Goal: Task Accomplishment & Management: Manage account settings

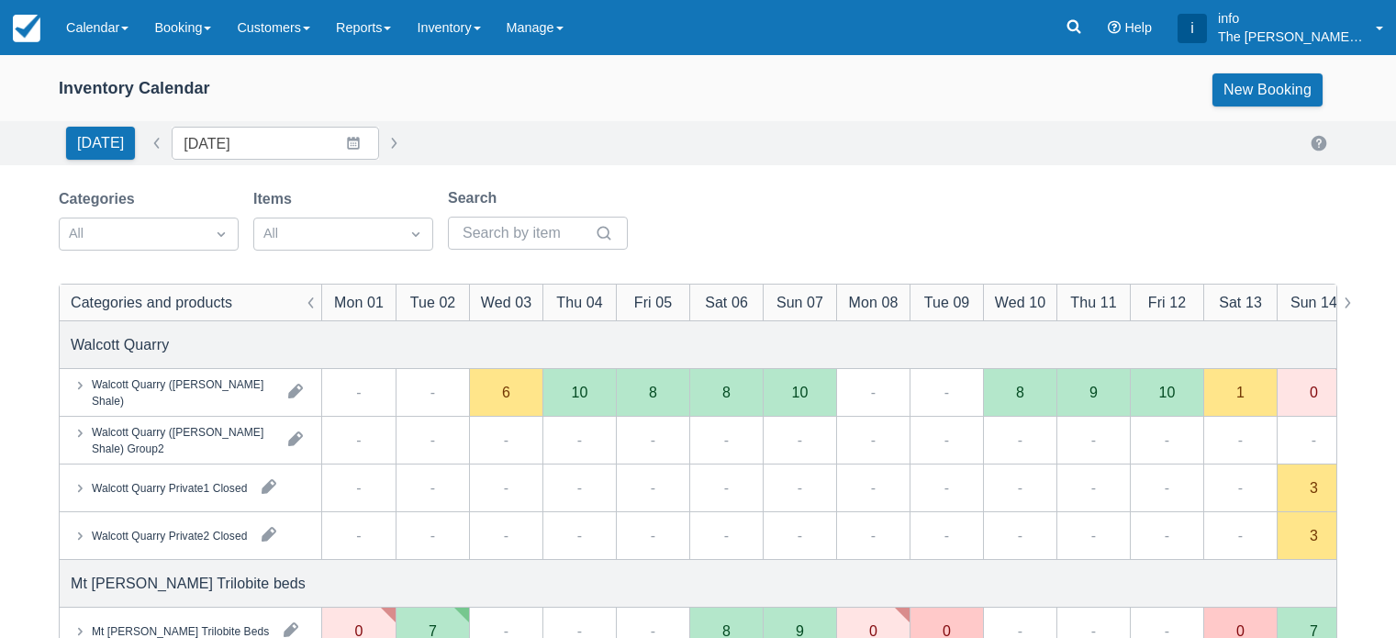
scroll to position [275, 0]
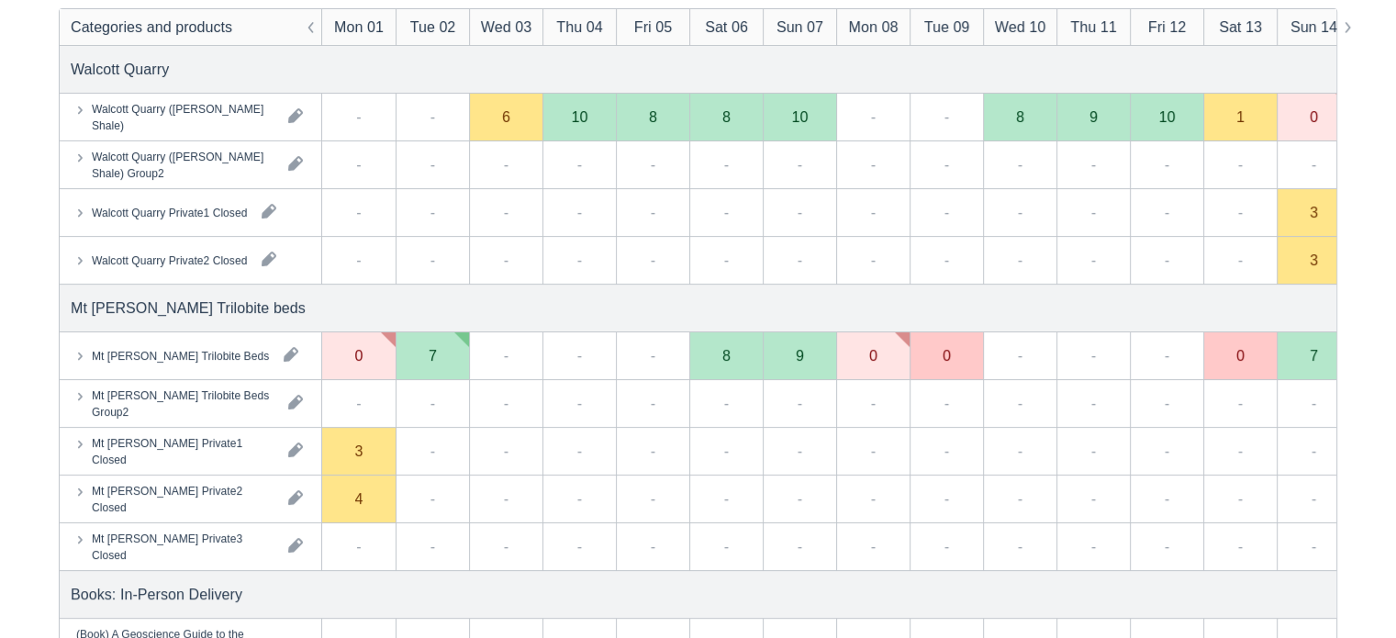
click at [637, 500] on div "-" at bounding box center [652, 499] width 73 height 48
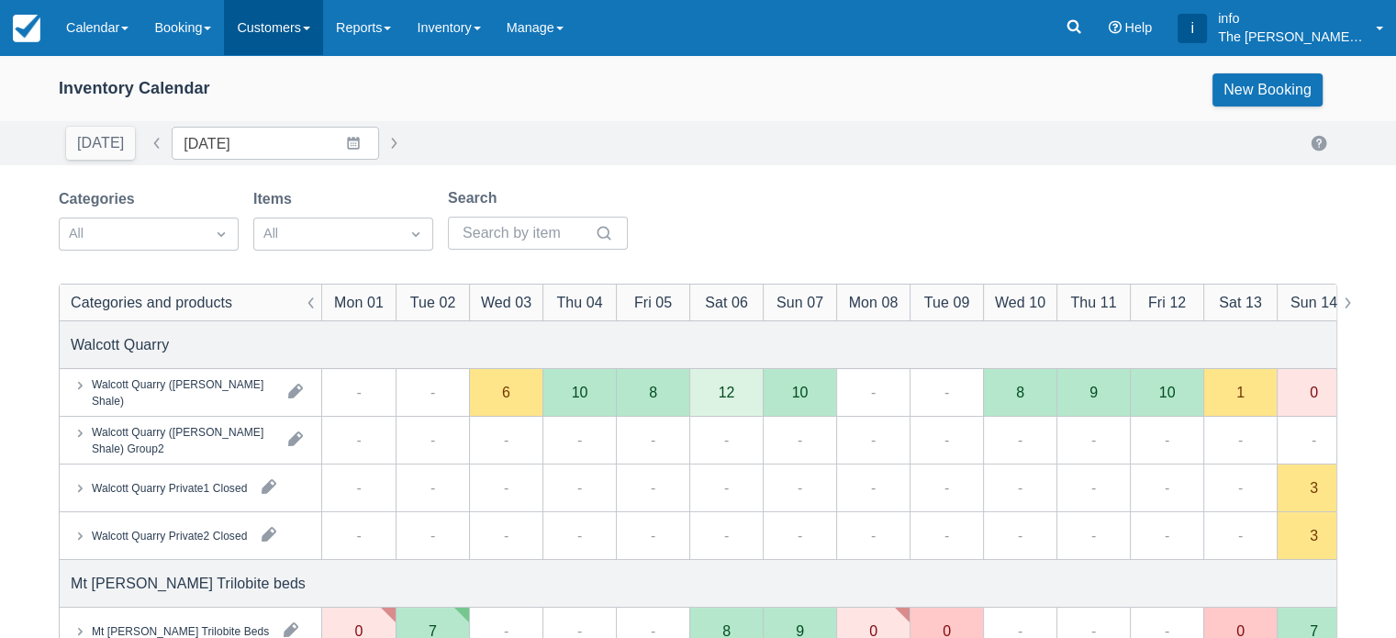
click at [275, 25] on link "Customers" at bounding box center [273, 27] width 99 height 55
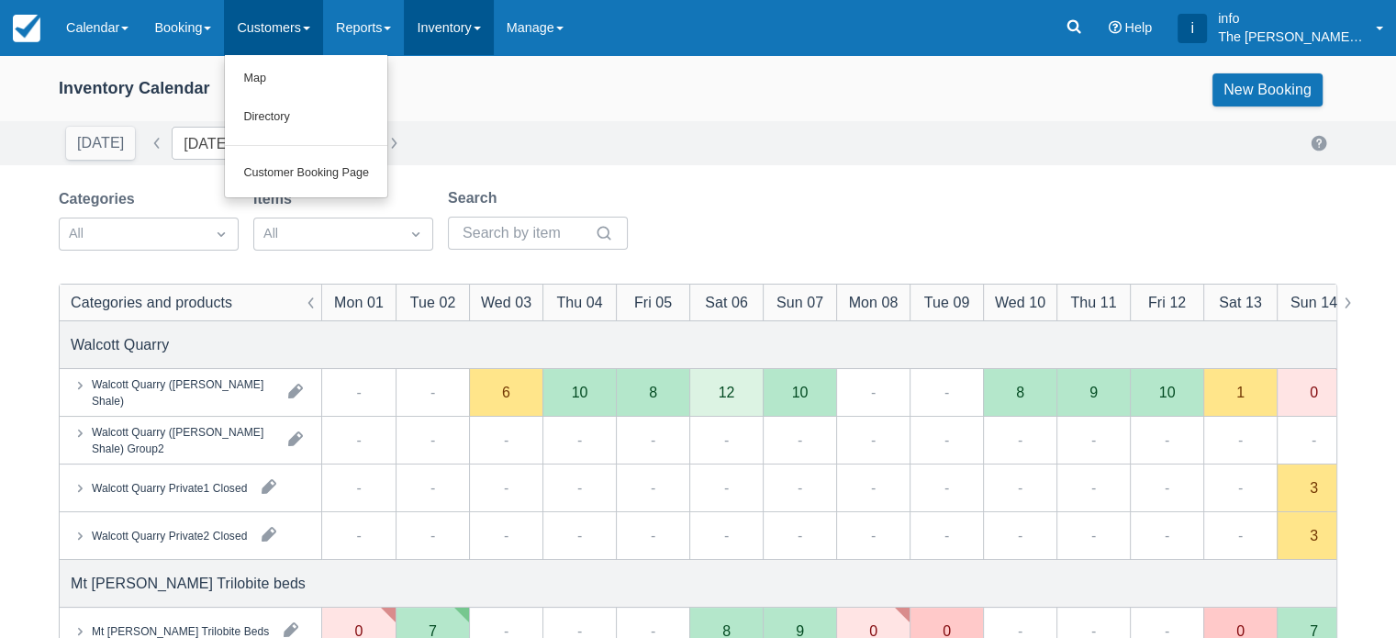
click at [452, 31] on link "Inventory" at bounding box center [448, 27] width 89 height 55
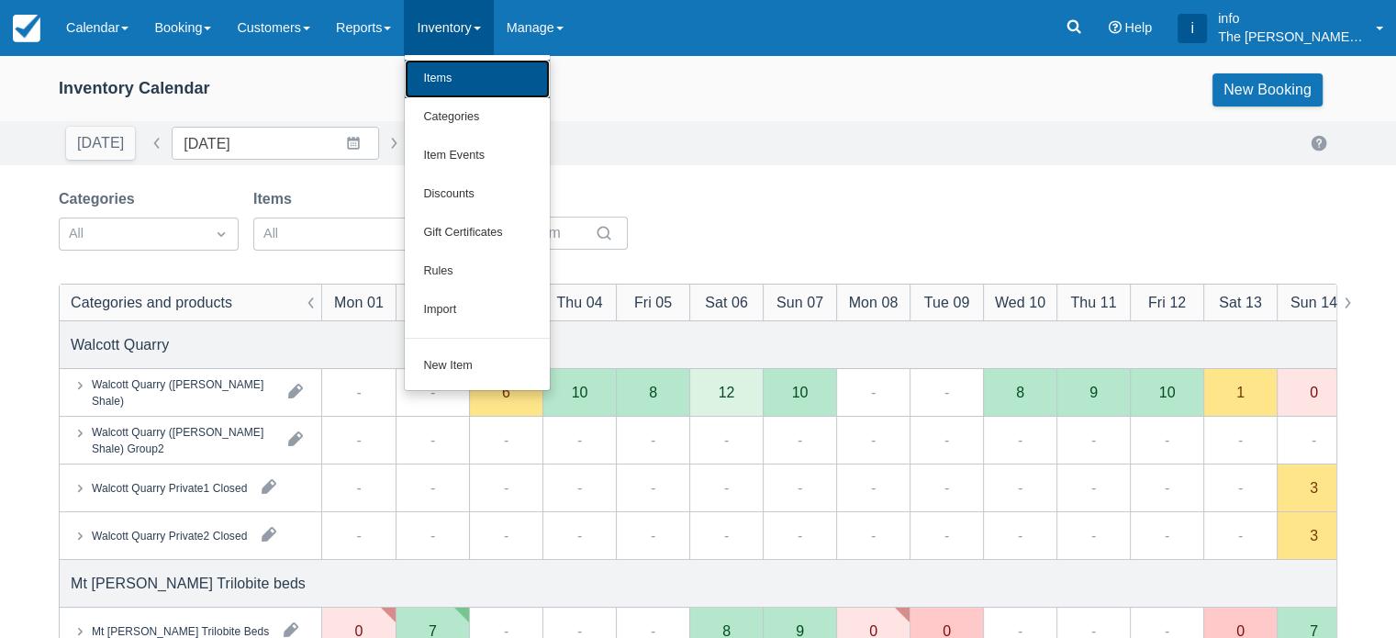
click at [469, 91] on link "Items" at bounding box center [477, 79] width 145 height 39
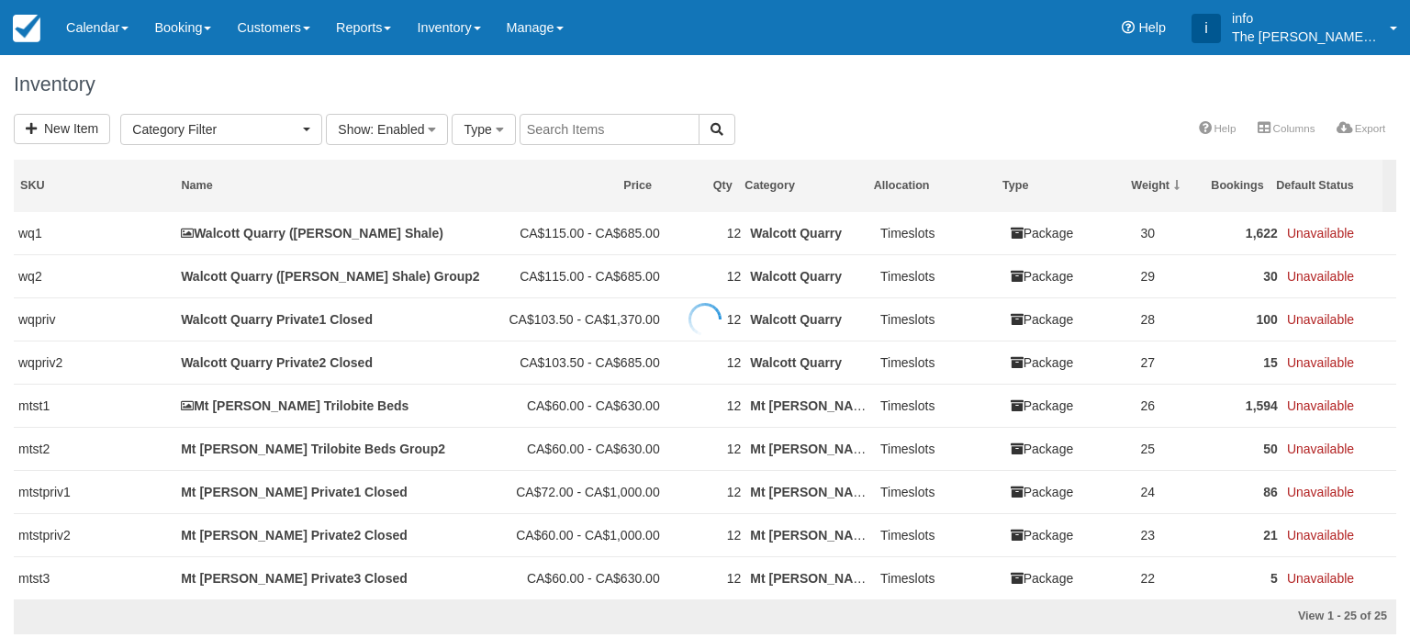
select select
click at [70, 131] on link "New Item" at bounding box center [62, 129] width 96 height 30
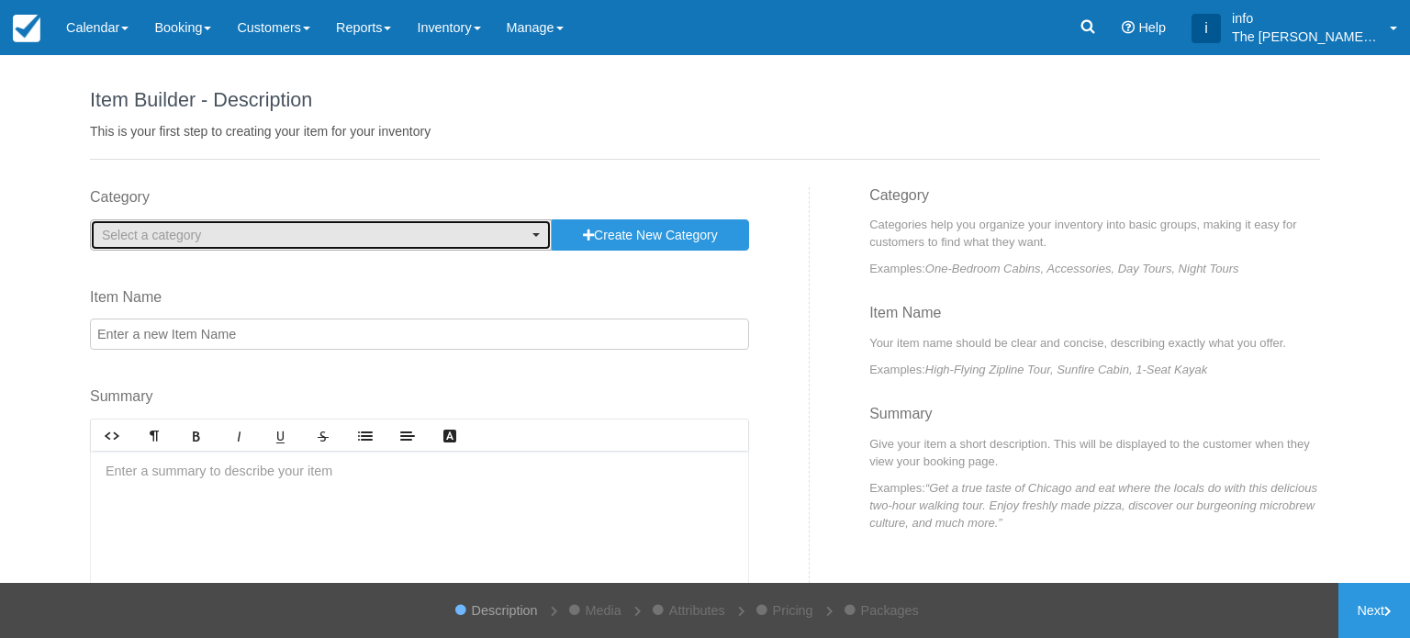
click at [284, 237] on span "Select a category" at bounding box center [315, 235] width 426 height 18
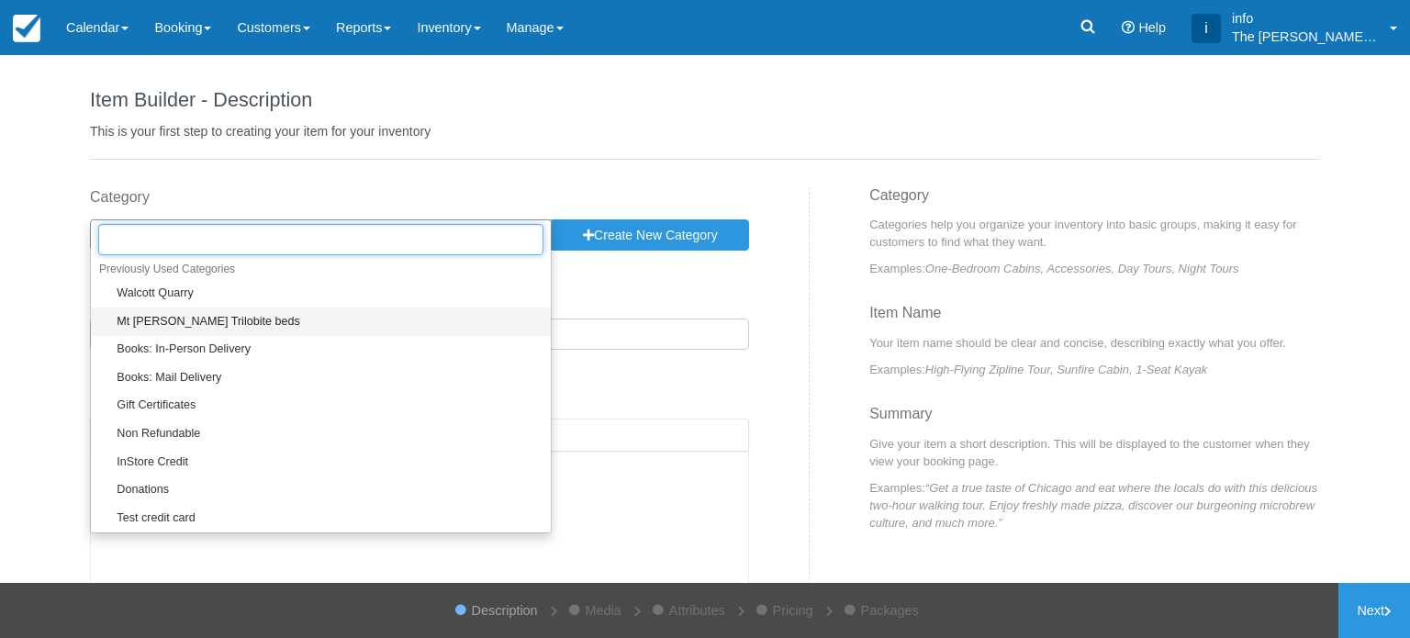
scroll to position [92, 0]
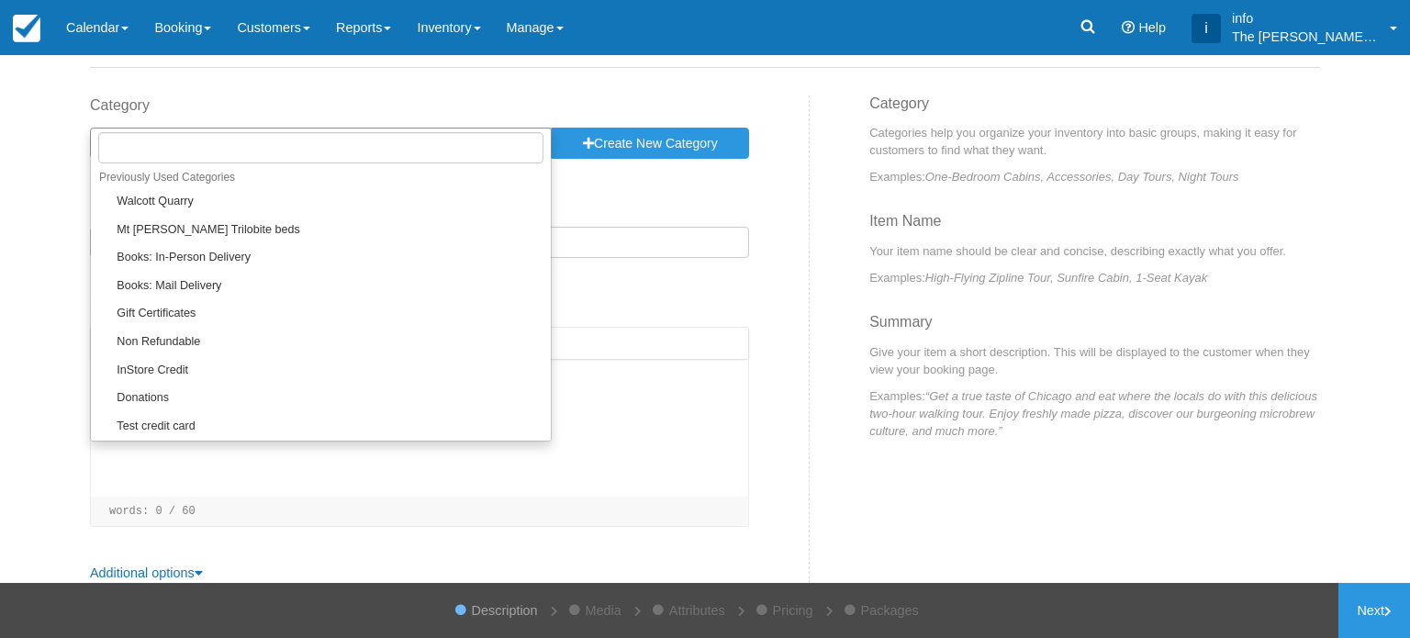
click at [520, 80] on div "Item Builder - Description This is your first step to creating your item for yo…" at bounding box center [705, 286] width 1230 height 647
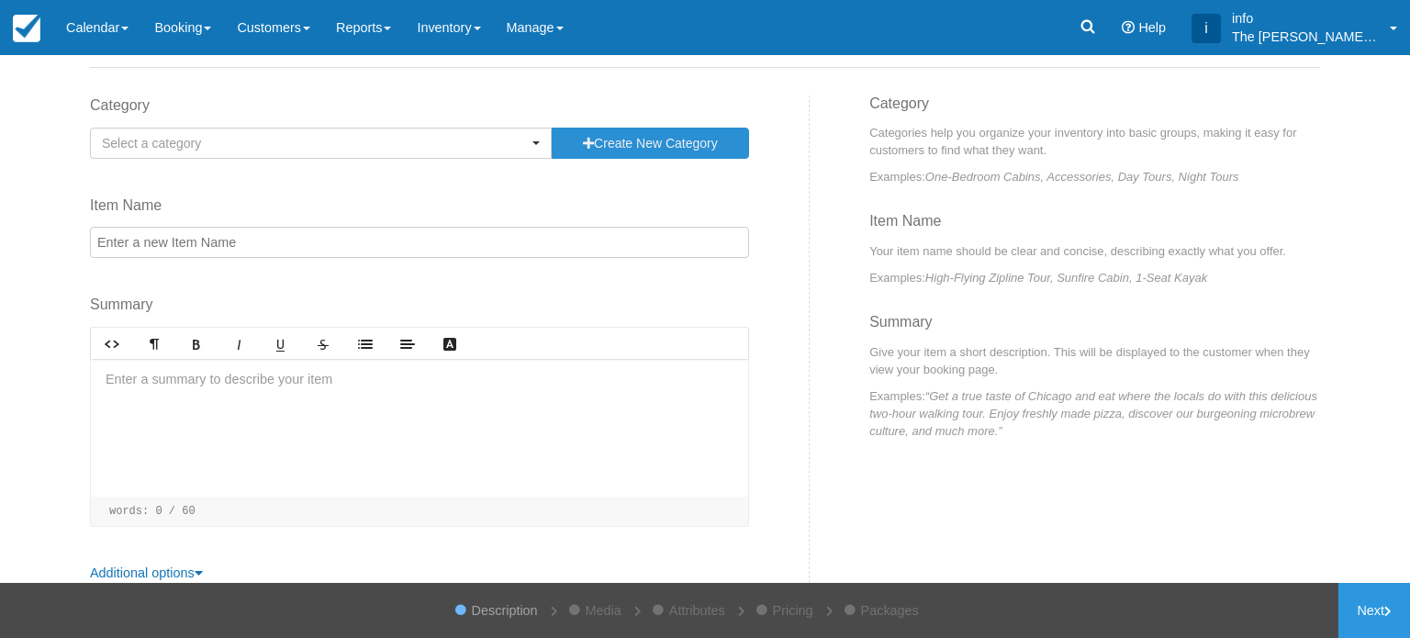
click at [614, 141] on button "Create New Category" at bounding box center [650, 143] width 197 height 31
click at [467, 149] on input "Category" at bounding box center [321, 143] width 462 height 31
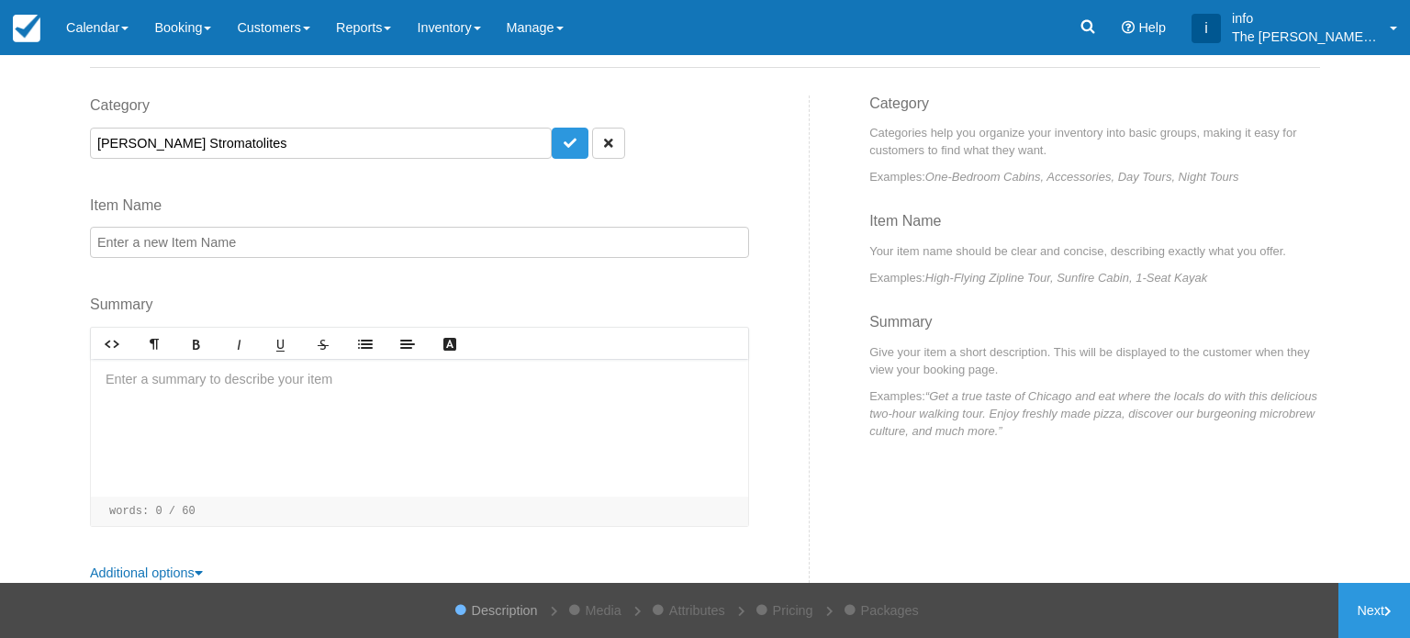
type input "[PERSON_NAME] Stromatolites"
click at [273, 240] on input "Item Name" at bounding box center [419, 242] width 659 height 31
drag, startPoint x: 251, startPoint y: 146, endPoint x: 88, endPoint y: 148, distance: 162.4
click at [90, 148] on input "[PERSON_NAME] Stromatolites" at bounding box center [321, 143] width 462 height 31
click at [161, 250] on input "Item Name" at bounding box center [419, 242] width 659 height 31
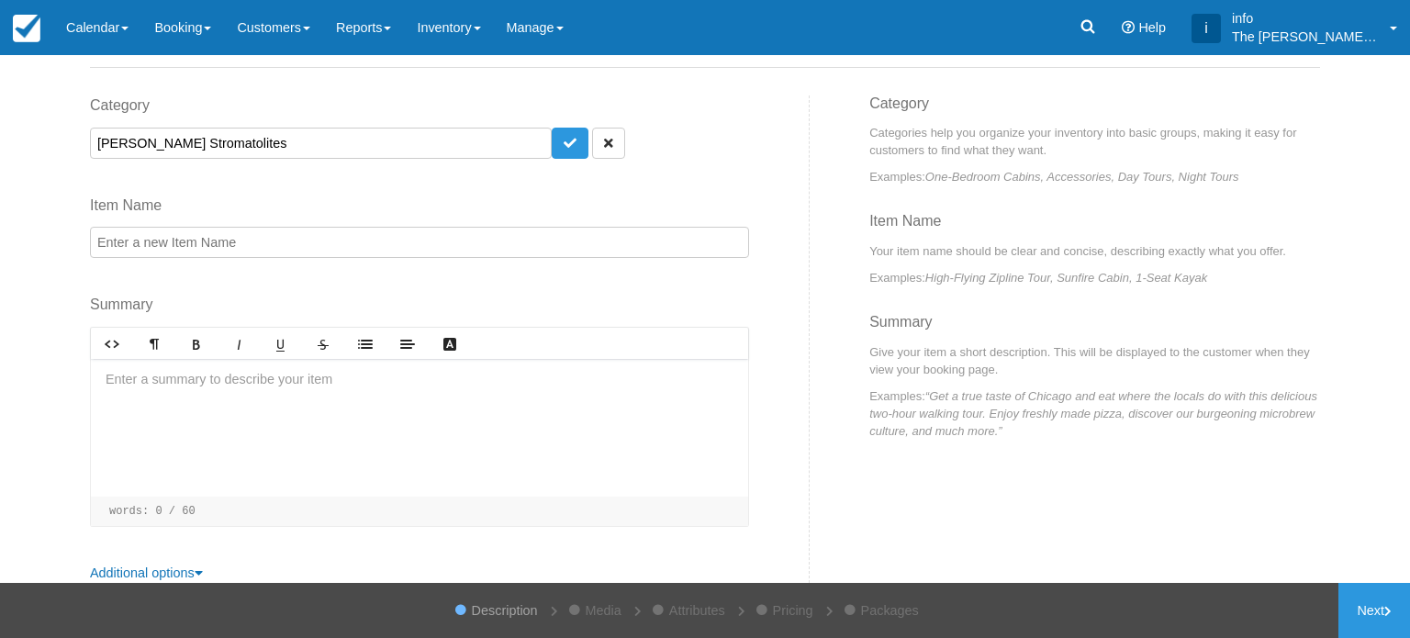
paste input "[PERSON_NAME] Stromatolites"
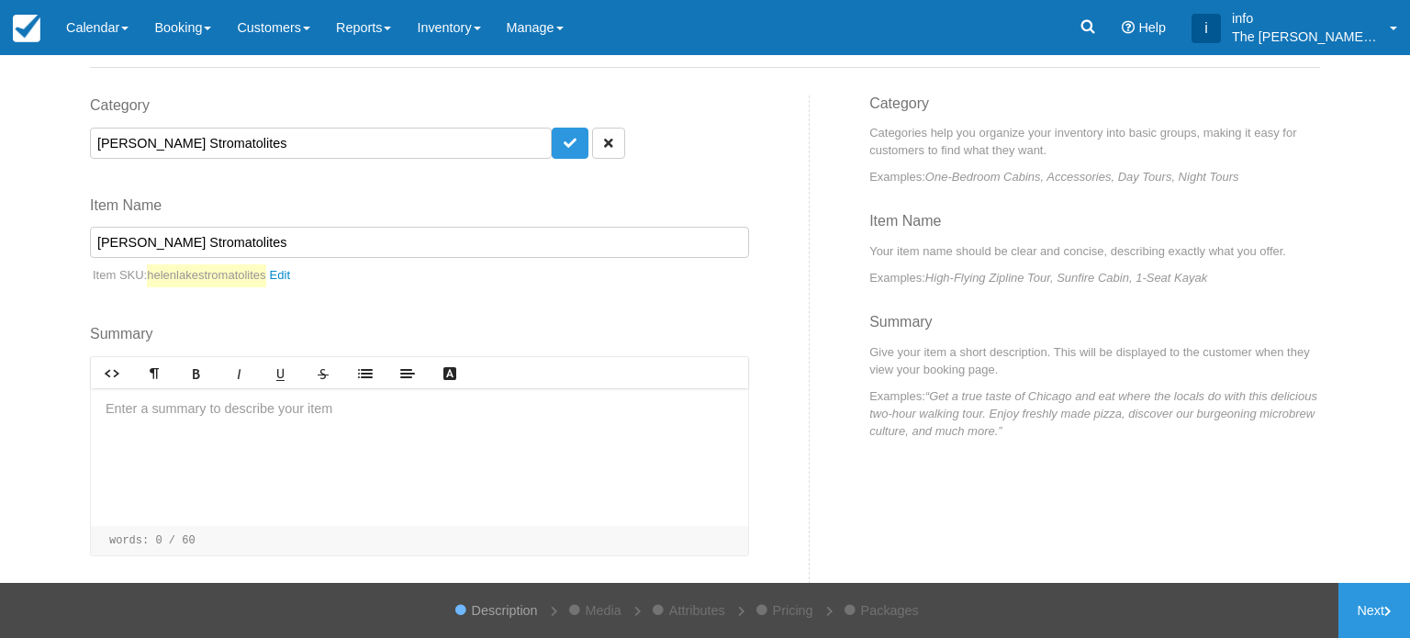
scroll to position [147, 0]
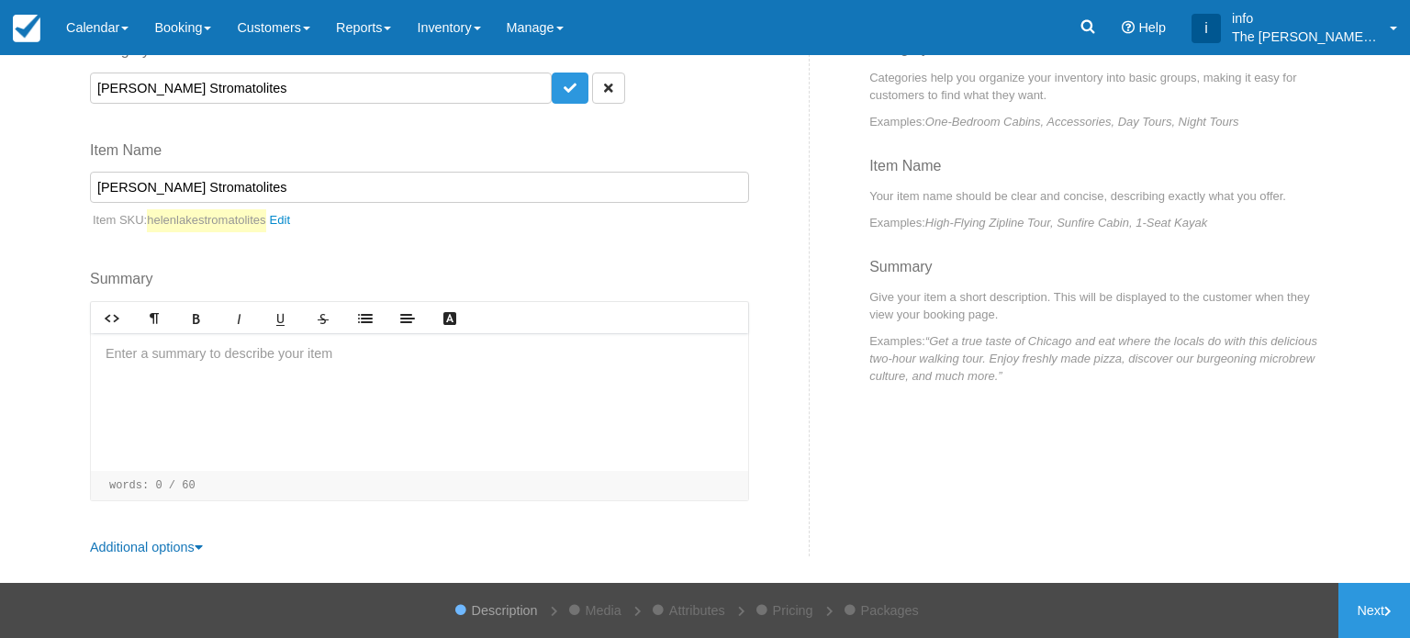
type input "[PERSON_NAME] Stromatolites"
click at [278, 387] on div at bounding box center [419, 402] width 657 height 138
click at [1377, 619] on link "Next" at bounding box center [1374, 610] width 72 height 55
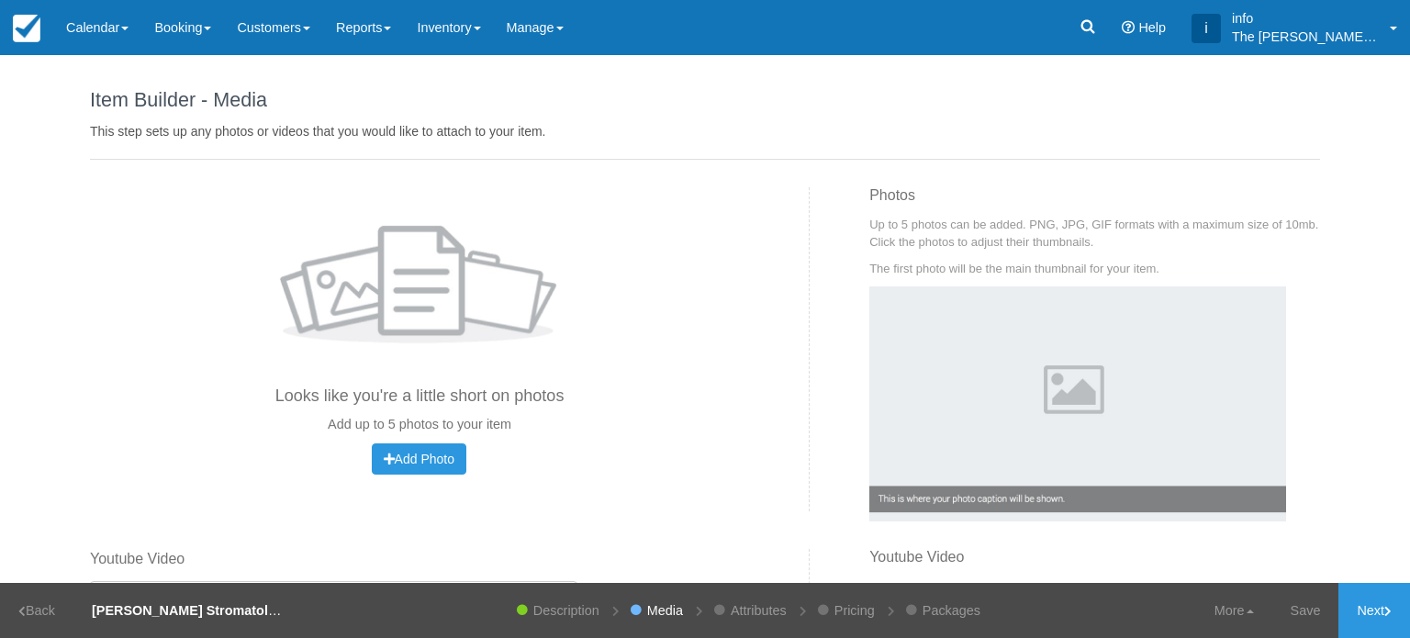
scroll to position [229, 0]
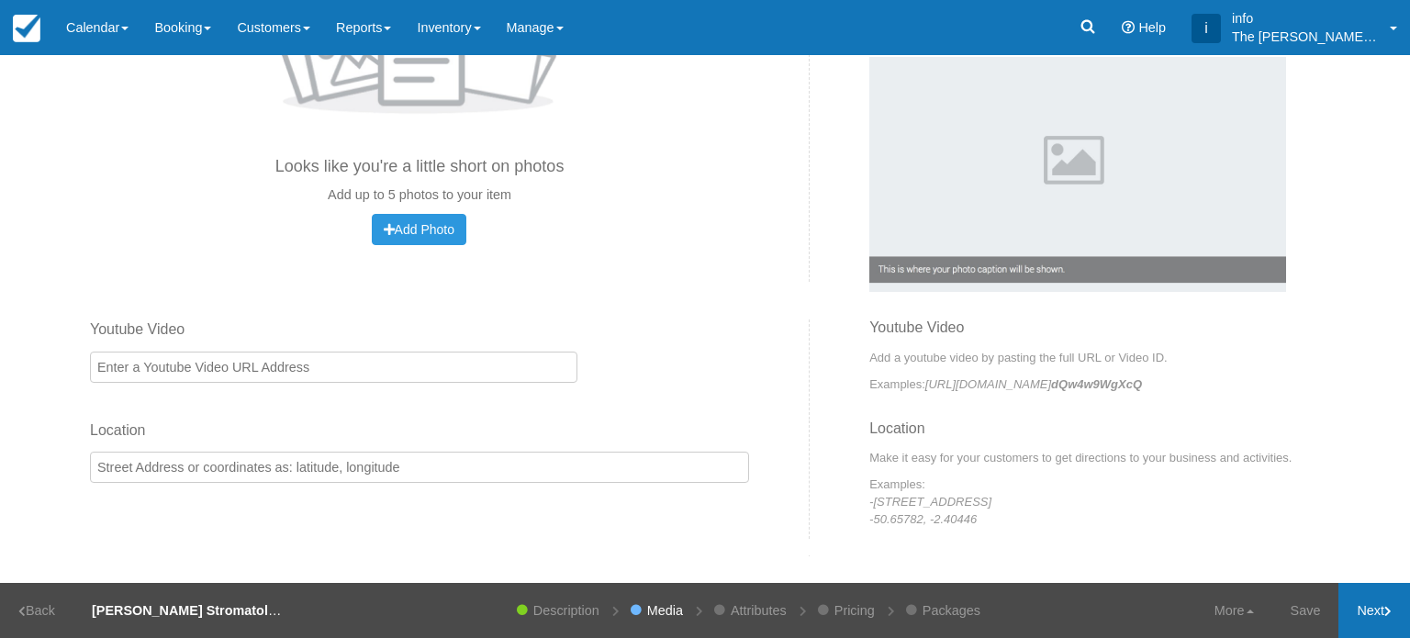
click at [1365, 606] on link "Next" at bounding box center [1374, 610] width 72 height 55
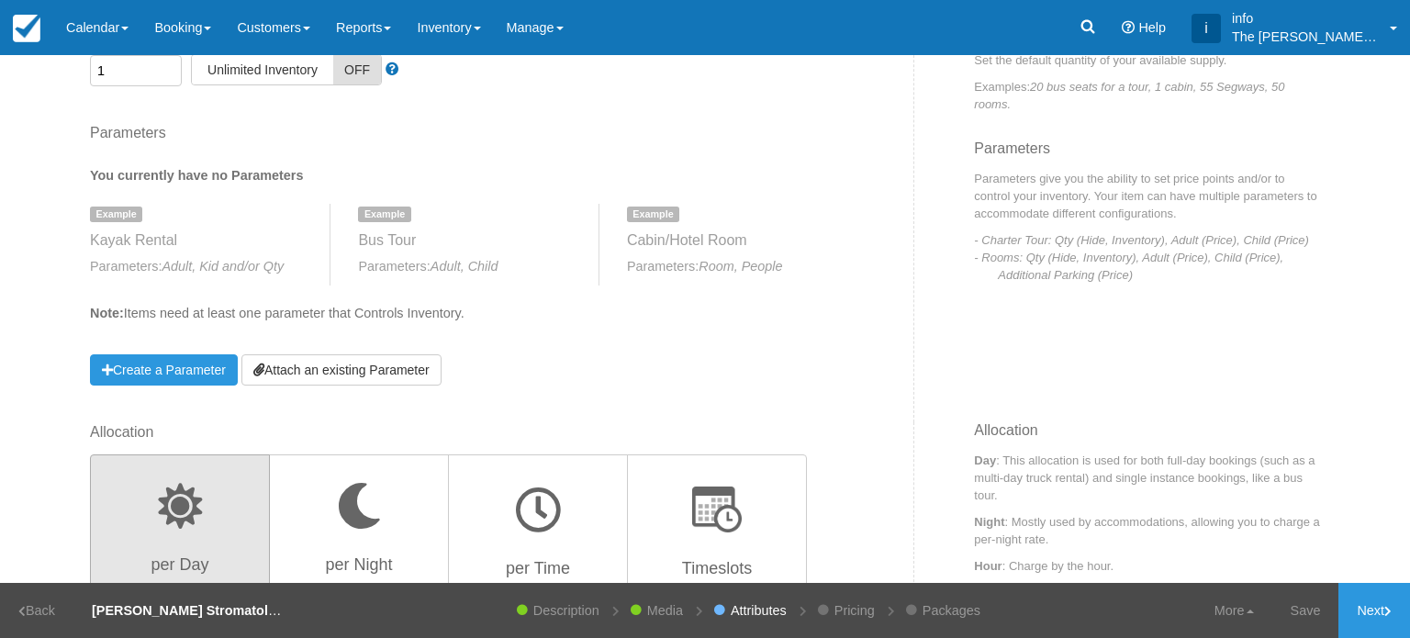
scroll to position [367, 0]
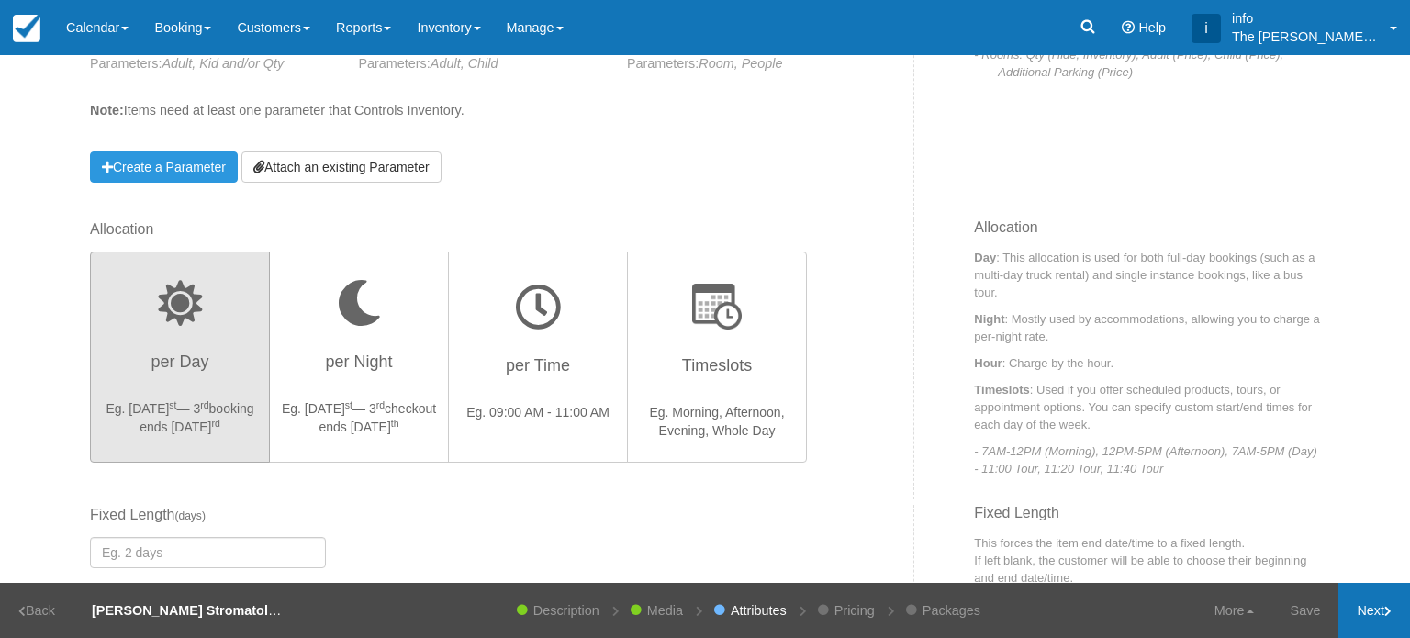
click at [1368, 609] on link "Next" at bounding box center [1374, 610] width 72 height 55
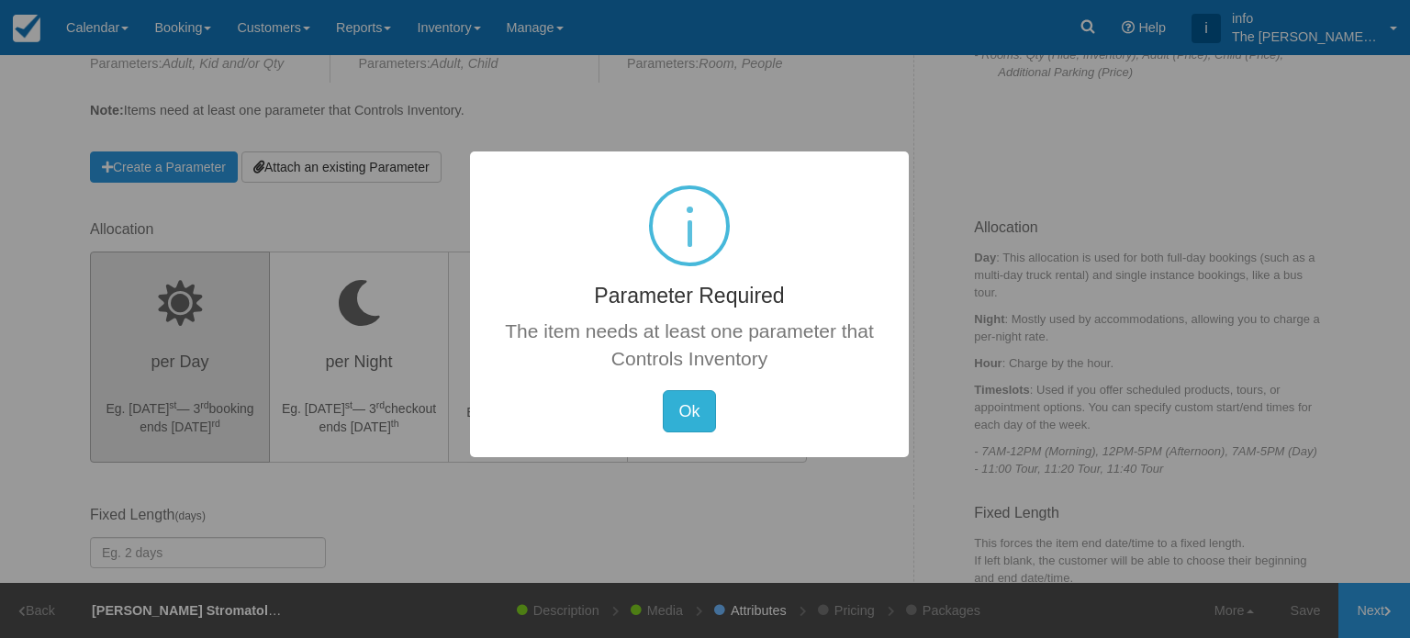
click at [690, 420] on button "Ok" at bounding box center [689, 411] width 52 height 42
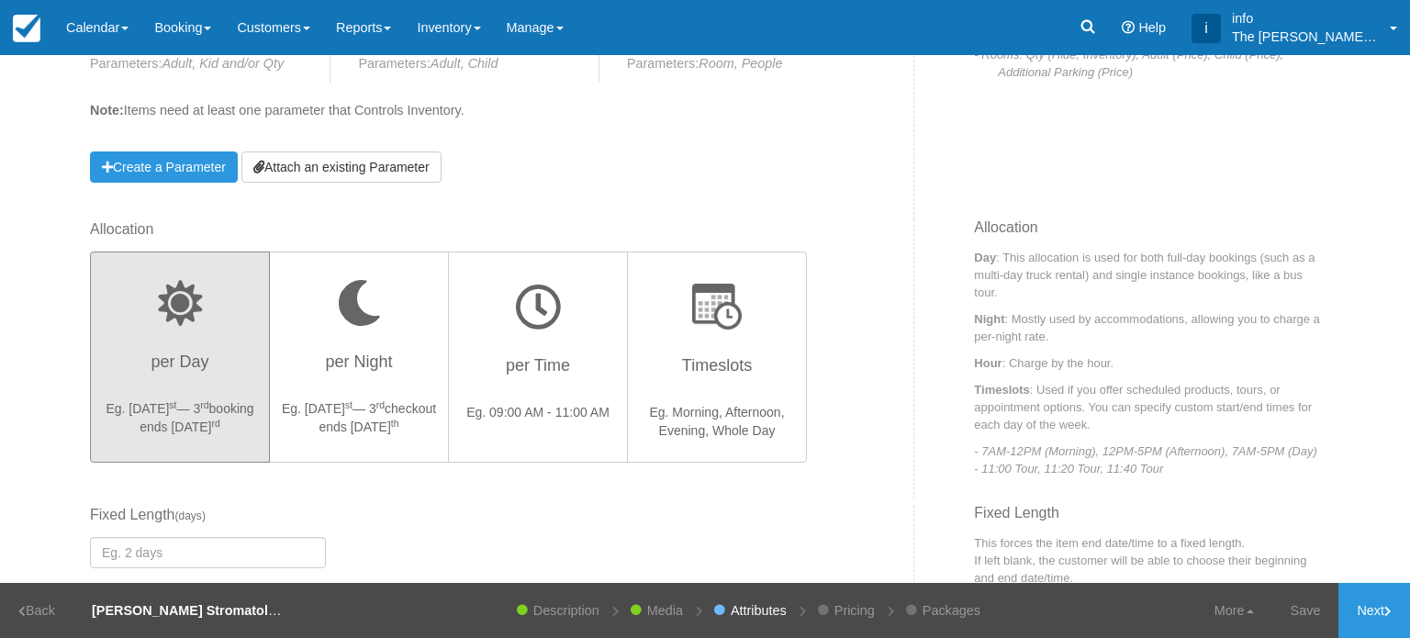
scroll to position [560, 0]
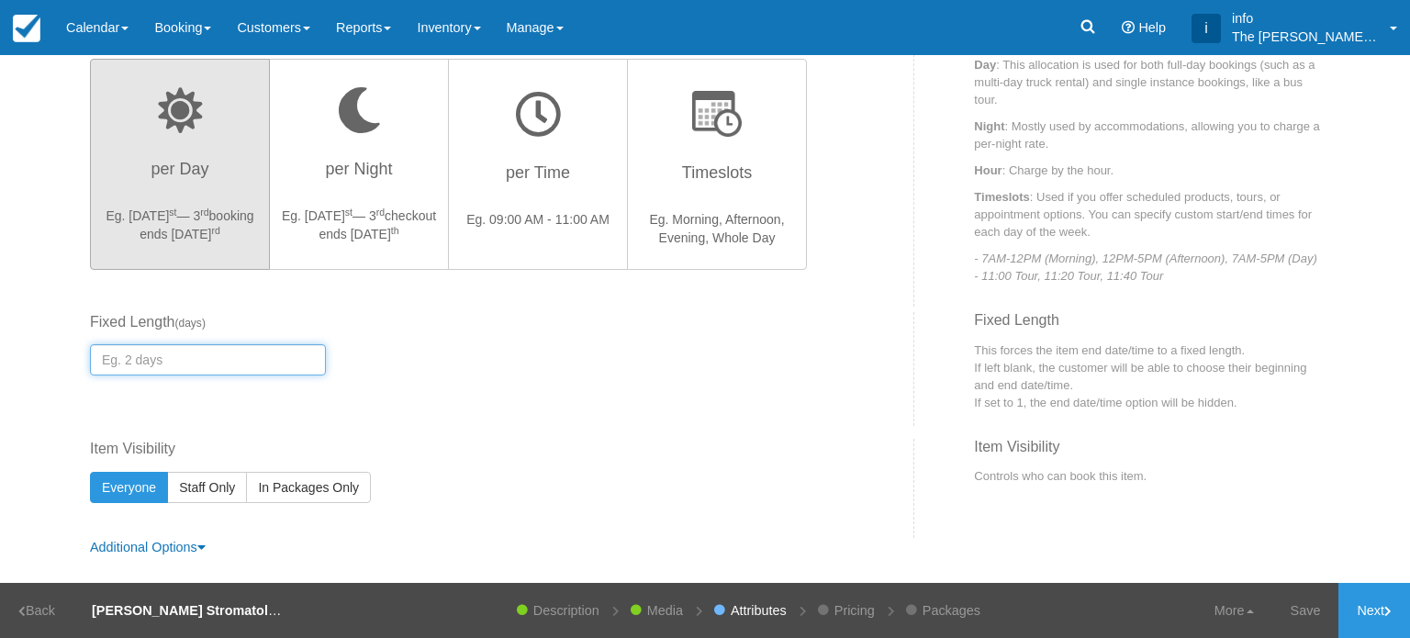
click at [173, 368] on input "number" at bounding box center [208, 359] width 236 height 31
type input "1"
click at [236, 440] on label "Item Visibility" at bounding box center [472, 449] width 764 height 21
click at [212, 485] on span "Staff Only" at bounding box center [207, 487] width 56 height 15
radio input "true"
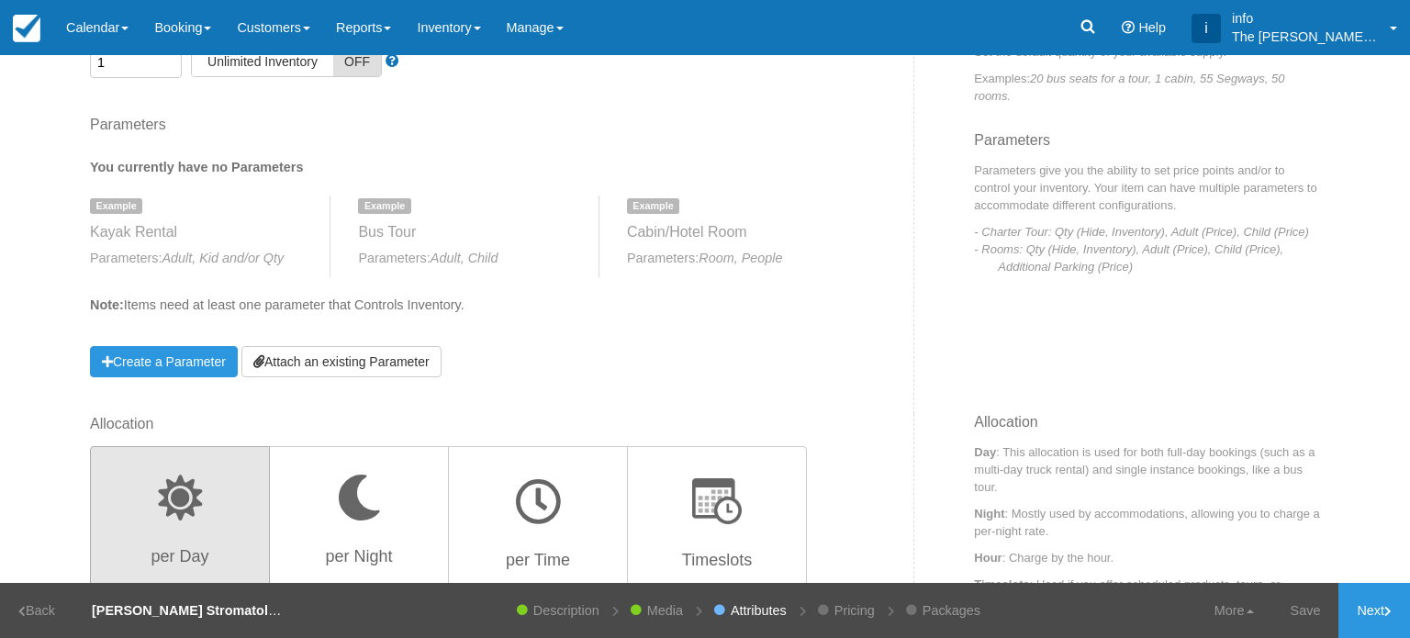
scroll to position [101, 0]
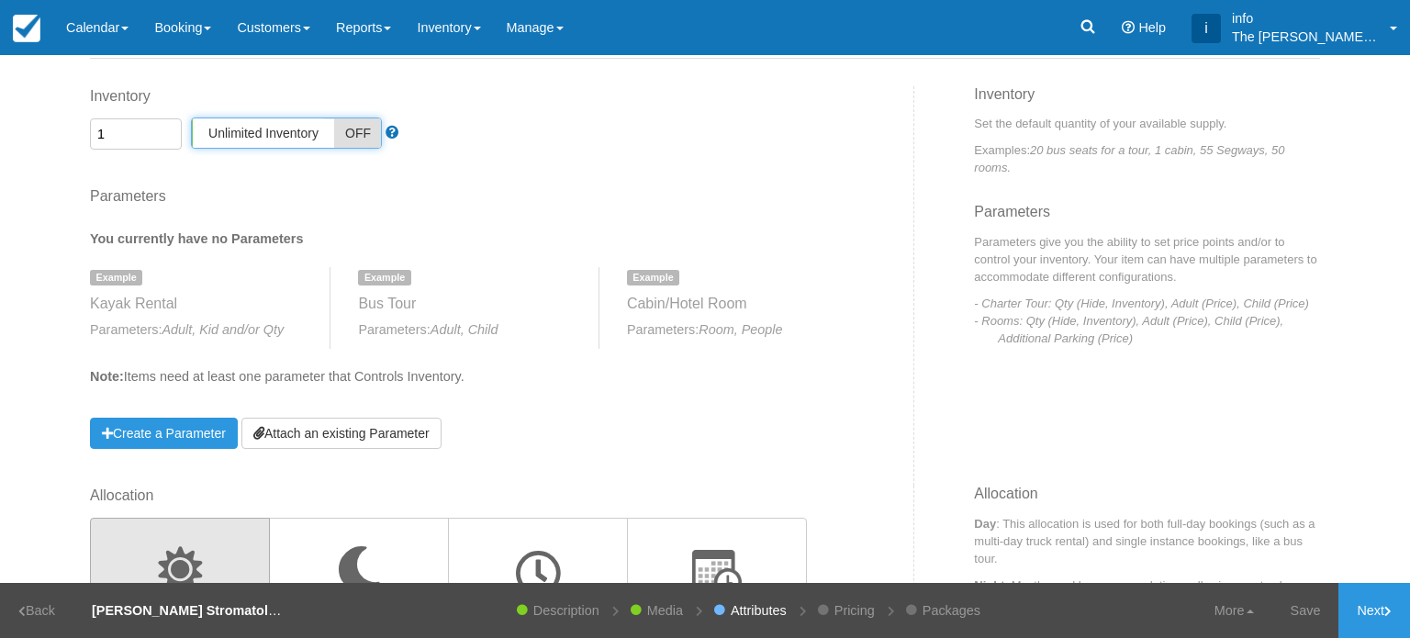
click at [296, 135] on span "Unlimited Inventory" at bounding box center [263, 132] width 141 height 29
click at [343, 134] on span "OFF" at bounding box center [357, 132] width 48 height 29
click at [343, 134] on span "Unlimited Inventory" at bounding box center [313, 133] width 141 height 29
checkbox input "false"
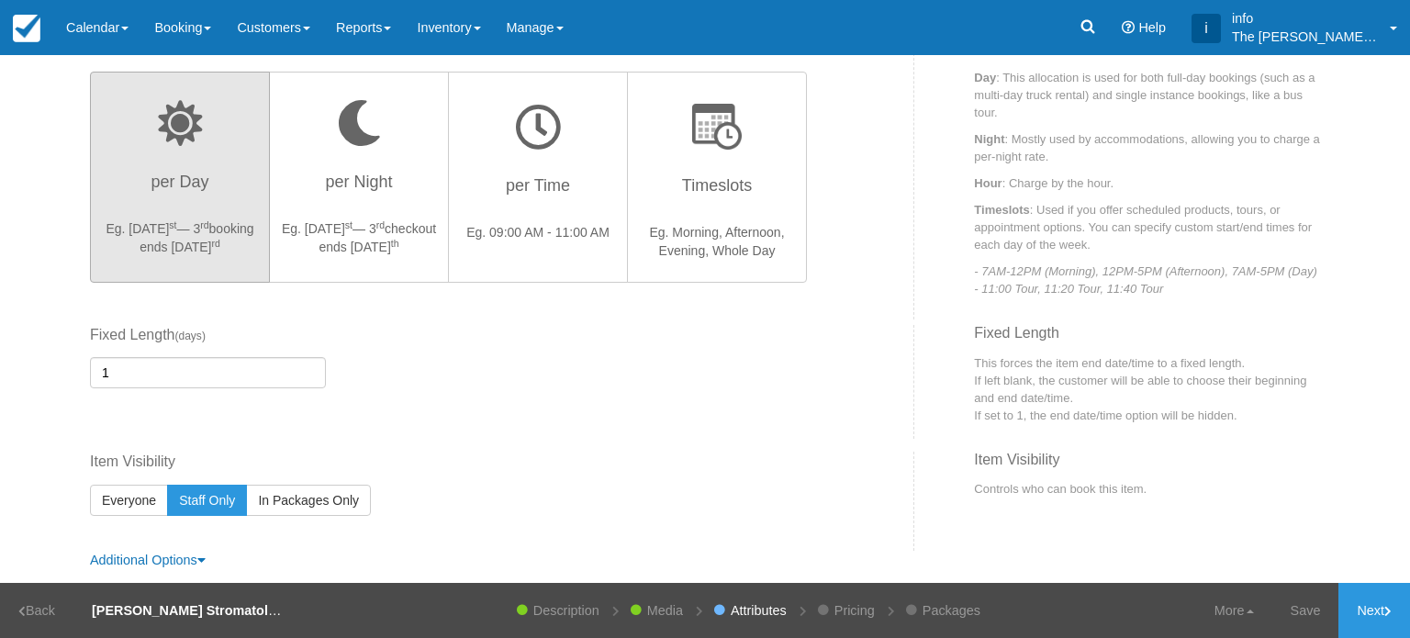
scroll to position [560, 0]
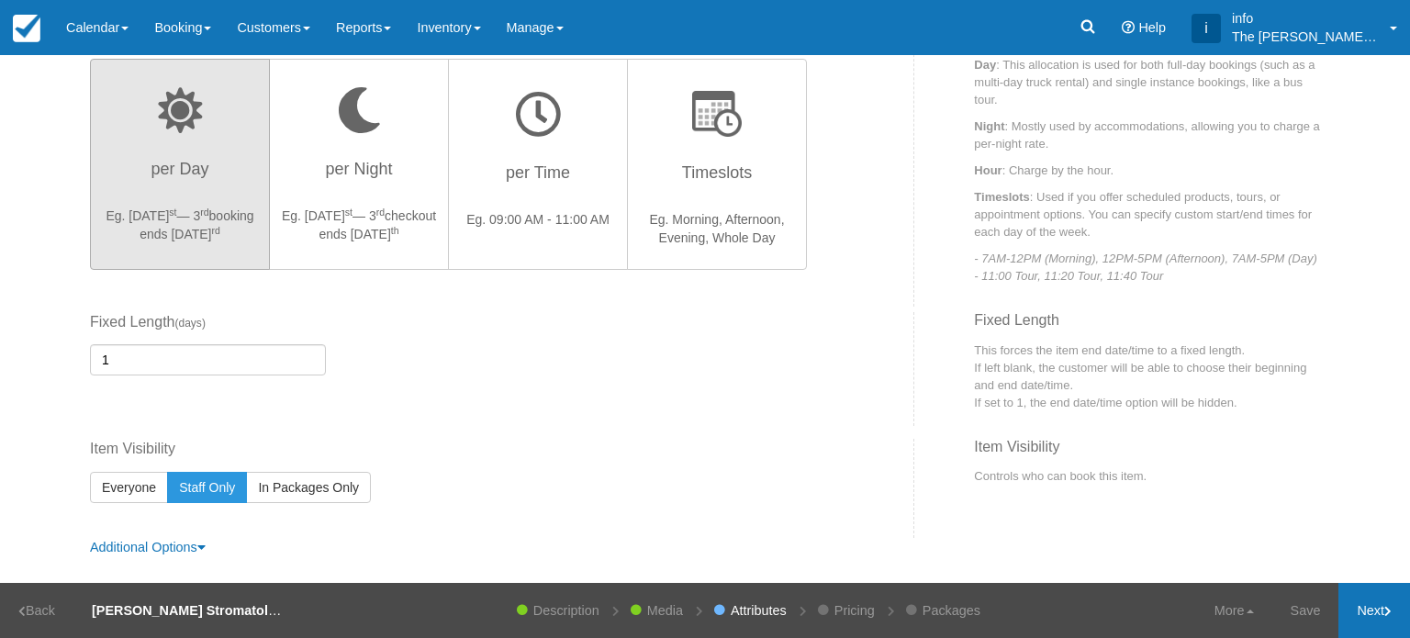
click at [1366, 614] on link "Next" at bounding box center [1374, 610] width 72 height 55
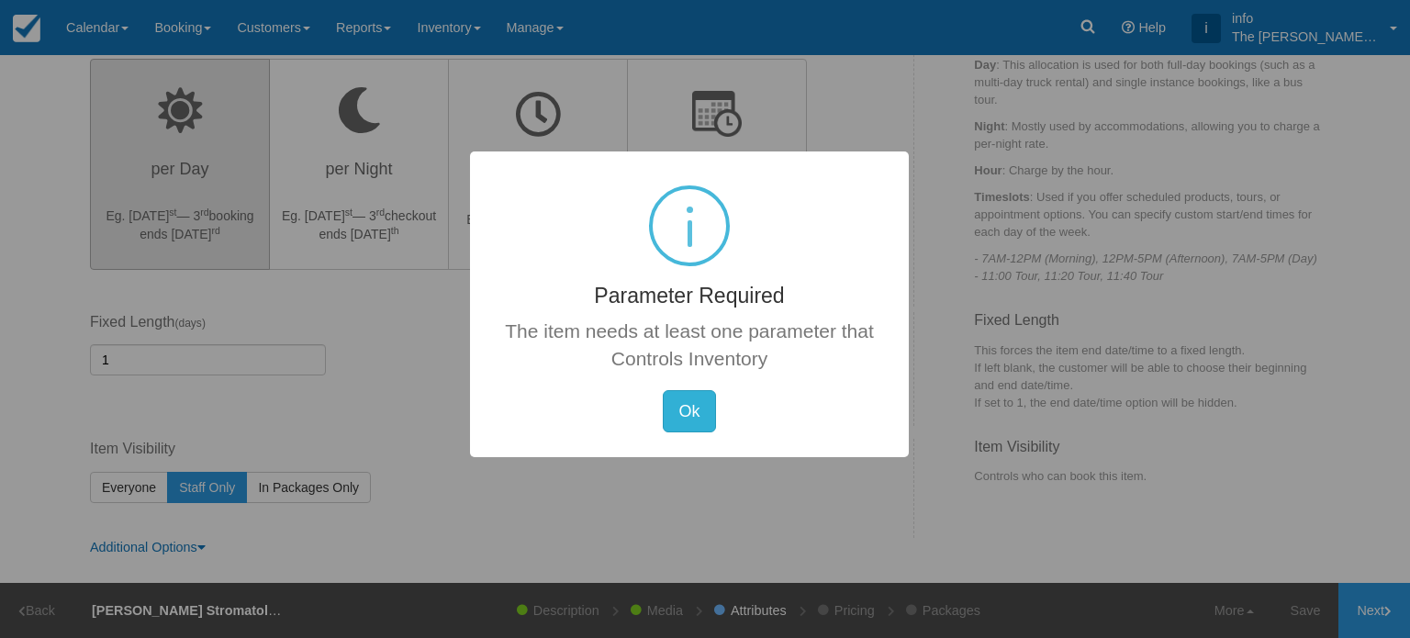
click at [690, 412] on button "Ok" at bounding box center [689, 411] width 52 height 42
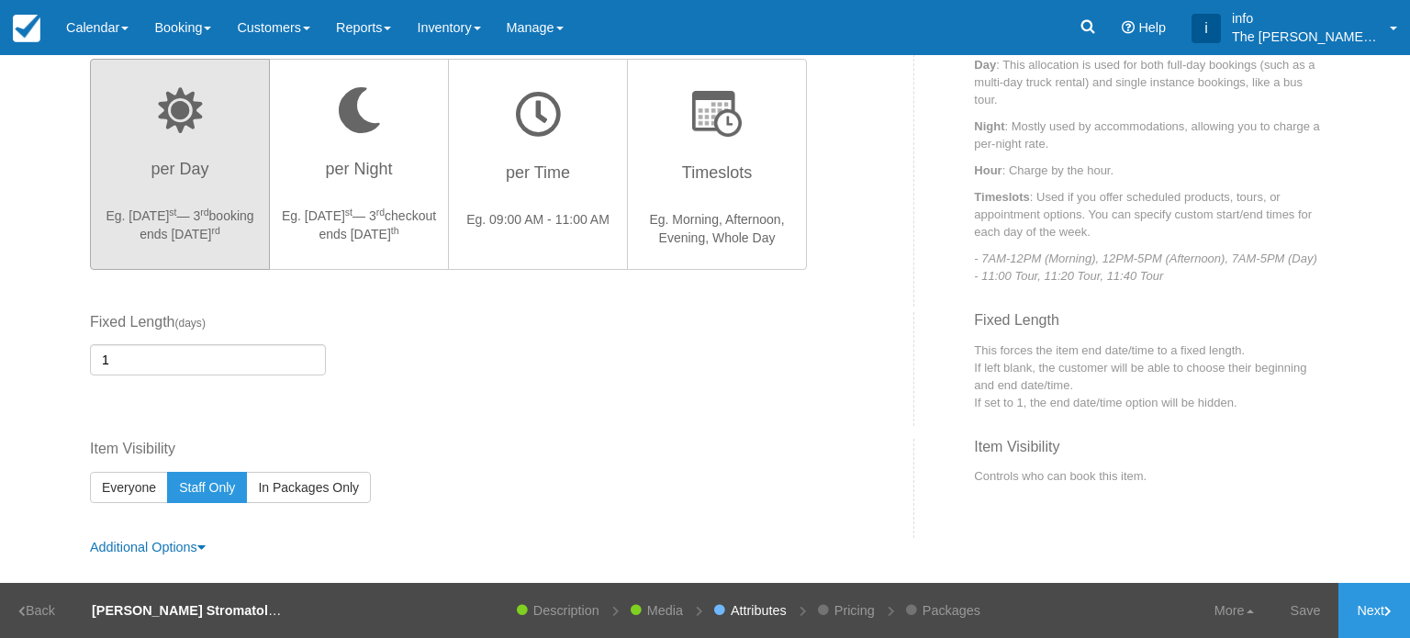
scroll to position [193, 0]
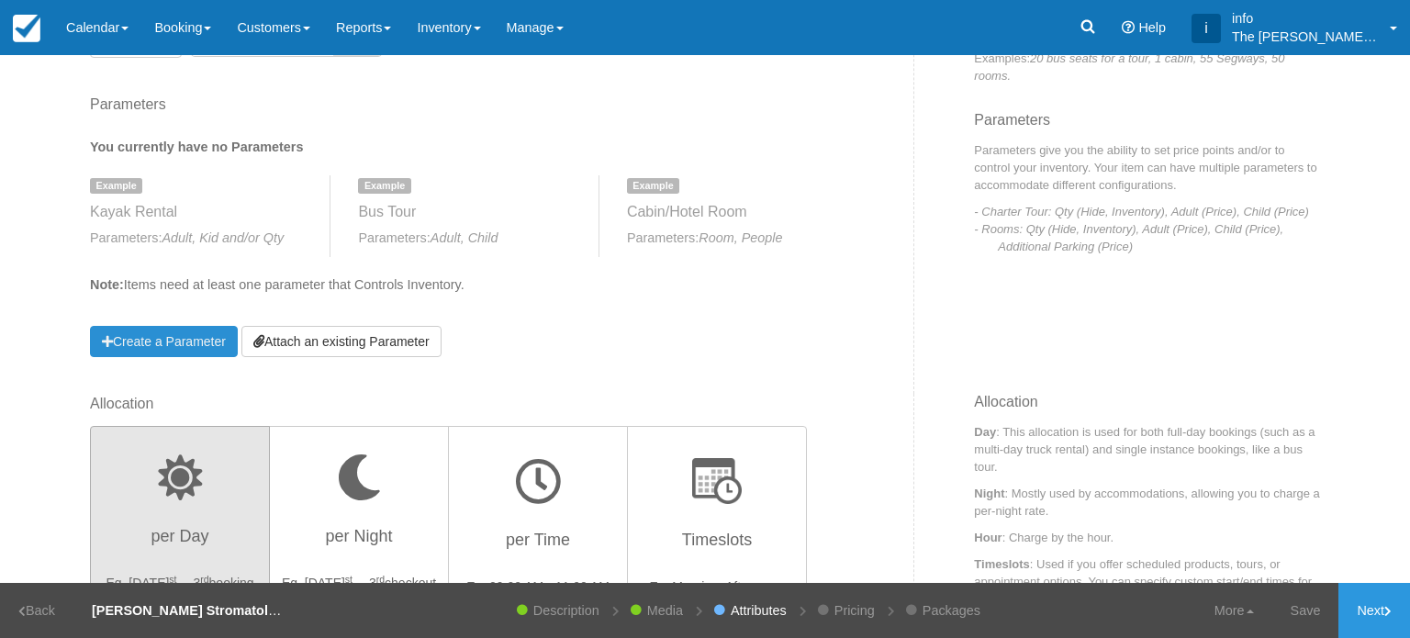
click at [166, 342] on link "Create a Parameter" at bounding box center [164, 341] width 148 height 31
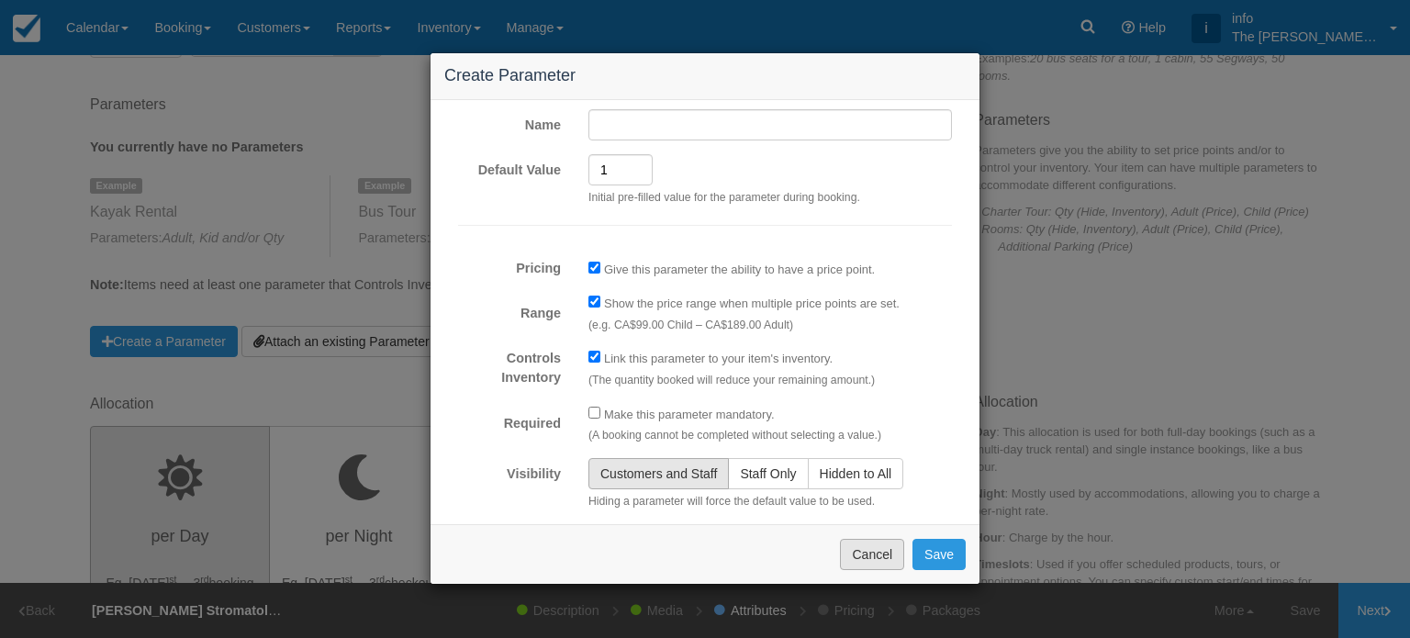
click at [865, 556] on button "Cancel" at bounding box center [872, 554] width 64 height 31
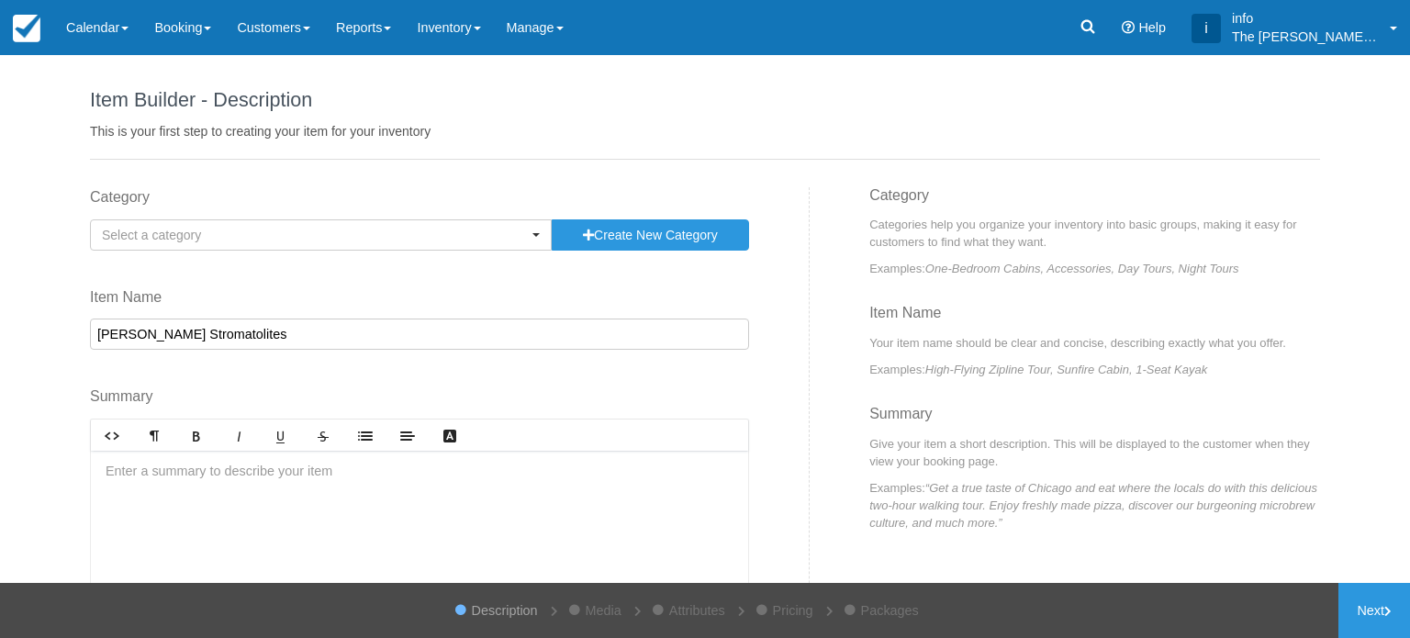
click at [475, 29] on link "Inventory" at bounding box center [448, 27] width 89 height 55
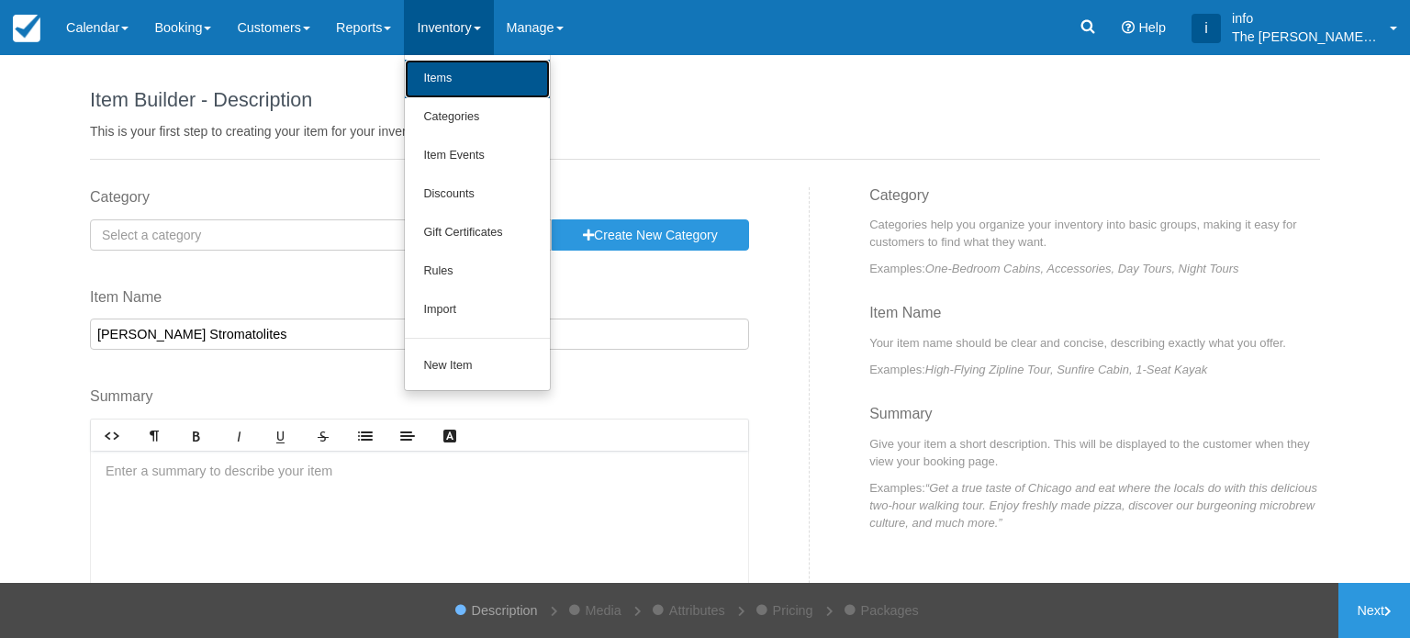
click at [471, 84] on link "Items" at bounding box center [477, 79] width 145 height 39
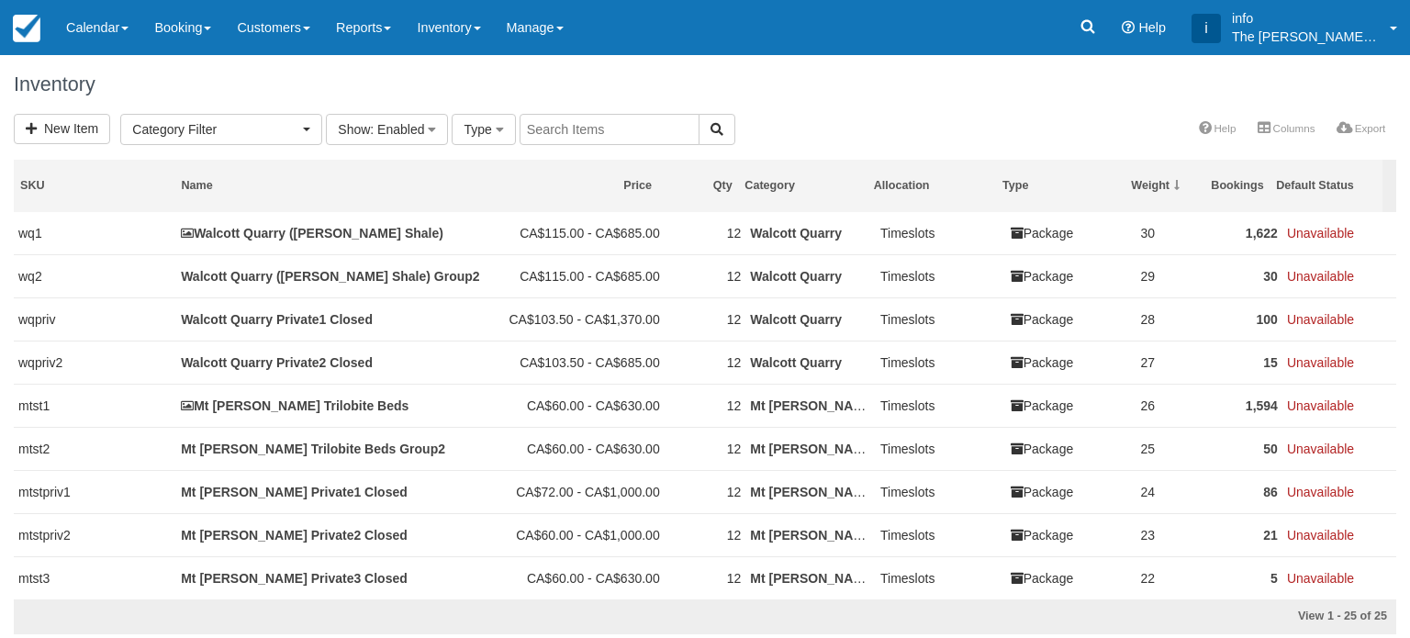
select select
click at [487, 27] on link "Inventory" at bounding box center [448, 27] width 89 height 55
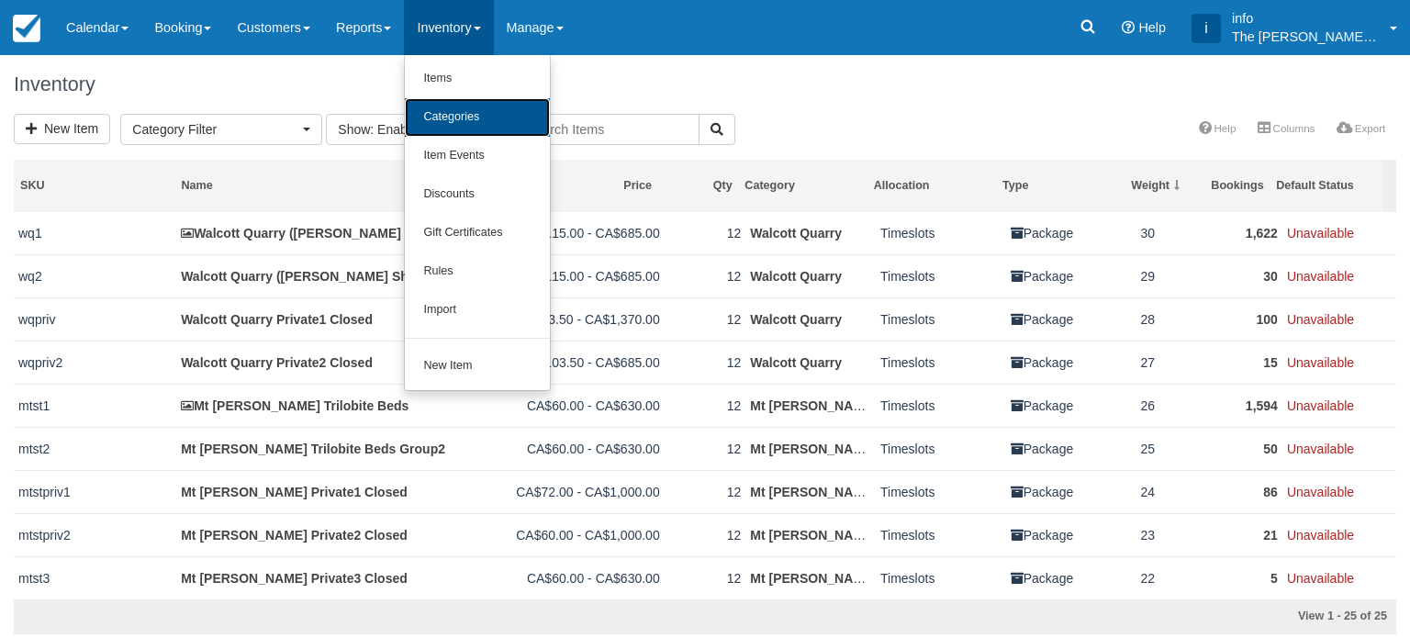
click at [486, 115] on link "Categories" at bounding box center [477, 117] width 145 height 39
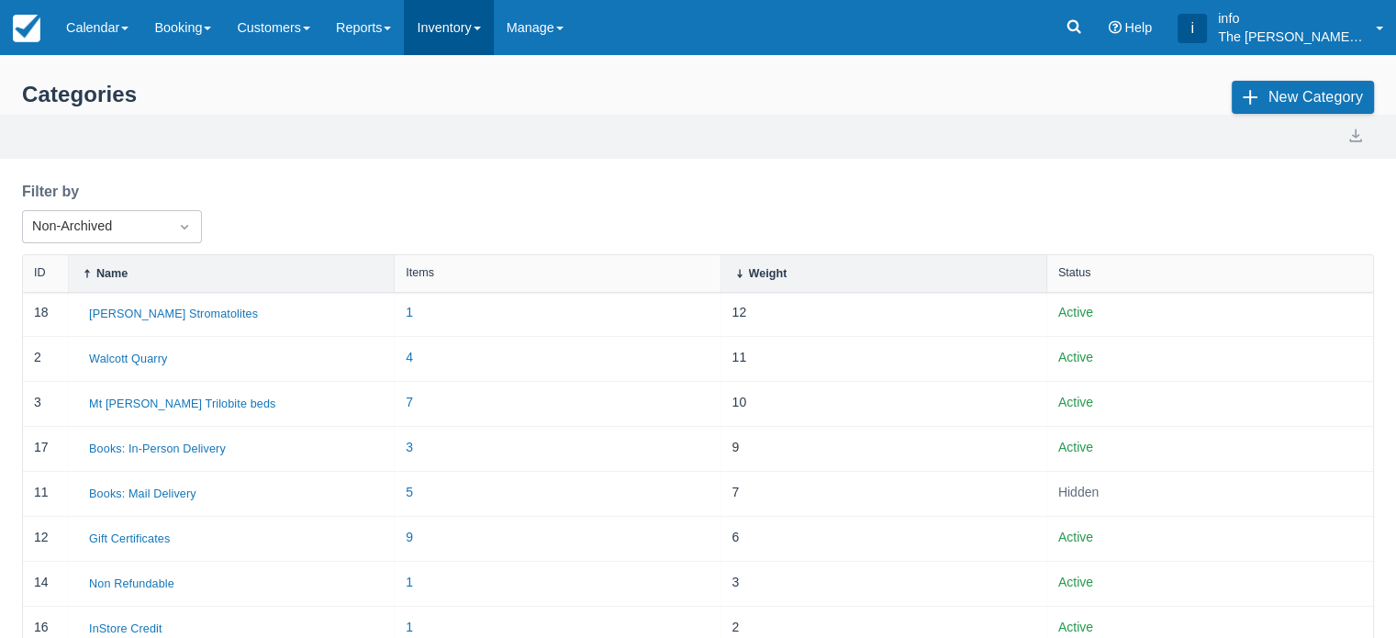
click at [454, 36] on link "Inventory" at bounding box center [448, 27] width 89 height 55
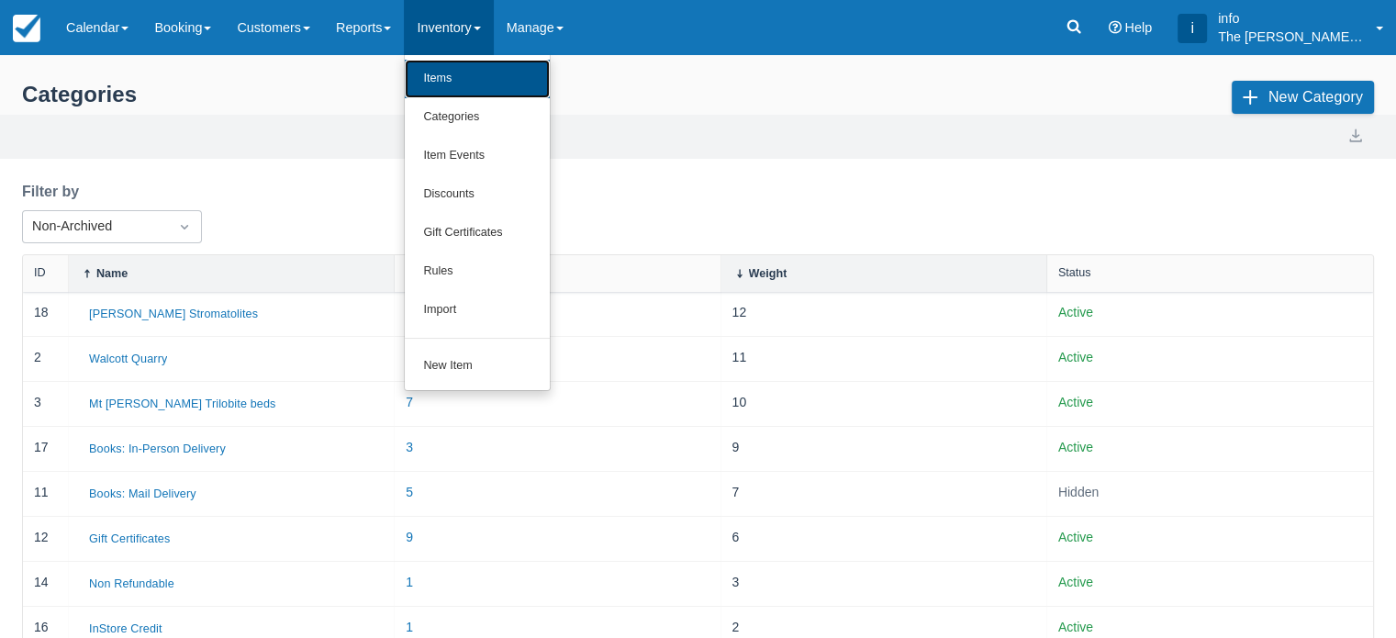
click at [468, 83] on link "Items" at bounding box center [477, 79] width 145 height 39
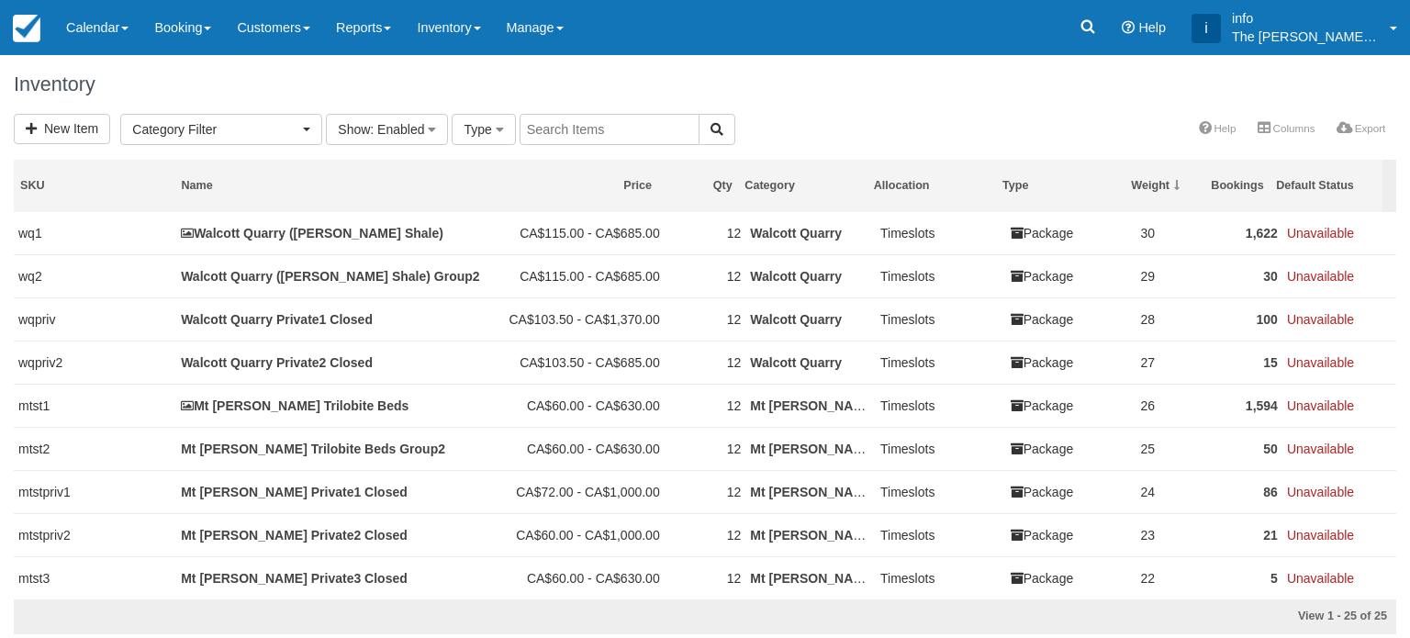
select select
click at [67, 135] on link "New Item" at bounding box center [62, 129] width 96 height 30
select select
click at [235, 130] on span "Category Filter" at bounding box center [215, 129] width 166 height 18
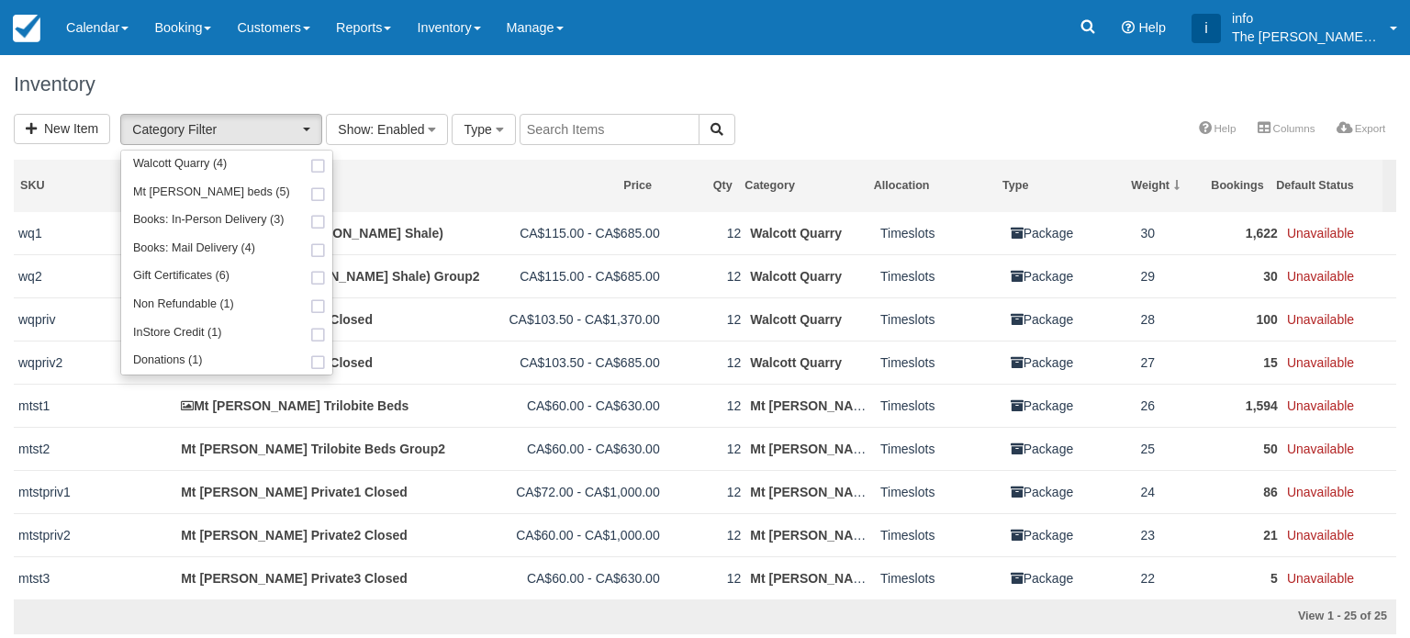
click at [571, 128] on input "text" at bounding box center [609, 129] width 180 height 31
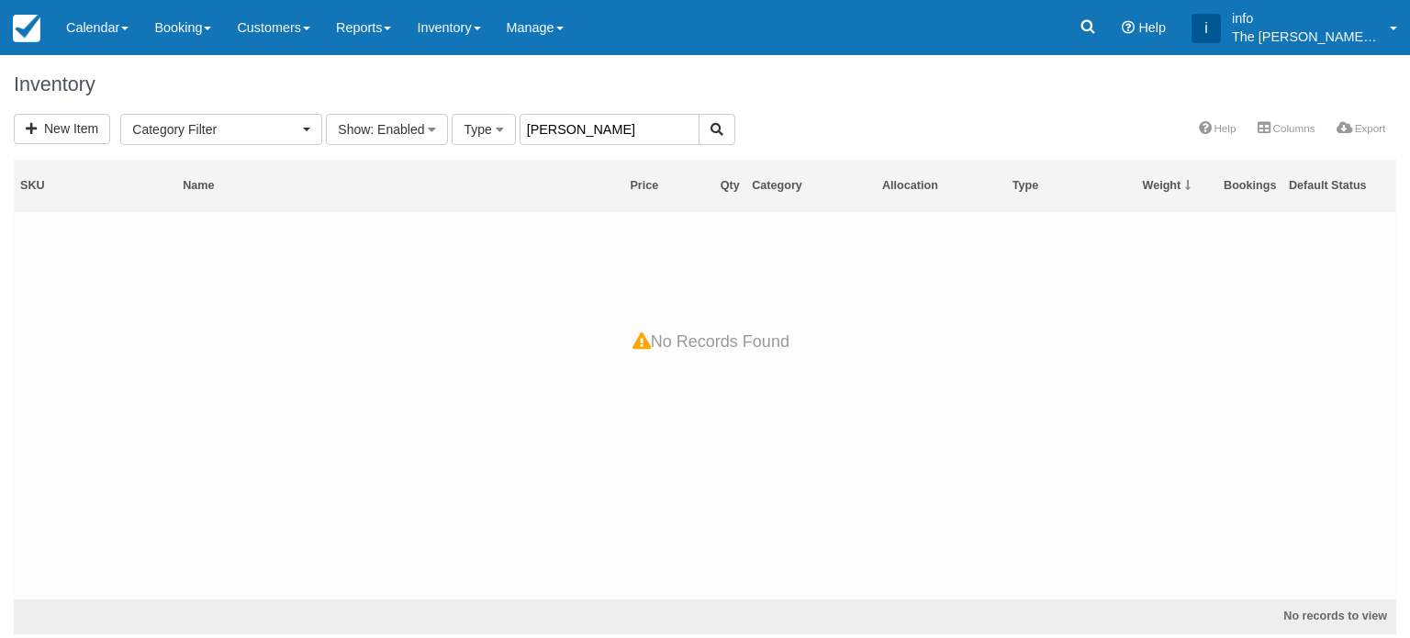
click at [571, 128] on input "helen" at bounding box center [609, 129] width 180 height 31
type input "h"
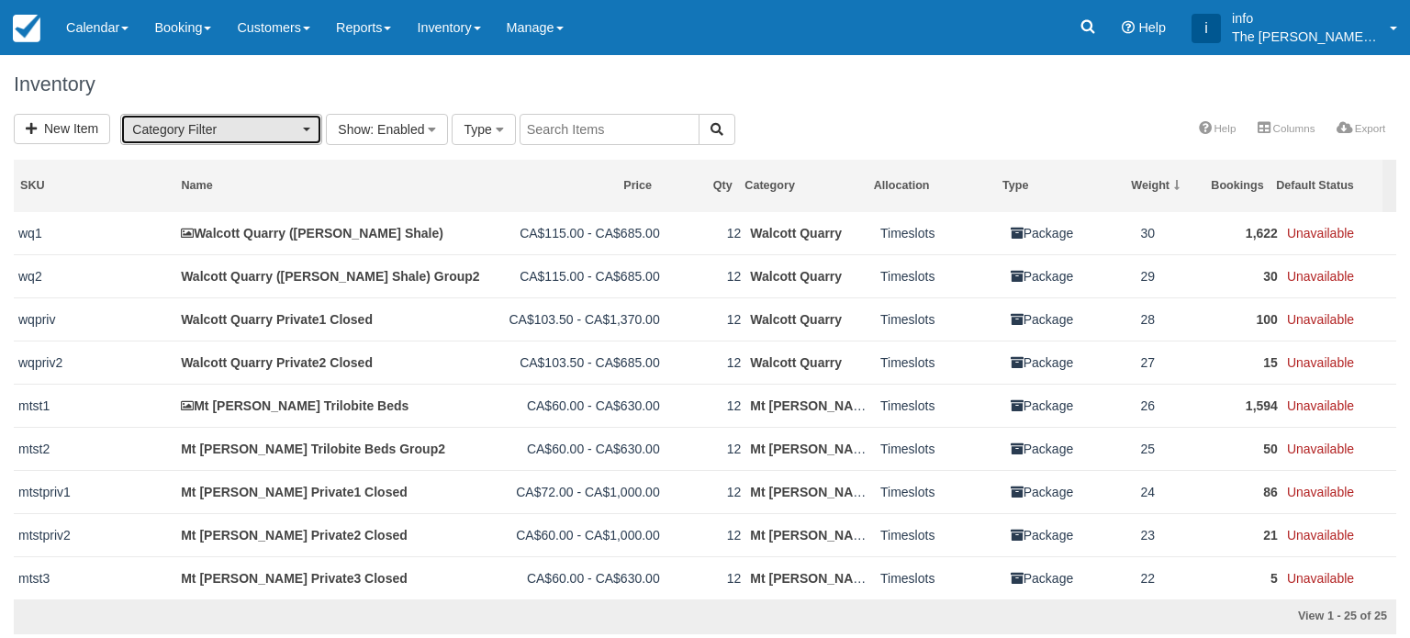
click at [272, 130] on span "Category Filter" at bounding box center [215, 129] width 166 height 18
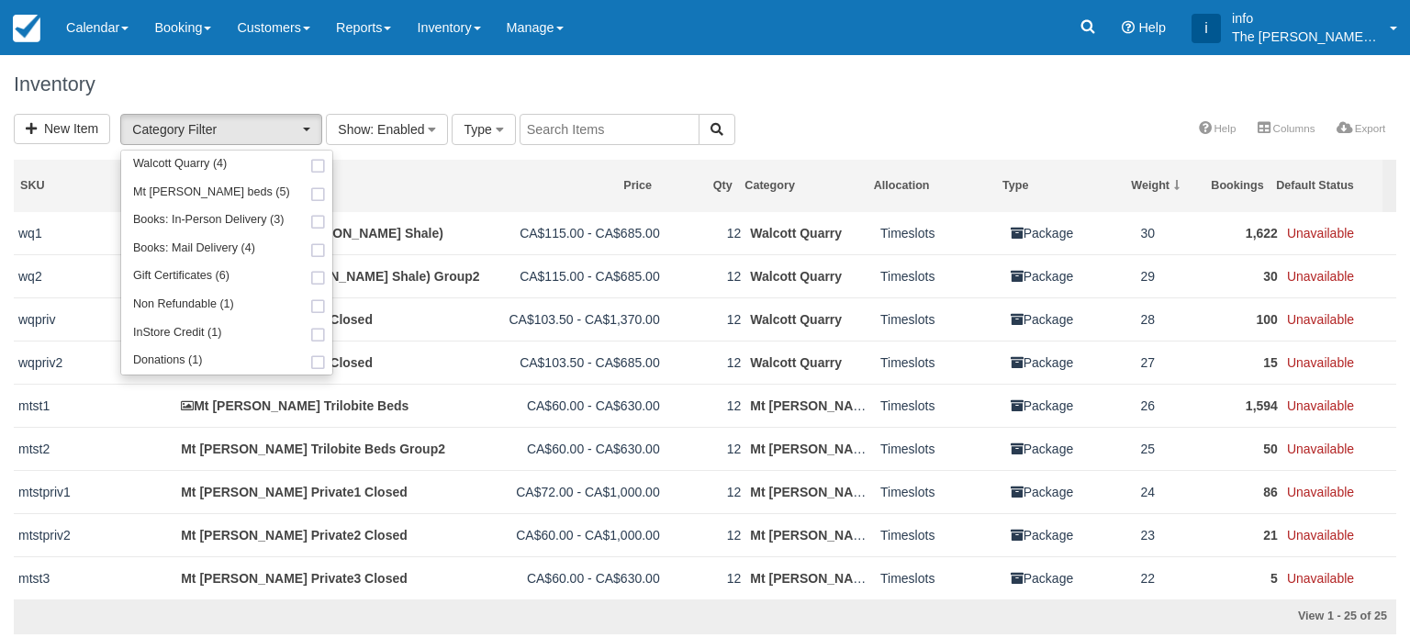
click at [230, 67] on div "Inventory" at bounding box center [705, 84] width 1410 height 59
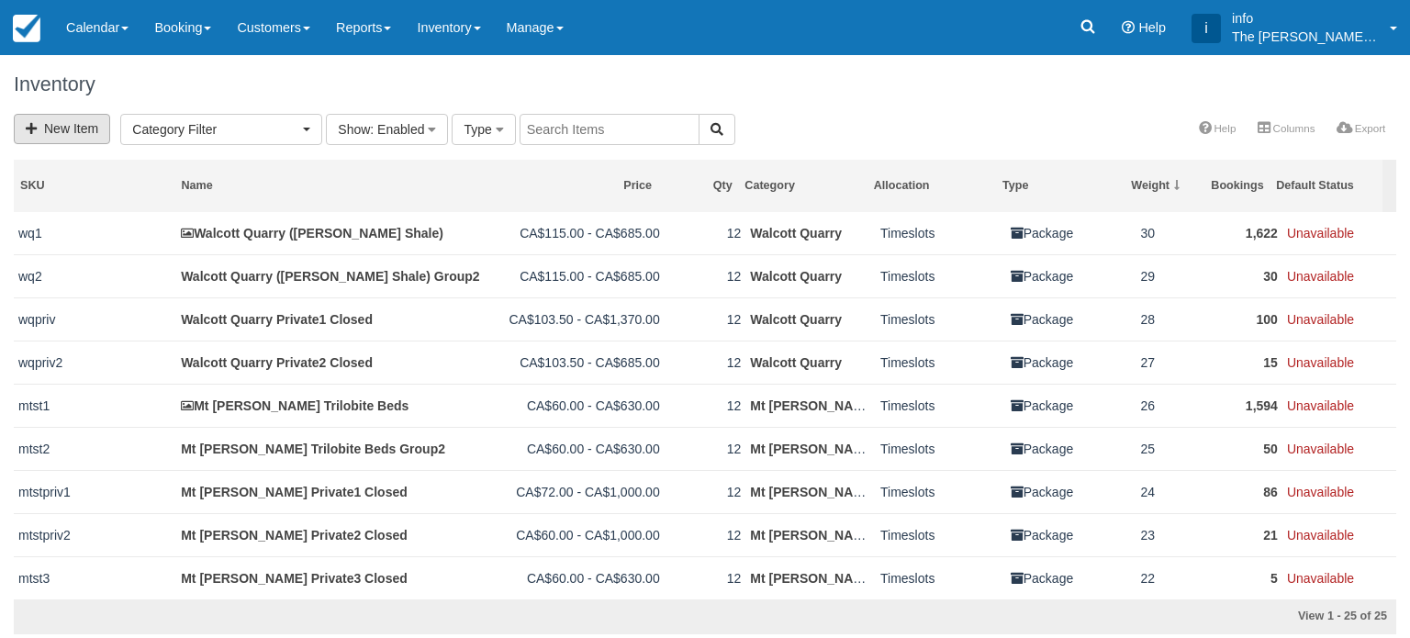
click at [79, 135] on link "New Item" at bounding box center [62, 129] width 96 height 30
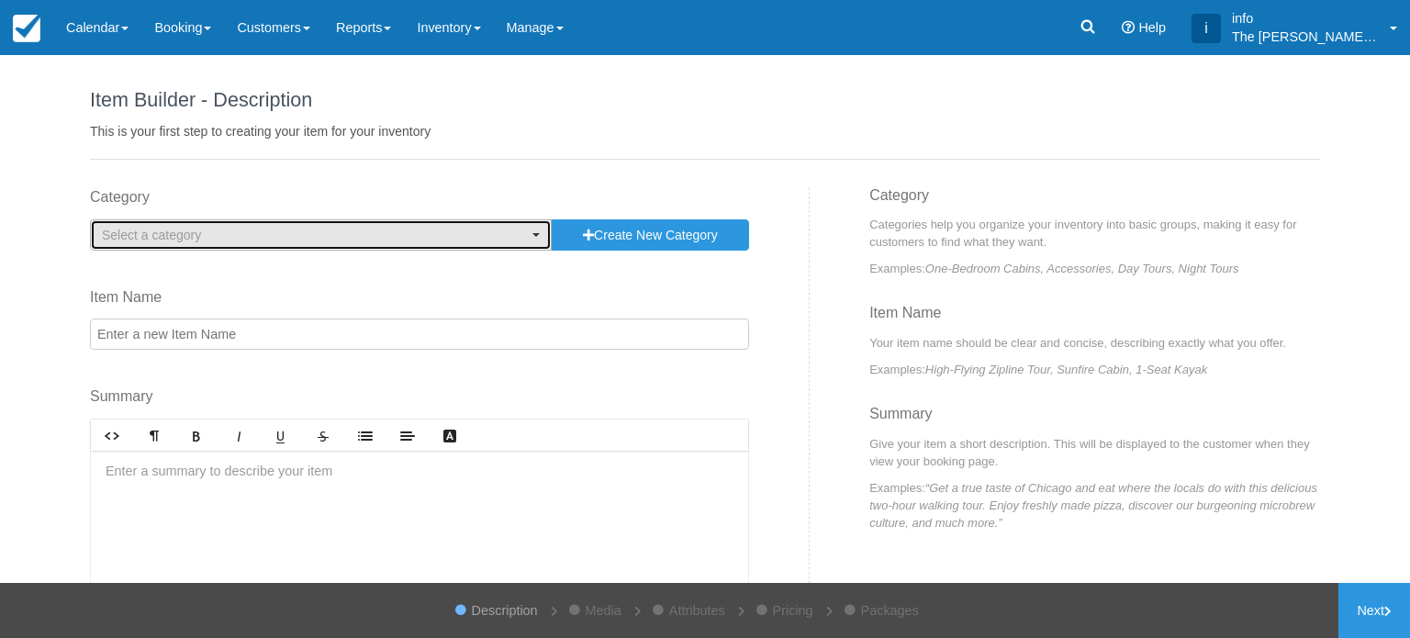
click at [182, 226] on span "Select a category" at bounding box center [315, 235] width 426 height 18
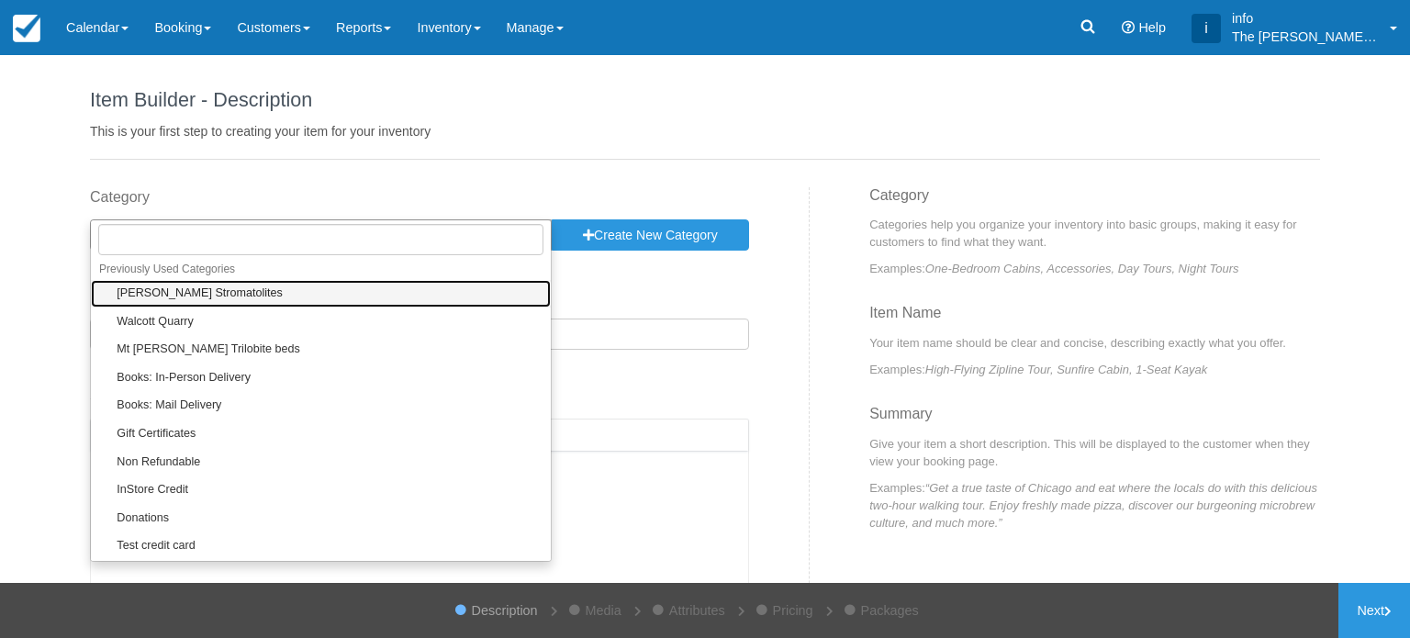
click at [206, 296] on span "[PERSON_NAME] Stromatolites" at bounding box center [200, 293] width 166 height 17
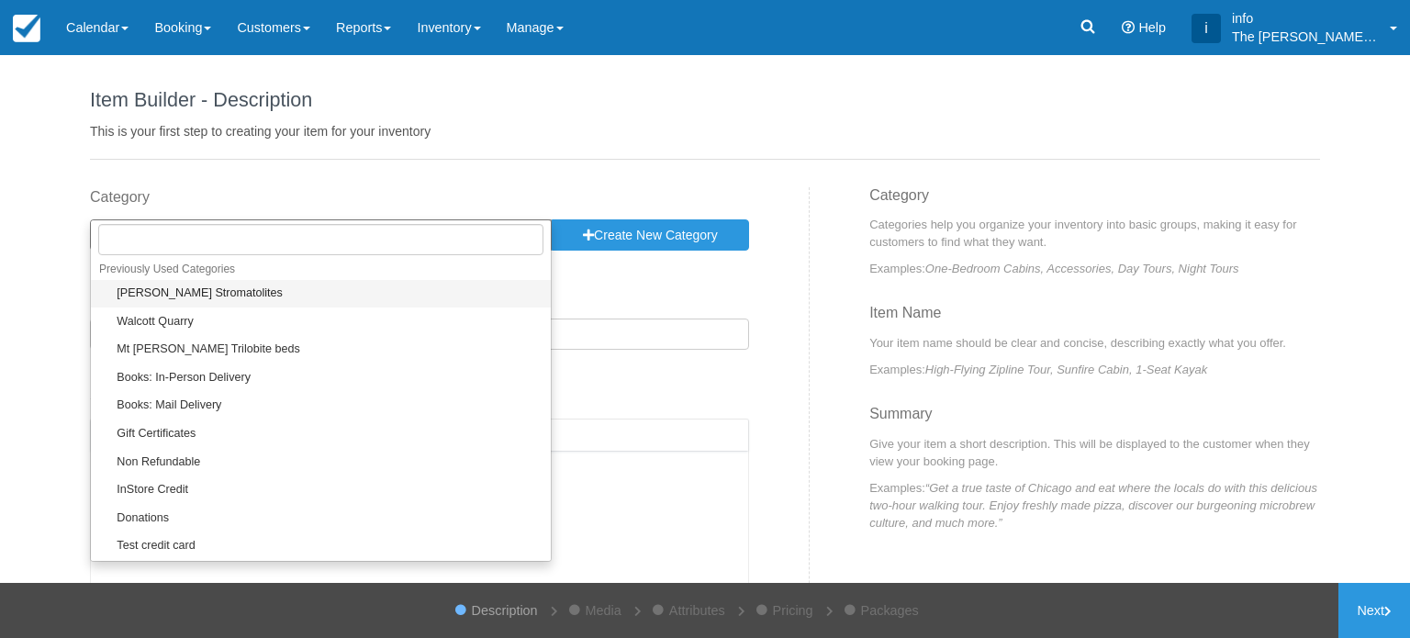
select select "18"
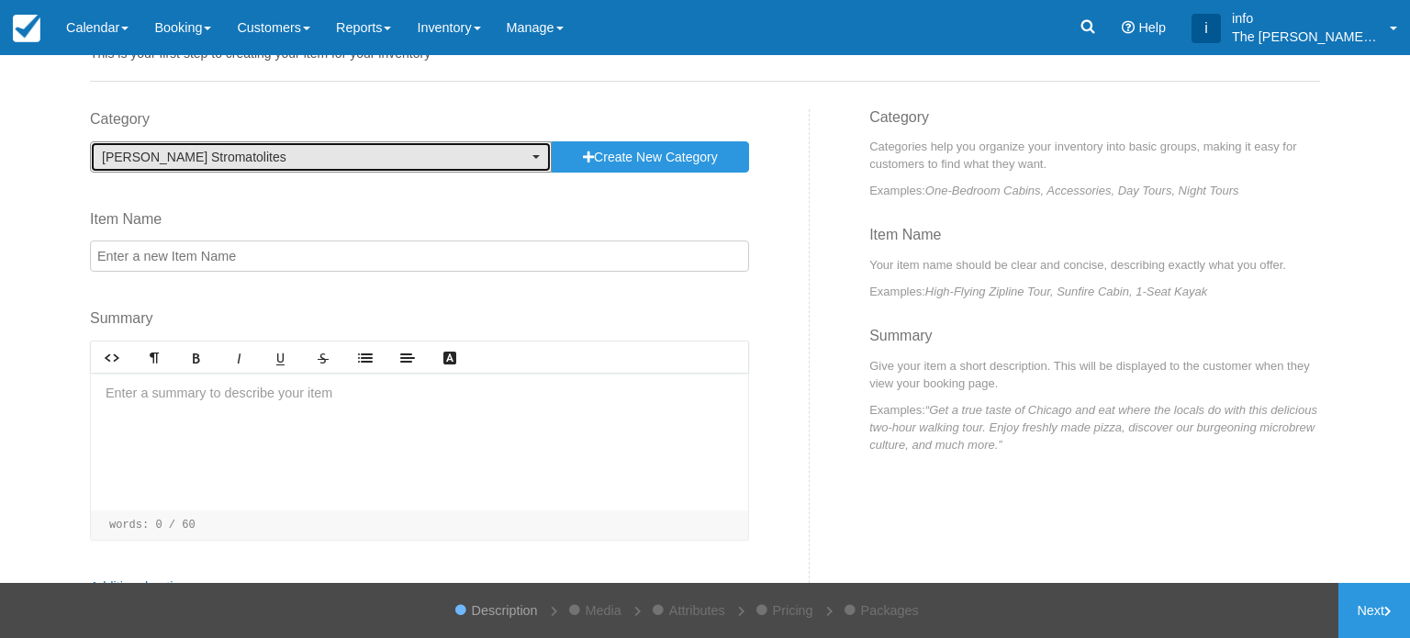
scroll to position [92, 0]
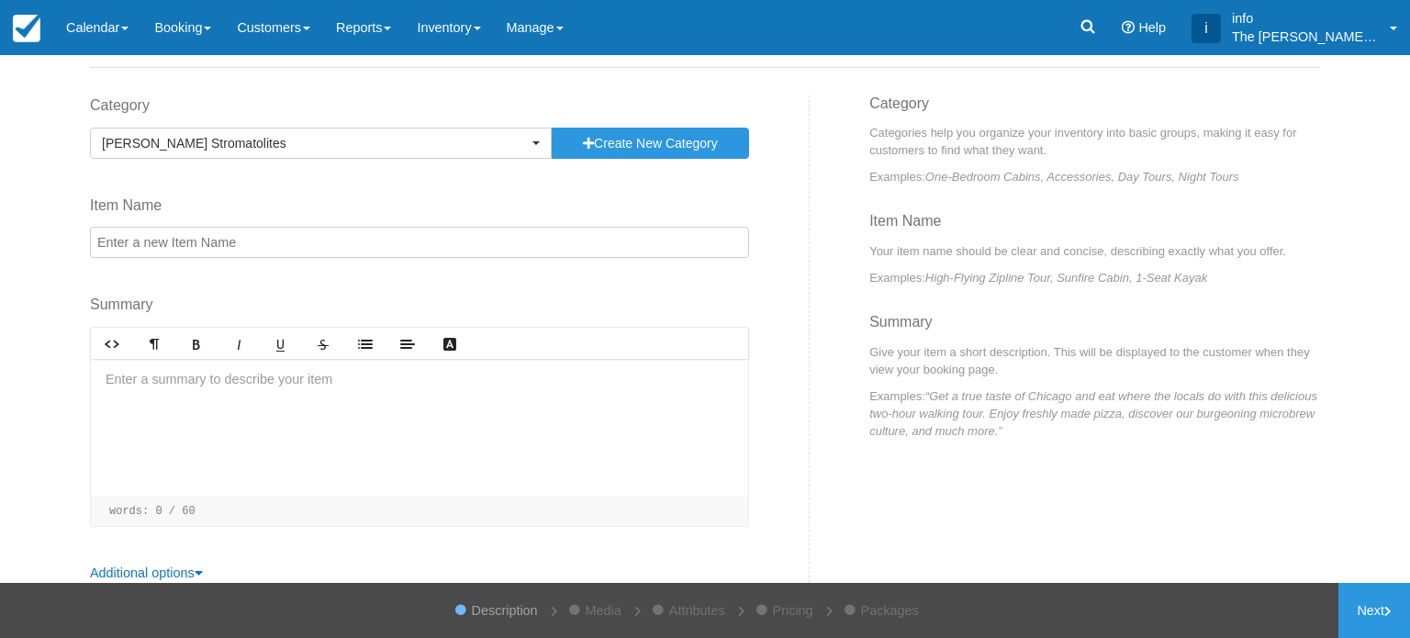
click at [194, 240] on input "Item Name" at bounding box center [419, 242] width 659 height 31
type input "[PERSON_NAME] Stromatolites"
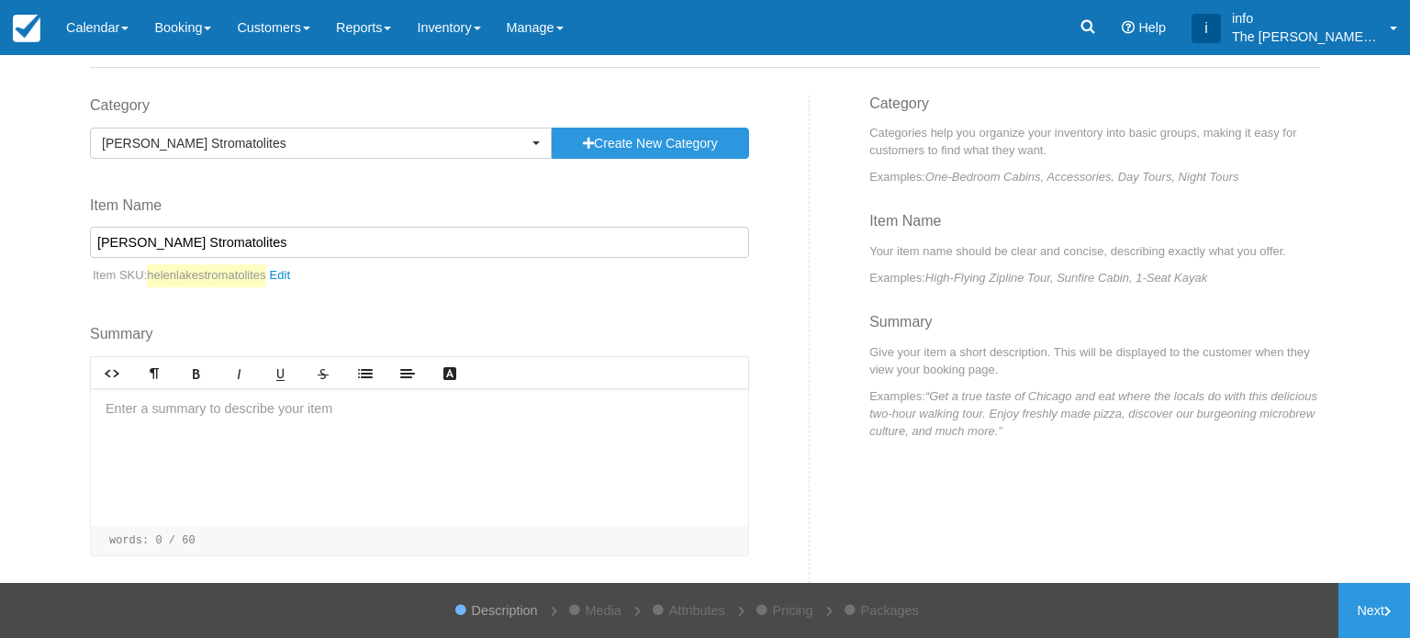
scroll to position [146, 0]
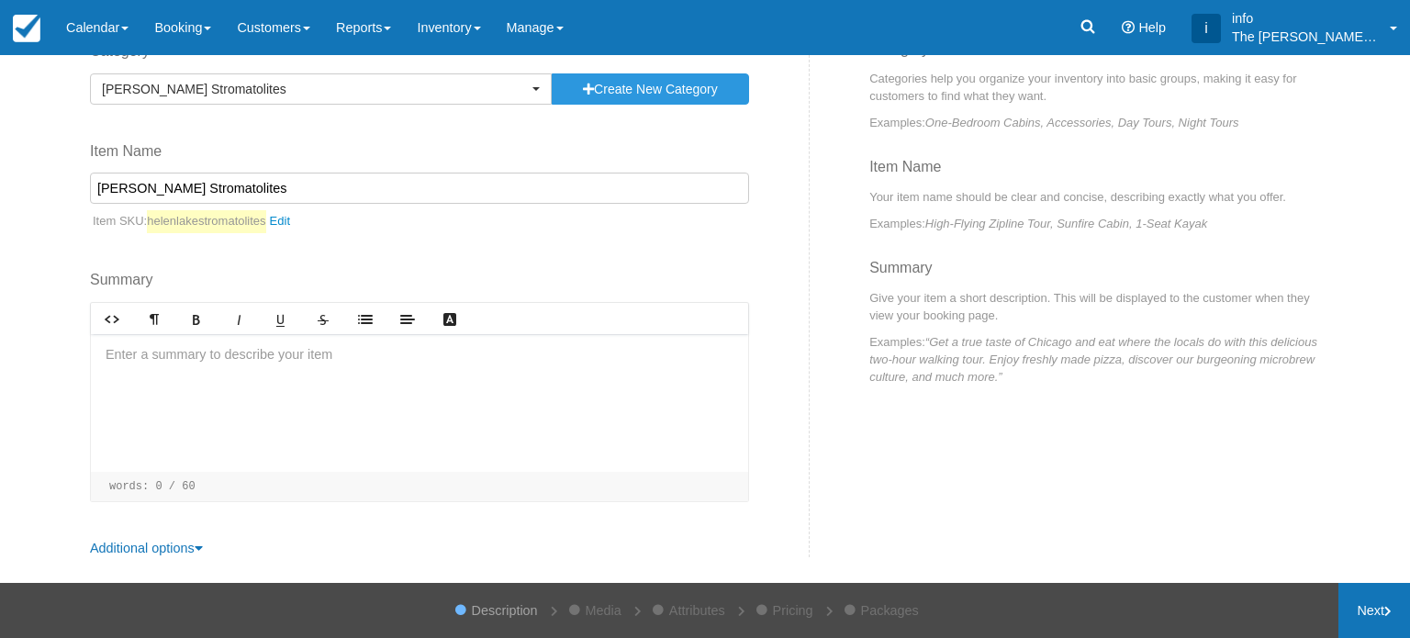
click at [1364, 606] on link "Next" at bounding box center [1374, 610] width 72 height 55
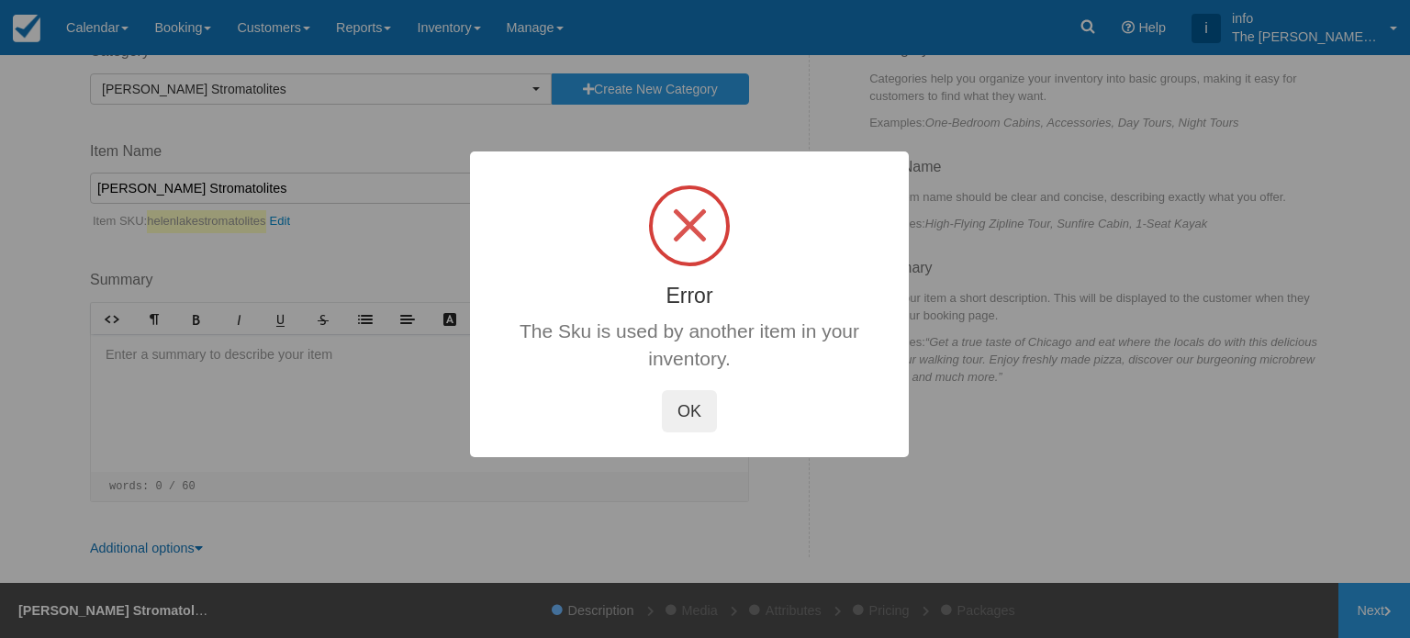
click at [699, 418] on button "OK" at bounding box center [689, 411] width 55 height 42
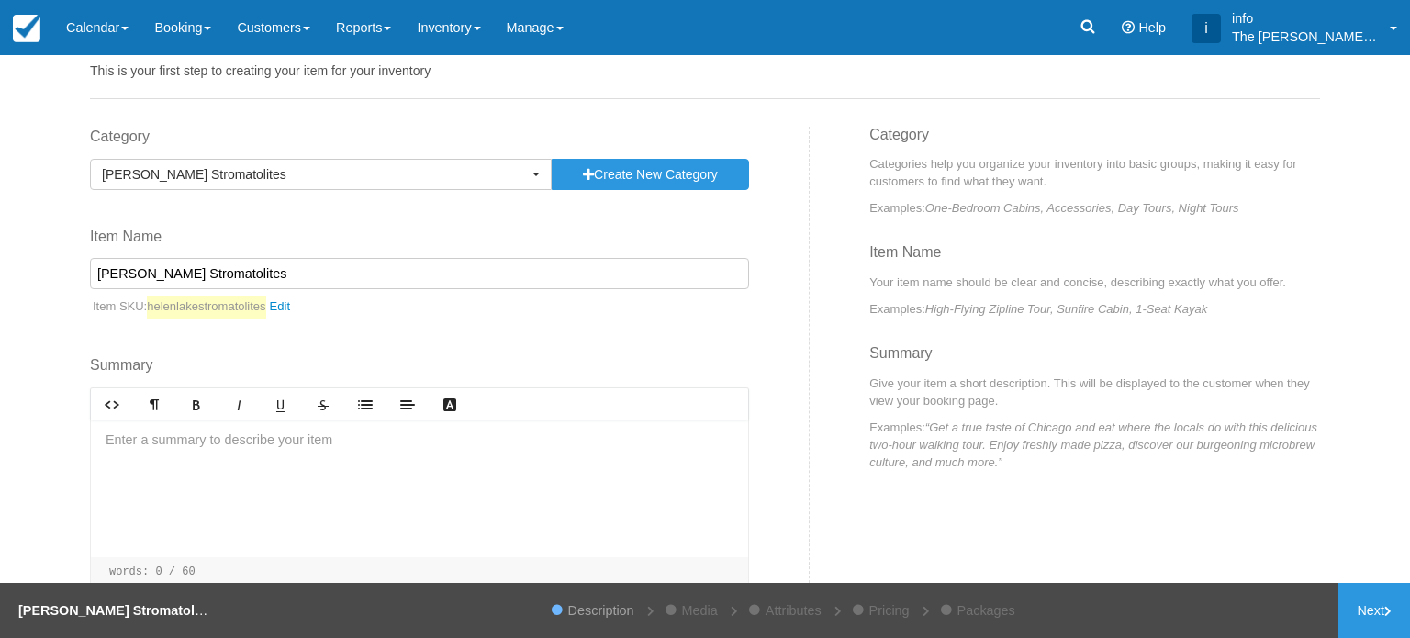
scroll to position [0, 0]
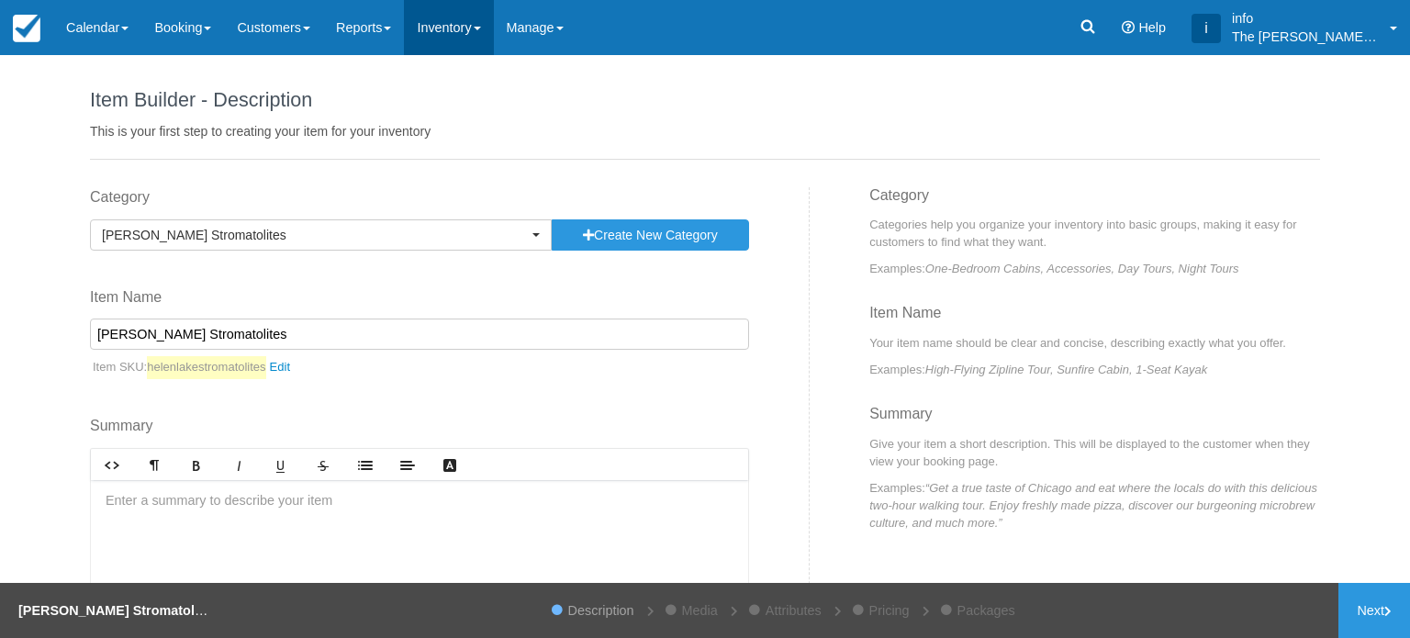
click at [460, 41] on link "Inventory" at bounding box center [448, 27] width 89 height 55
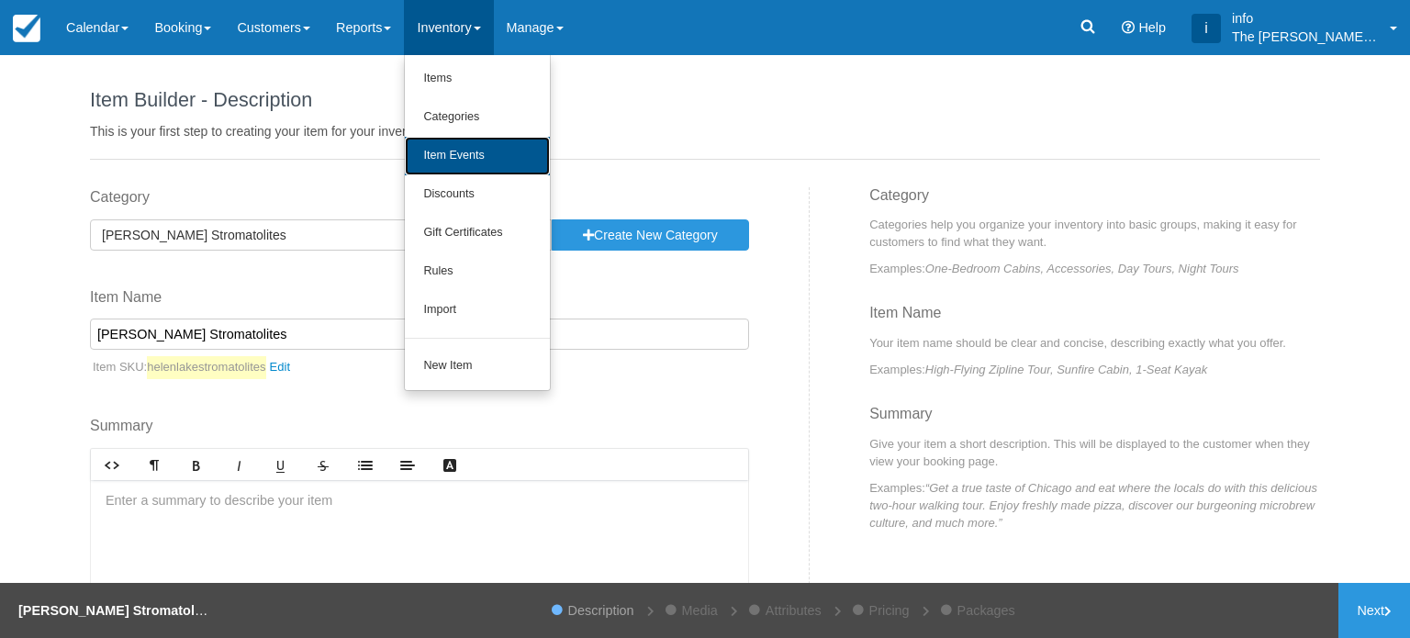
click at [467, 153] on link "Item Events" at bounding box center [477, 156] width 145 height 39
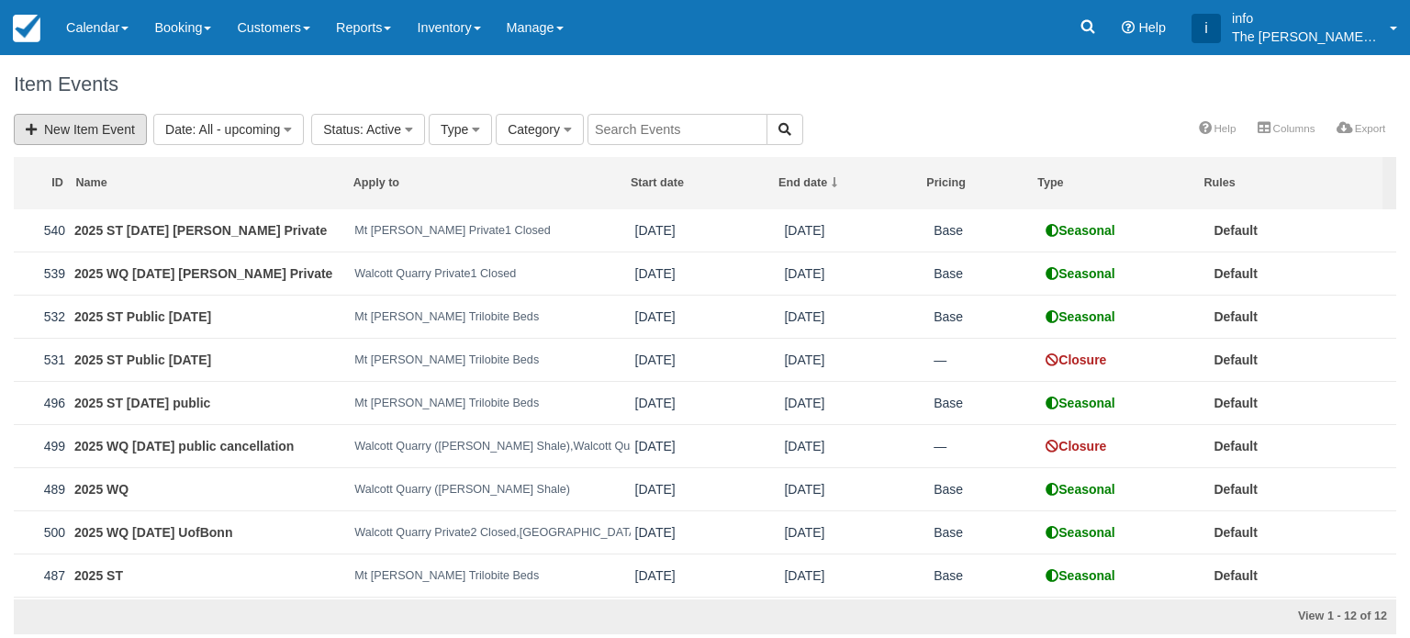
click at [122, 125] on link "New Item Event" at bounding box center [80, 129] width 133 height 31
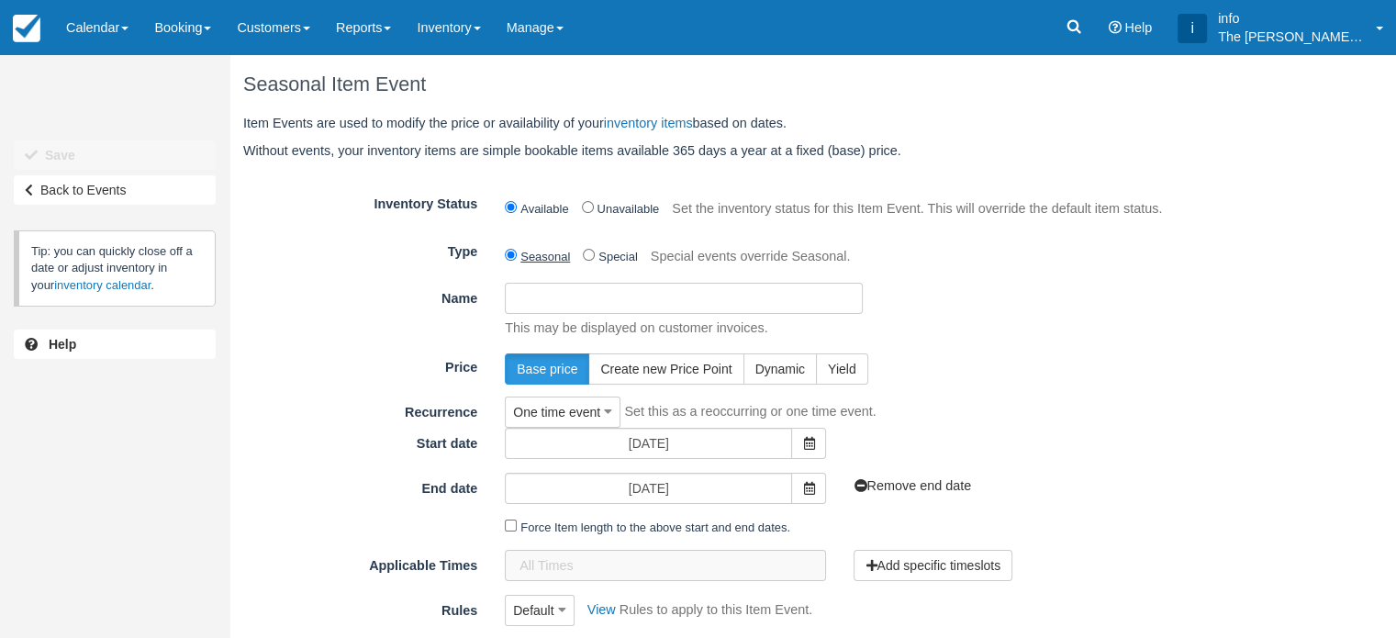
scroll to position [92, 0]
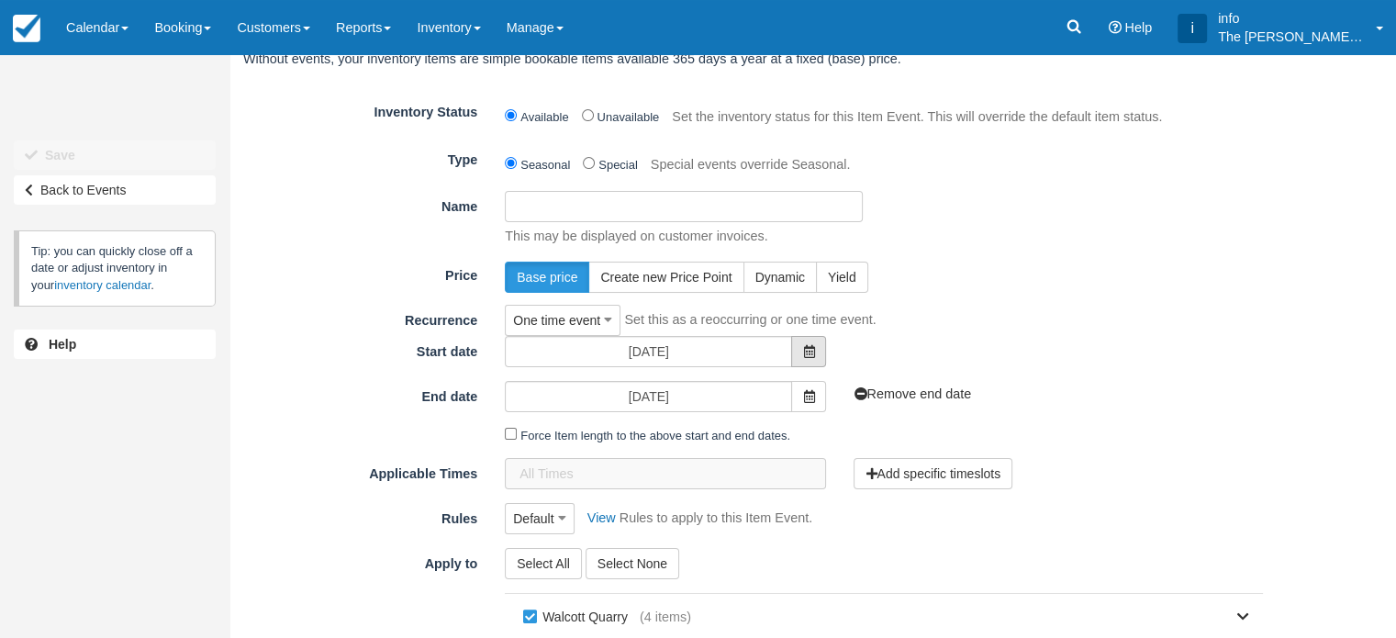
click at [817, 357] on span at bounding box center [808, 351] width 35 height 31
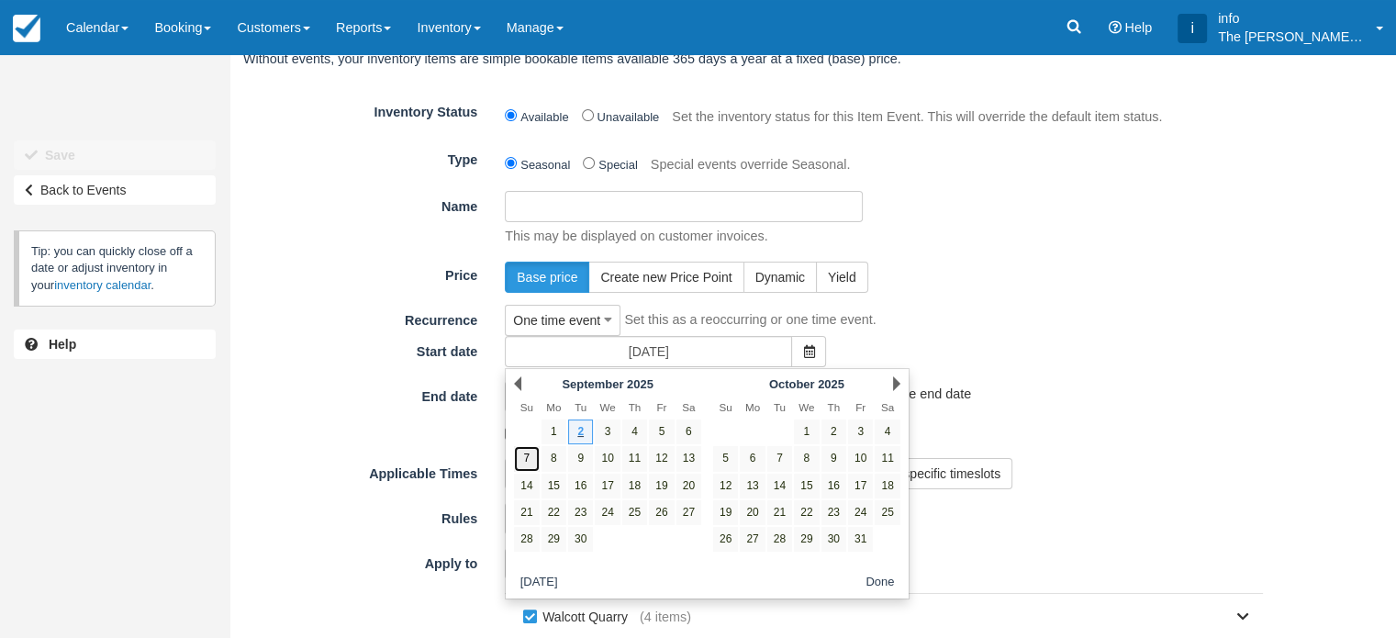
click at [530, 464] on link "7" at bounding box center [526, 458] width 25 height 25
type input "[DATE]"
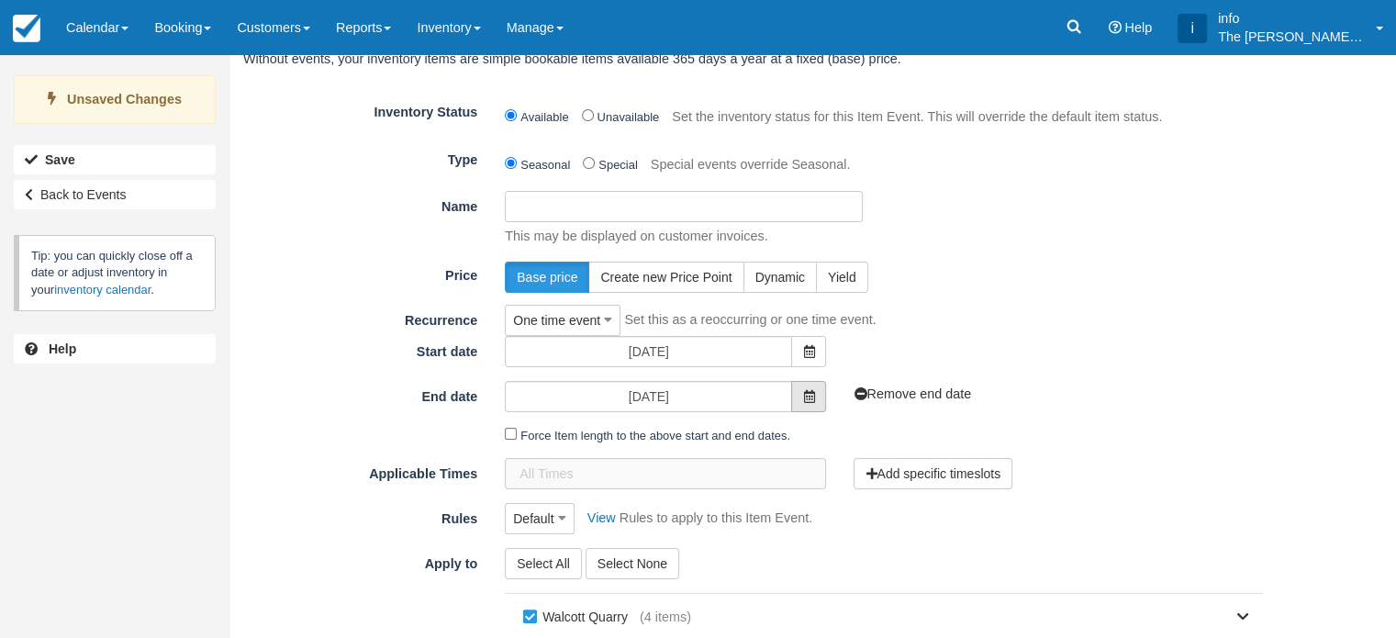
click at [806, 397] on icon at bounding box center [808, 396] width 11 height 13
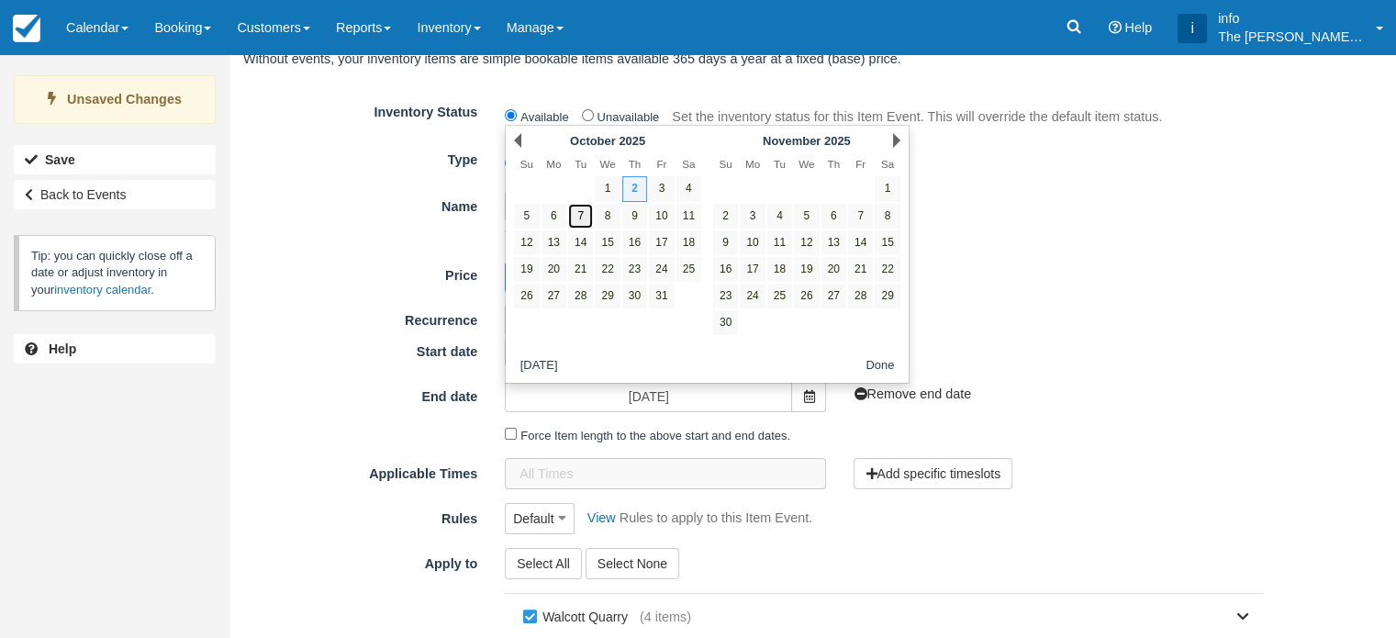
click at [582, 216] on link "7" at bounding box center [580, 216] width 25 height 25
type input "Tue 07 October 2025"
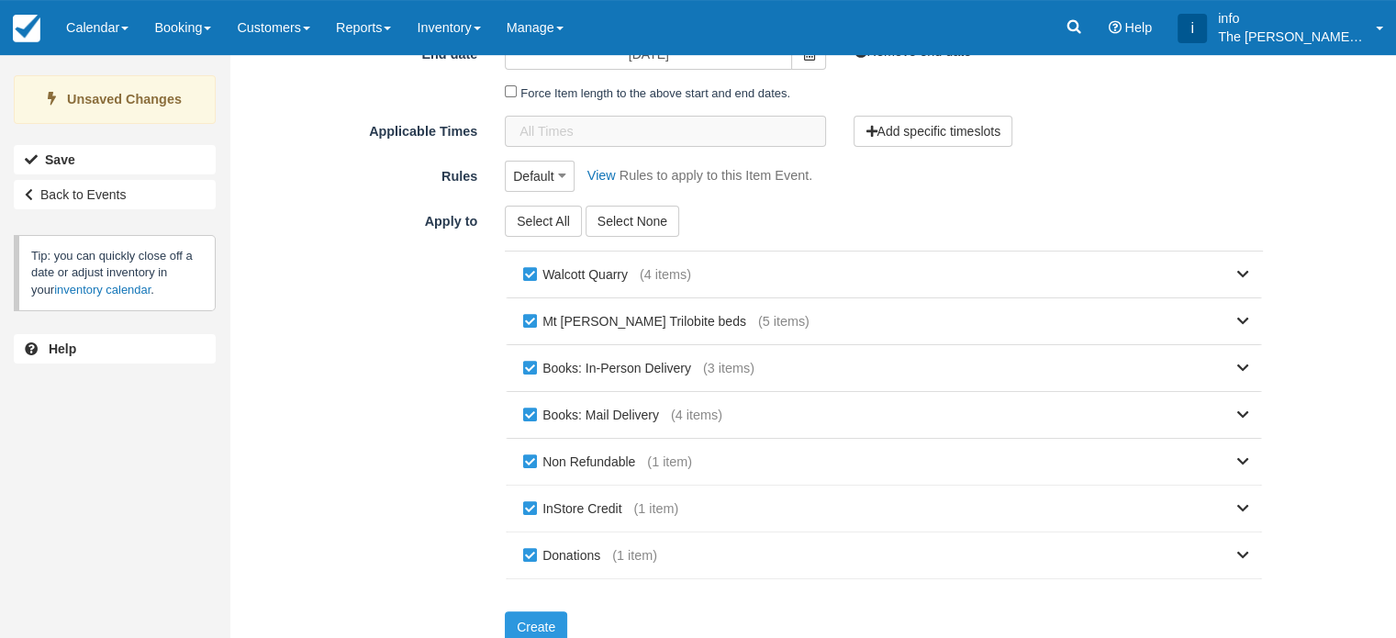
scroll to position [451, 0]
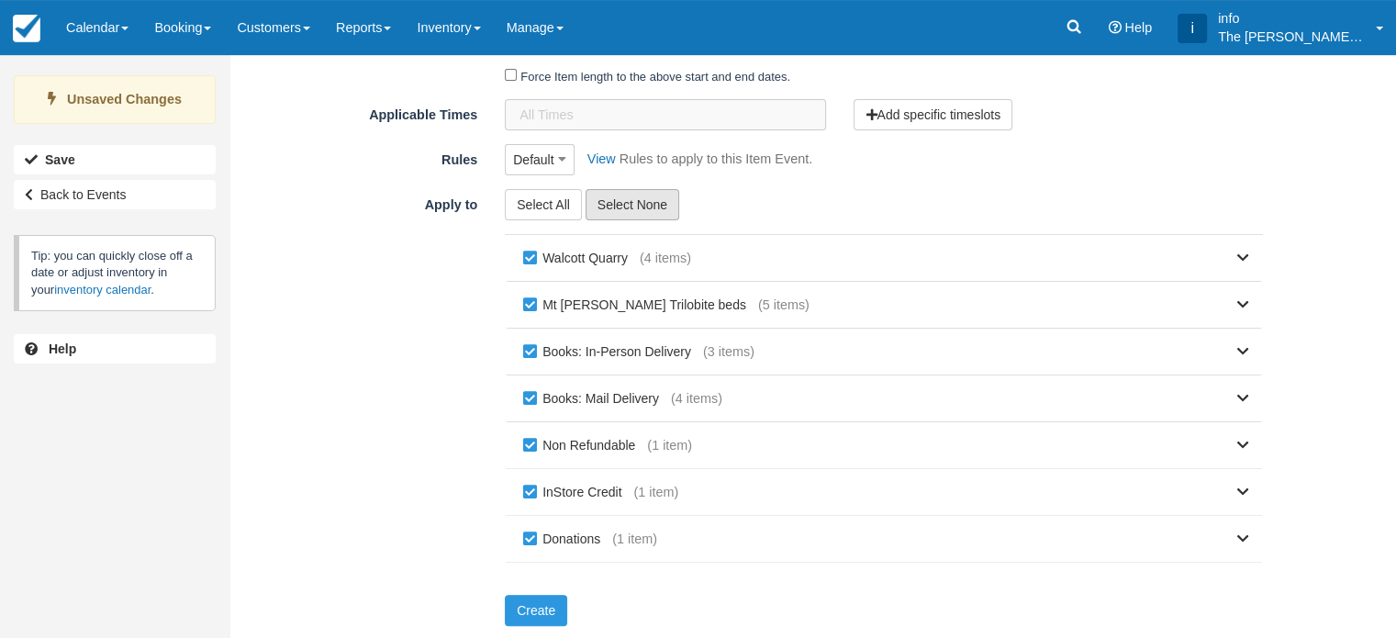
click at [602, 216] on button "Select None" at bounding box center [632, 204] width 94 height 31
checkbox input "false"
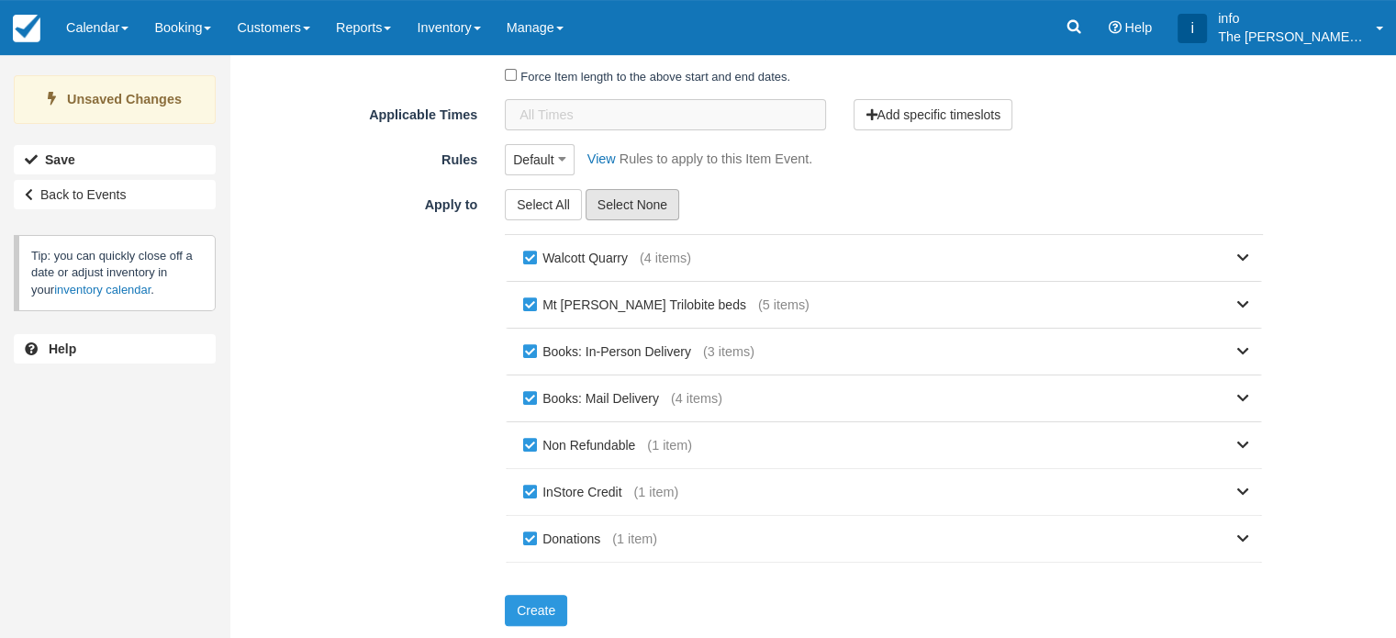
checkbox input "false"
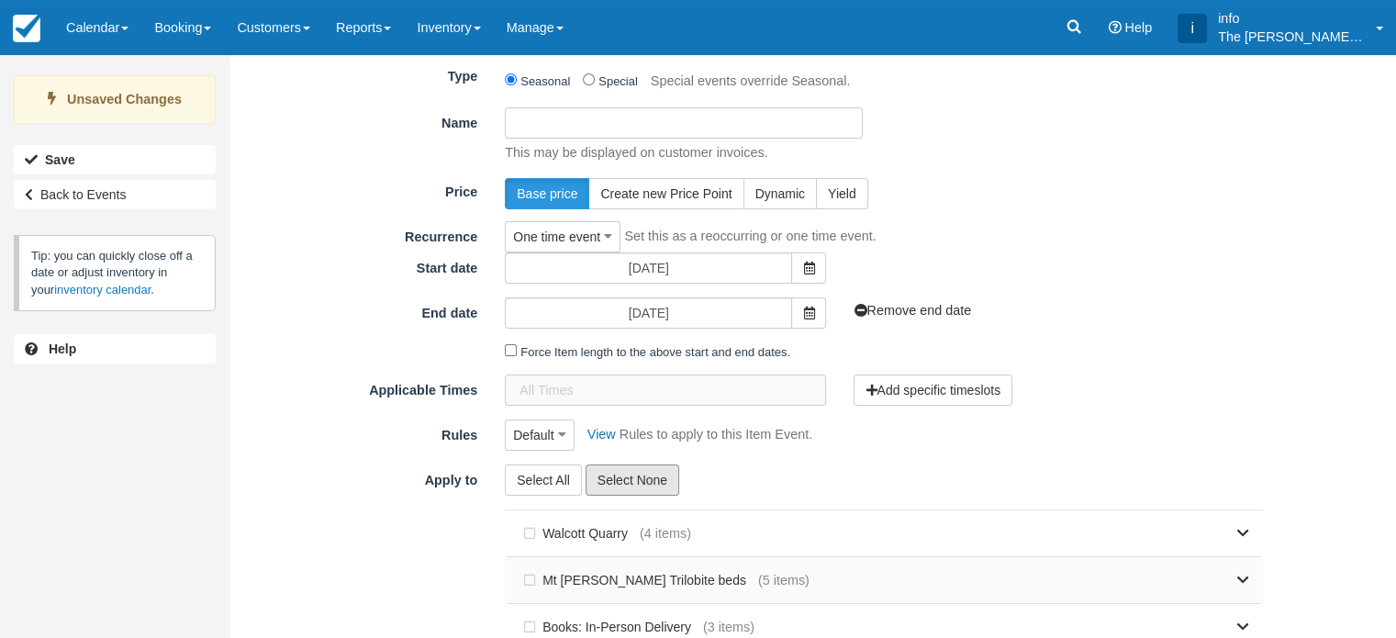
scroll to position [0, 0]
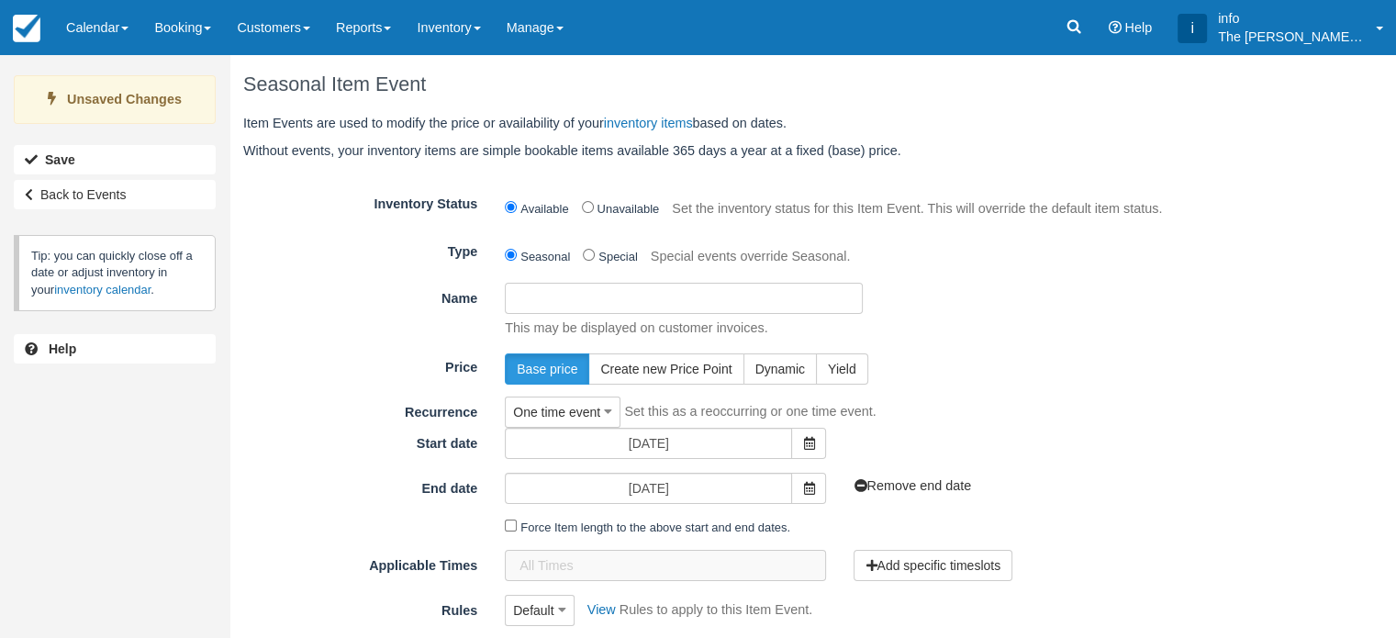
click at [626, 304] on input "Name" at bounding box center [684, 298] width 358 height 31
click at [637, 299] on input "2025 Helen Lake Seo 7 Private" at bounding box center [684, 298] width 358 height 31
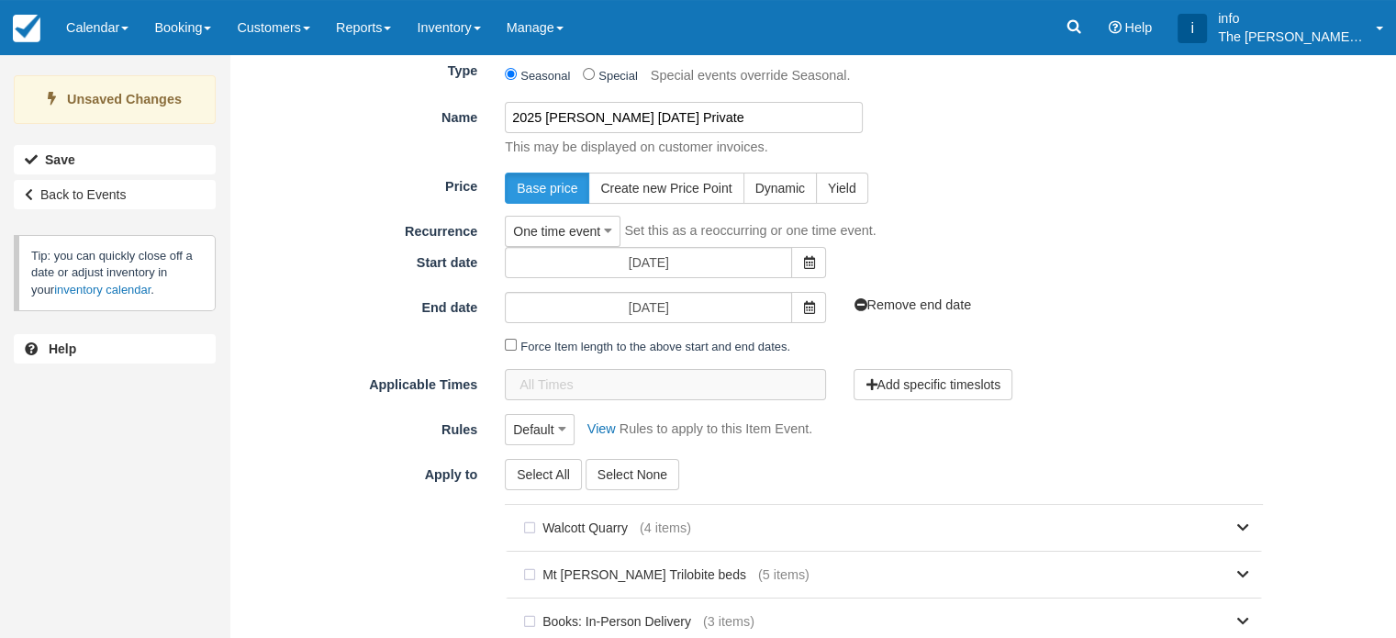
scroll to position [184, 0]
type input "2025 Helen Lake Sep 7 Private"
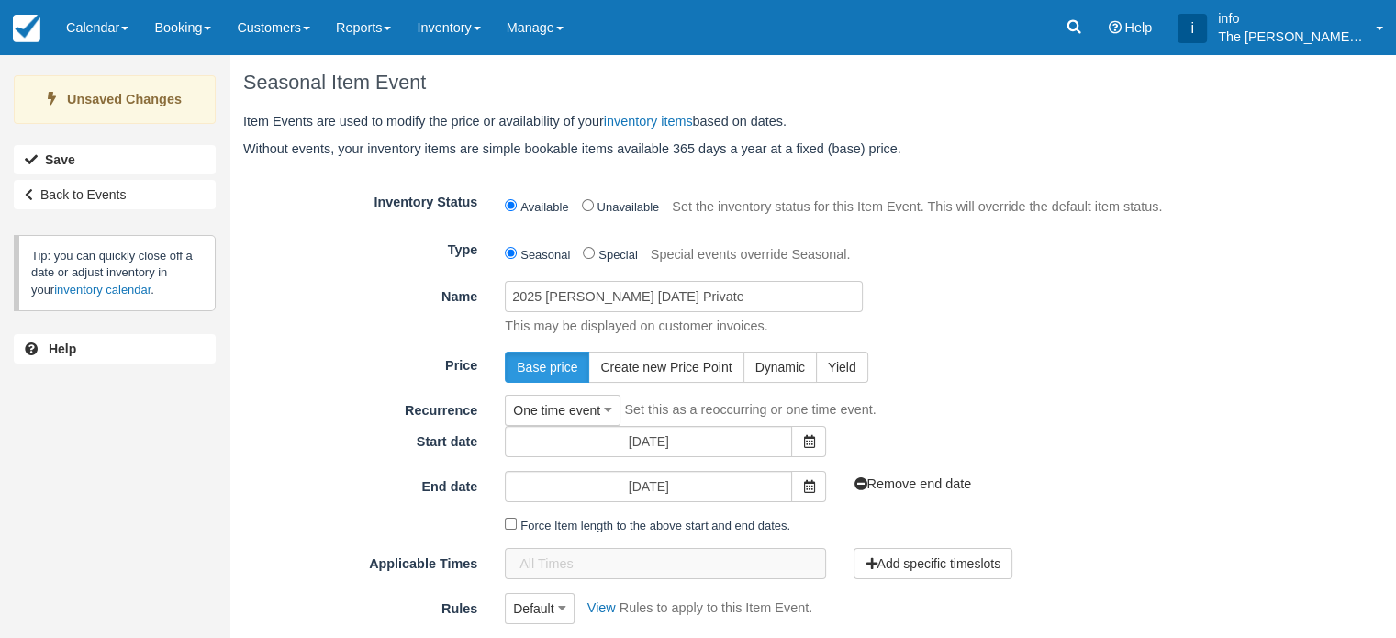
scroll to position [0, 0]
click at [290, 28] on link "Customers" at bounding box center [273, 27] width 99 height 55
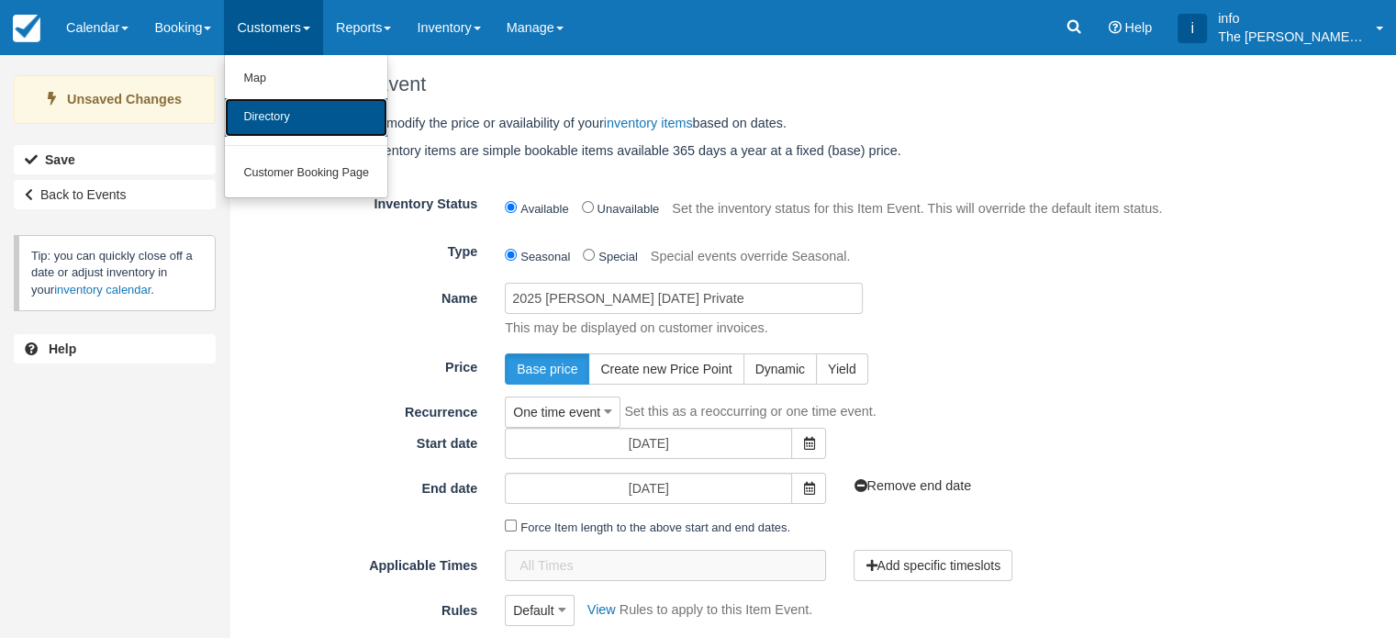
click at [305, 117] on link "Directory" at bounding box center [306, 117] width 162 height 39
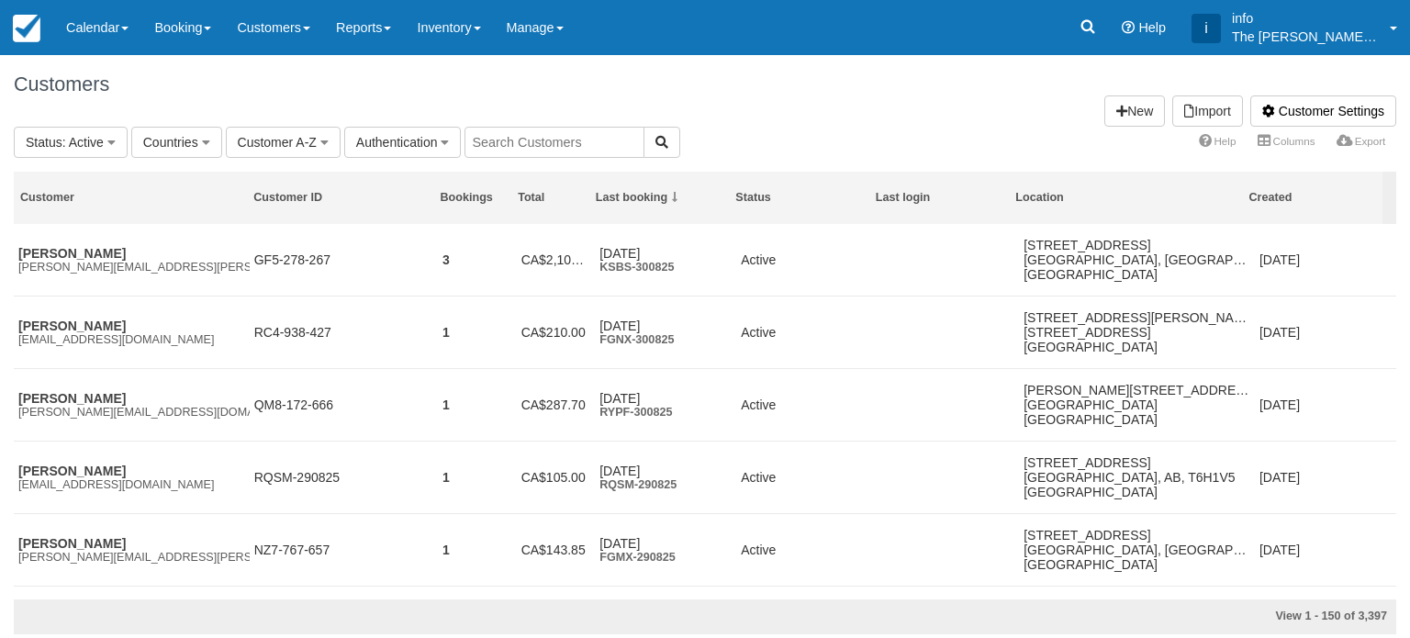
click at [523, 131] on input "text" at bounding box center [554, 142] width 180 height 31
type input "ulrich"
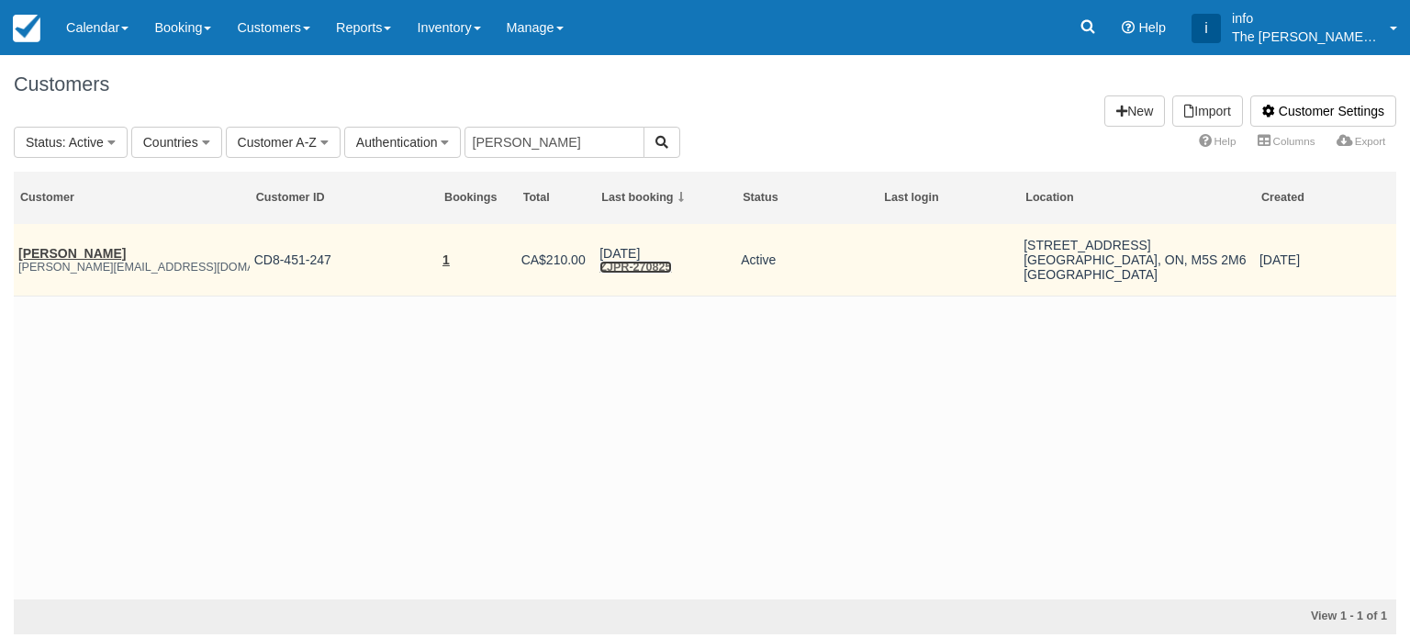
click at [652, 262] on link "ZJPR-270825" at bounding box center [635, 267] width 72 height 13
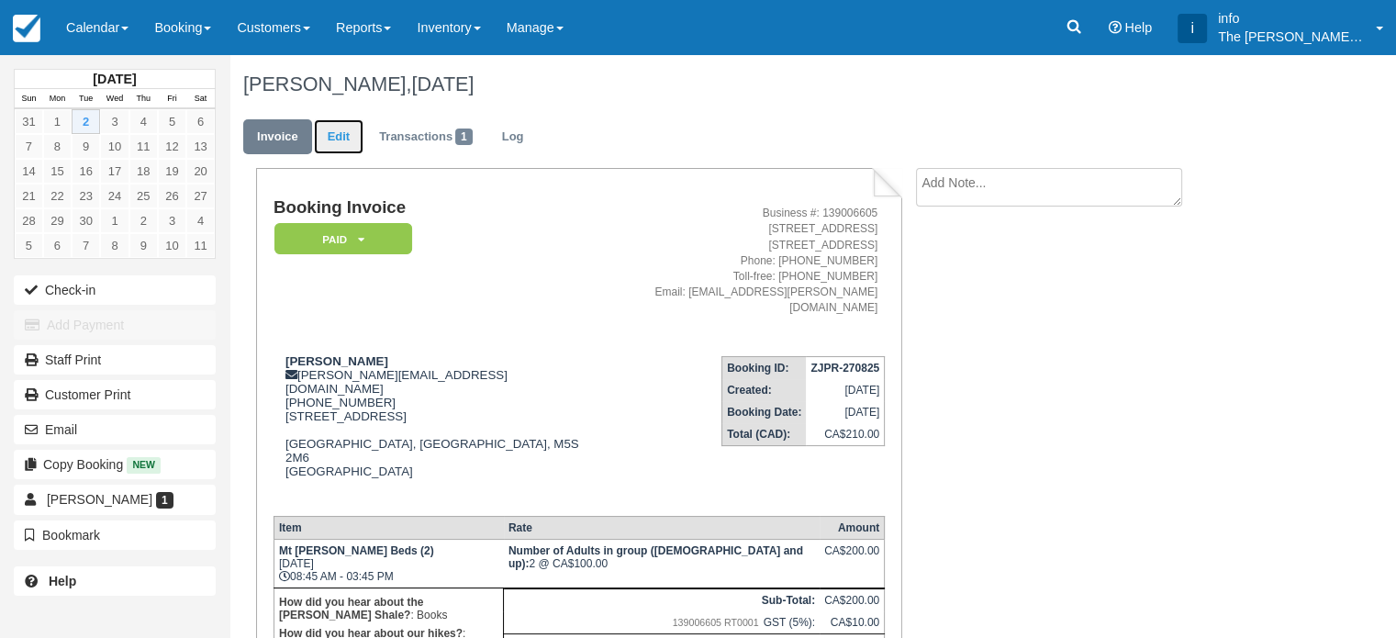
click at [349, 139] on link "Edit" at bounding box center [339, 137] width 50 height 36
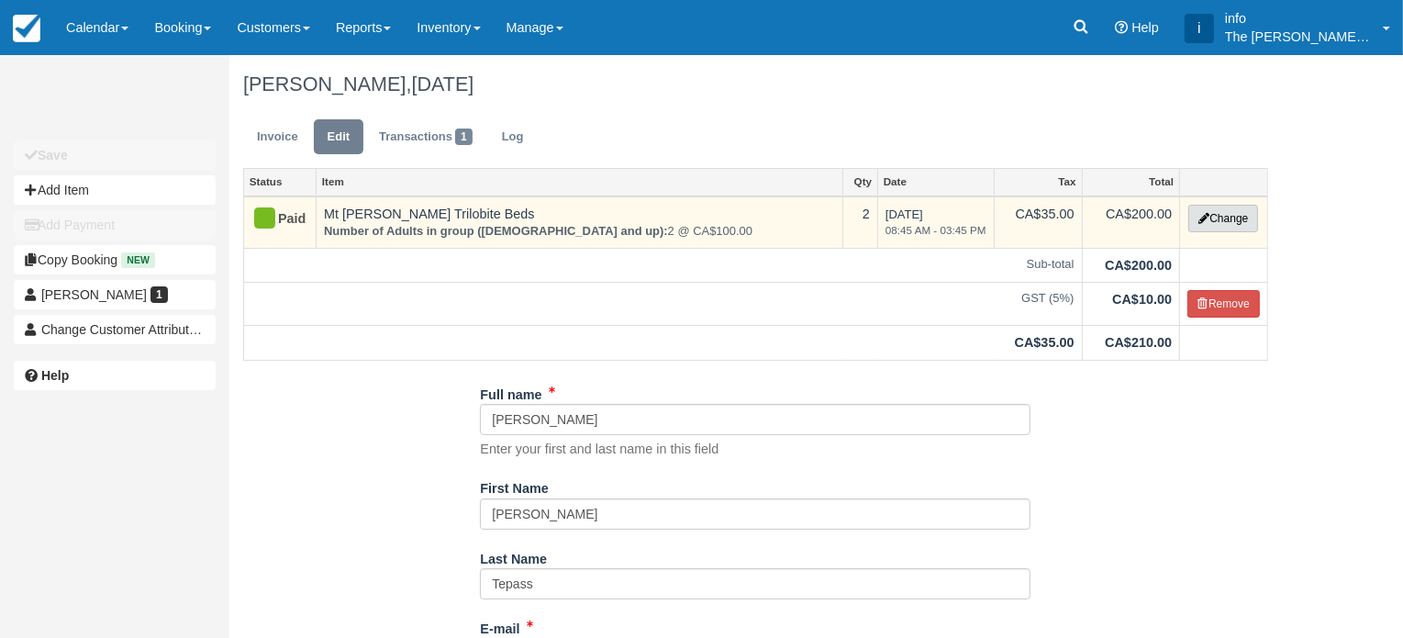
click at [1201, 215] on icon "button" at bounding box center [1203, 218] width 11 height 11
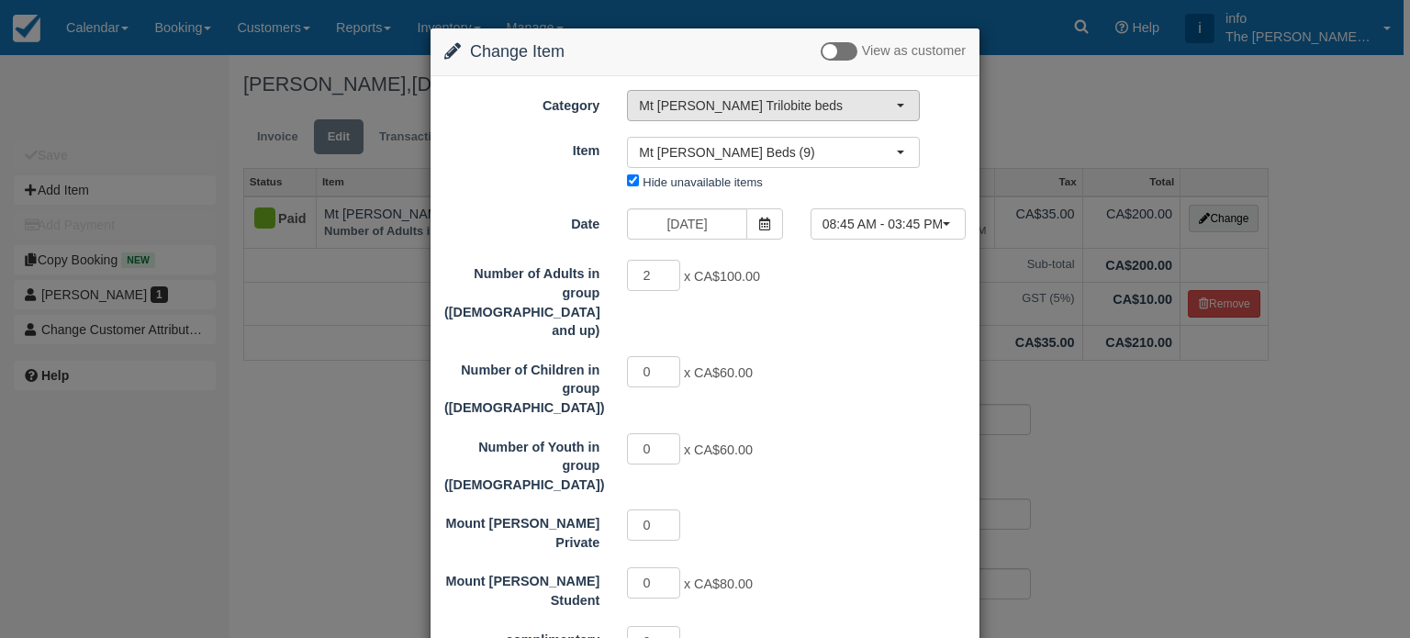
click at [789, 103] on span "Mt [PERSON_NAME] Trilobite beds" at bounding box center [767, 105] width 257 height 18
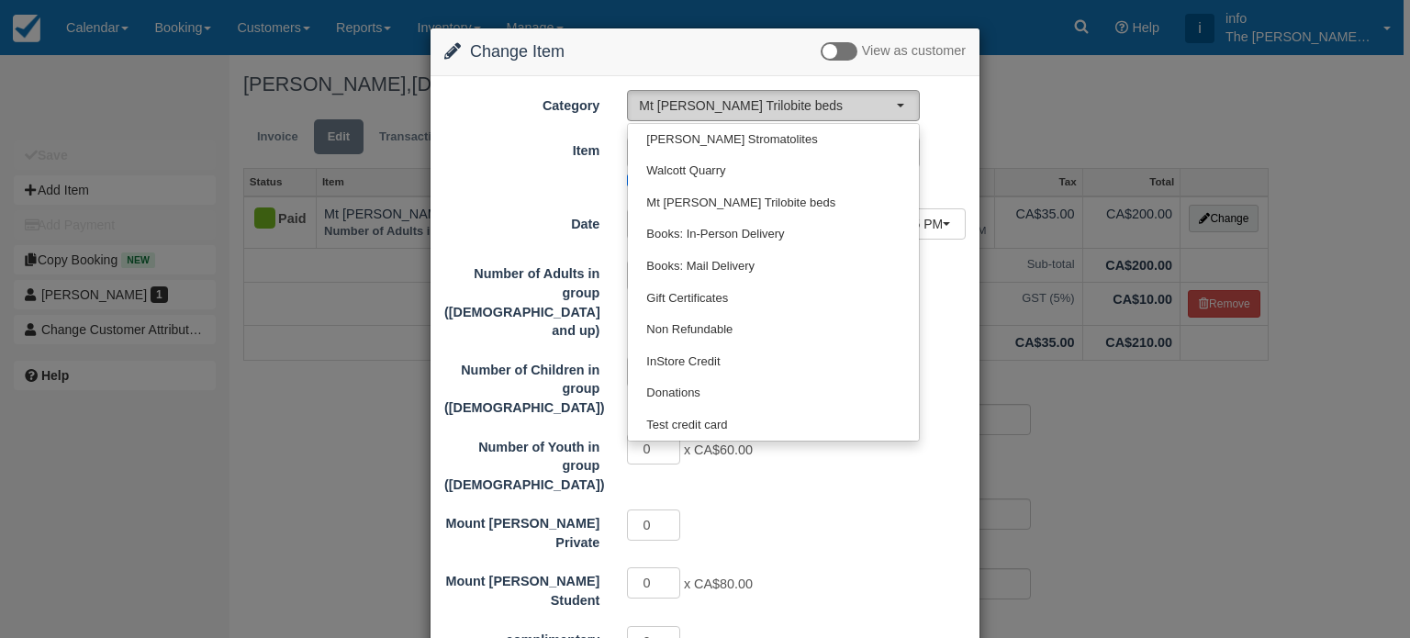
click at [789, 103] on span "Mt [PERSON_NAME] Trilobite beds" at bounding box center [767, 105] width 257 height 18
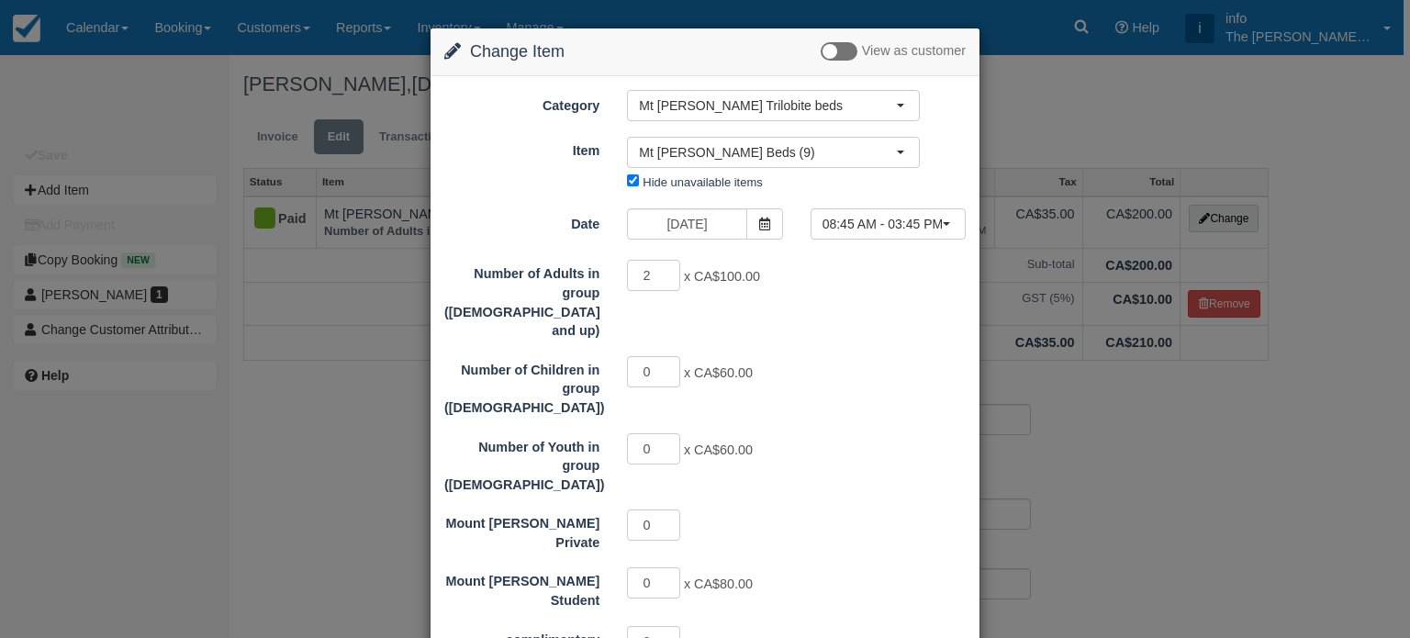
click at [1110, 104] on div "Change Item Add Item View as customer Category Mt Stephen Trilobite beds Helen …" at bounding box center [705, 319] width 1410 height 638
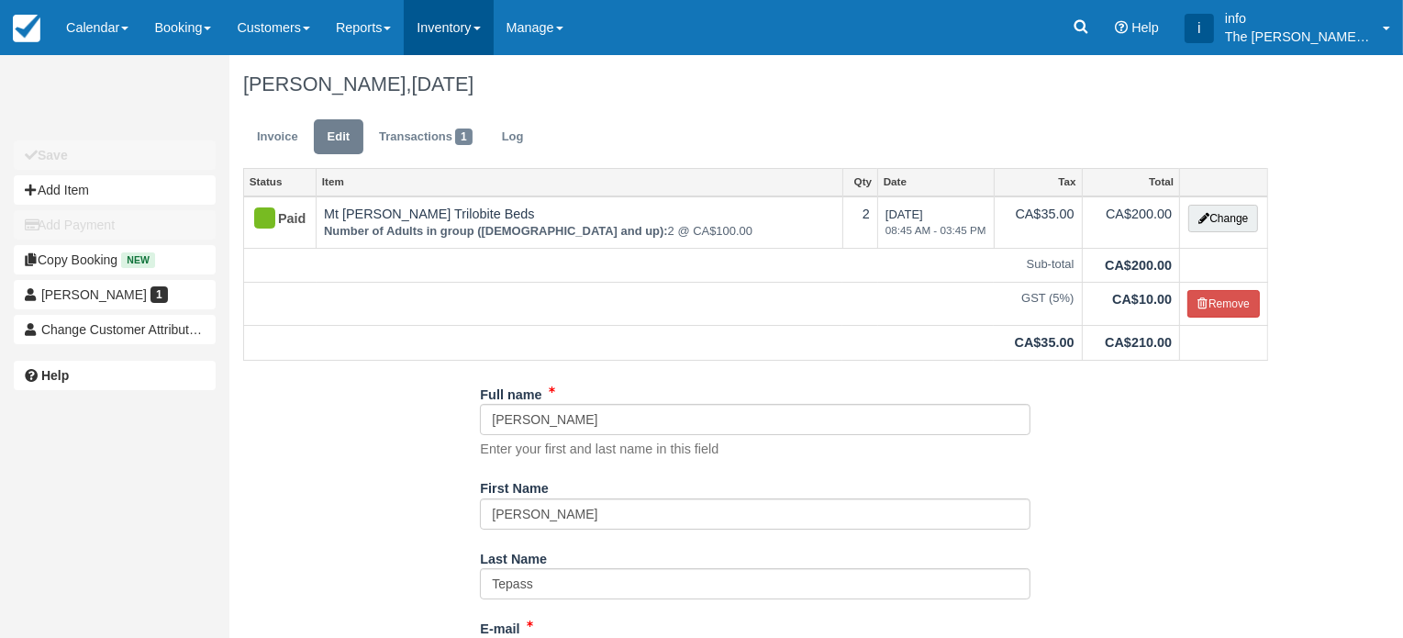
click at [446, 34] on link "Inventory" at bounding box center [448, 27] width 89 height 55
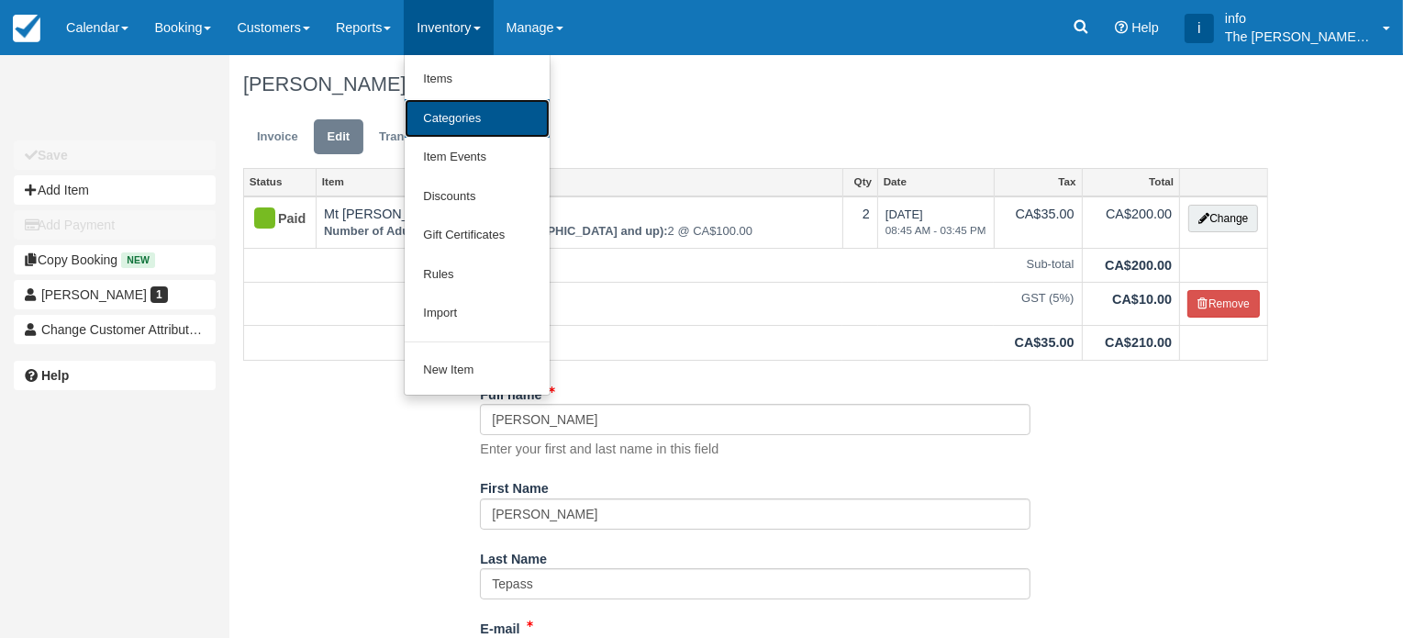
click at [477, 120] on link "Categories" at bounding box center [477, 118] width 145 height 39
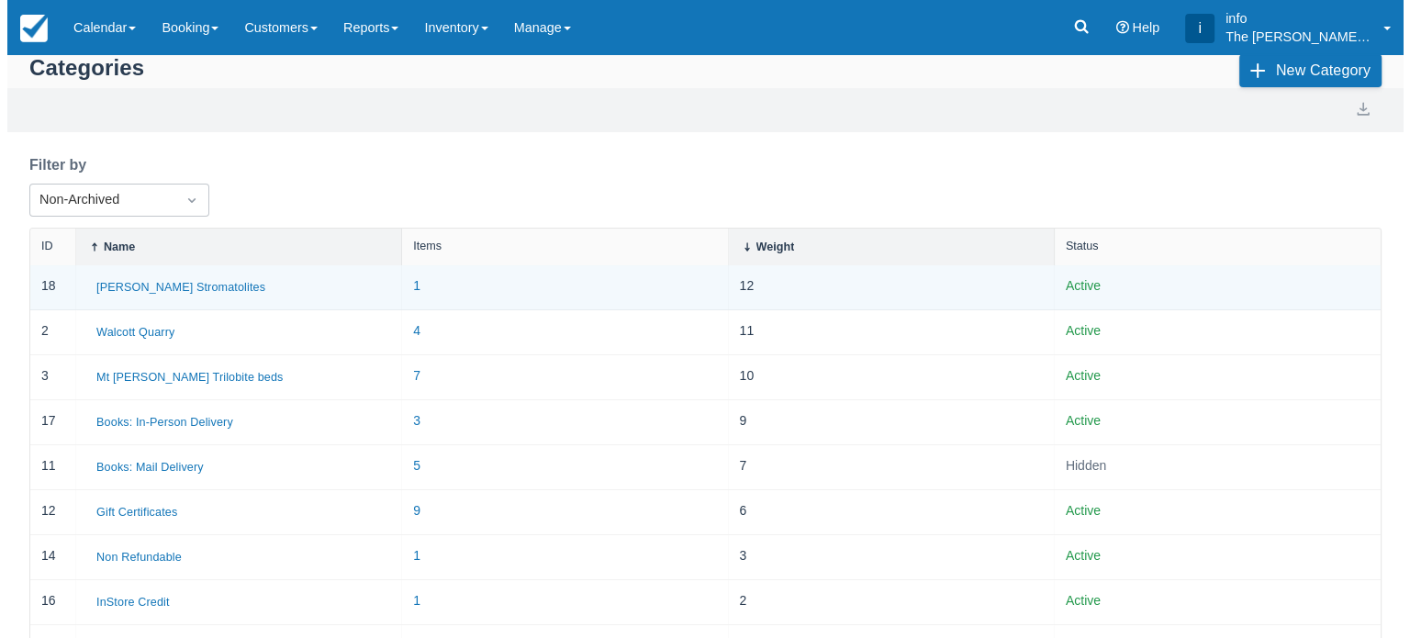
scroll to position [8, 0]
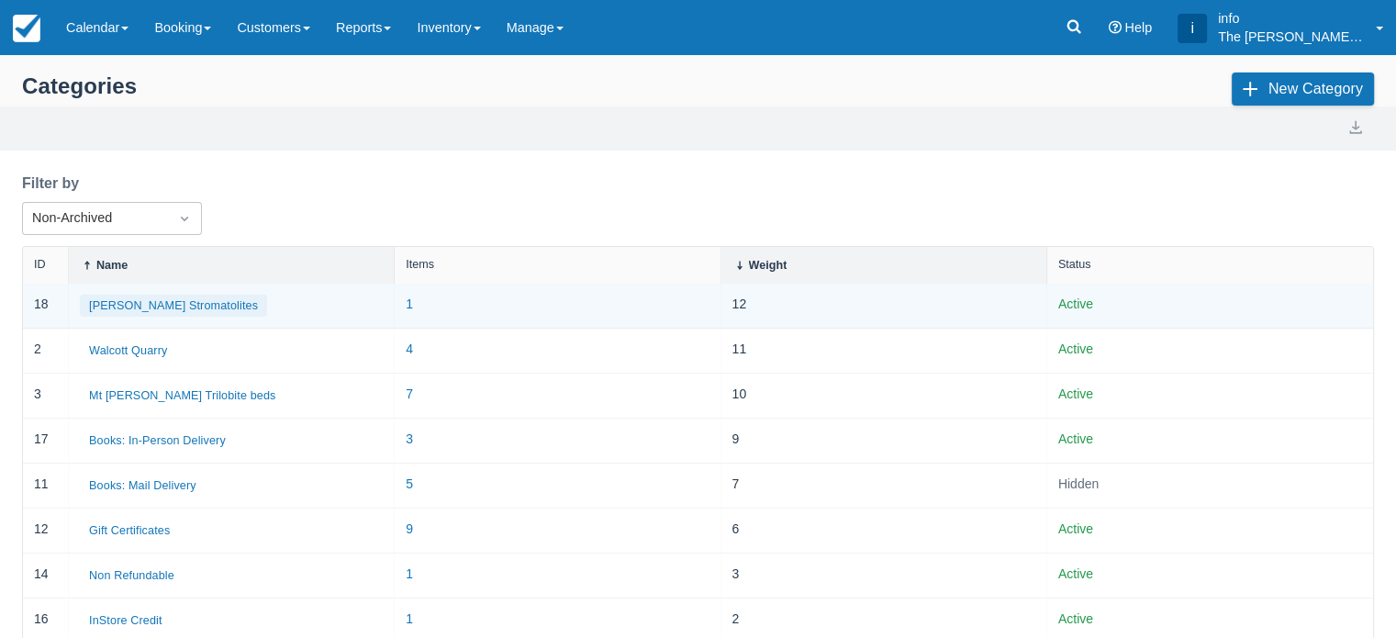
click at [172, 304] on button "[PERSON_NAME] Stromatolites" at bounding box center [173, 306] width 187 height 22
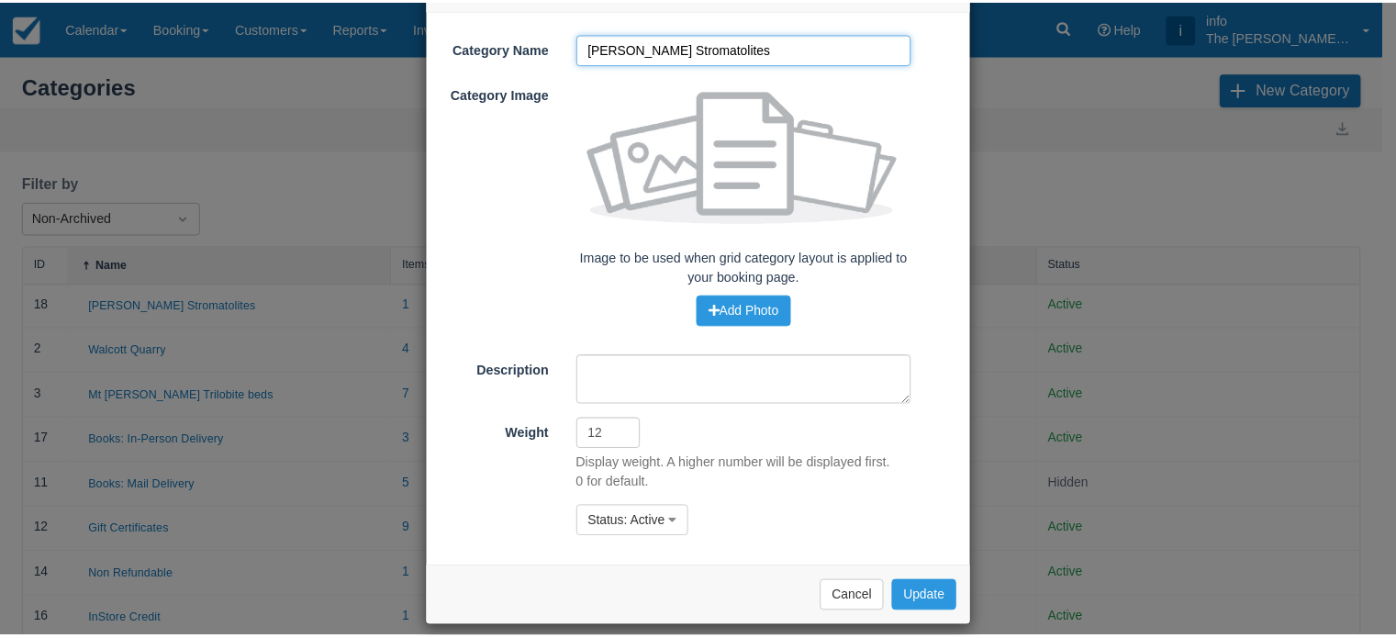
scroll to position [125, 0]
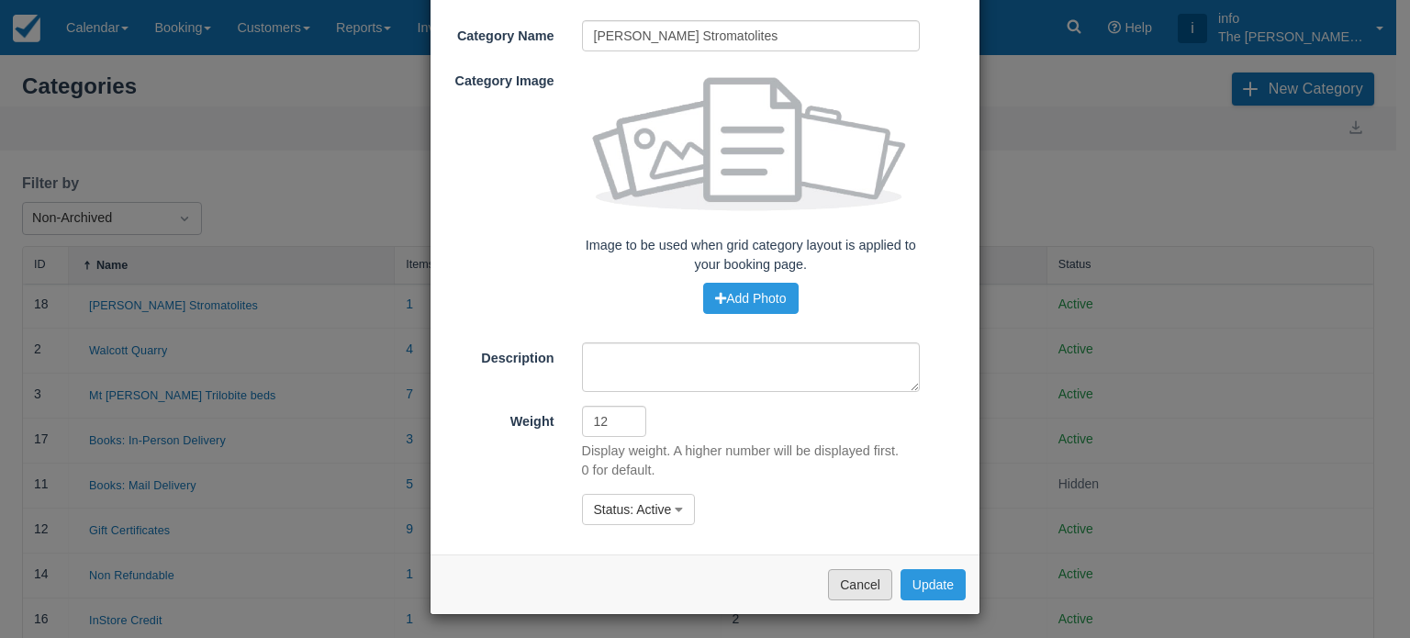
click at [864, 585] on button "Cancel" at bounding box center [860, 584] width 64 height 31
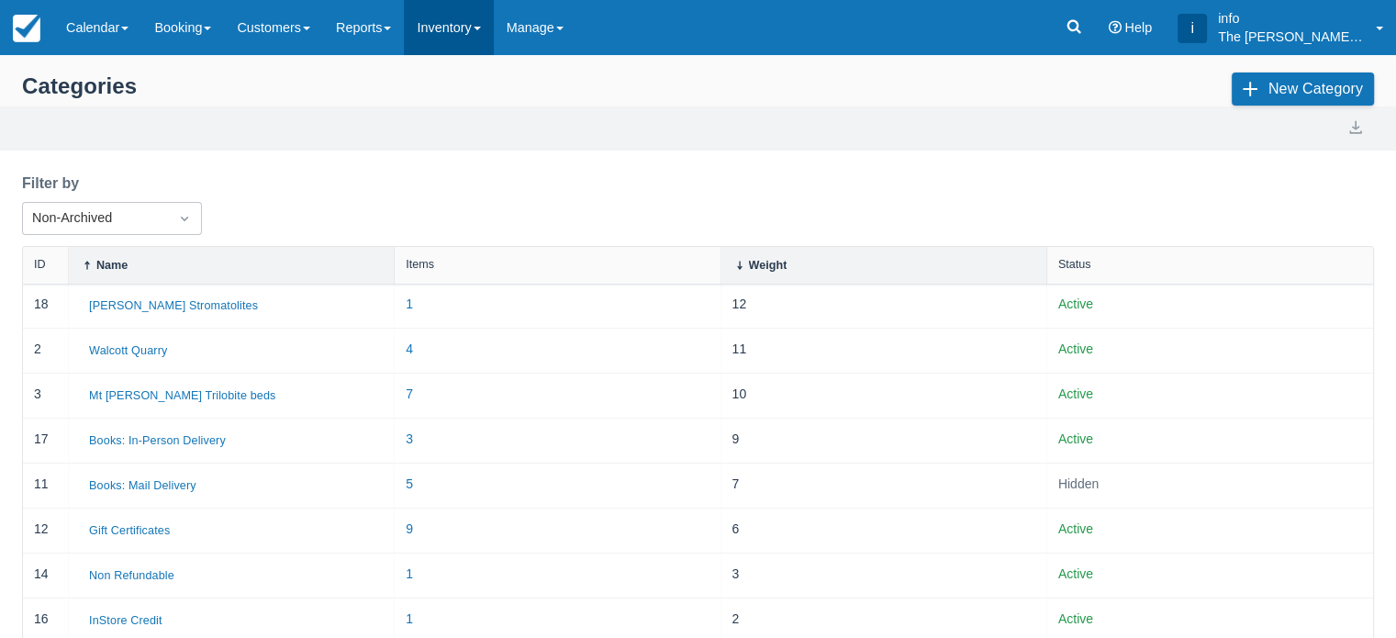
click at [467, 27] on link "Inventory" at bounding box center [448, 27] width 89 height 55
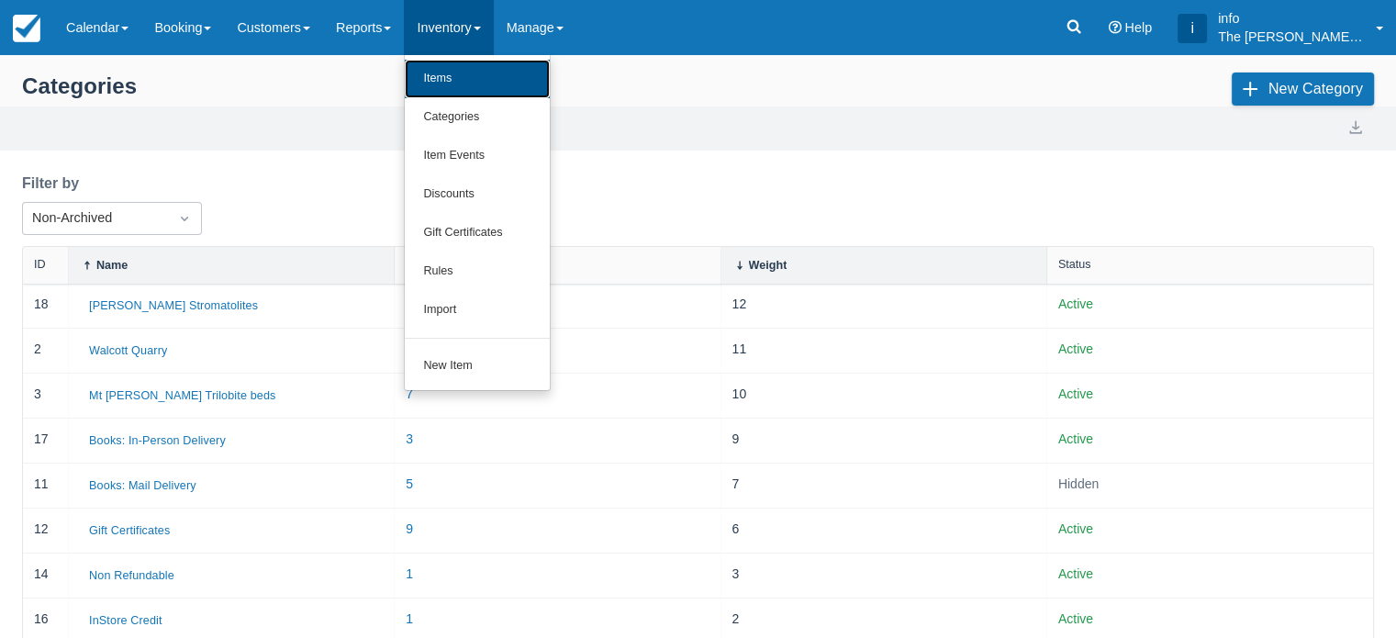
click at [464, 84] on link "Items" at bounding box center [477, 79] width 145 height 39
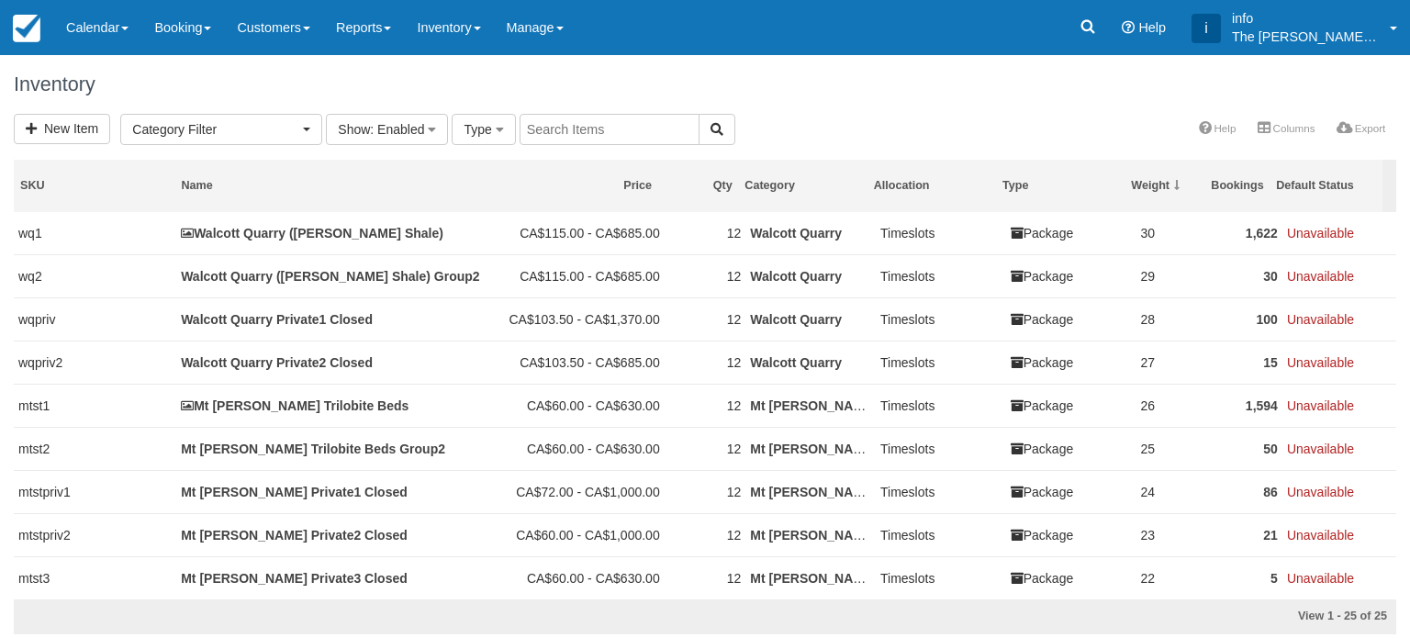
select select
click at [68, 124] on link "New Item" at bounding box center [62, 129] width 96 height 30
select select
click at [75, 128] on link "New Item" at bounding box center [62, 129] width 96 height 30
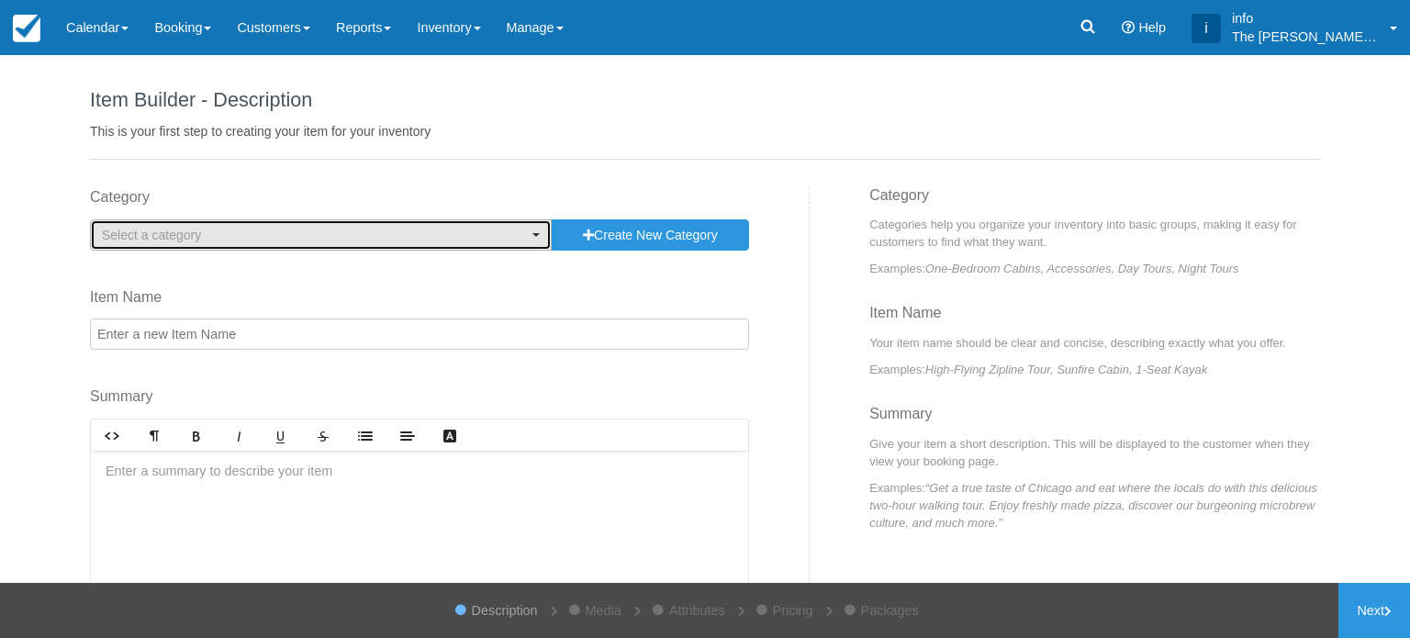
click at [360, 230] on span "Select a category" at bounding box center [315, 235] width 426 height 18
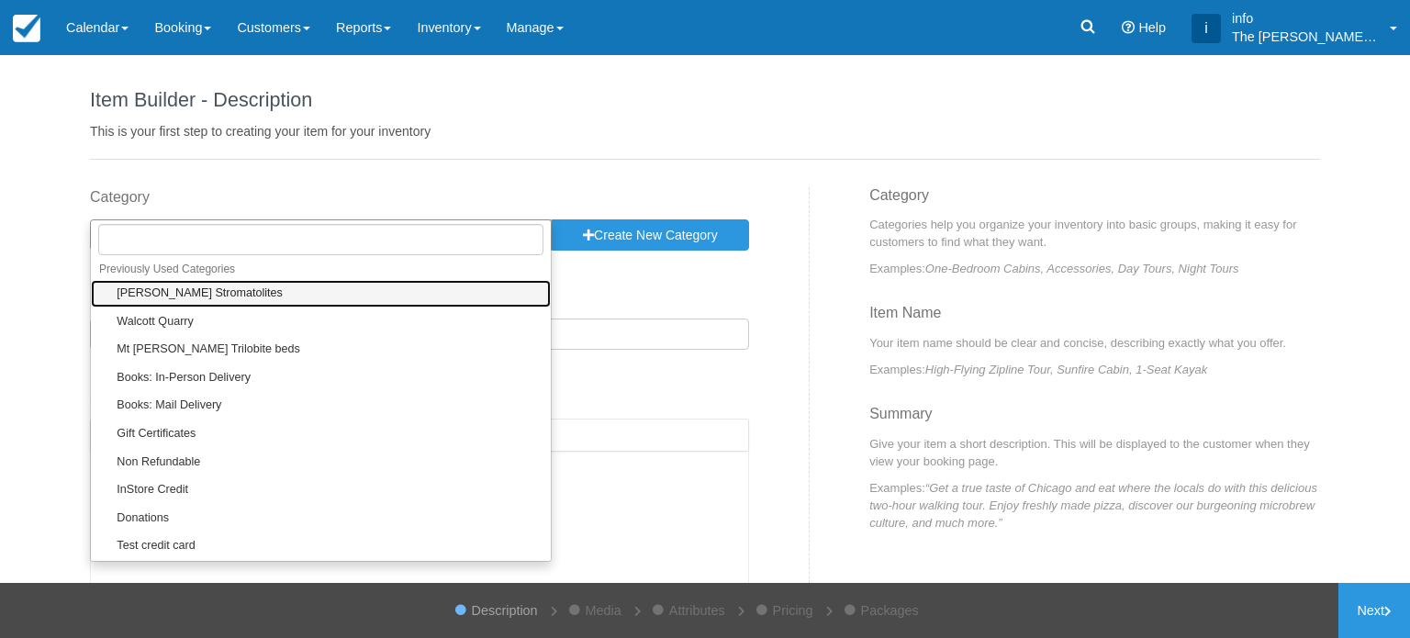
click at [264, 292] on link "[PERSON_NAME] Stromatolites" at bounding box center [321, 294] width 460 height 28
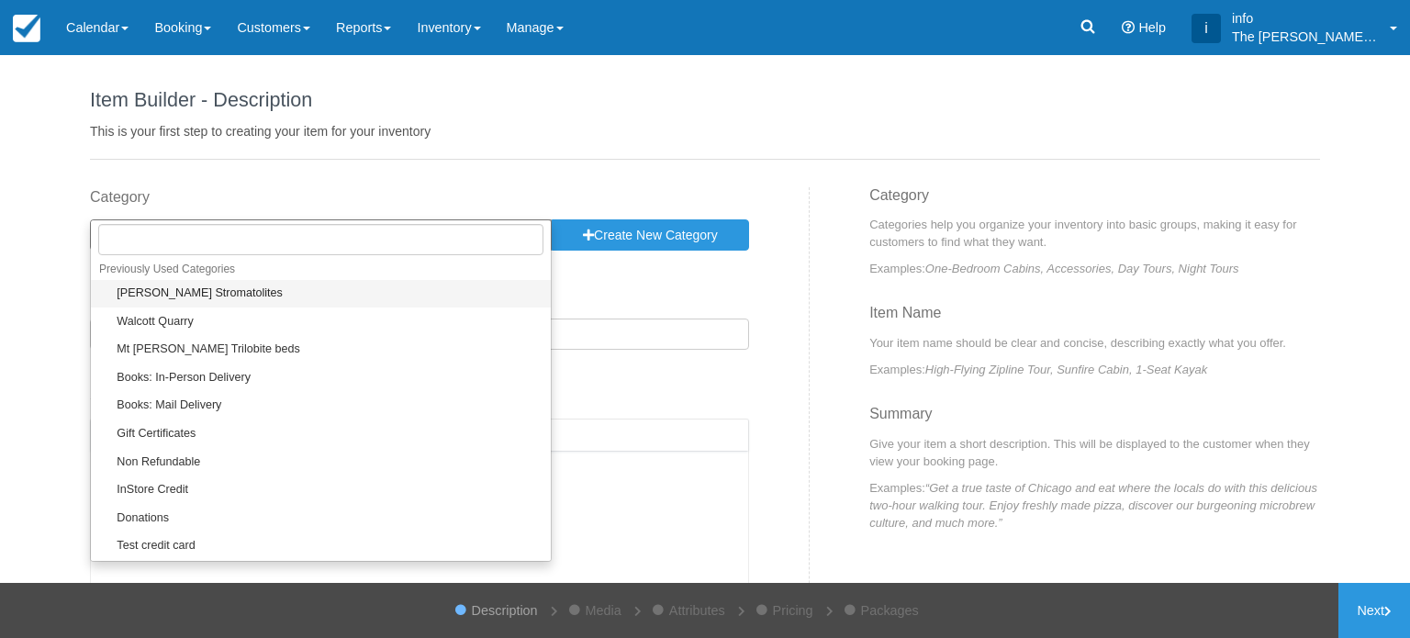
select select "18"
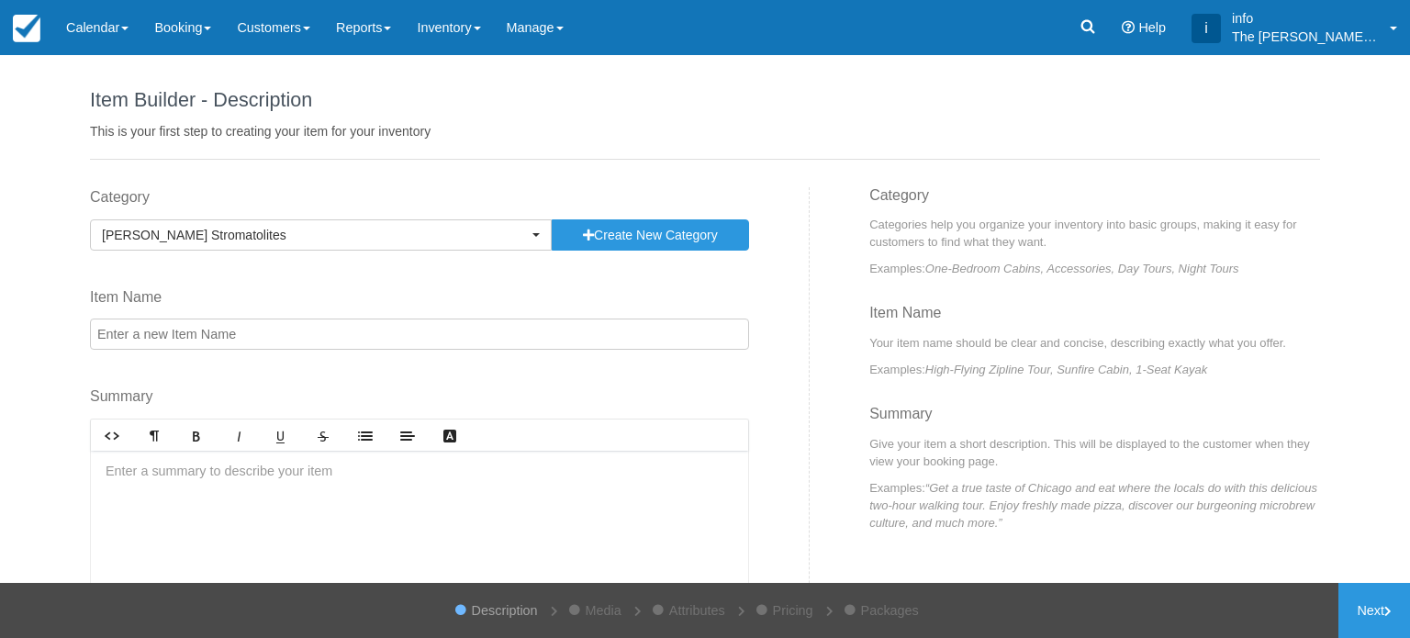
click at [248, 341] on input "Item Name" at bounding box center [419, 333] width 659 height 31
type input "[PERSON_NAME] Stromatolites"
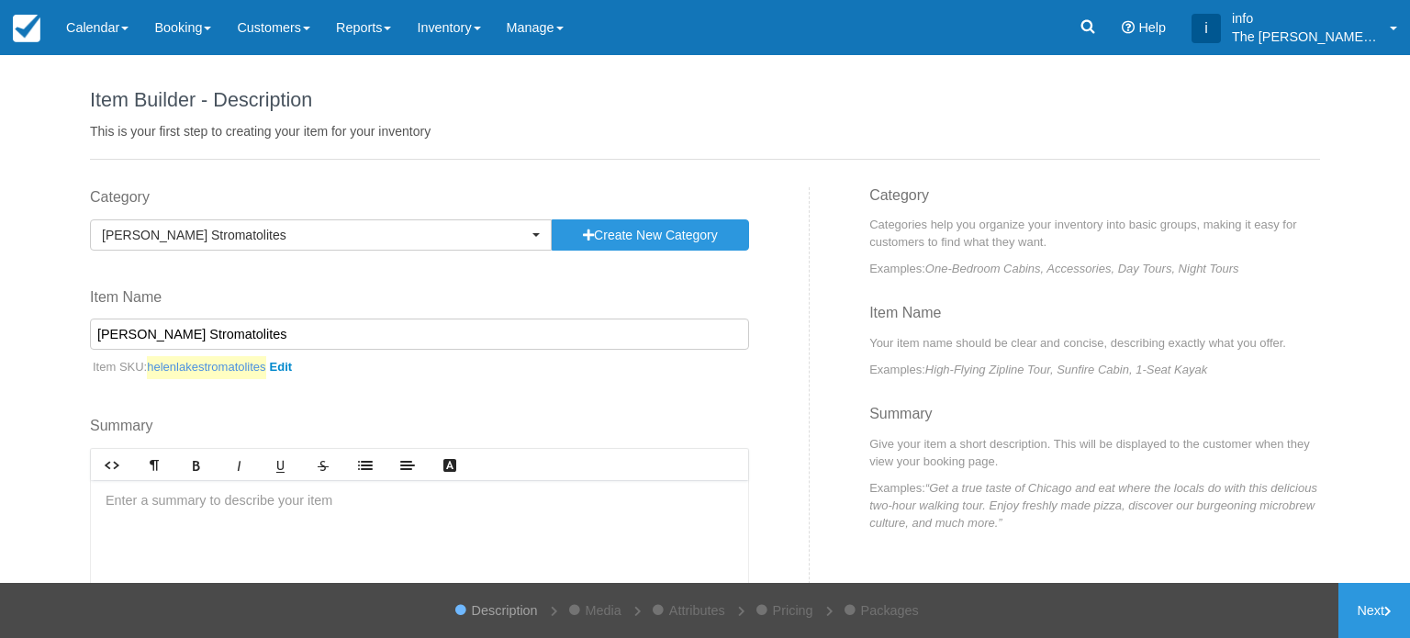
click at [285, 368] on link "helenlakestromatolites" at bounding box center [223, 367] width 152 height 23
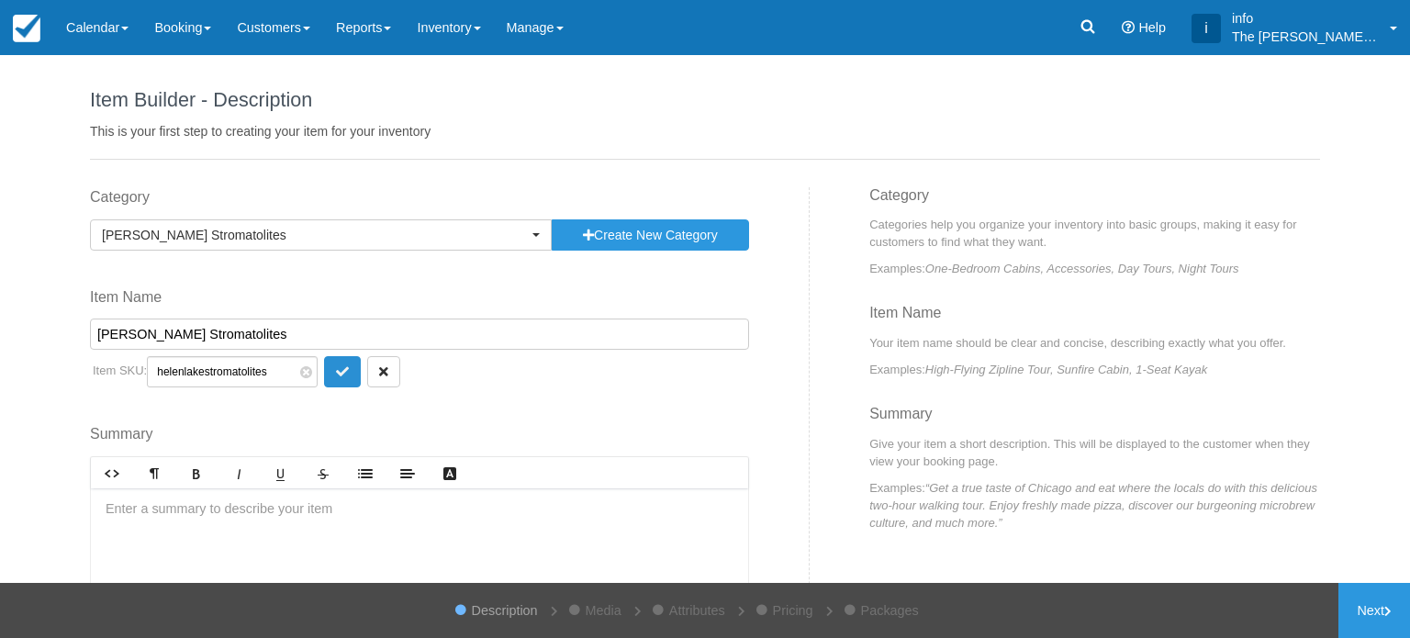
click at [328, 374] on button "submit" at bounding box center [342, 371] width 37 height 31
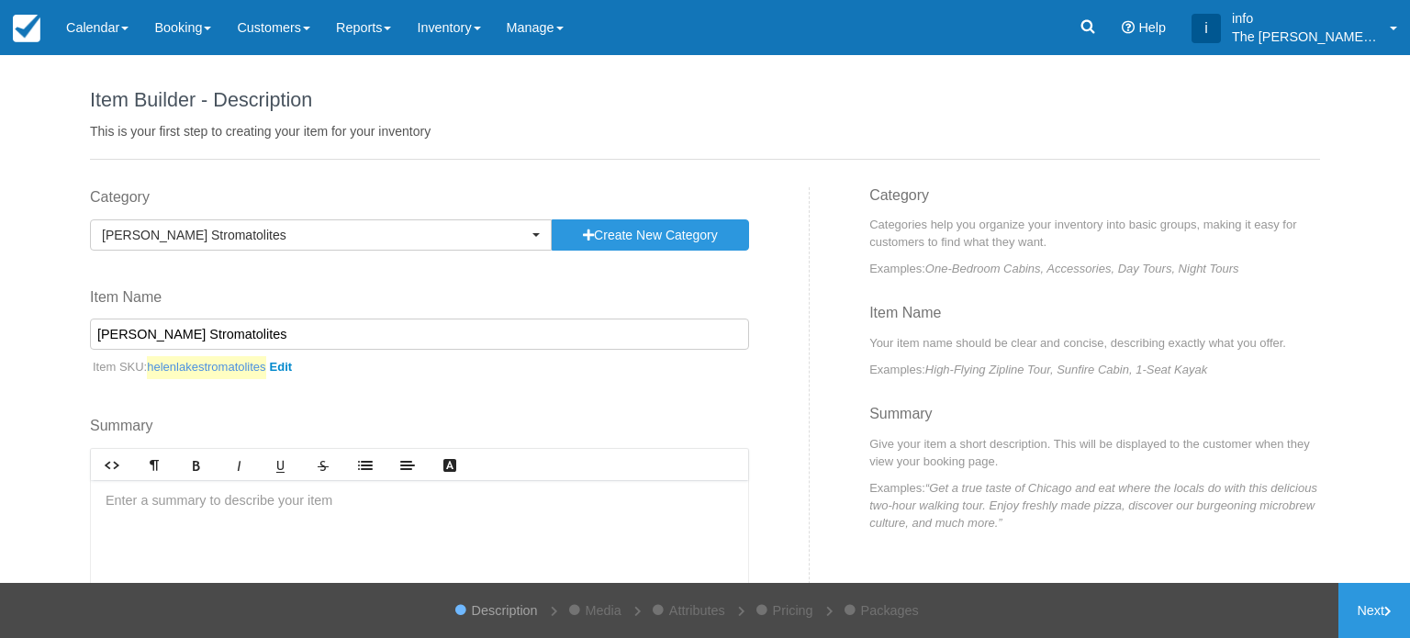
scroll to position [146, 0]
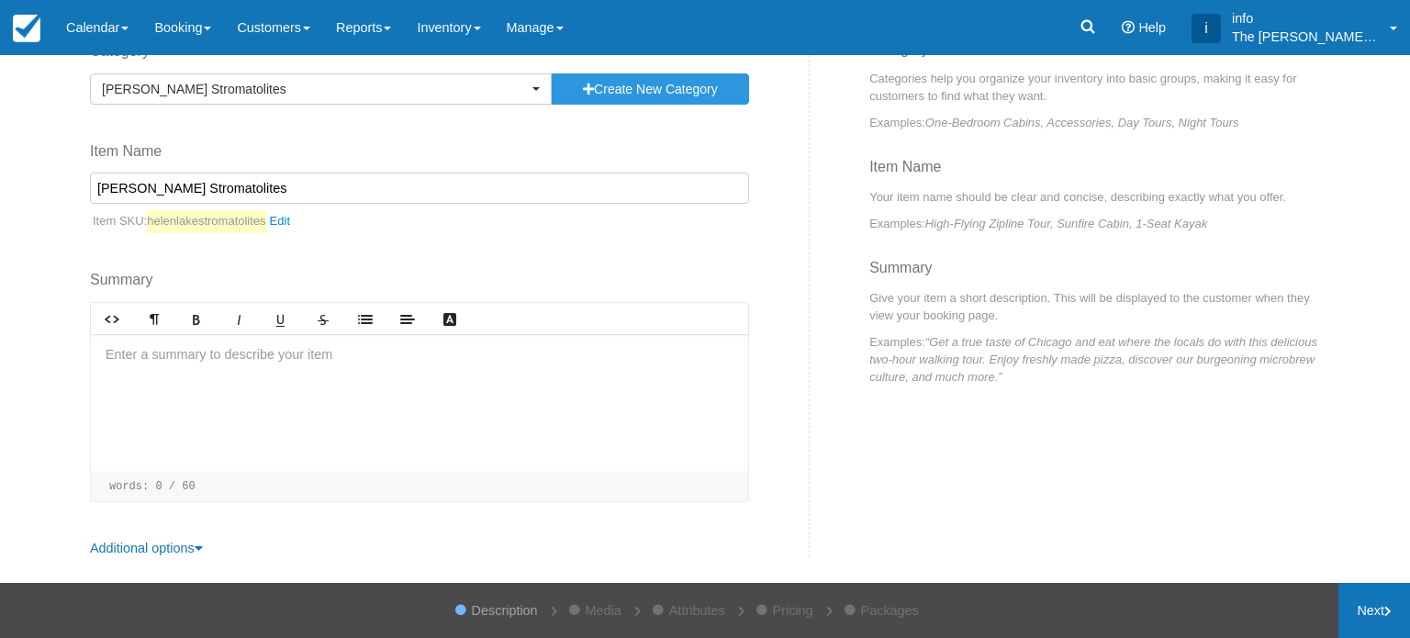
click at [1353, 603] on link "Next" at bounding box center [1374, 610] width 72 height 55
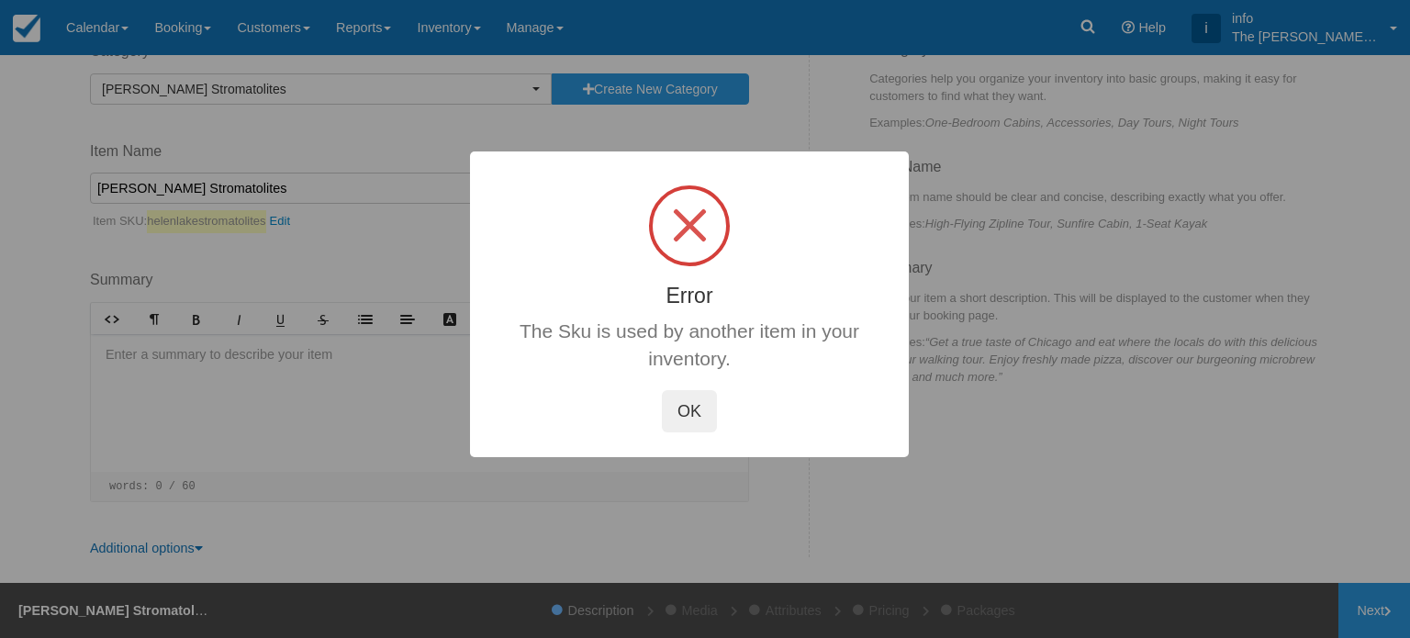
click at [679, 421] on button "OK" at bounding box center [689, 411] width 55 height 42
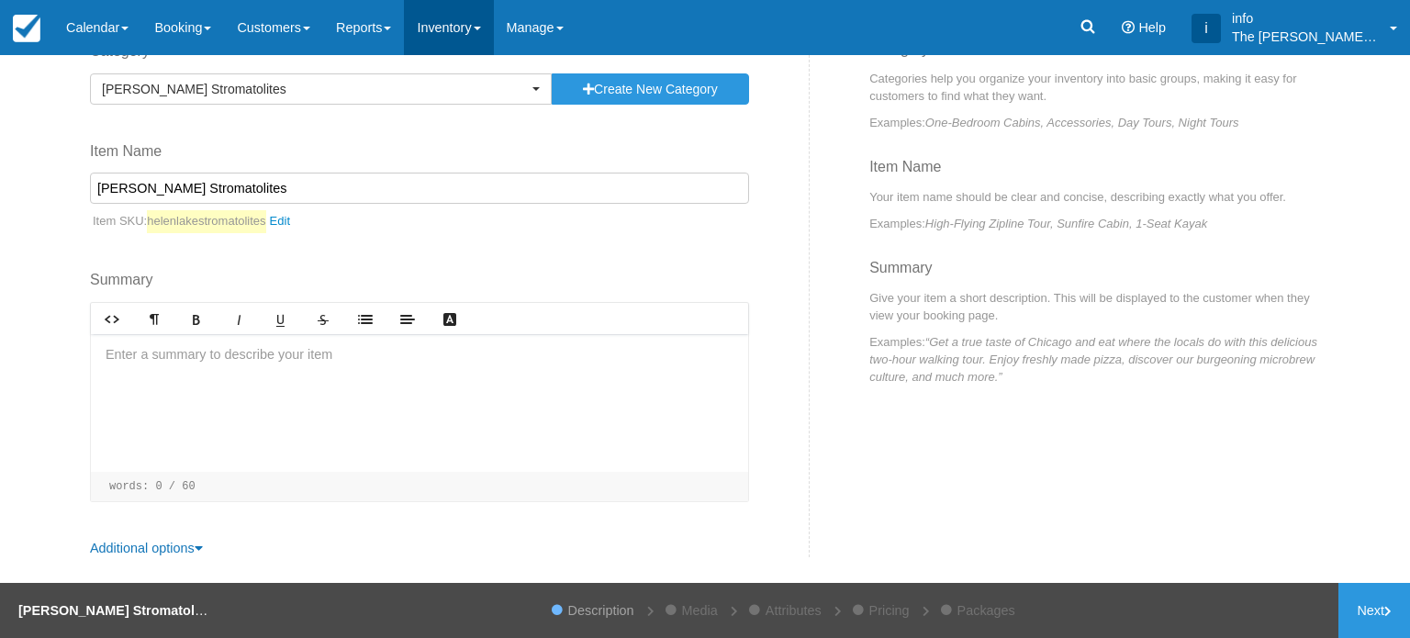
click at [440, 17] on link "Inventory" at bounding box center [448, 27] width 89 height 55
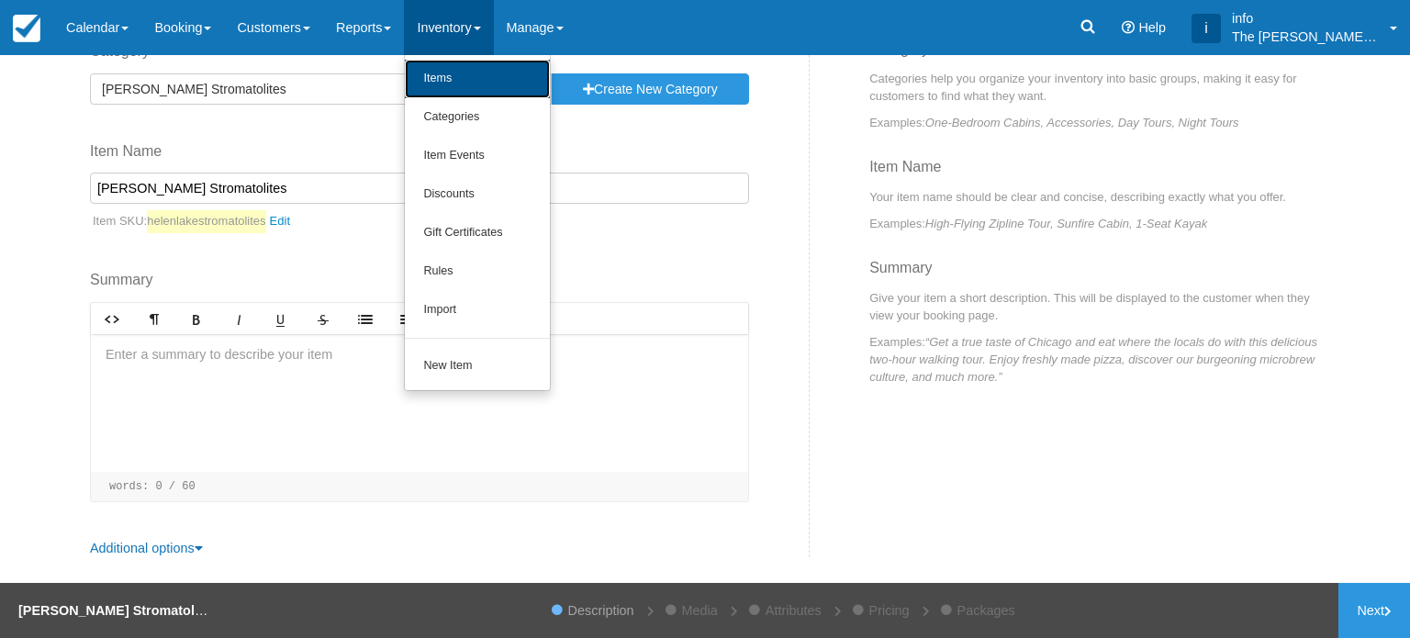
click at [465, 78] on link "Items" at bounding box center [477, 79] width 145 height 39
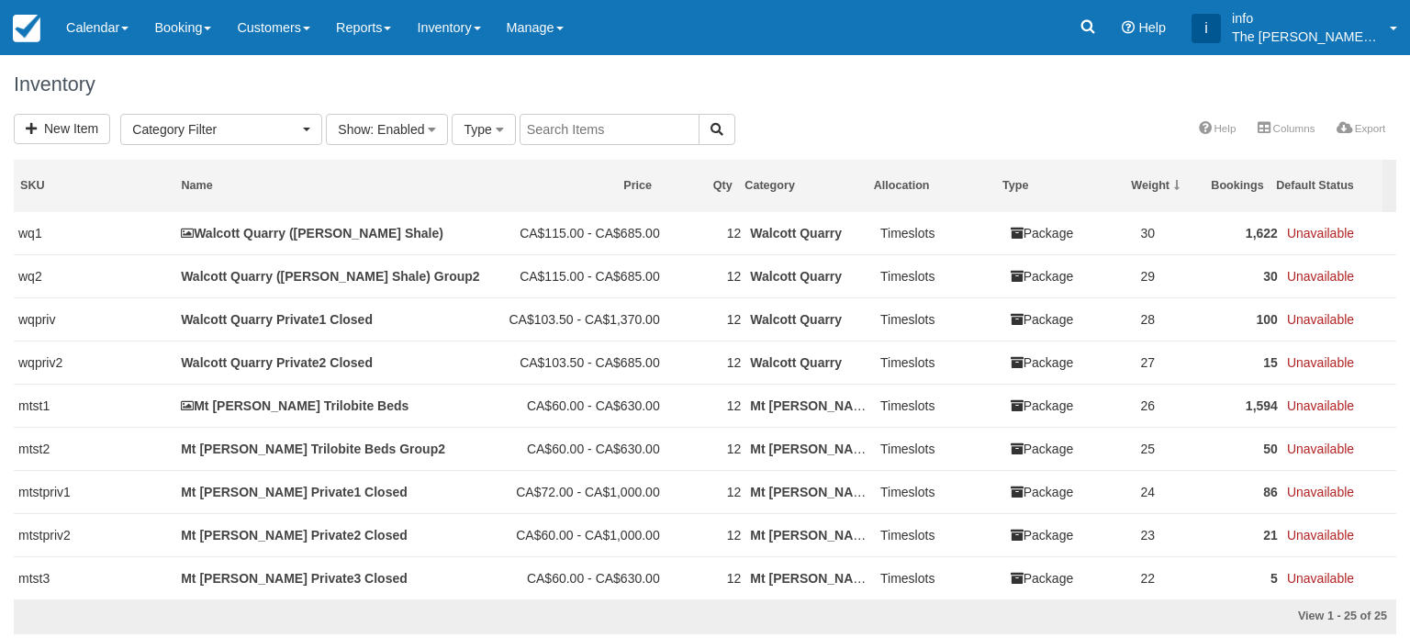
select select
click at [463, 27] on link "Inventory" at bounding box center [448, 27] width 89 height 55
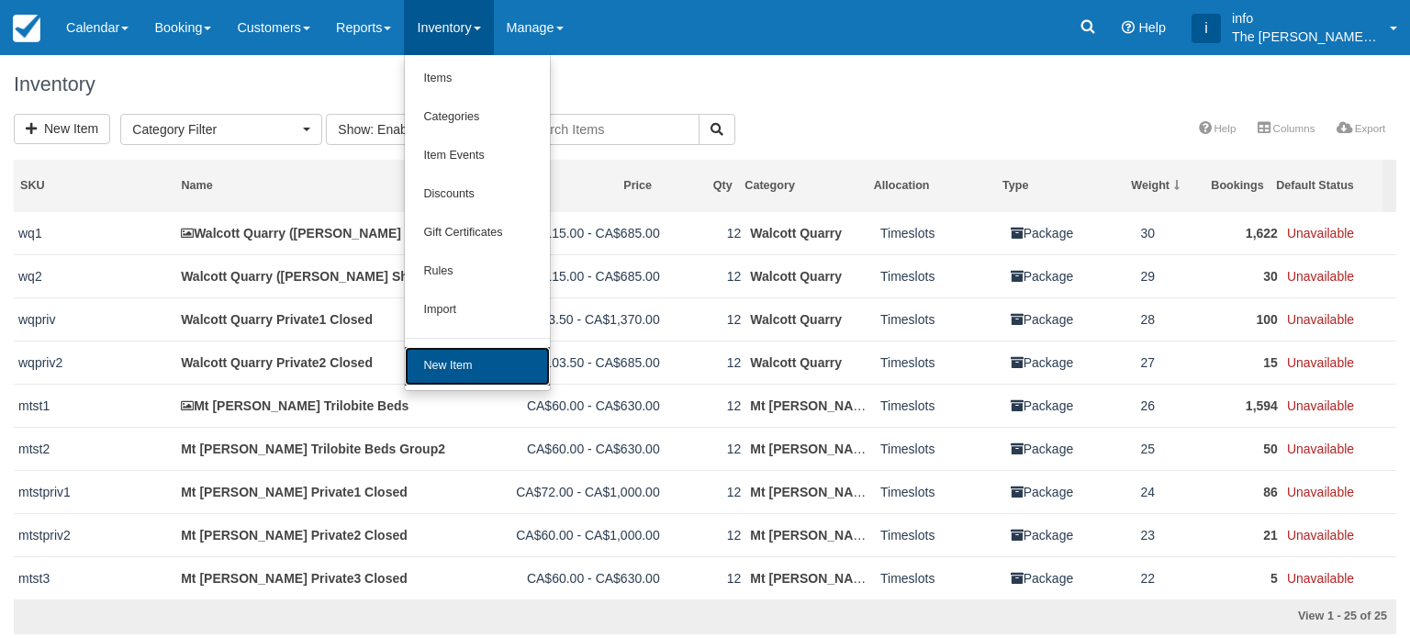
click at [476, 371] on link "New Item" at bounding box center [477, 366] width 145 height 39
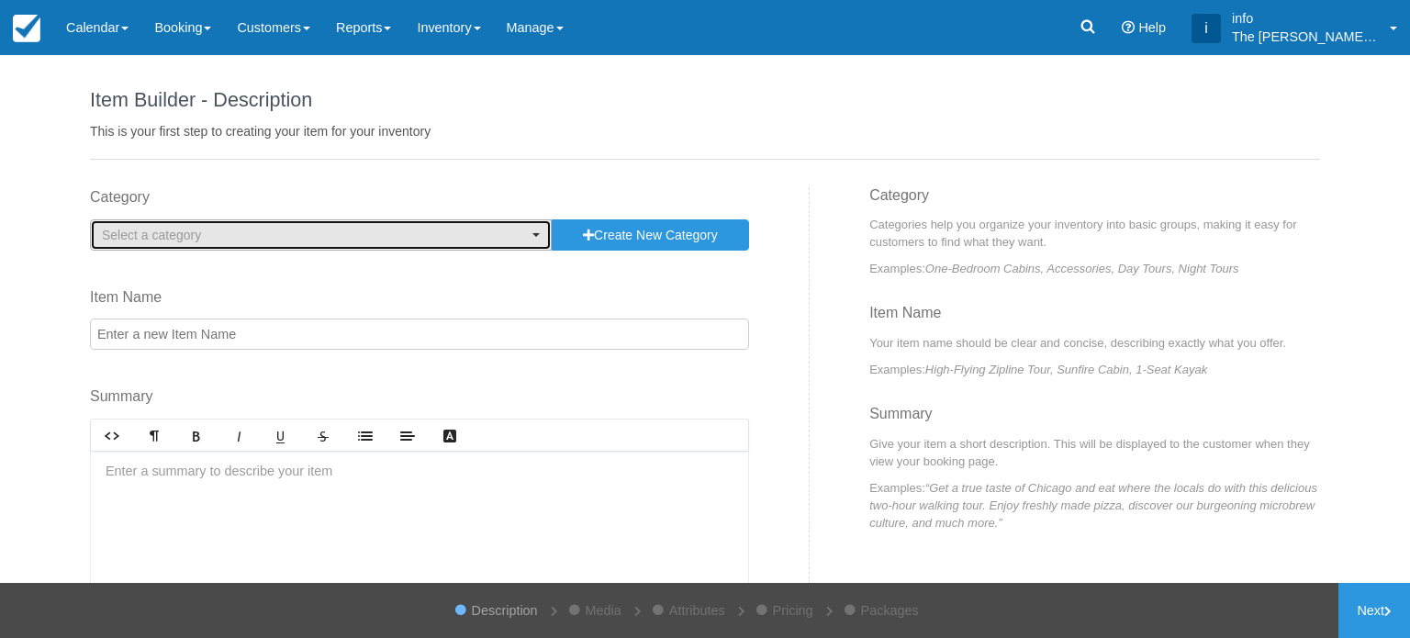
click at [514, 240] on span "Select a category" at bounding box center [315, 235] width 426 height 18
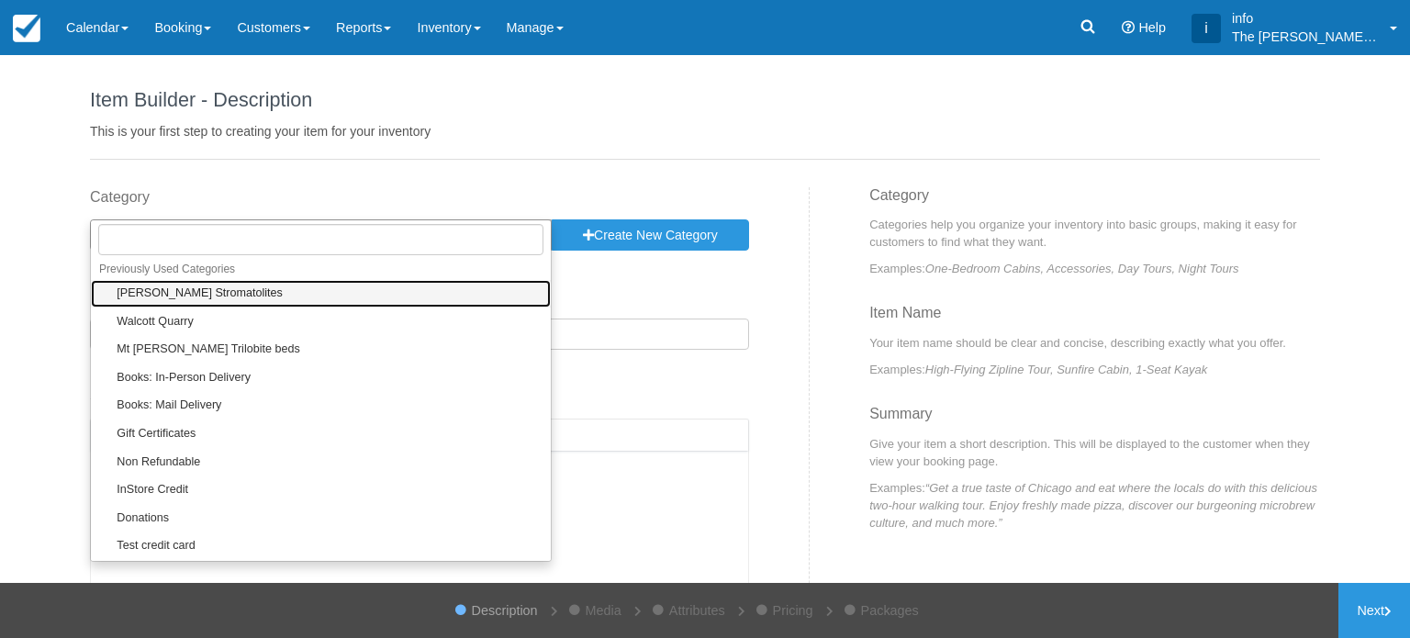
click at [497, 283] on link "[PERSON_NAME] Stromatolites" at bounding box center [321, 294] width 460 height 28
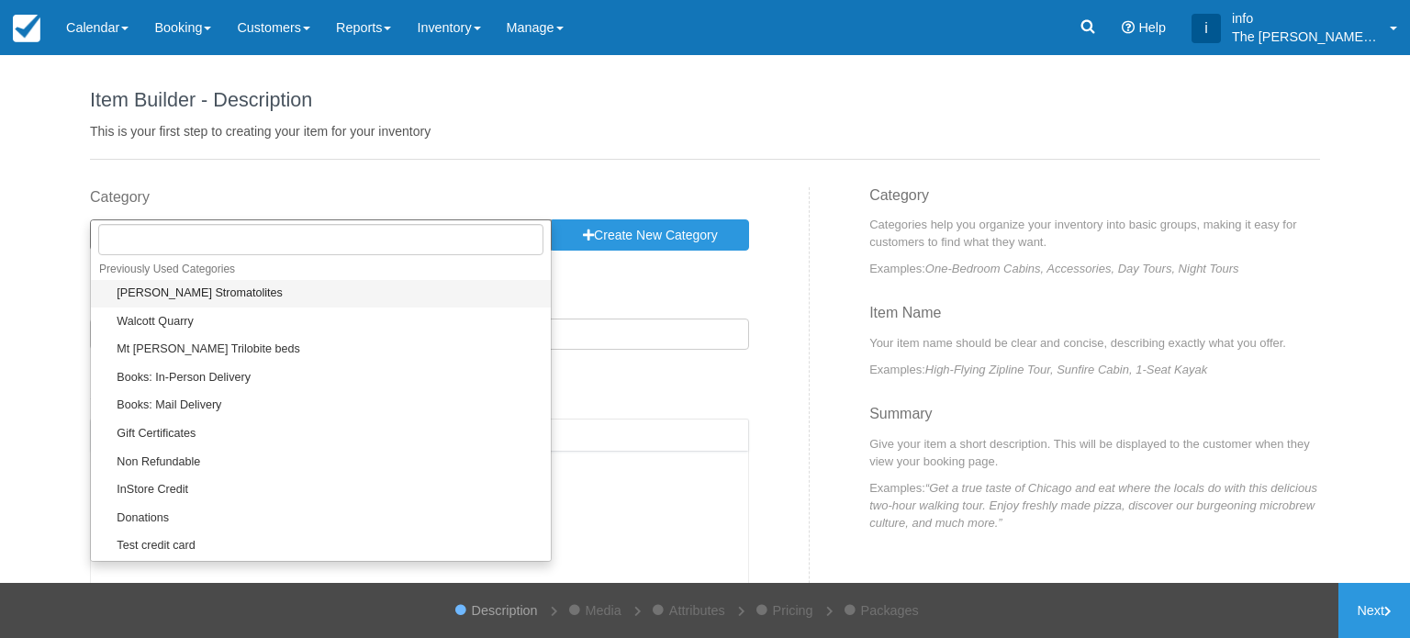
select select "18"
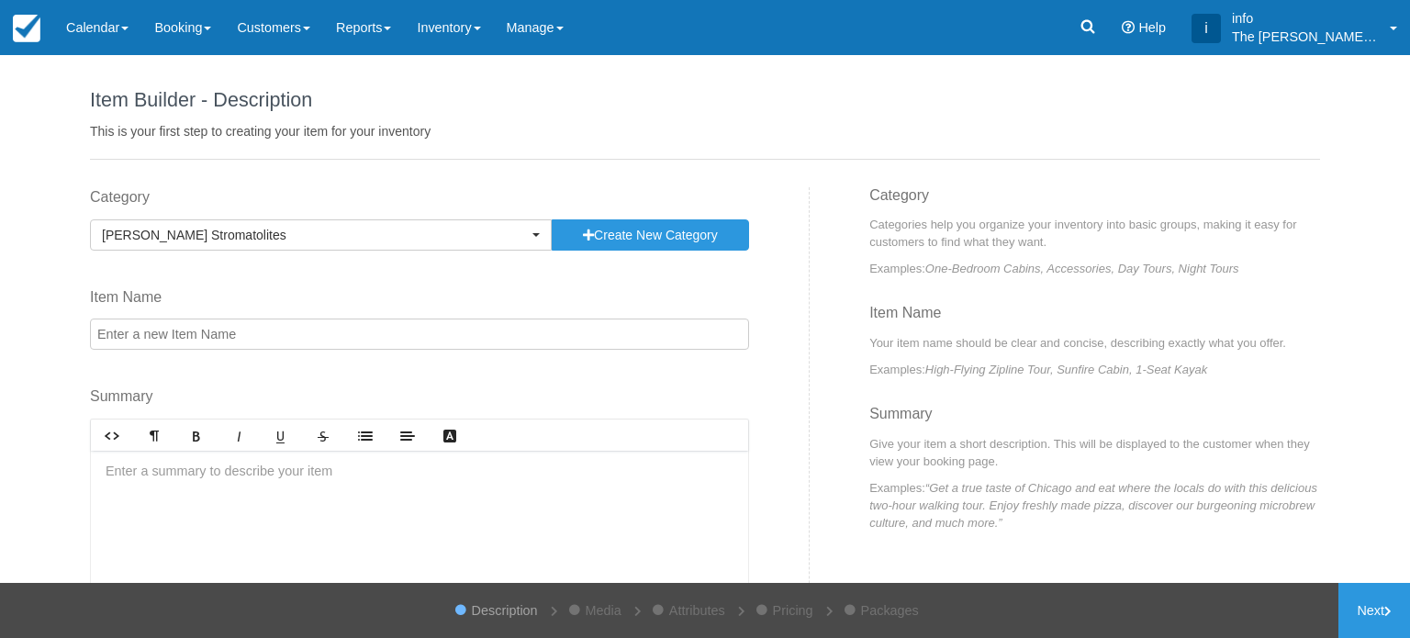
click at [304, 330] on input "Item Name" at bounding box center [419, 333] width 659 height 31
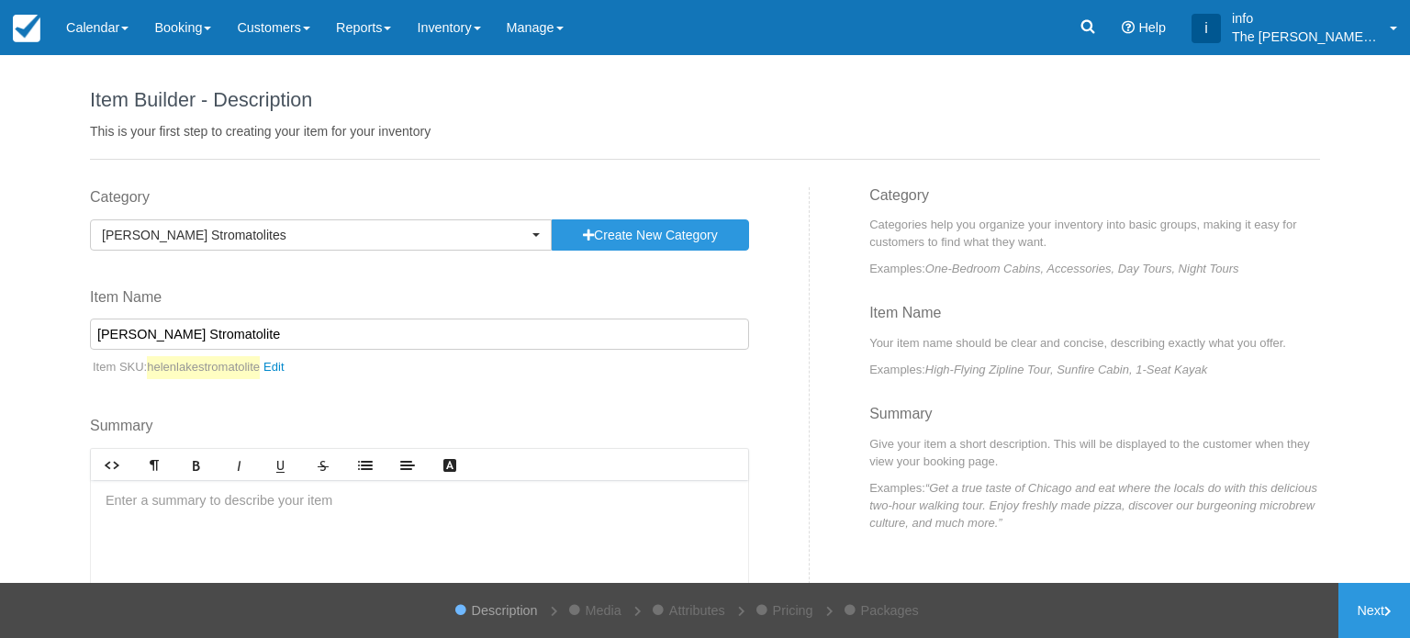
click at [632, 417] on label "Summary" at bounding box center [419, 426] width 659 height 21
click at [0, 0] on textarea "Summary" at bounding box center [0, 0] width 0 height 0
click at [264, 338] on input "Helen Lake Stromatolite" at bounding box center [419, 333] width 659 height 31
type input "Helen Lake Stromatolites hike"
click at [402, 410] on div "Category Helen Lake Stromatolites Previously Used Categories Select a category …" at bounding box center [442, 445] width 733 height 517
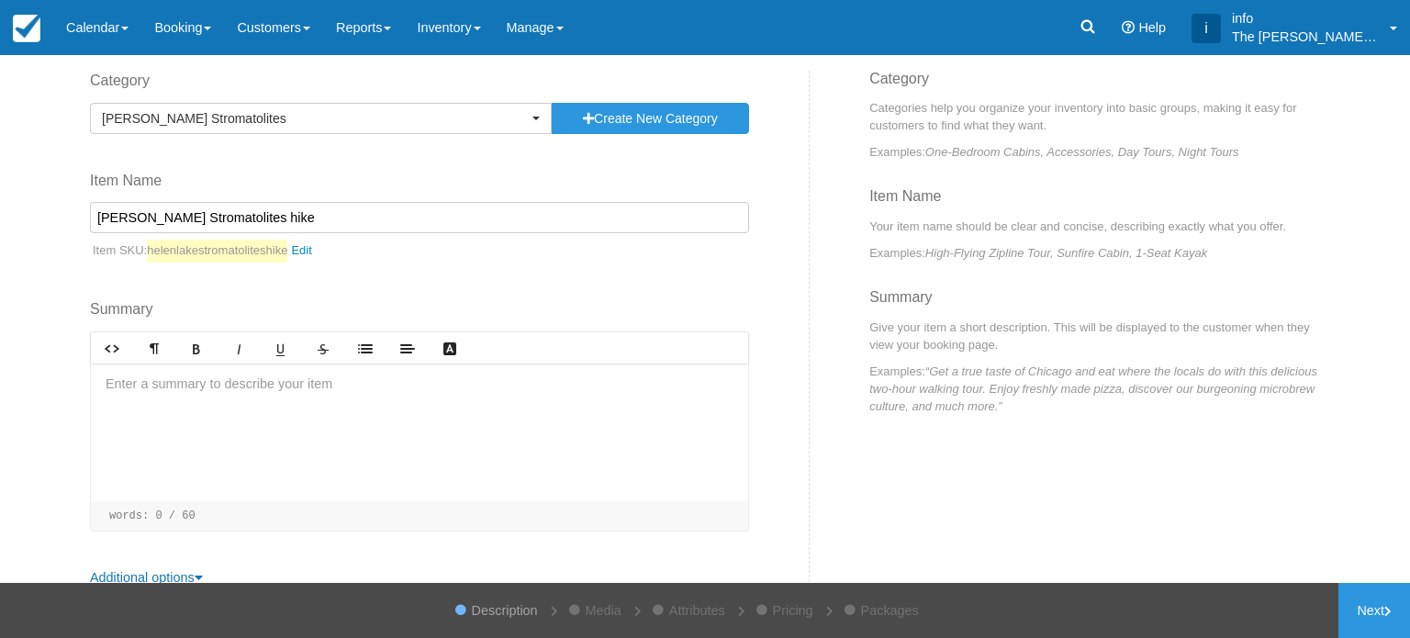
scroll to position [146, 0]
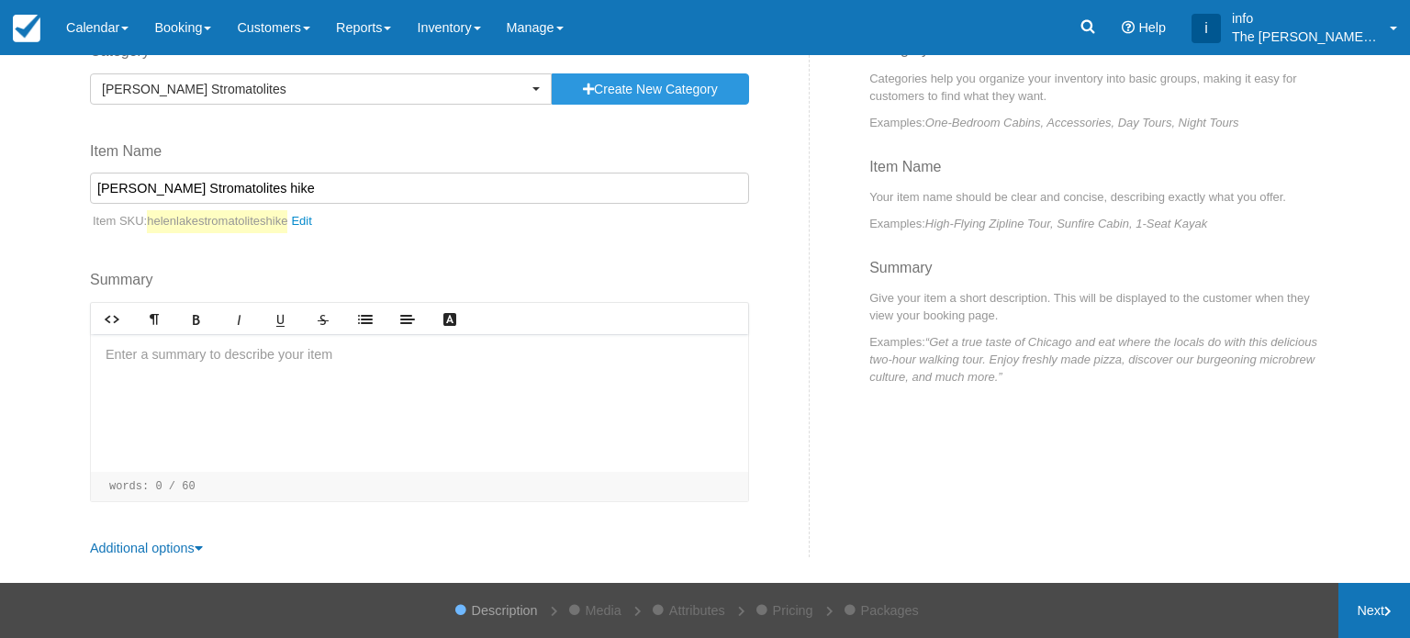
click at [1387, 608] on icon at bounding box center [1387, 611] width 7 height 11
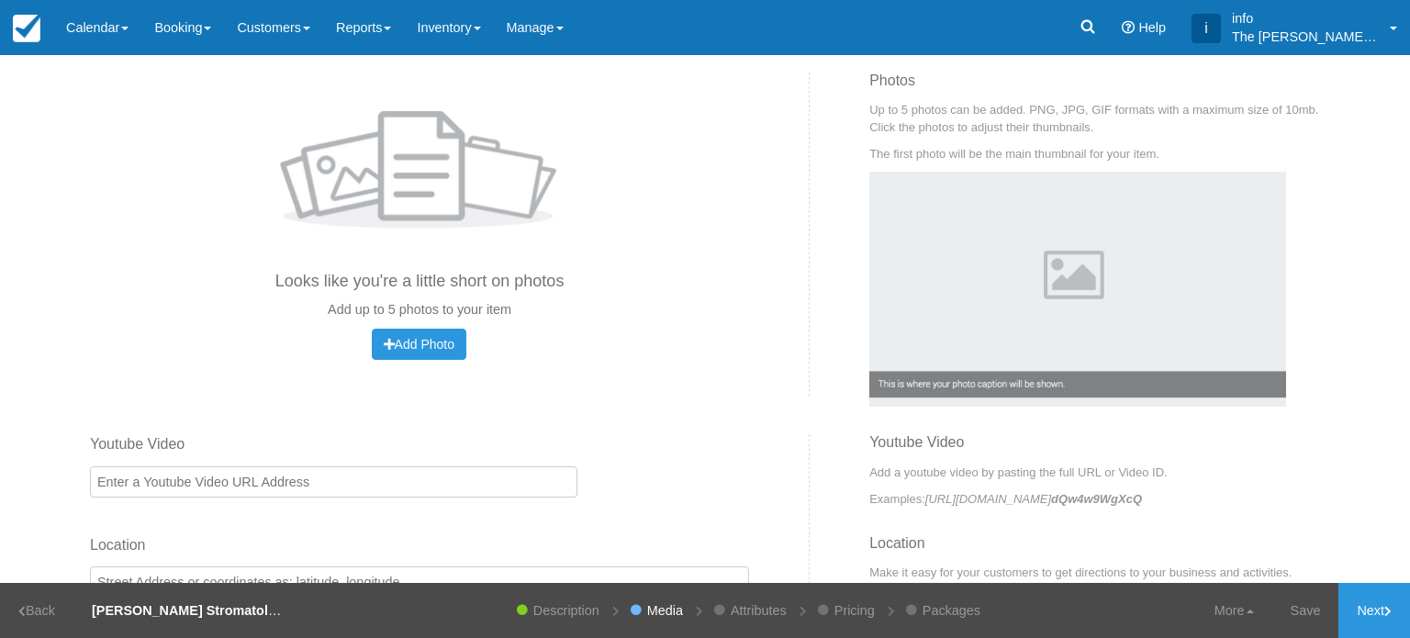
scroll to position [229, 0]
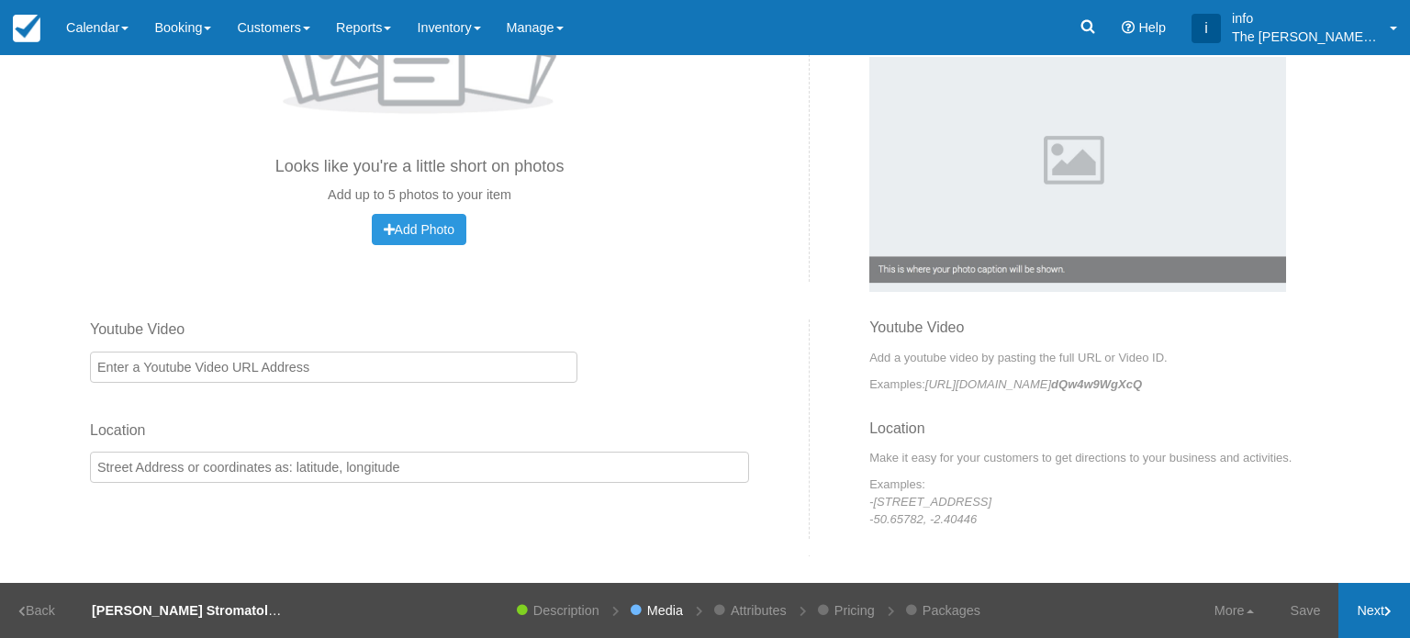
click at [1359, 622] on link "Next" at bounding box center [1374, 610] width 72 height 55
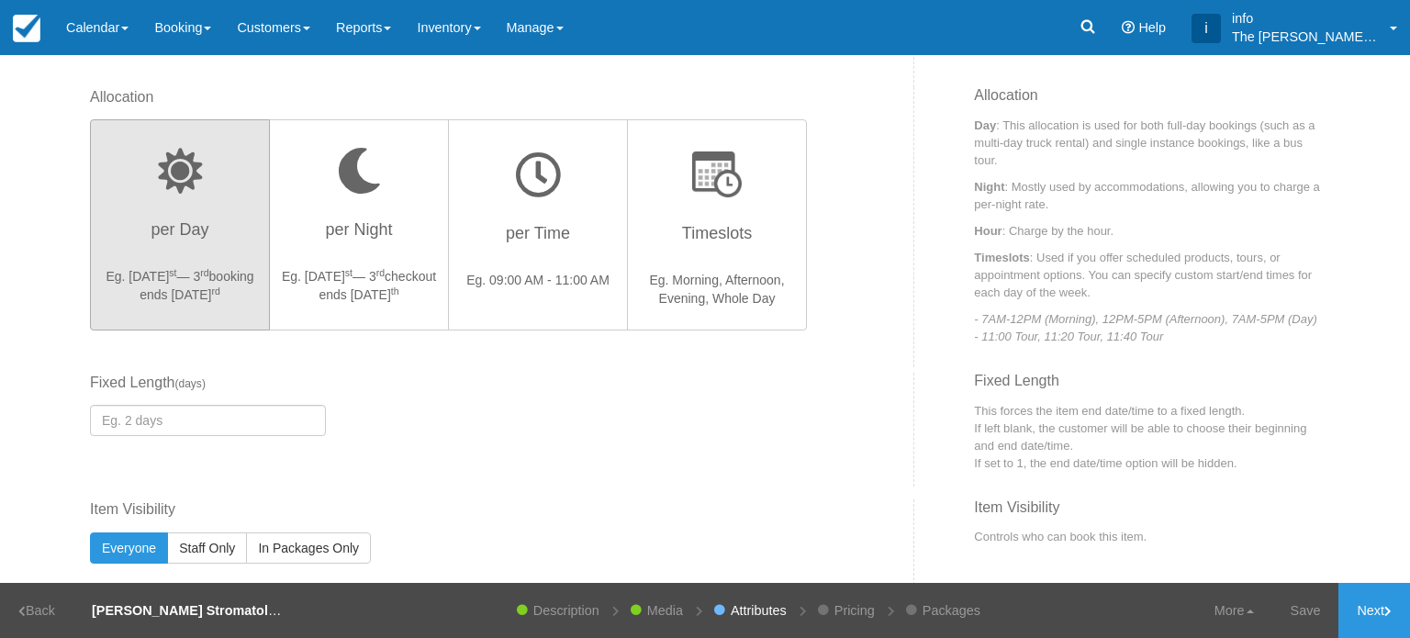
scroll to position [551, 0]
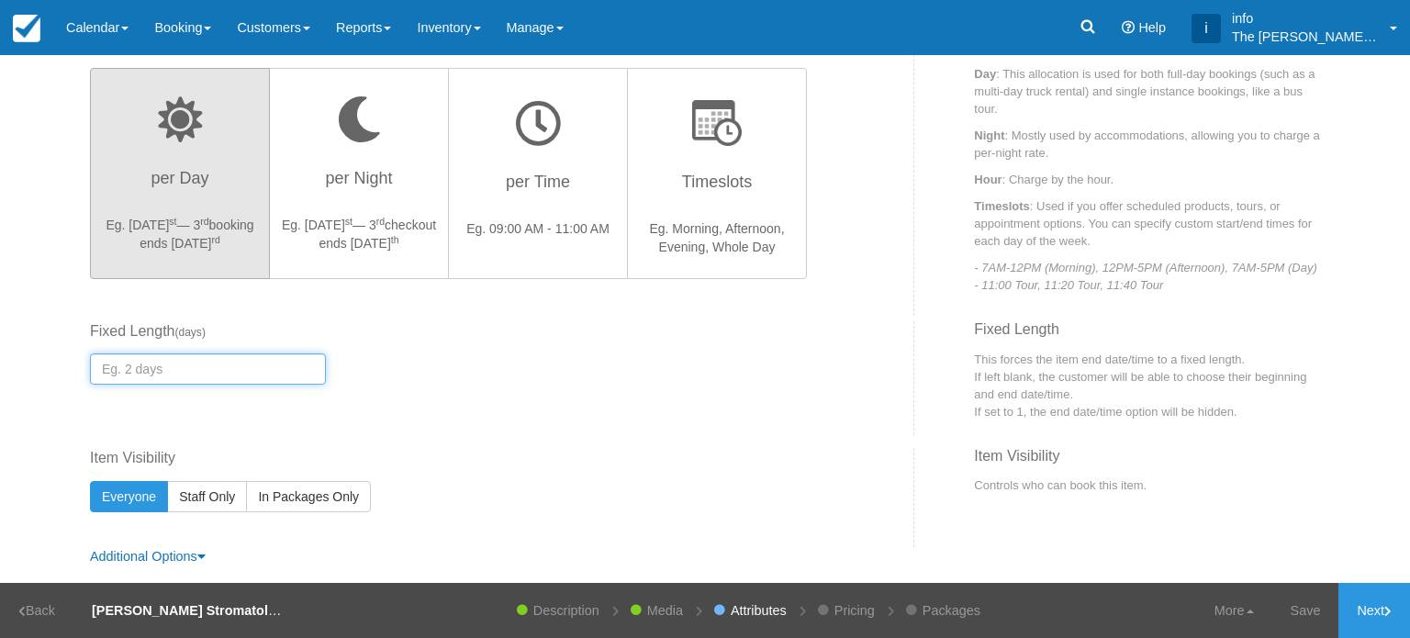
click at [222, 366] on input "number" at bounding box center [208, 368] width 236 height 31
type input "0"
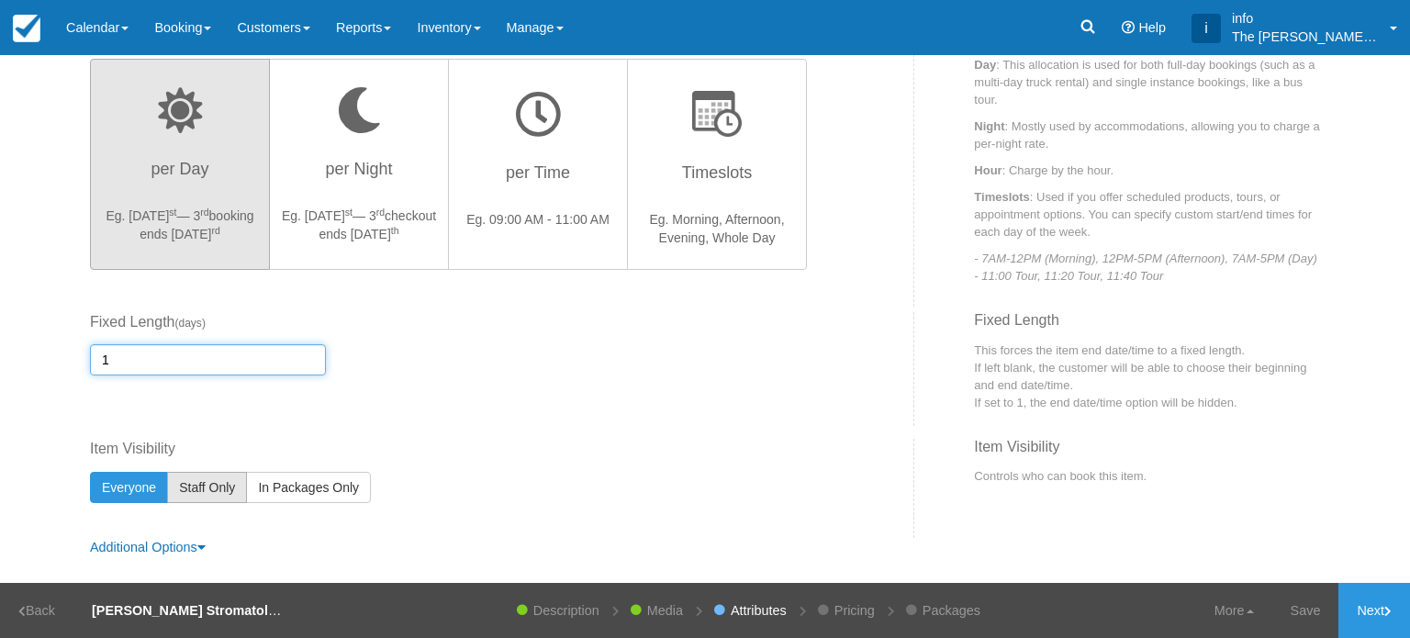
type input "1"
click at [220, 487] on span "Staff Only" at bounding box center [207, 487] width 56 height 15
radio input "true"
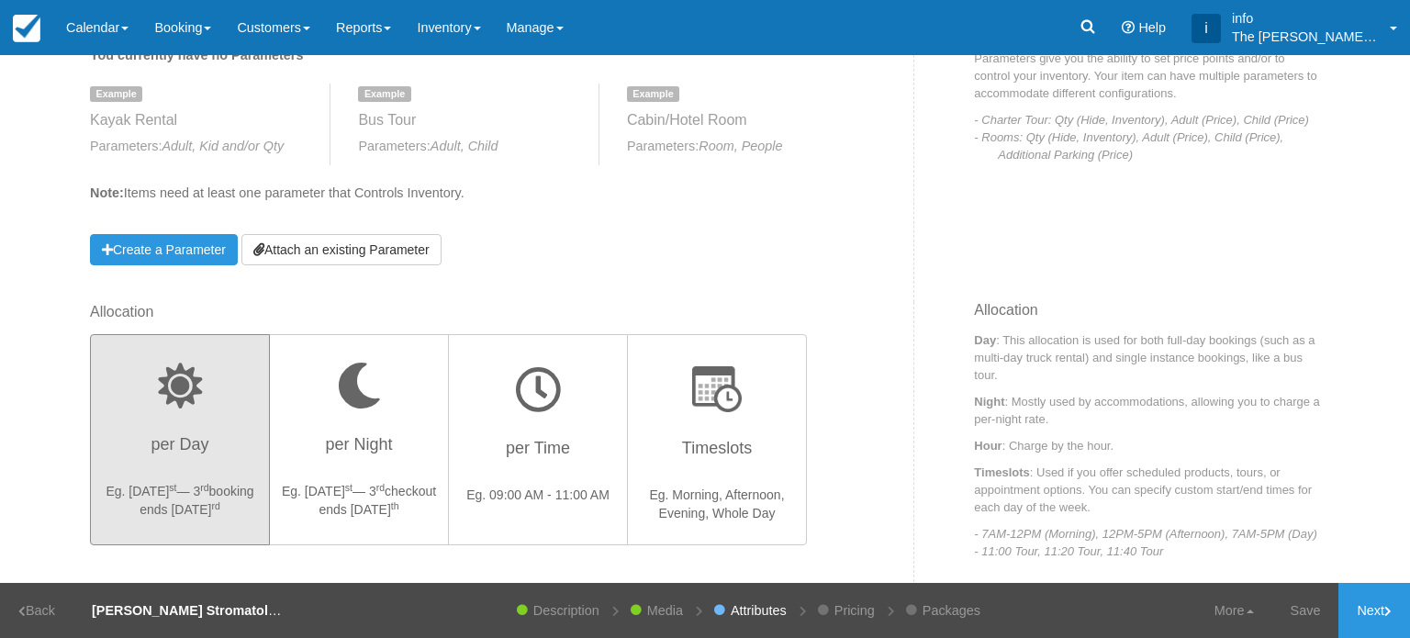
scroll to position [193, 0]
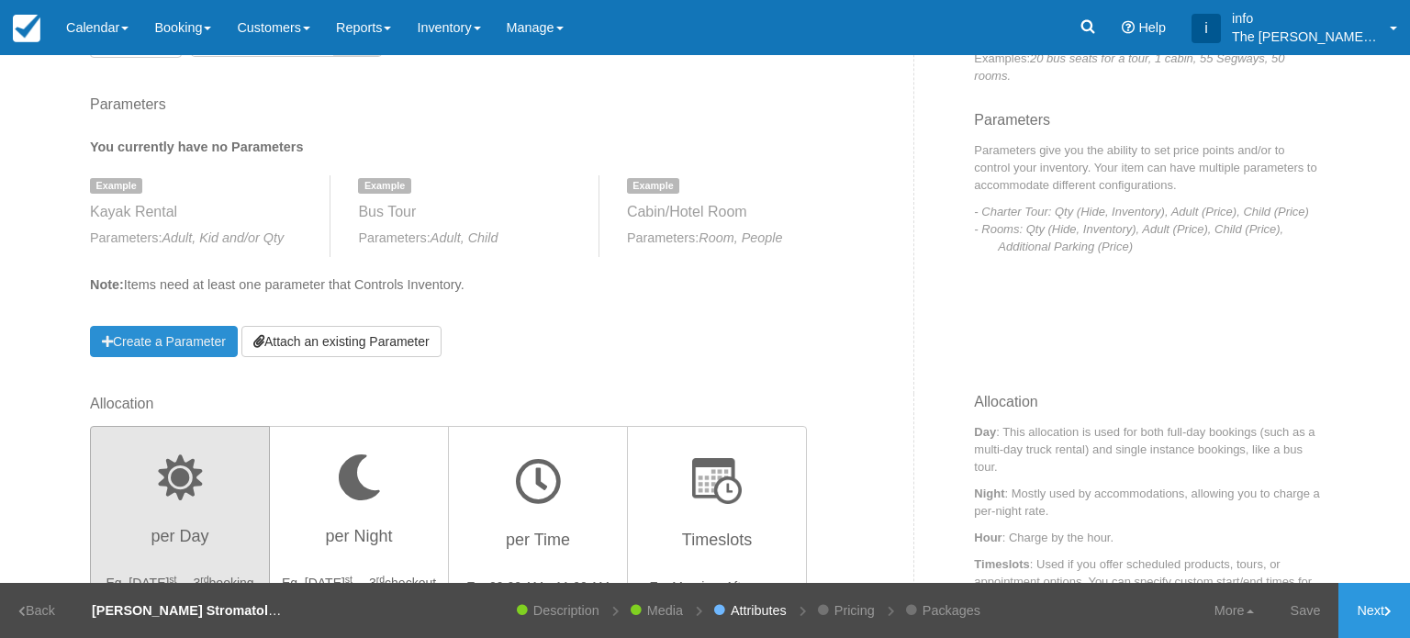
click at [162, 346] on link "Create a Parameter" at bounding box center [164, 341] width 148 height 31
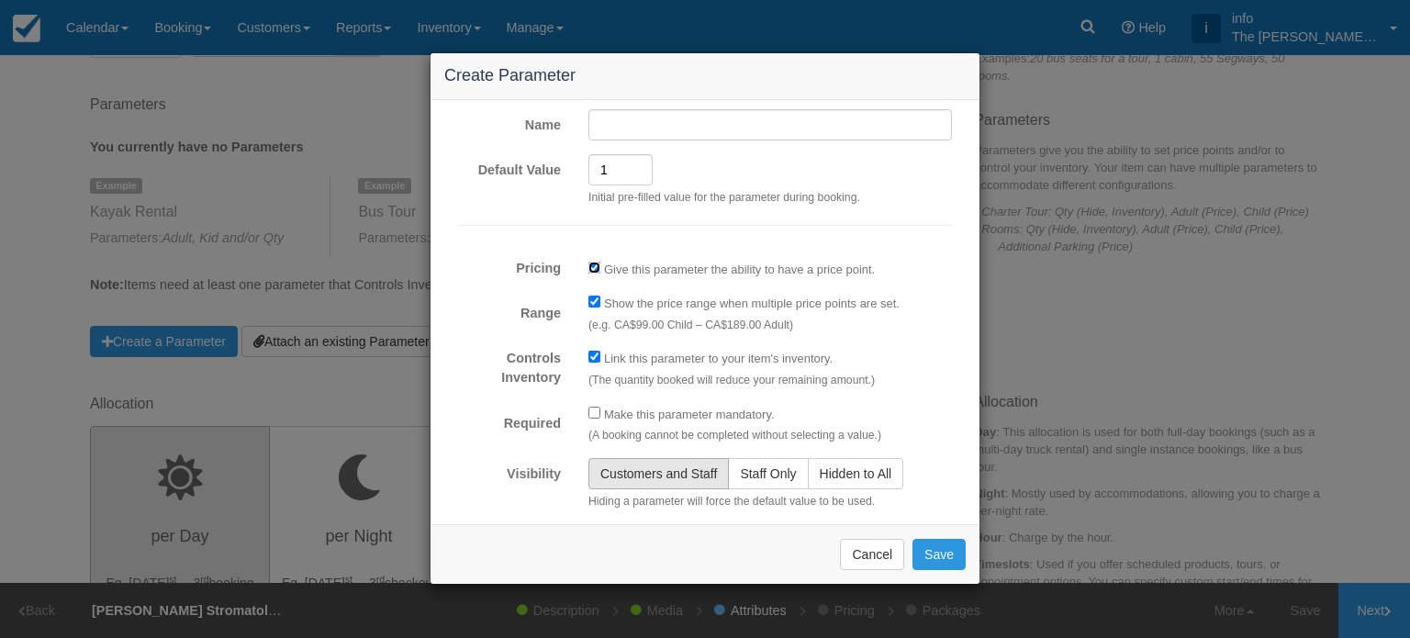
click at [593, 266] on input "Pricing" at bounding box center [594, 268] width 12 height 12
checkbox input "false"
click at [593, 304] on input "Range" at bounding box center [594, 301] width 12 height 12
checkbox input "false"
click at [595, 358] on input "Controls Inventory" at bounding box center [594, 357] width 12 height 12
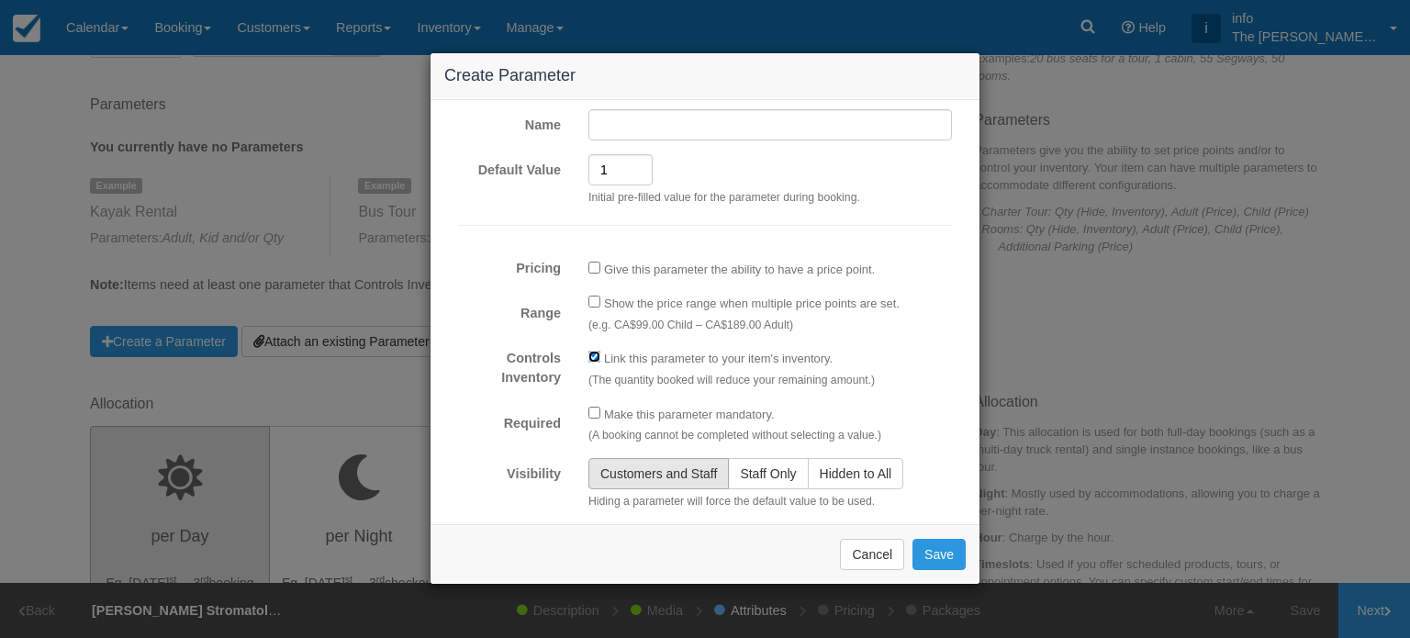
checkbox input "false"
click at [755, 468] on span "Staff Only" at bounding box center [768, 473] width 56 height 15
radio input "true"
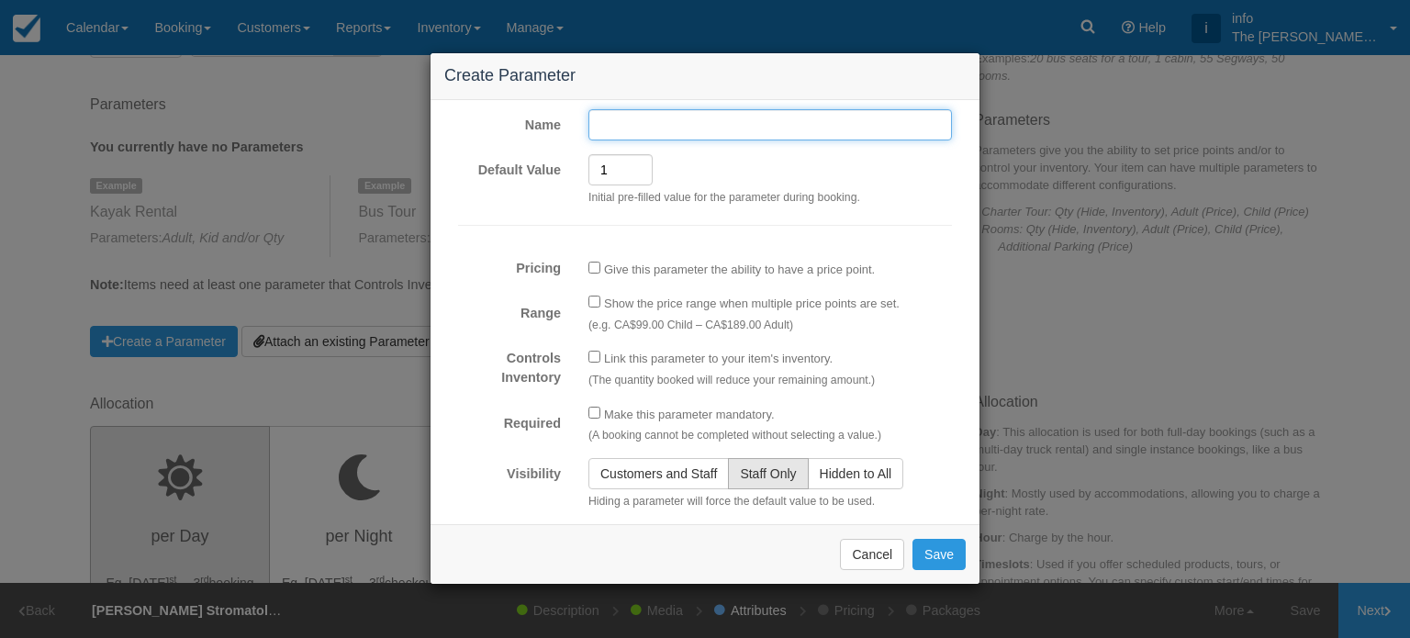
click at [634, 120] on input "Name" at bounding box center [769, 124] width 363 height 31
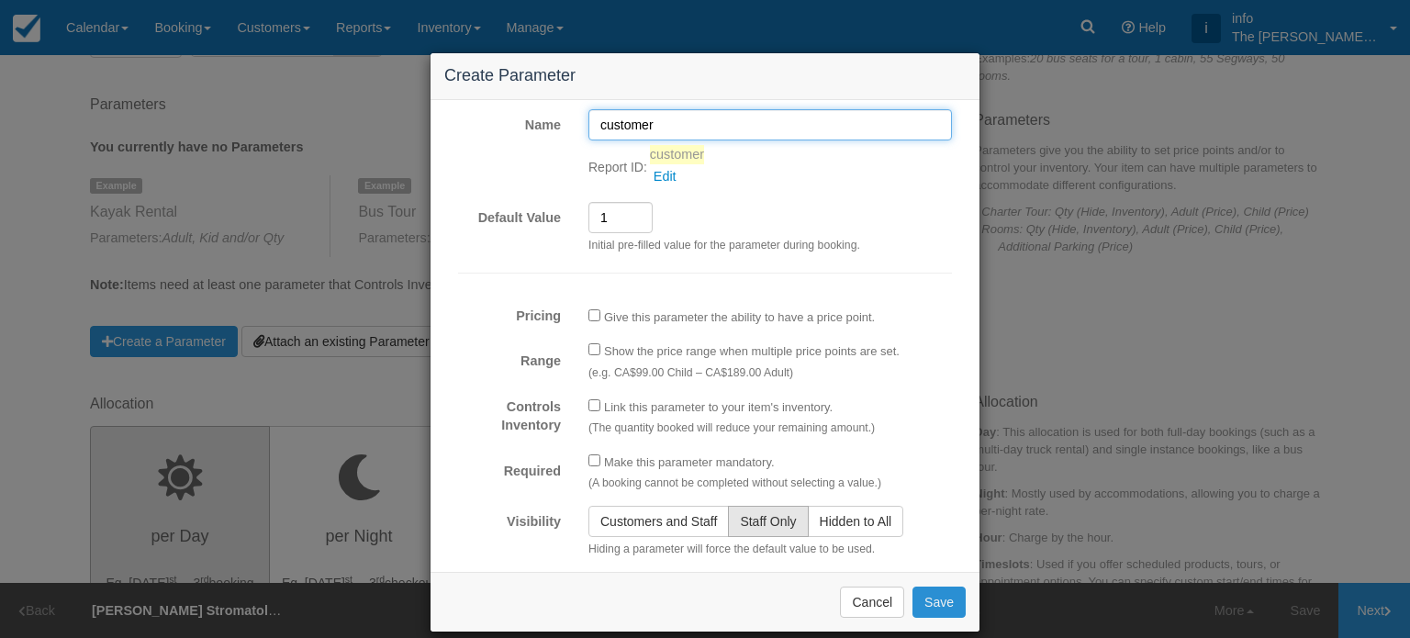
type input "customer"
click at [920, 601] on button "Save" at bounding box center [938, 601] width 53 height 31
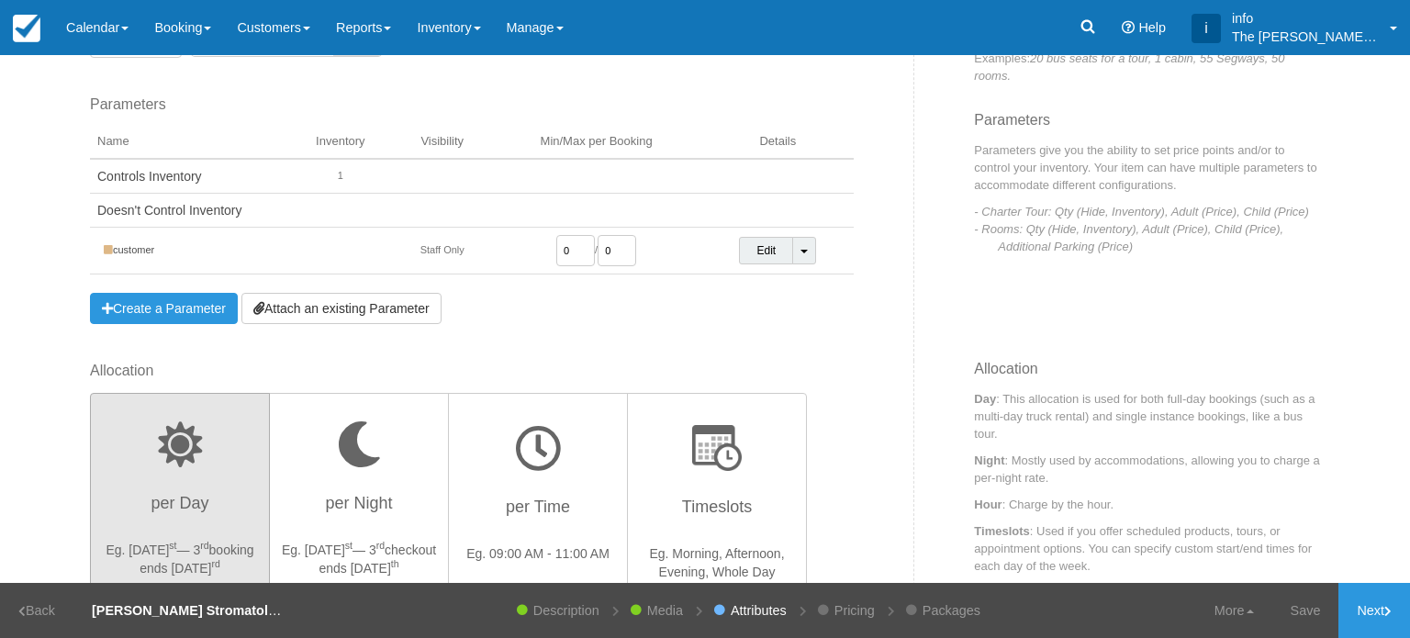
scroll to position [376, 0]
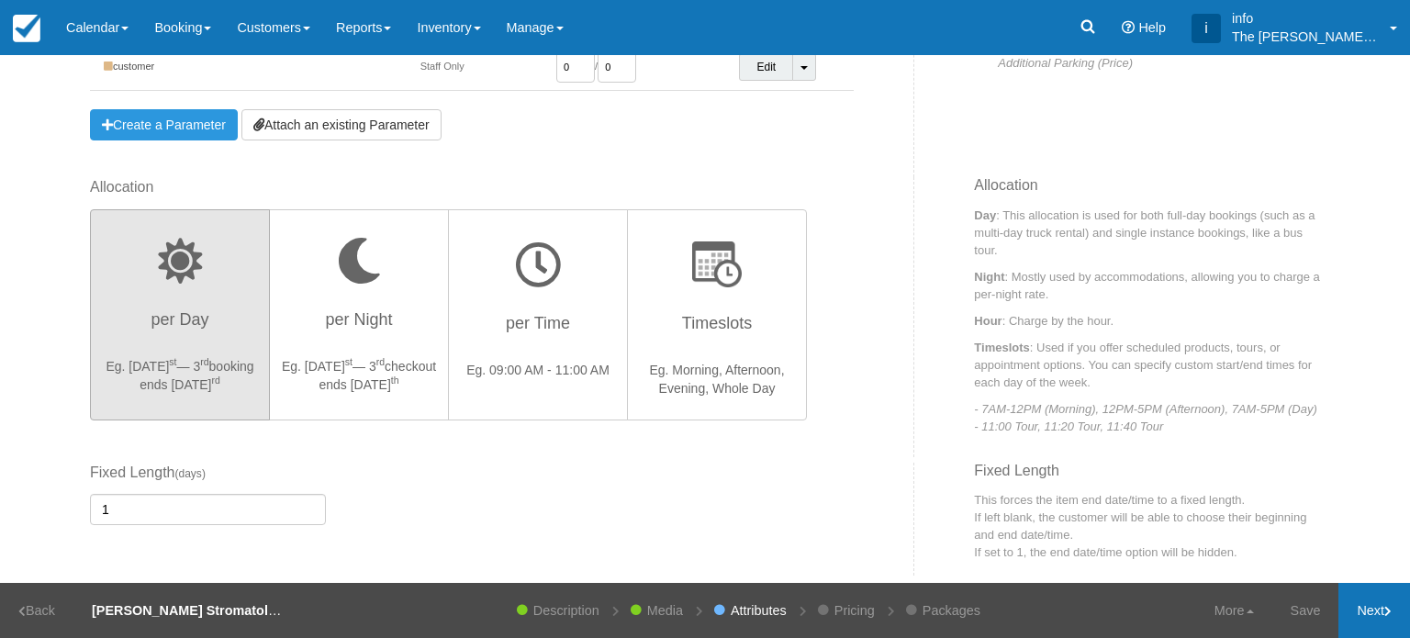
click at [1356, 592] on link "Next" at bounding box center [1374, 610] width 72 height 55
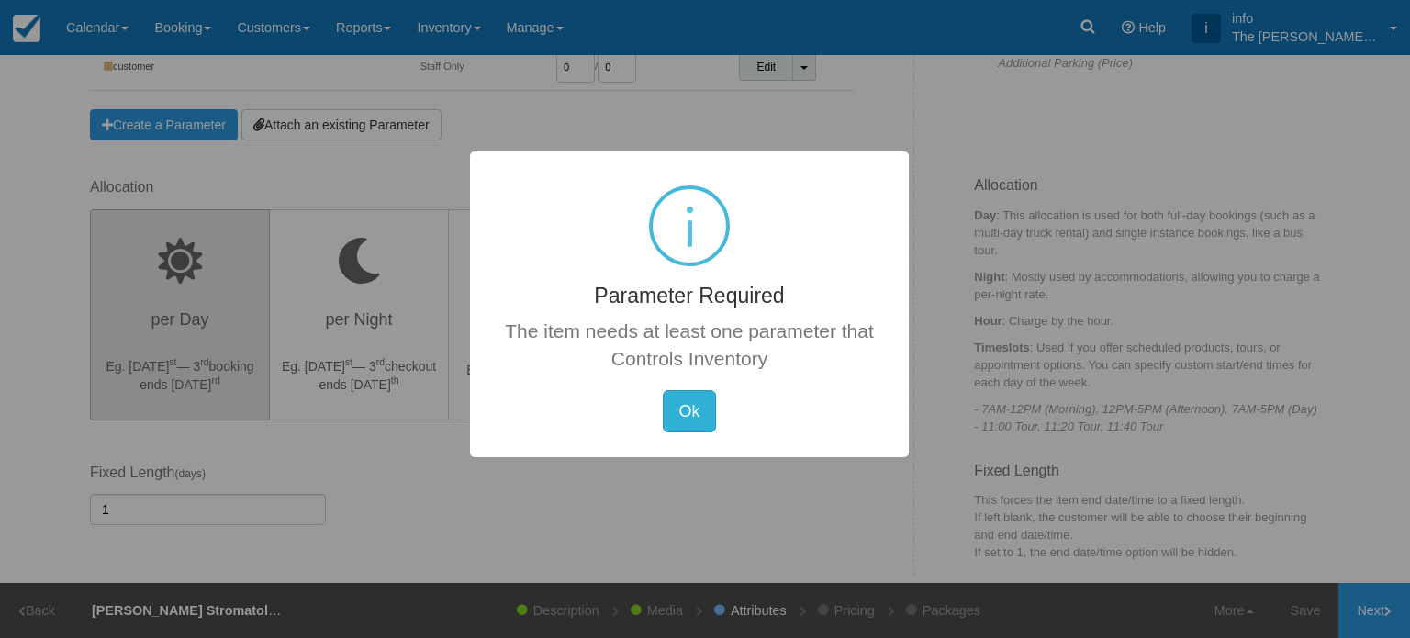
click at [685, 414] on button "Ok" at bounding box center [689, 411] width 52 height 42
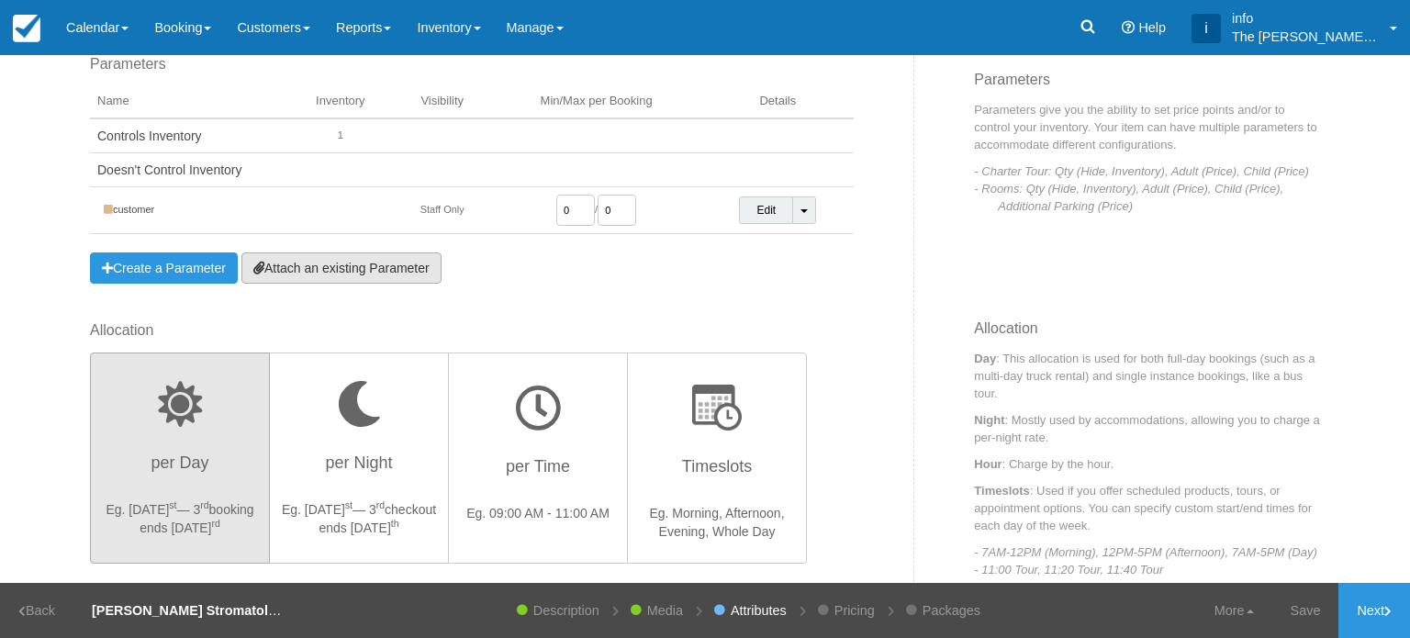
scroll to position [193, 0]
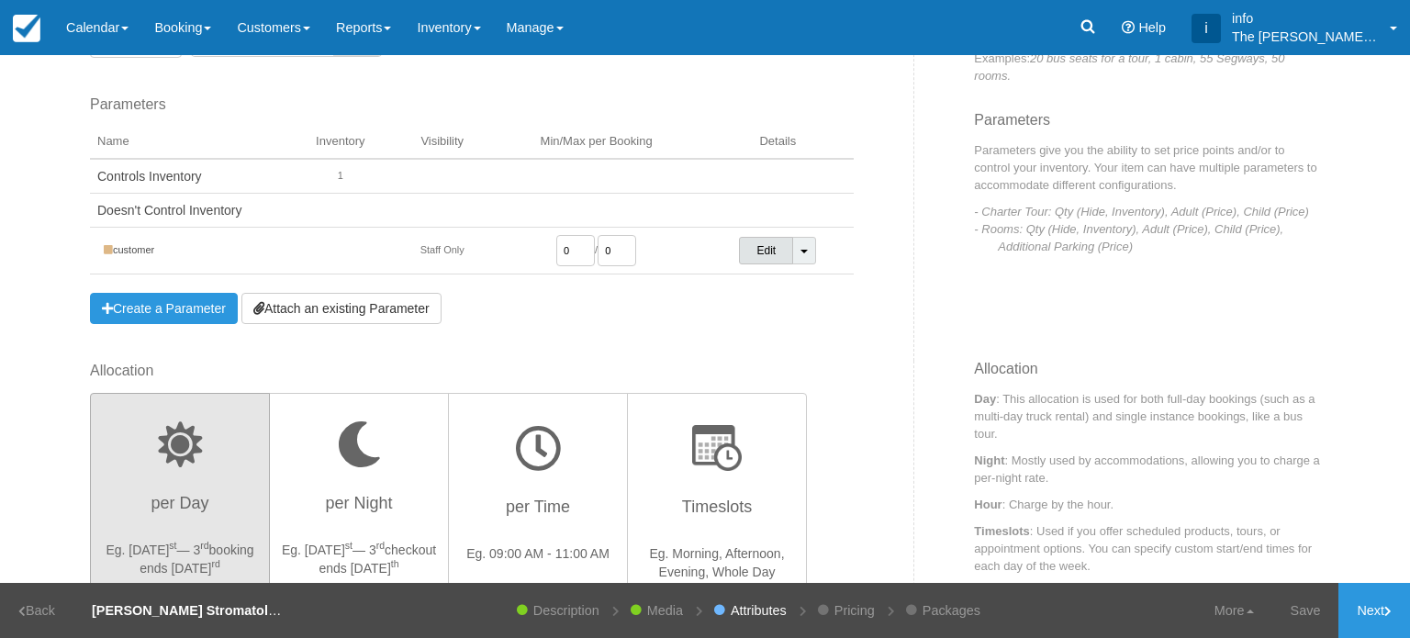
click at [749, 259] on link "Edit" at bounding box center [766, 251] width 54 height 28
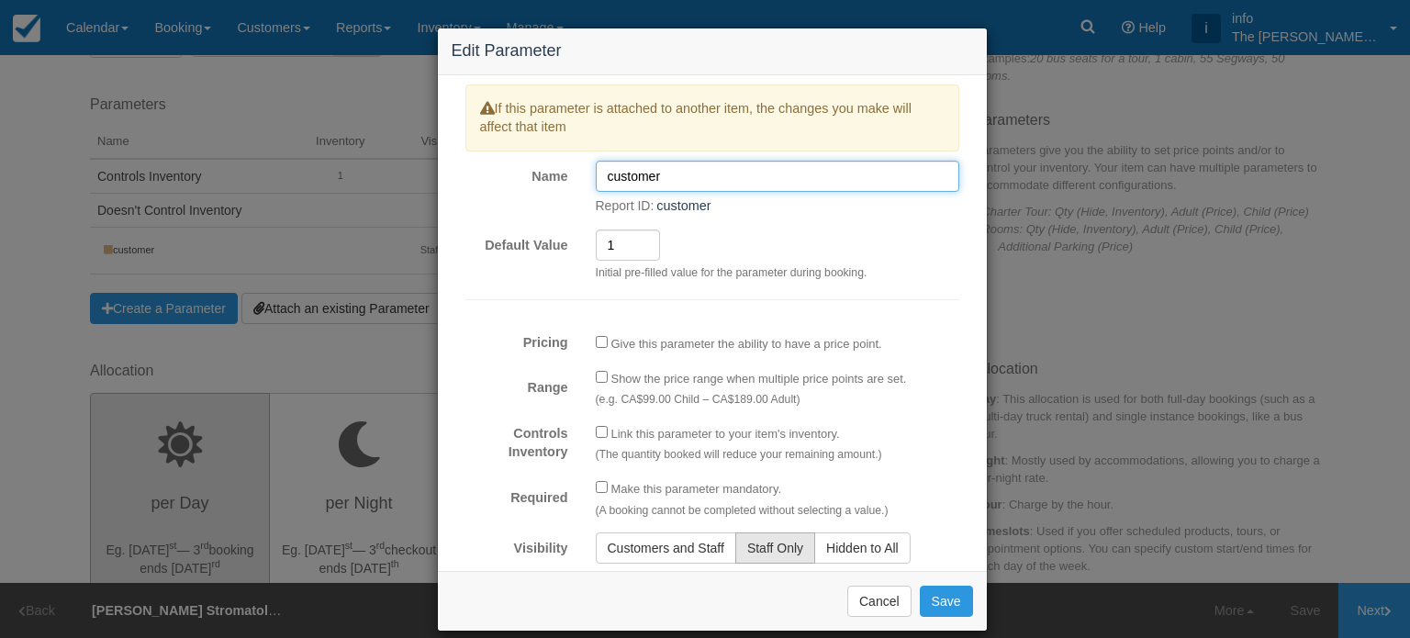
drag, startPoint x: 663, startPoint y: 181, endPoint x: 596, endPoint y: 183, distance: 67.0
click at [596, 183] on input "customer" at bounding box center [777, 176] width 363 height 31
type input "private hike"
click at [596, 378] on input "Range" at bounding box center [602, 377] width 12 height 12
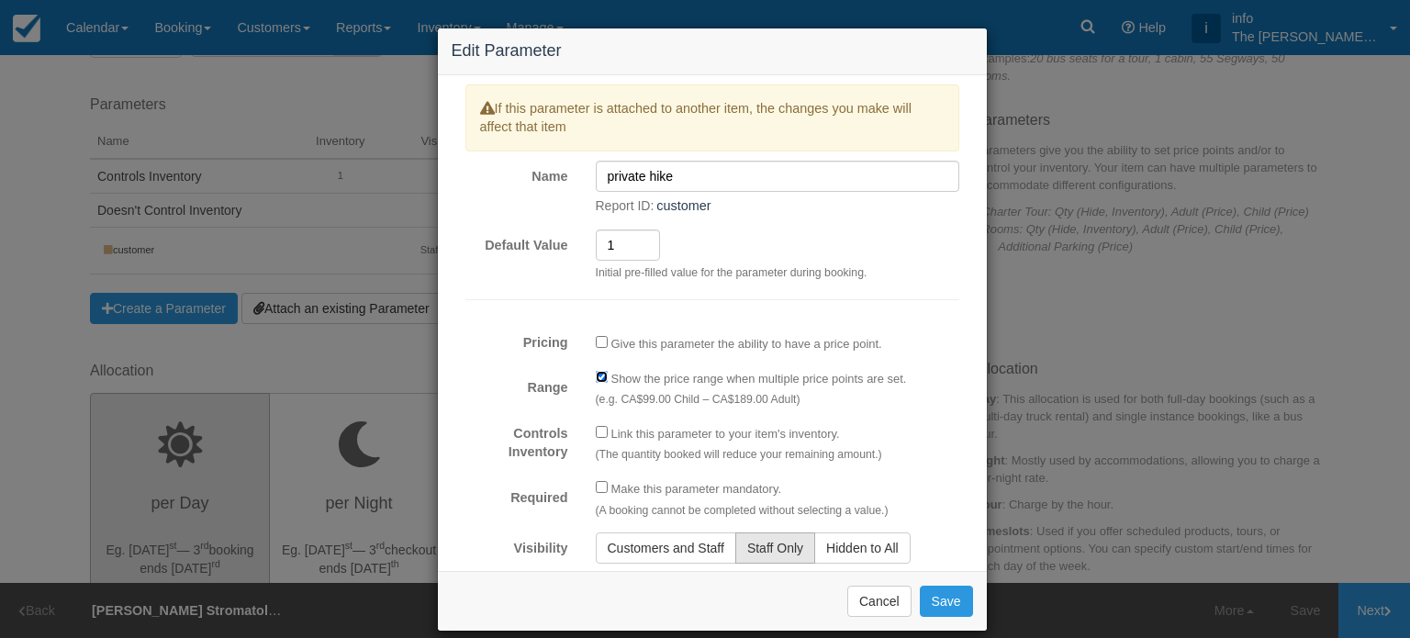
checkbox input "false"
click at [596, 344] on input "Pricing" at bounding box center [602, 342] width 12 height 12
checkbox input "true"
click at [596, 432] on input "Controls Inventory" at bounding box center [602, 432] width 12 height 12
checkbox input "true"
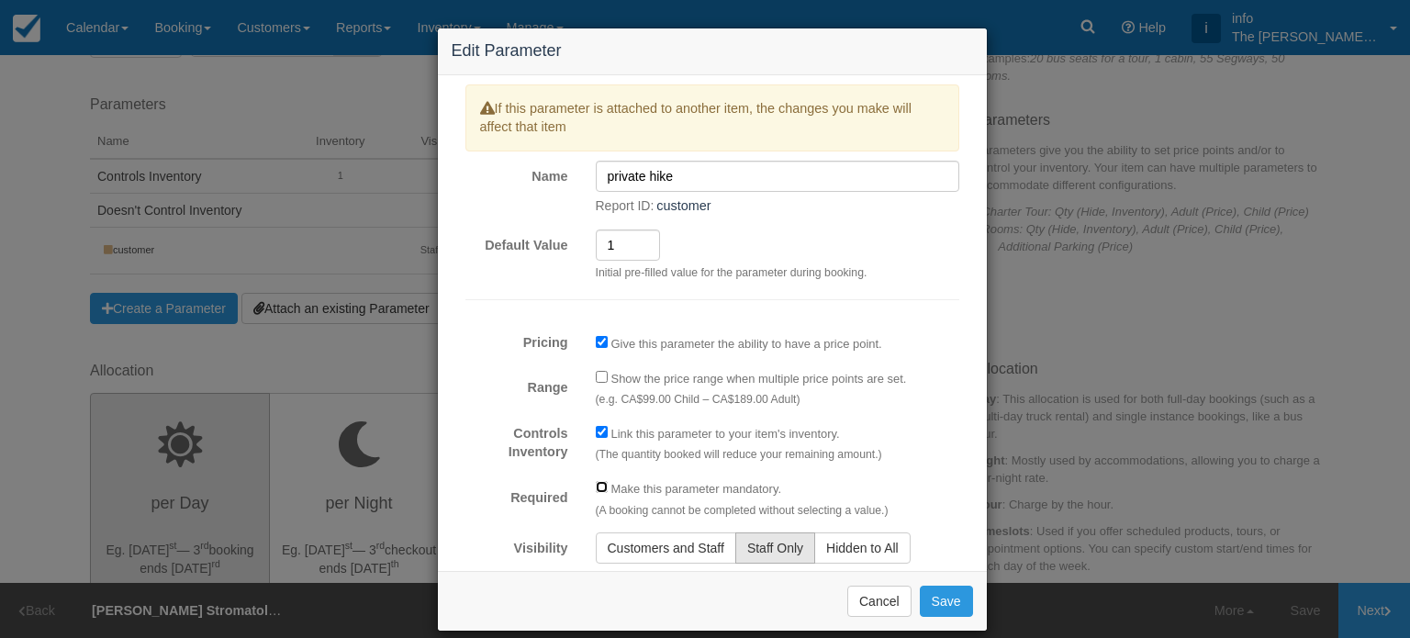
click at [596, 486] on input "Required" at bounding box center [602, 487] width 12 height 12
checkbox input "true"
click at [940, 598] on button "Save" at bounding box center [946, 600] width 53 height 31
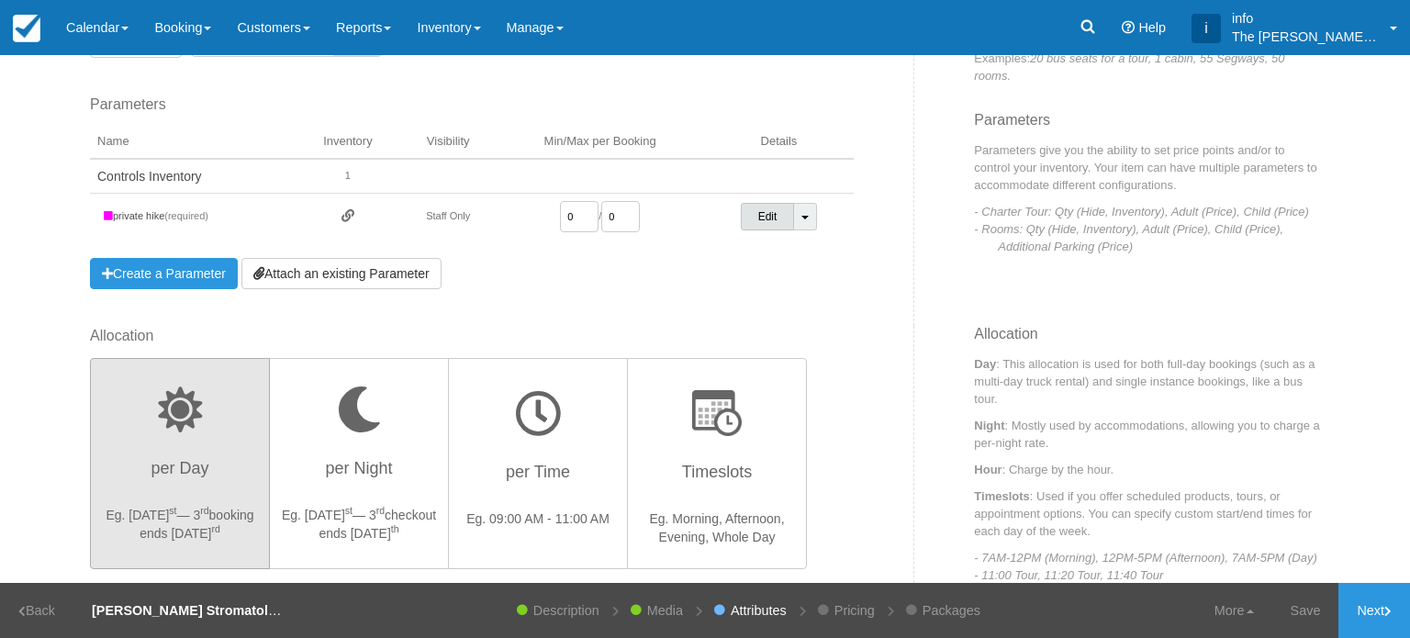
click at [752, 223] on link "Edit" at bounding box center [768, 217] width 54 height 28
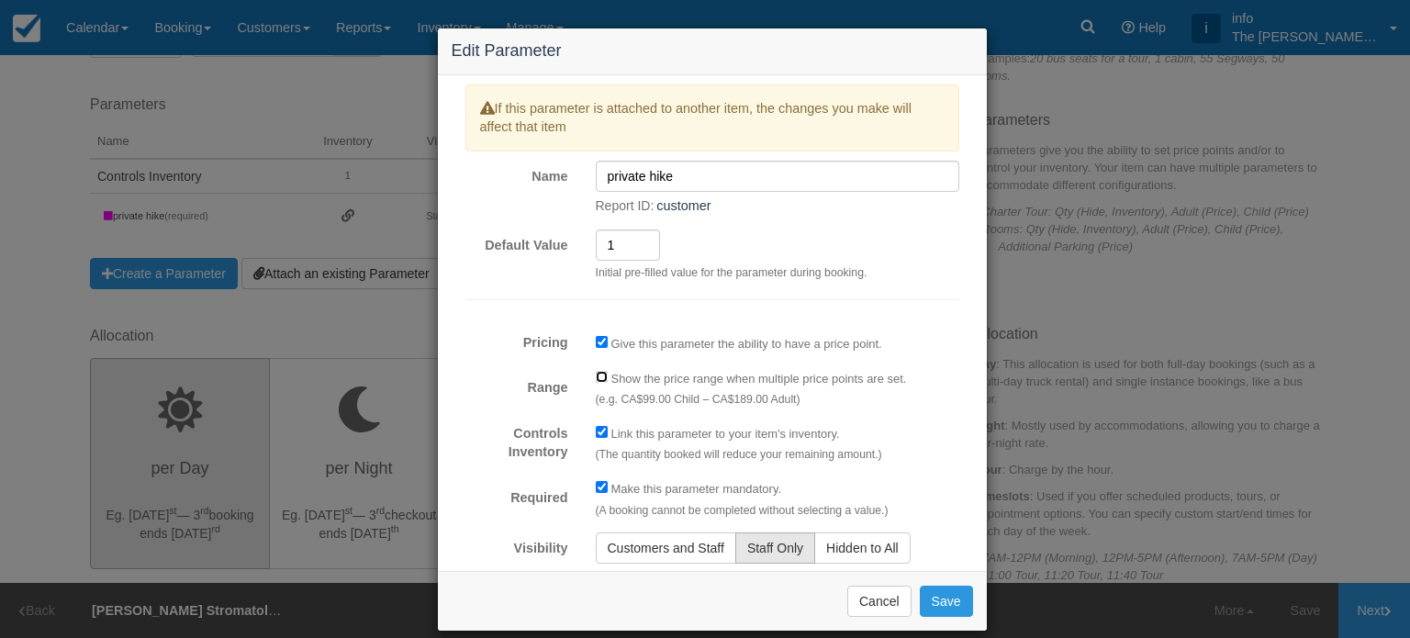
click at [596, 378] on input "Range" at bounding box center [602, 377] width 12 height 12
checkbox input "true"
click at [927, 600] on button "Save" at bounding box center [946, 600] width 53 height 31
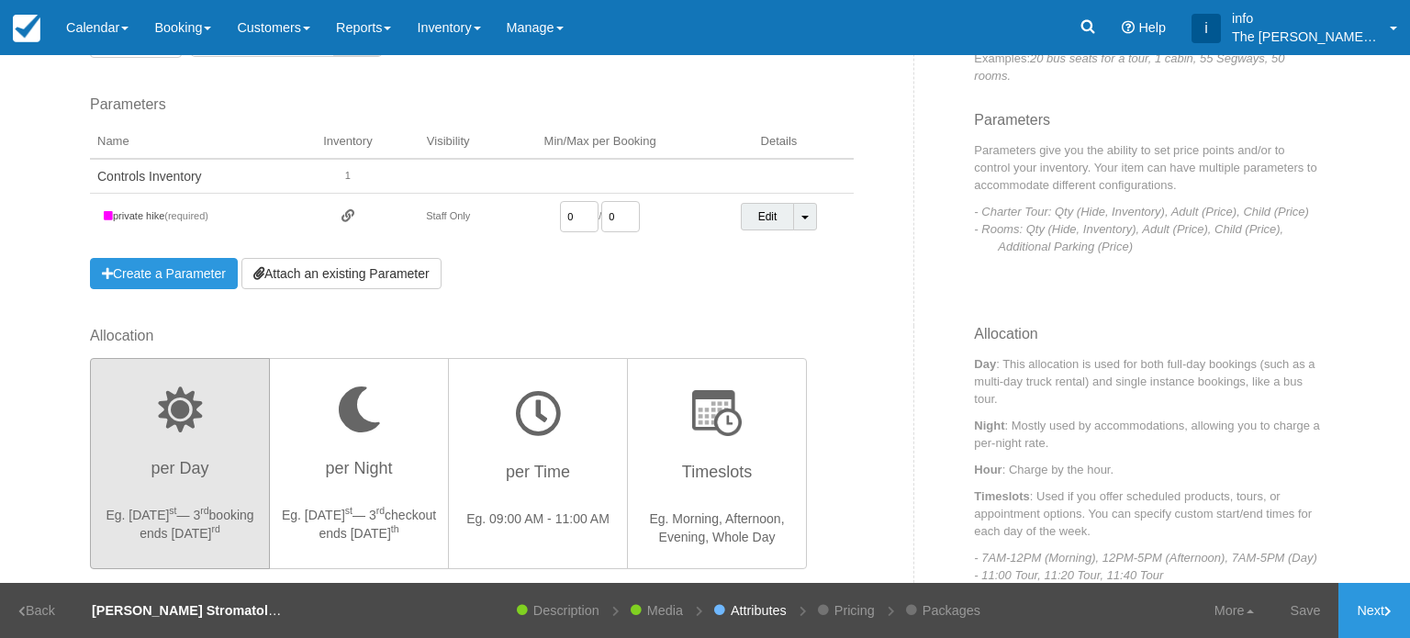
scroll to position [492, 0]
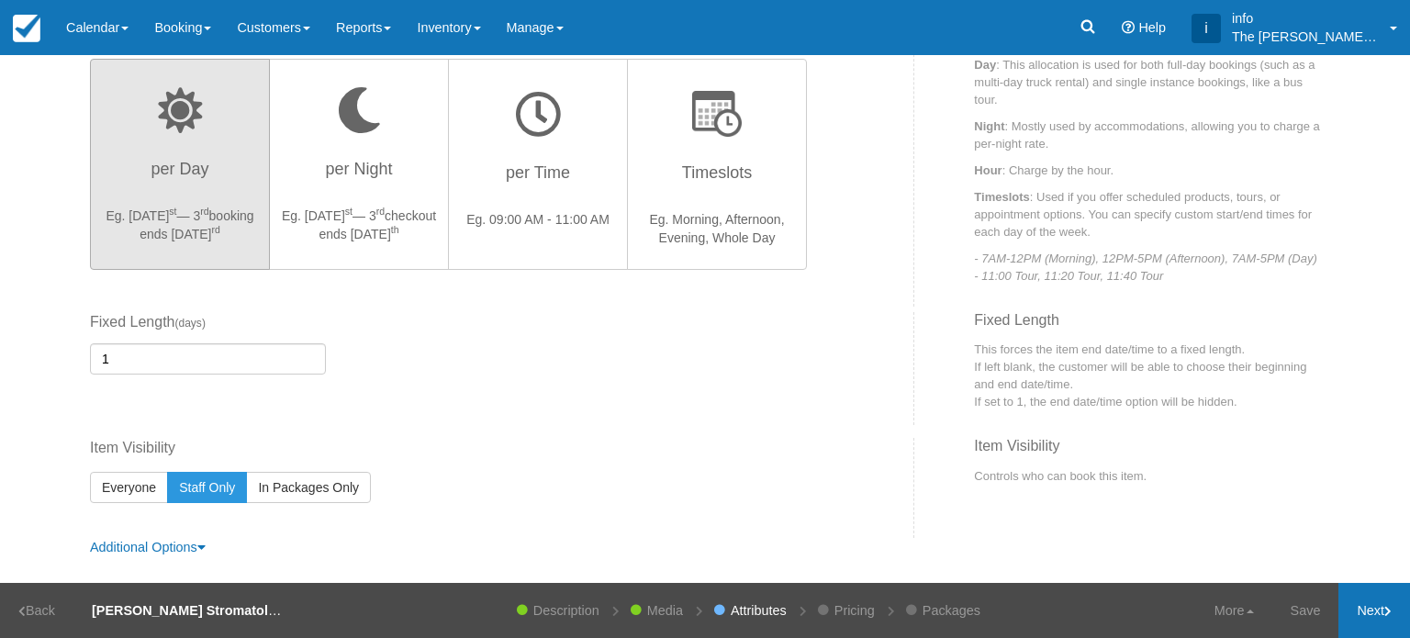
click at [1394, 608] on link "Next" at bounding box center [1374, 610] width 72 height 55
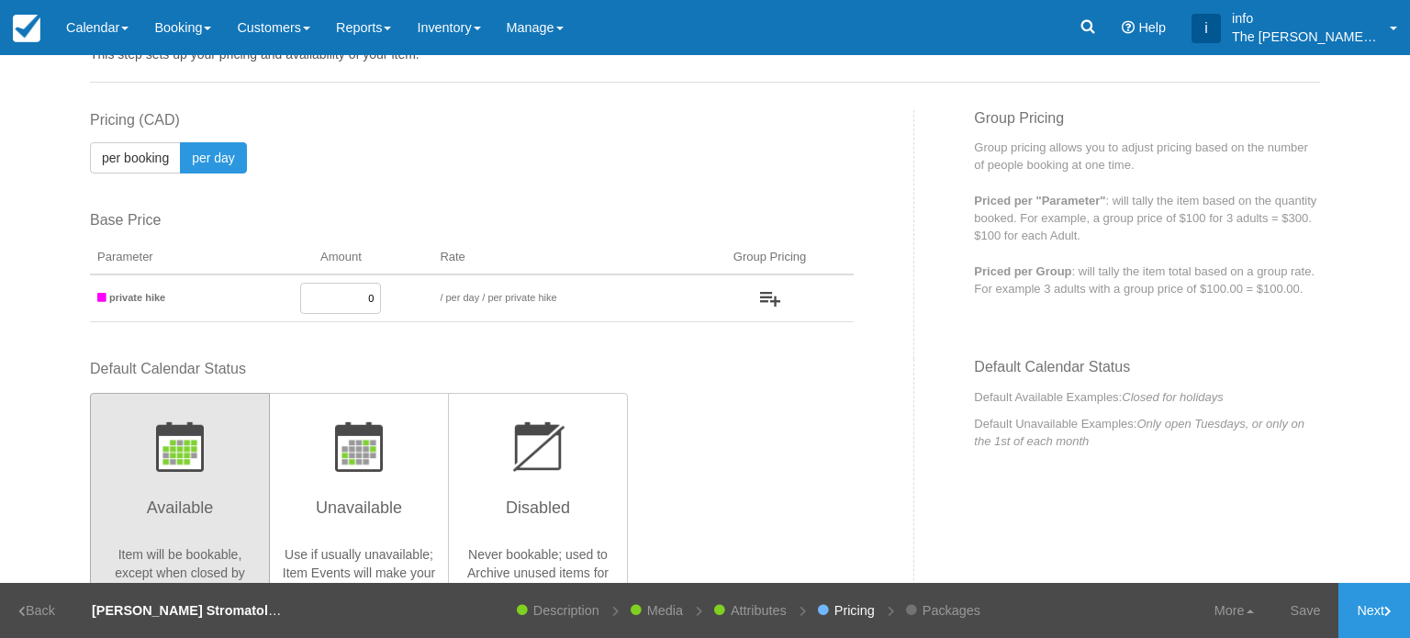
scroll to position [92, 0]
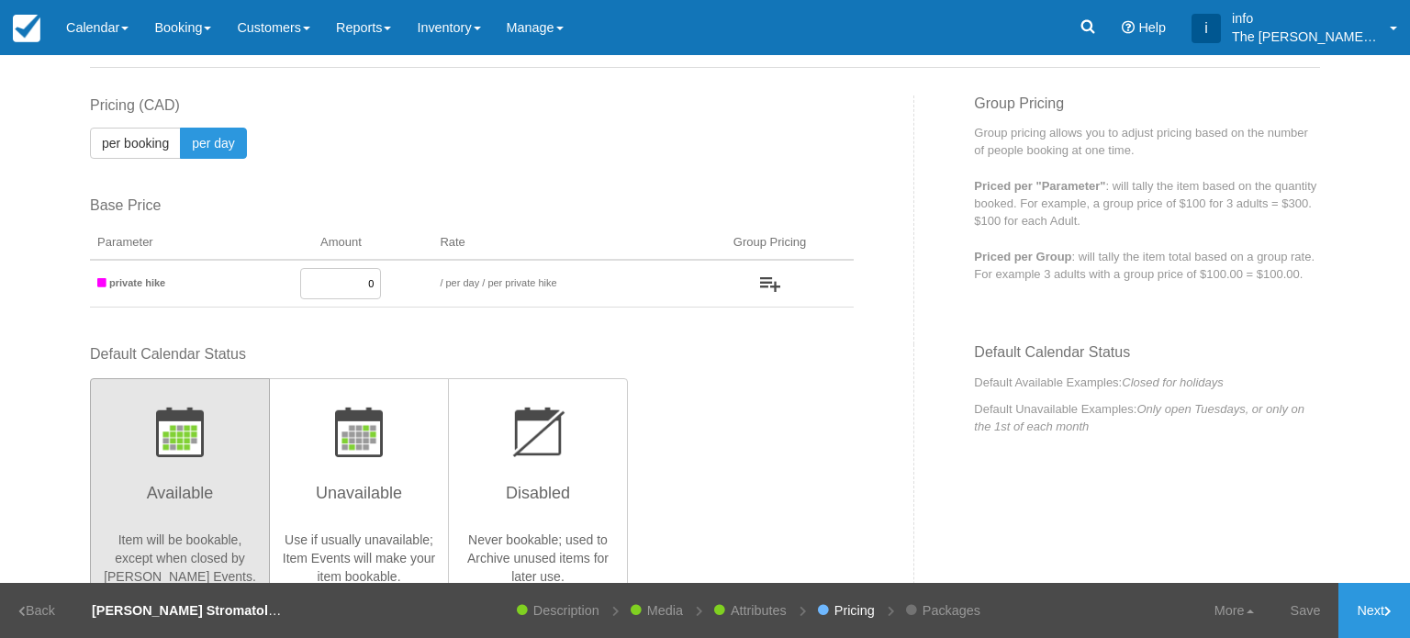
click at [342, 282] on input "0" at bounding box center [340, 283] width 81 height 31
type input "1200"
click at [441, 340] on div "This item is a Product Grouping Parent, which are priced based on their child i…" at bounding box center [495, 219] width 838 height 249
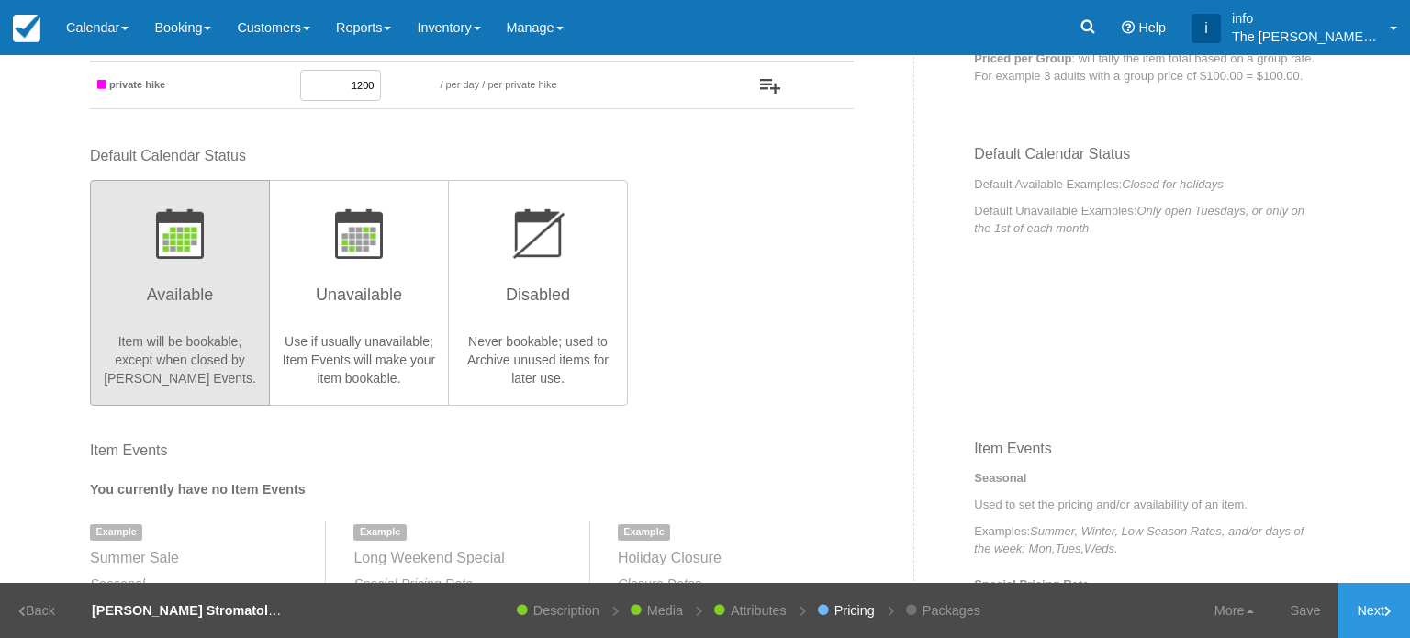
scroll to position [275, 0]
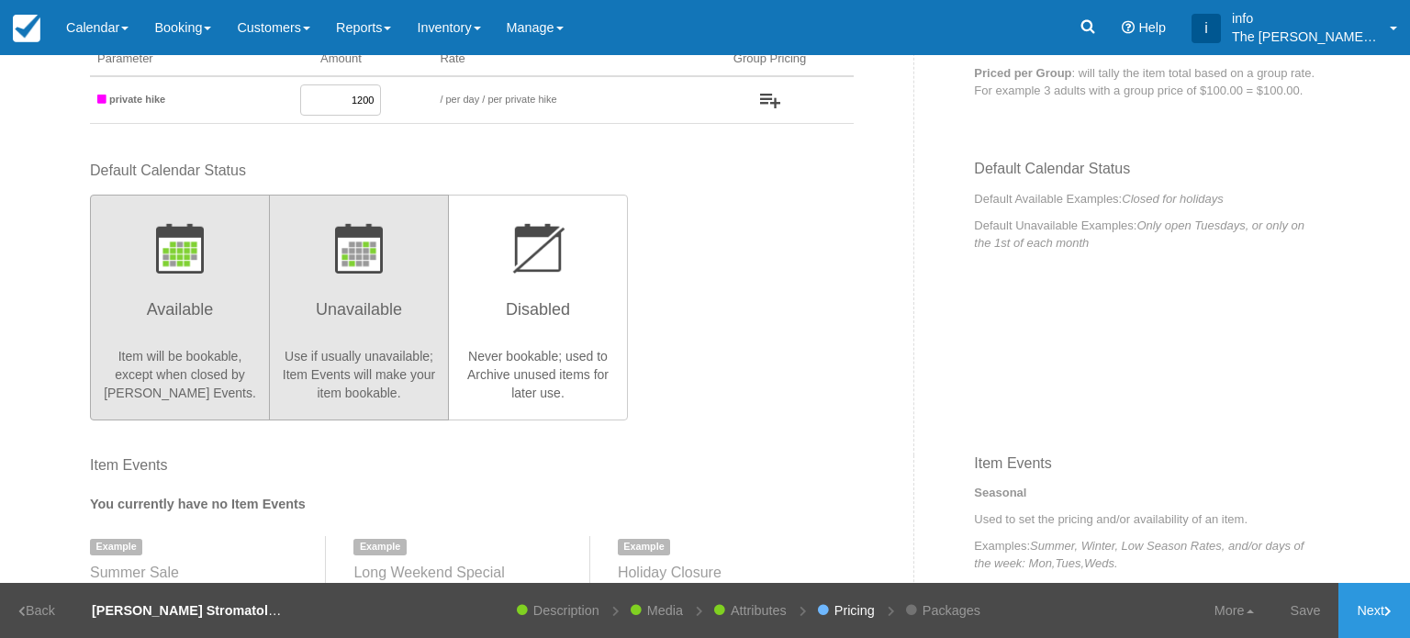
click at [340, 401] on button "Unavailable Use if usually unavailable; Item Events will make your item bookabl…" at bounding box center [359, 308] width 180 height 226
radio input "true"
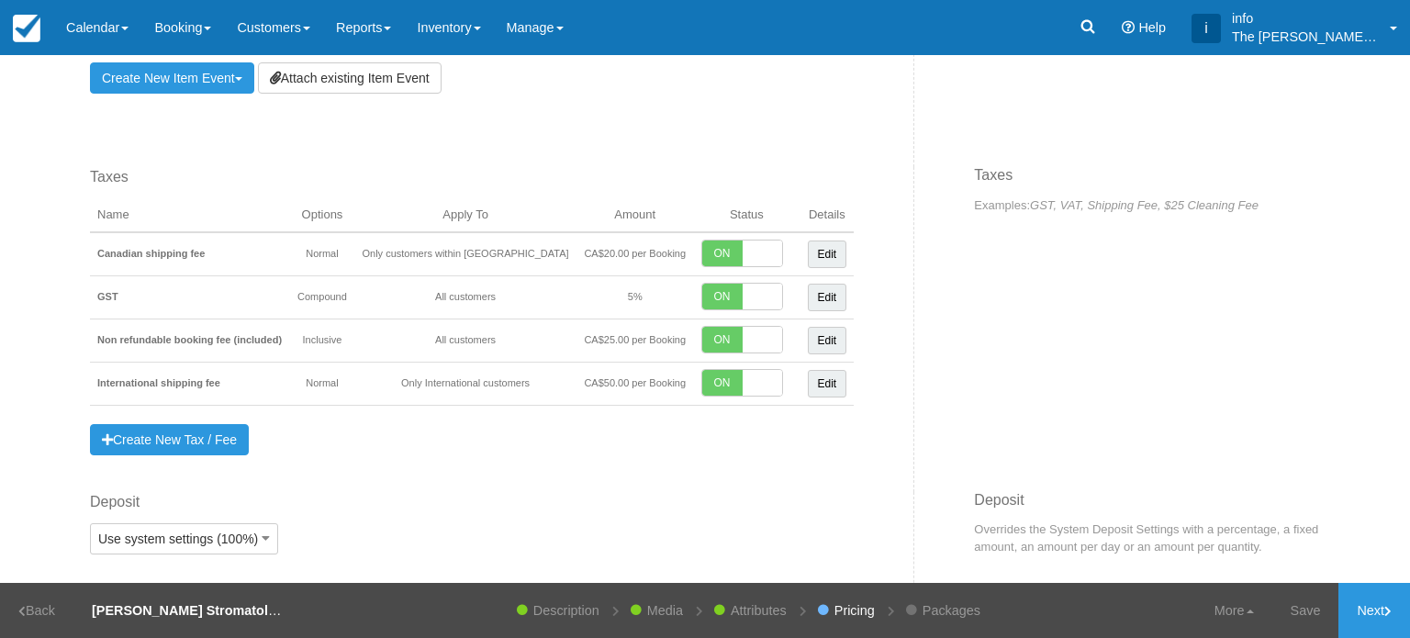
scroll to position [1232, 0]
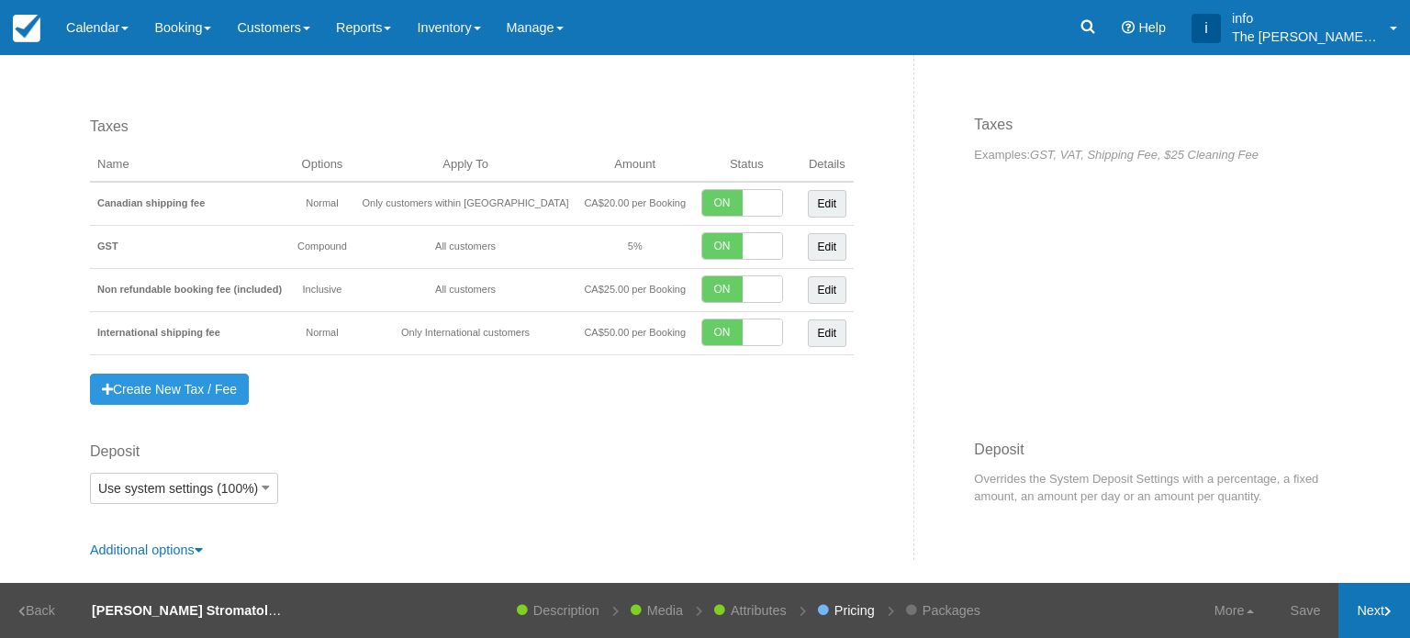
click at [1372, 608] on link "Next" at bounding box center [1374, 610] width 72 height 55
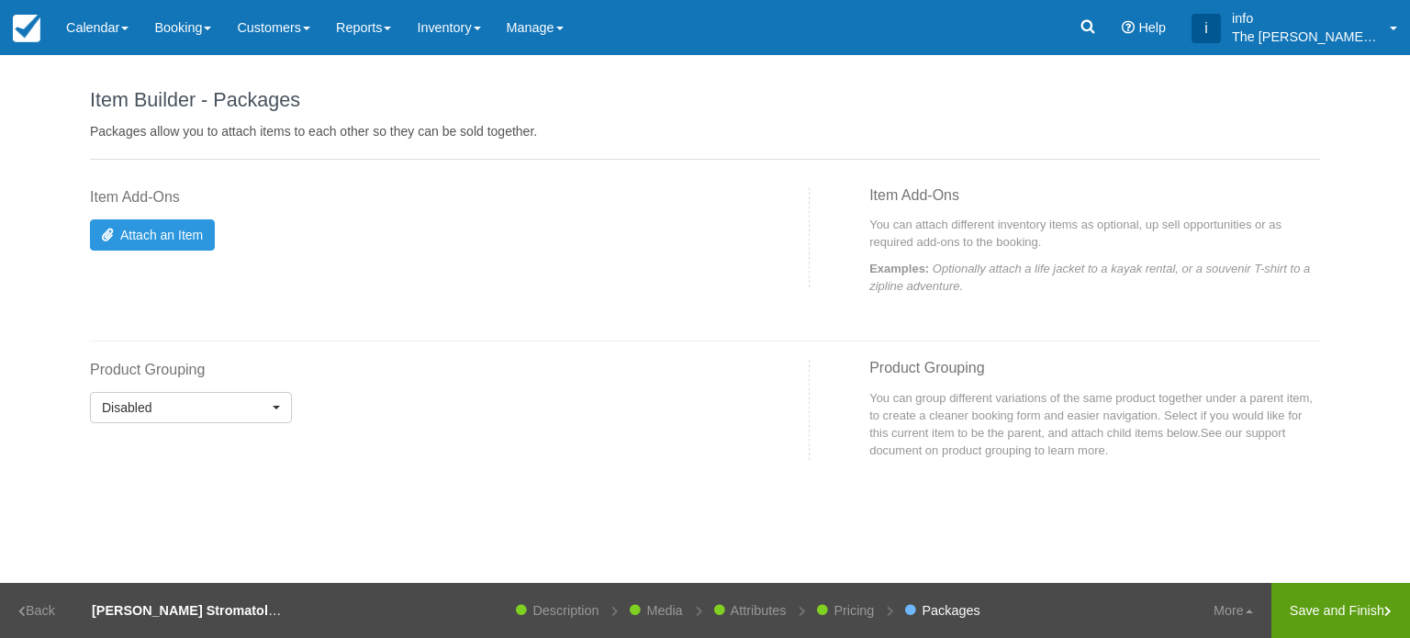
click at [1365, 615] on link "Save and Finish" at bounding box center [1340, 610] width 139 height 55
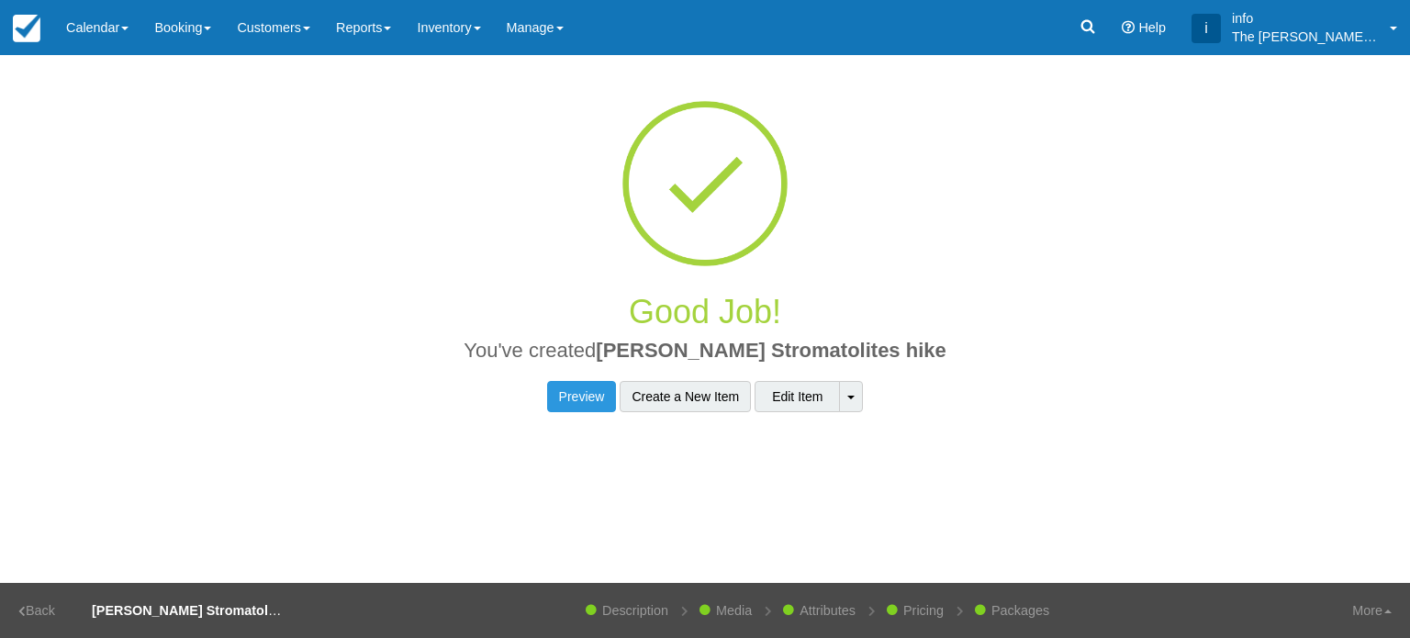
click at [466, 147] on div at bounding box center [705, 165] width 1230 height 220
click at [451, 25] on link "Inventory" at bounding box center [448, 27] width 89 height 55
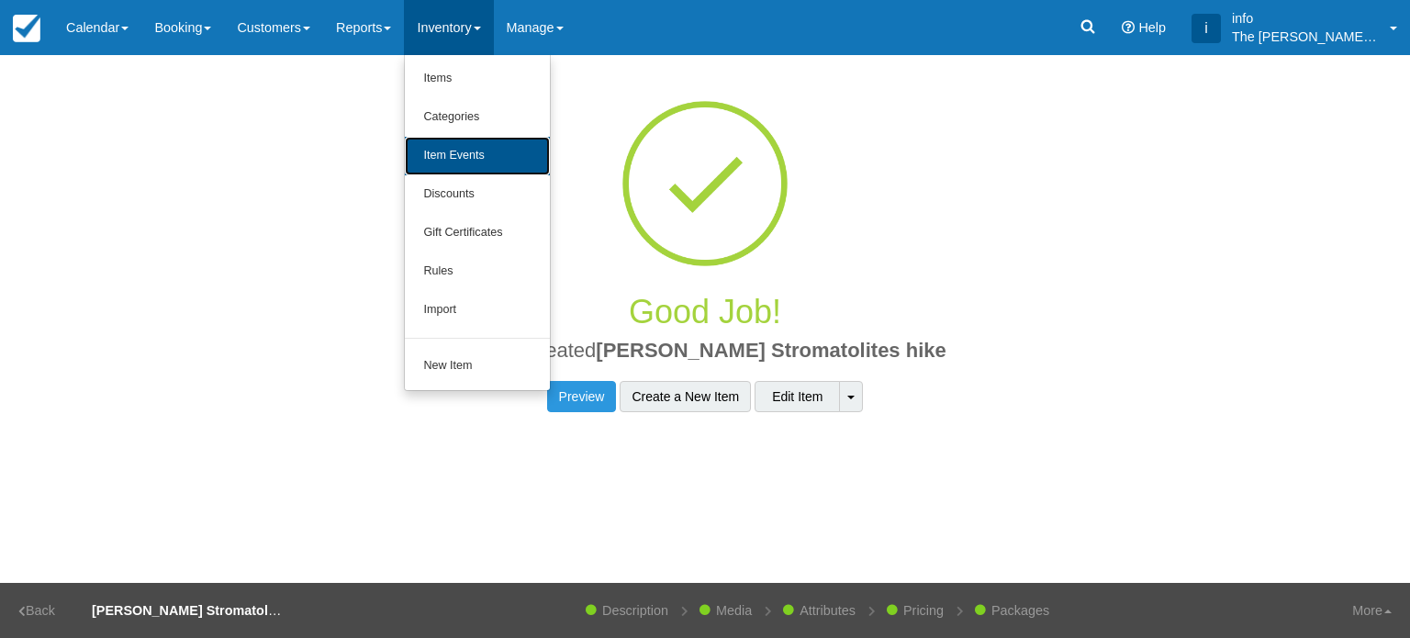
click at [474, 150] on link "Item Events" at bounding box center [477, 156] width 145 height 39
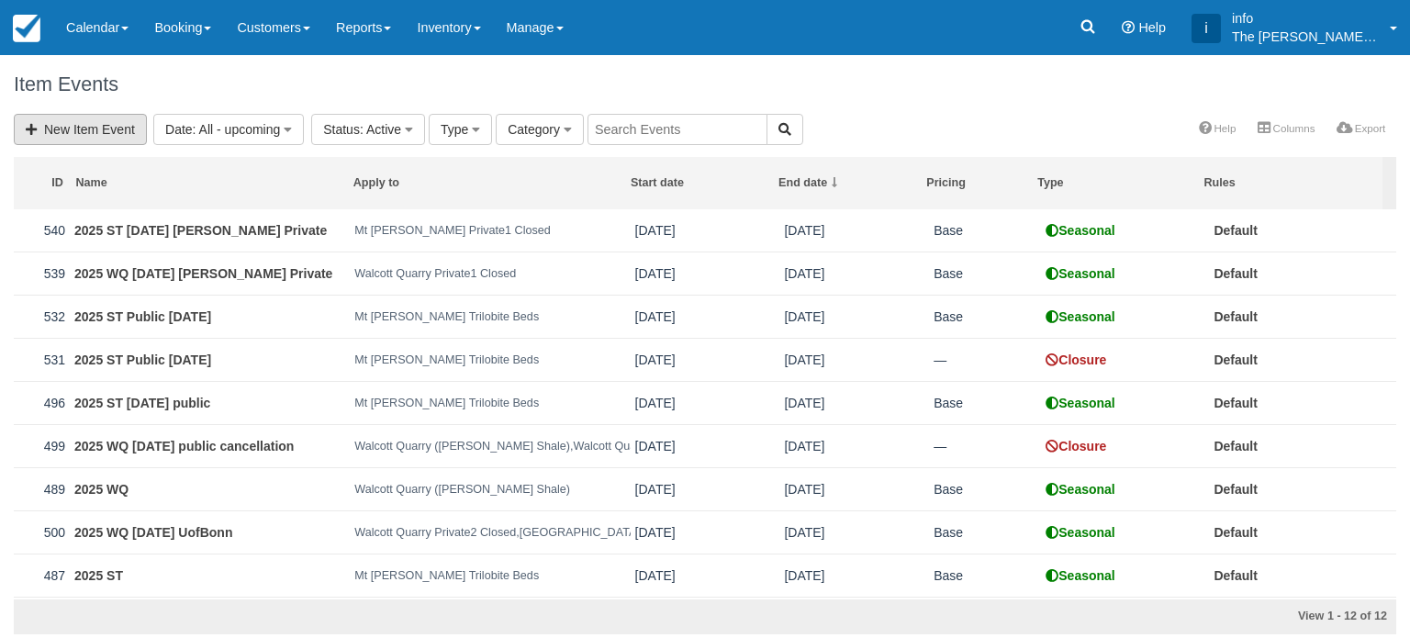
click at [93, 128] on link "New Item Event" at bounding box center [80, 129] width 133 height 31
click at [108, 130] on link "New Item Event" at bounding box center [80, 129] width 133 height 31
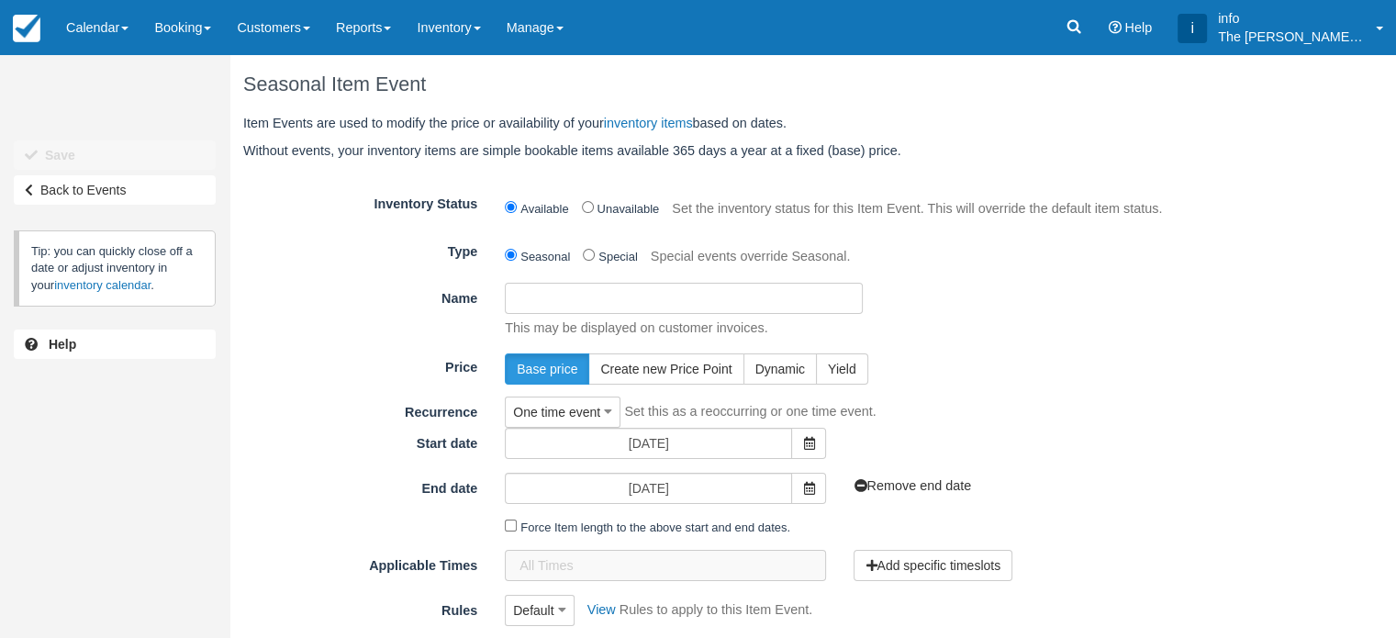
click at [569, 306] on input "Name" at bounding box center [684, 298] width 358 height 31
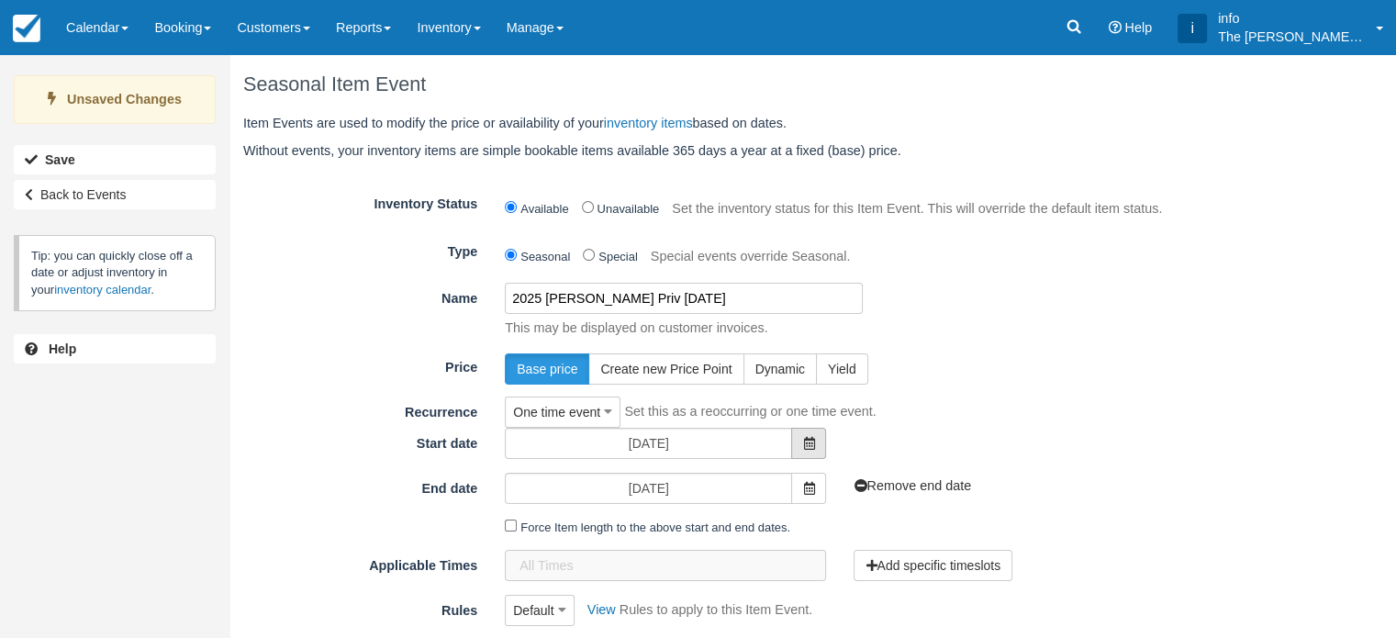
type input "2025 Helen Lake Priv Sep 7th"
click at [815, 447] on span at bounding box center [808, 443] width 35 height 31
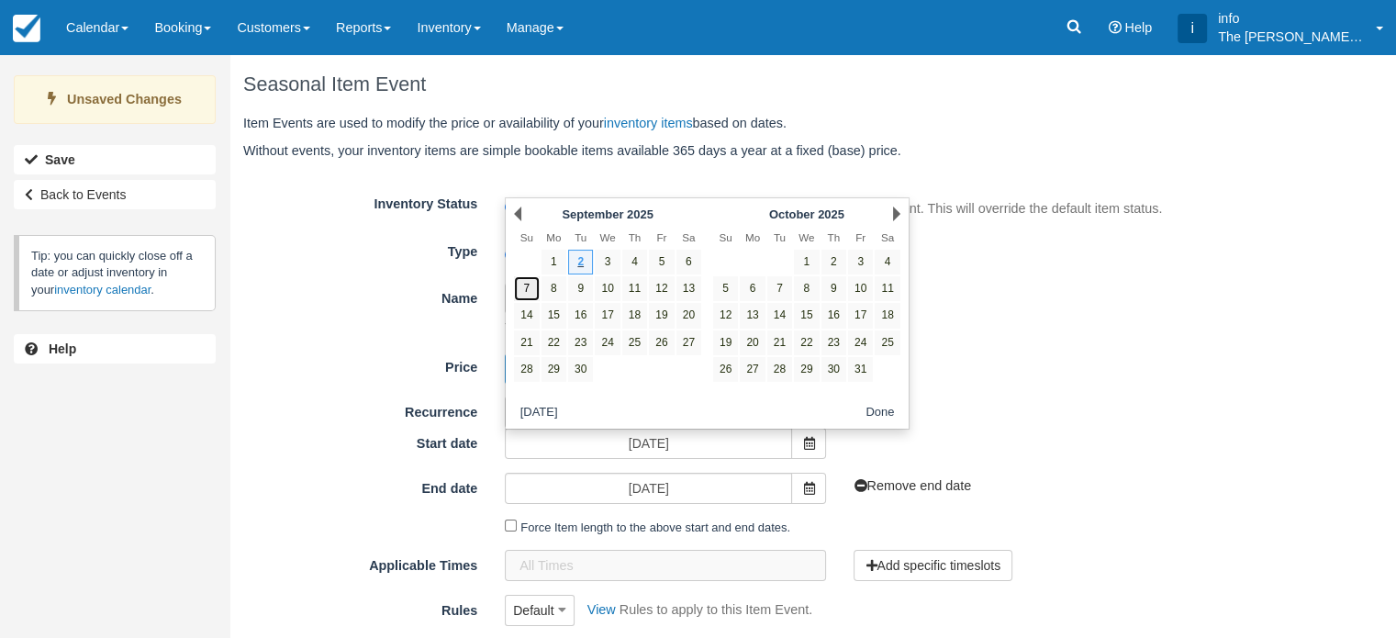
click at [524, 291] on link "7" at bounding box center [526, 288] width 25 height 25
type input "[DATE]"
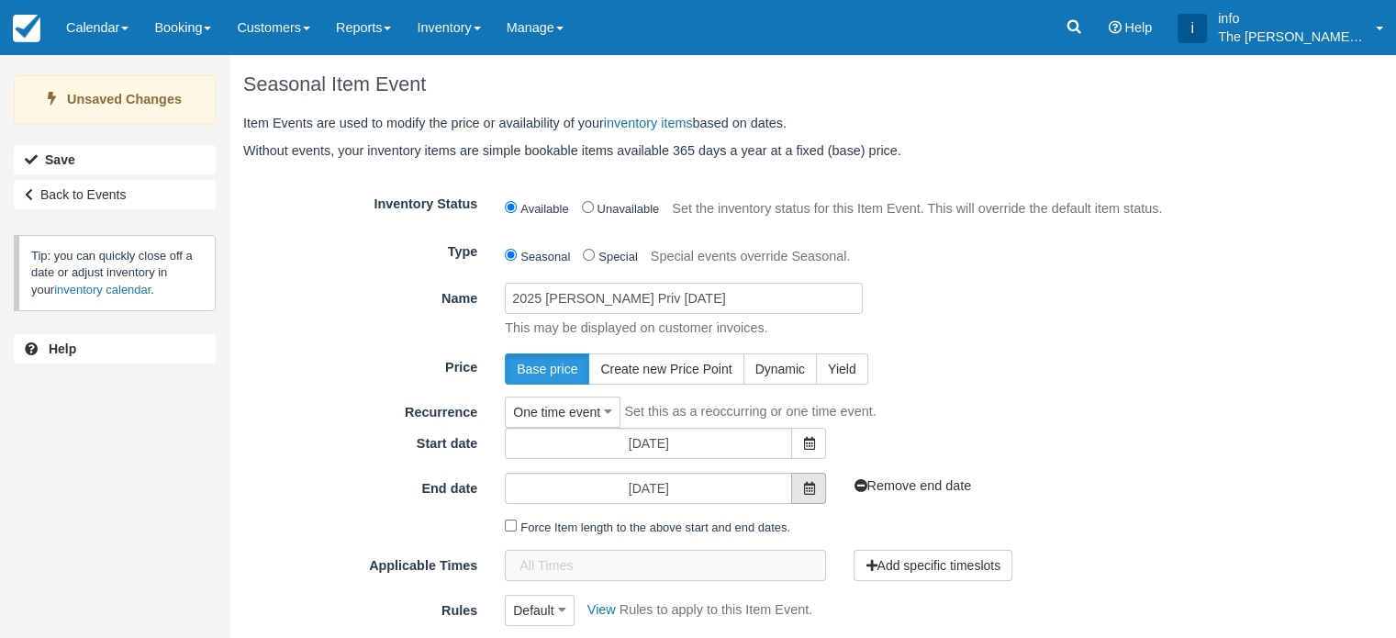
click at [800, 489] on span at bounding box center [808, 488] width 35 height 31
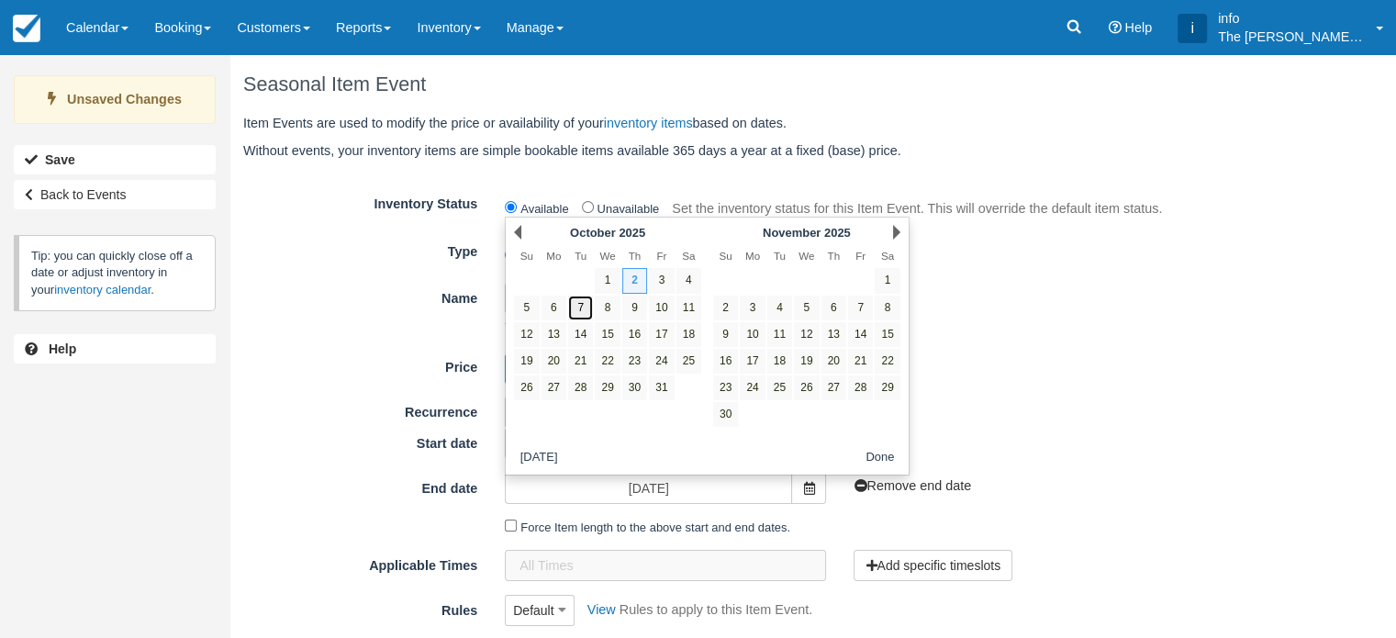
click at [574, 310] on link "7" at bounding box center [580, 307] width 25 height 25
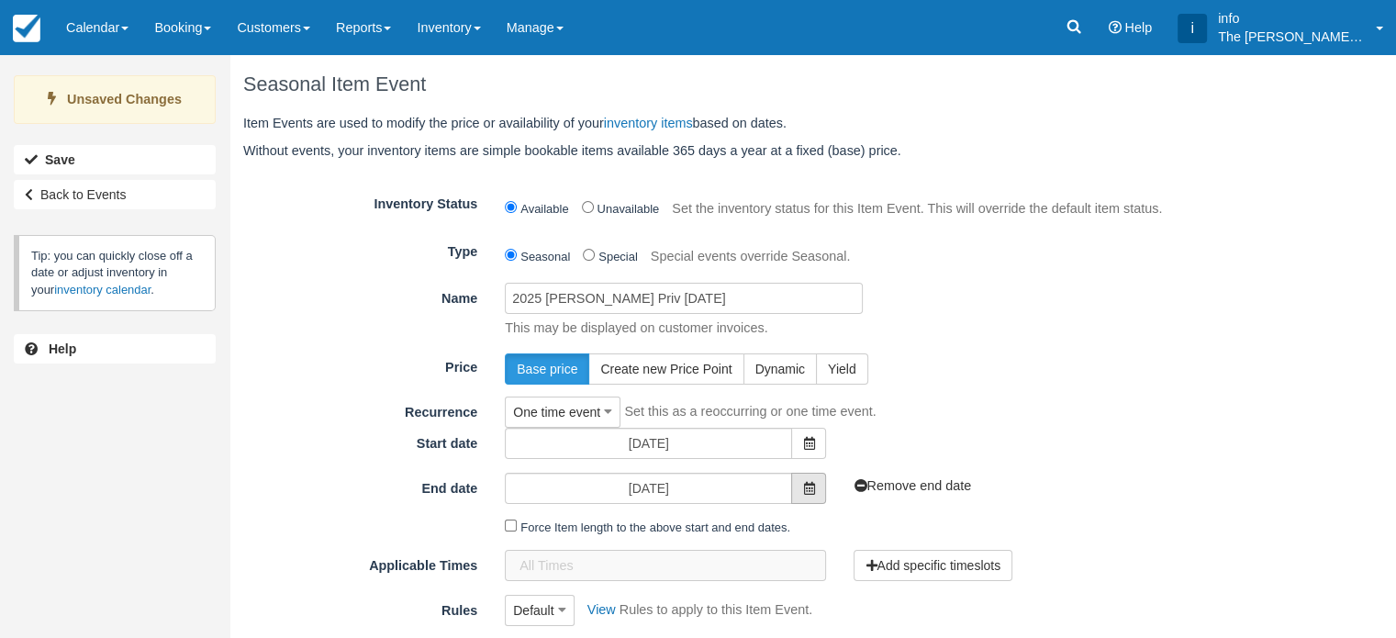
click at [807, 495] on icon at bounding box center [808, 488] width 11 height 13
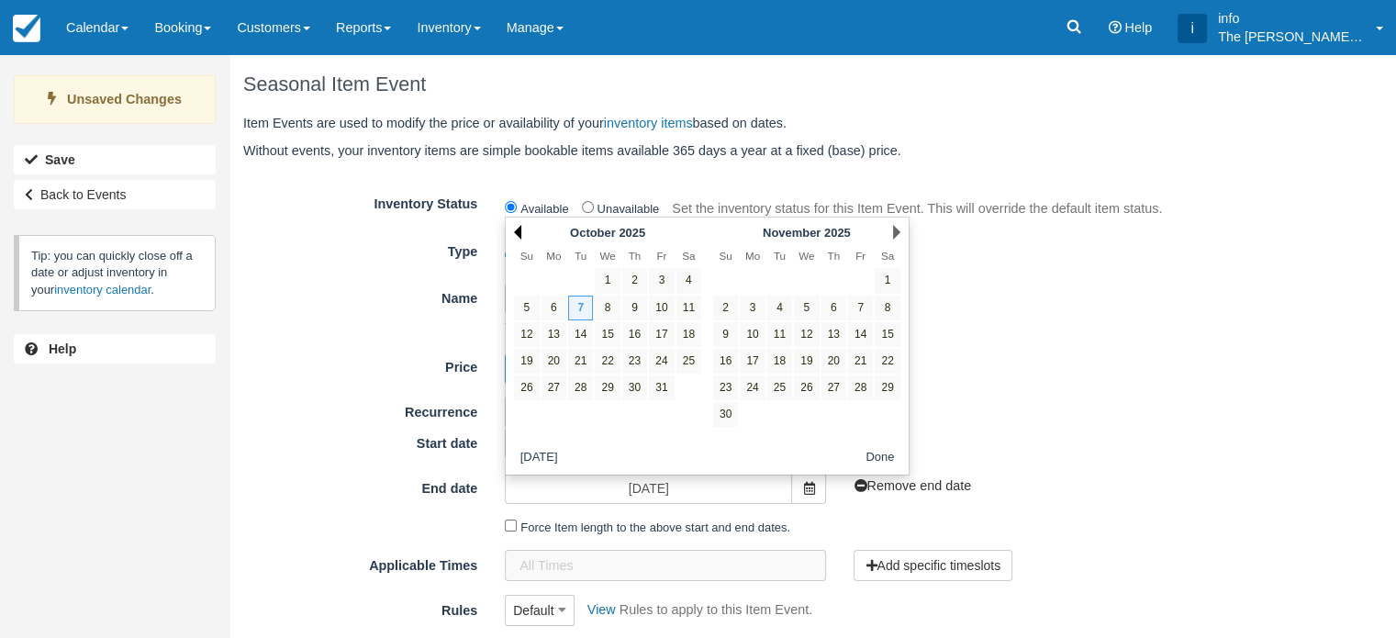
click at [516, 232] on link "Prev" at bounding box center [517, 232] width 7 height 15
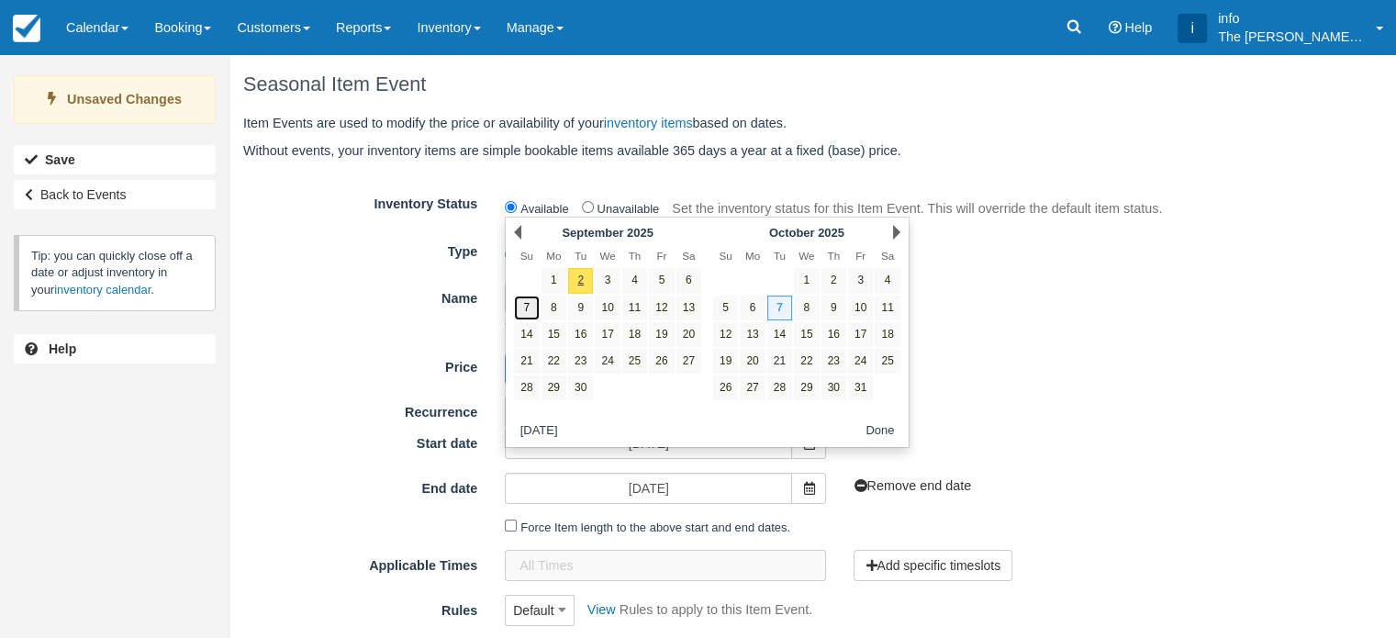
click at [530, 307] on link "7" at bounding box center [526, 307] width 25 height 25
type input "Sun 07 September 2025"
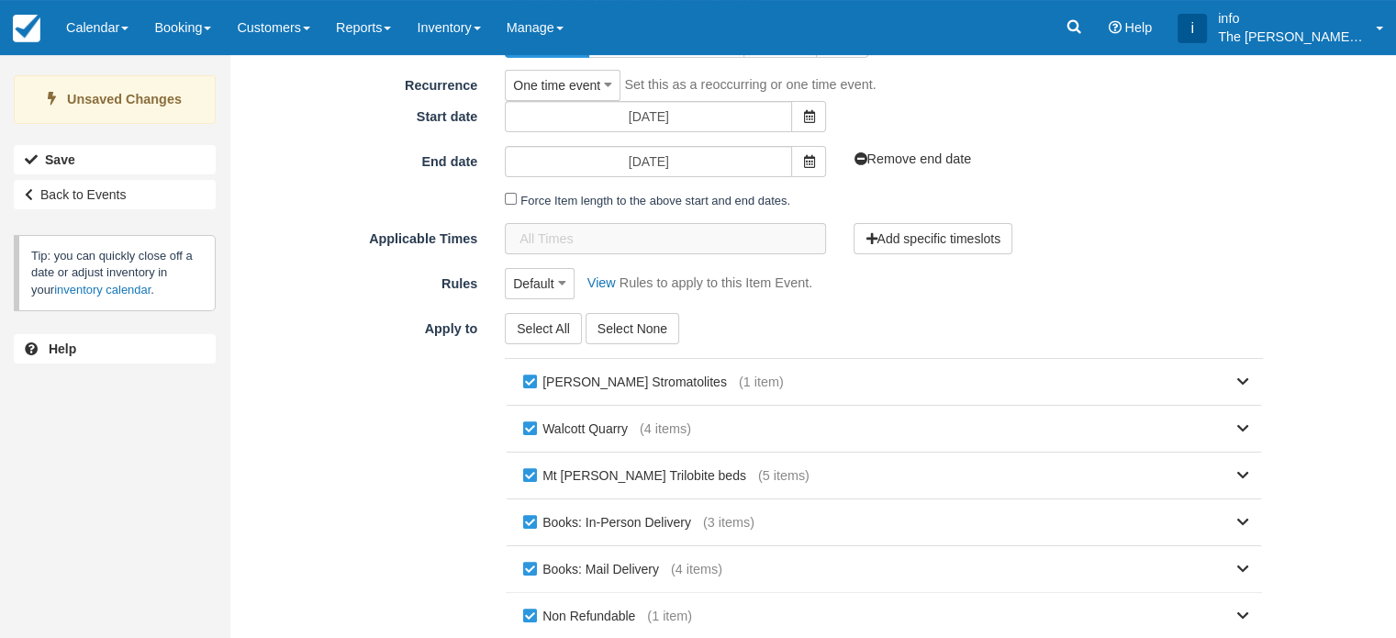
scroll to position [367, 0]
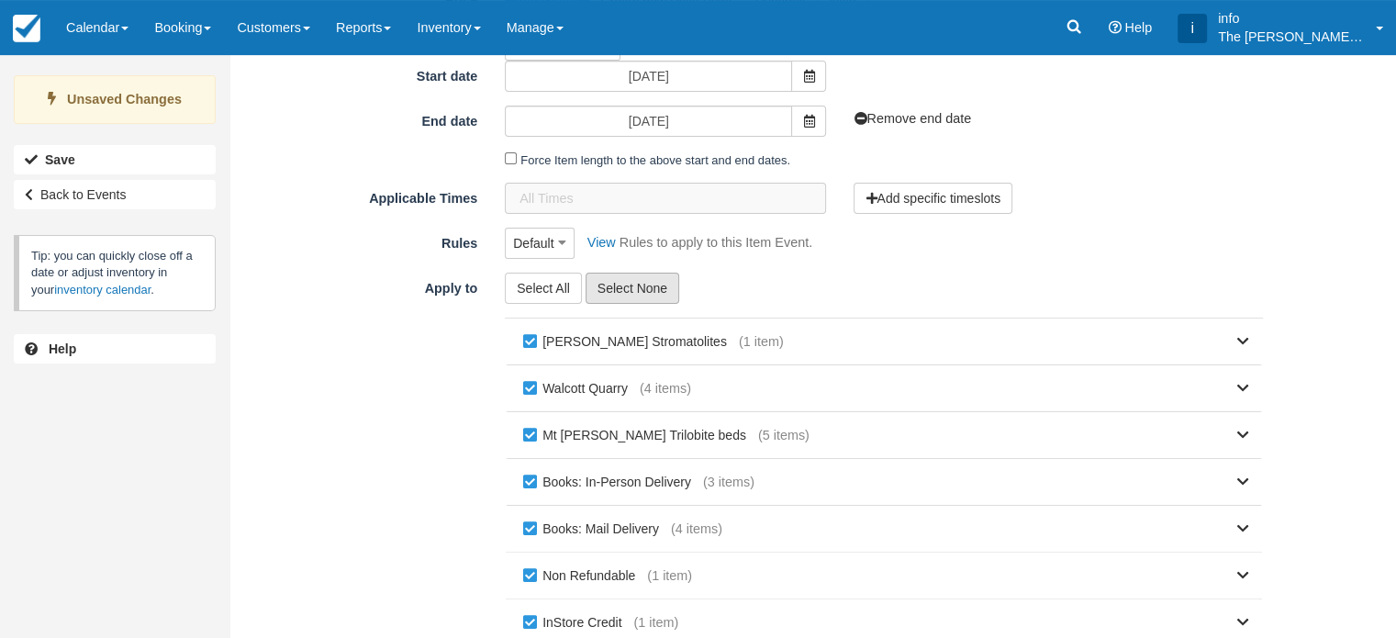
click at [654, 295] on button "Select None" at bounding box center [632, 288] width 94 height 31
checkbox input "false"
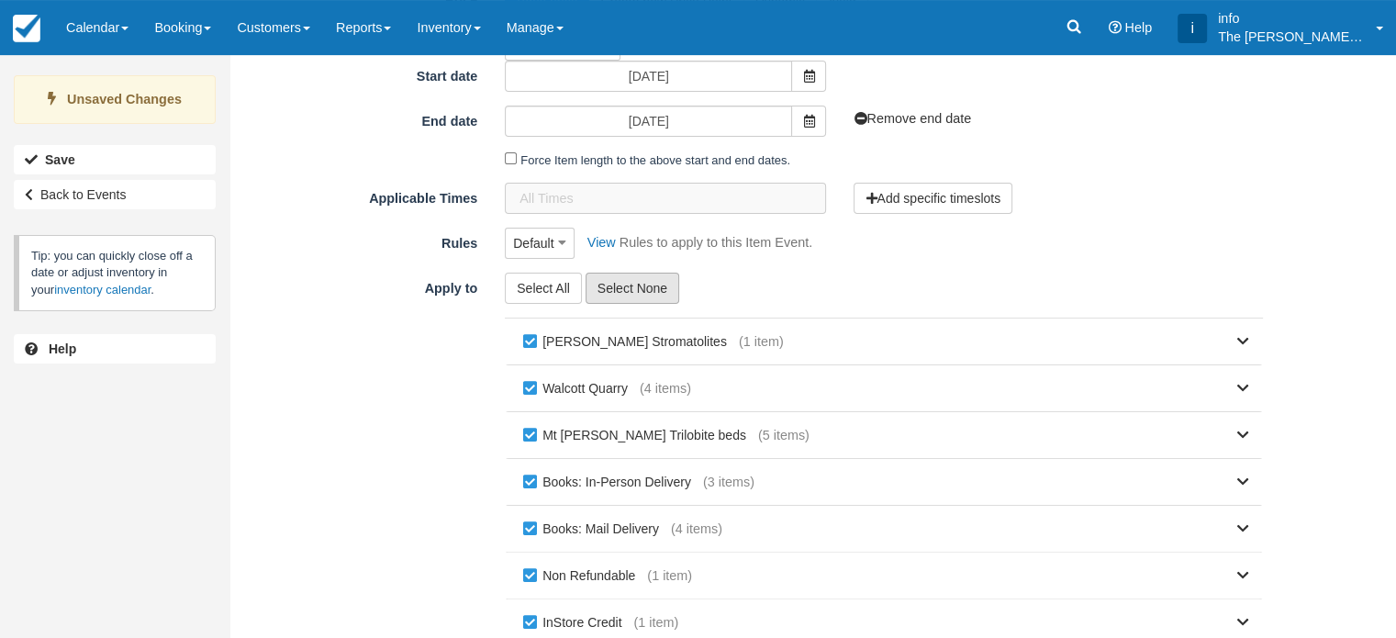
checkbox input "false"
click at [626, 346] on label "[PERSON_NAME] Stromatolites" at bounding box center [628, 342] width 220 height 28
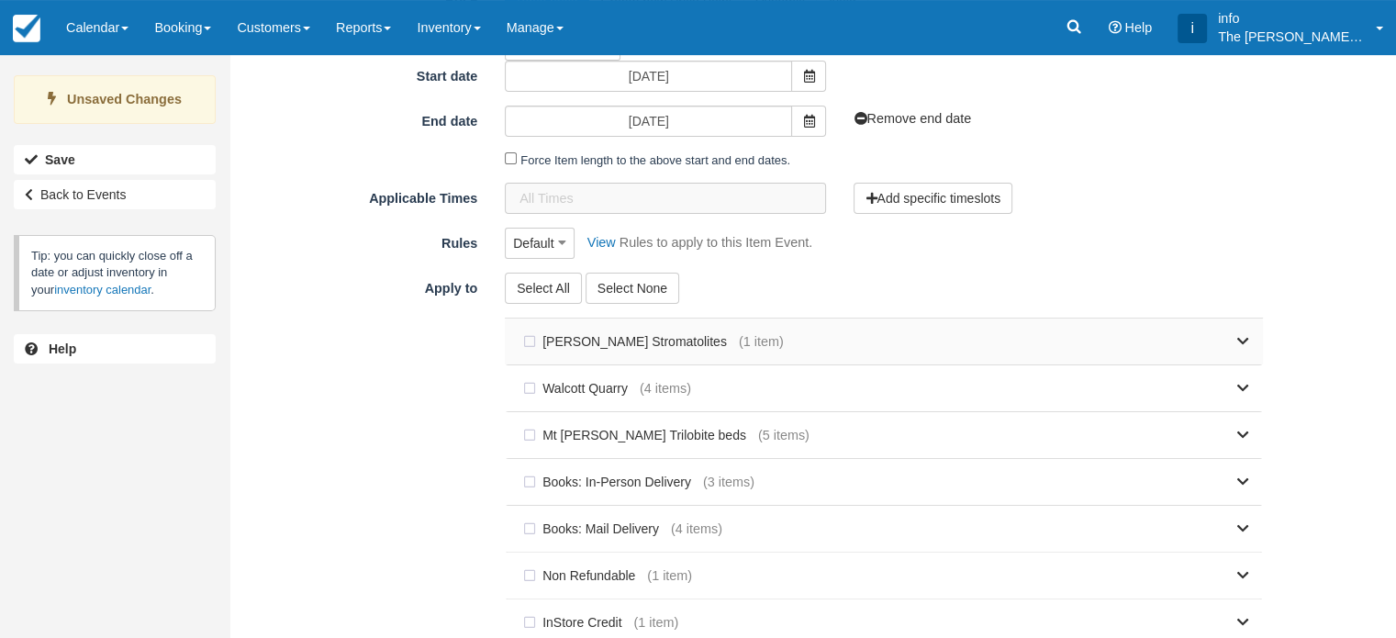
checkbox input "true"
click at [1221, 341] on link at bounding box center [1016, 341] width 465 height 46
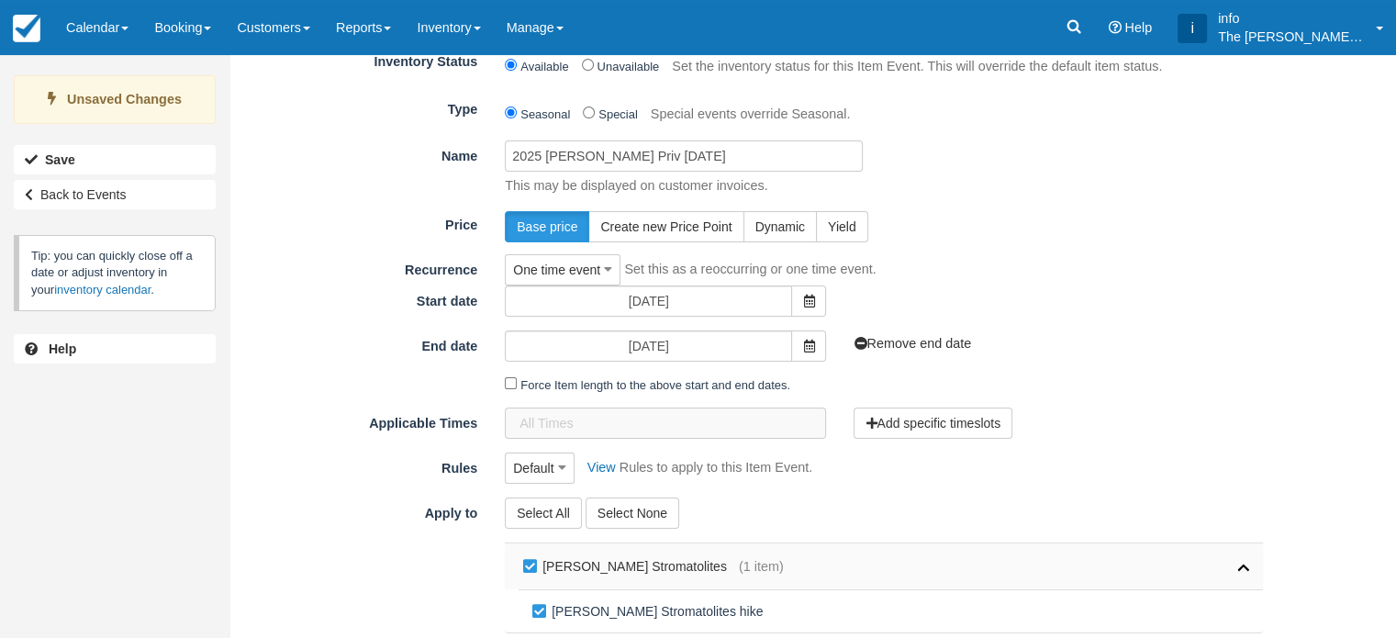
scroll to position [81, 0]
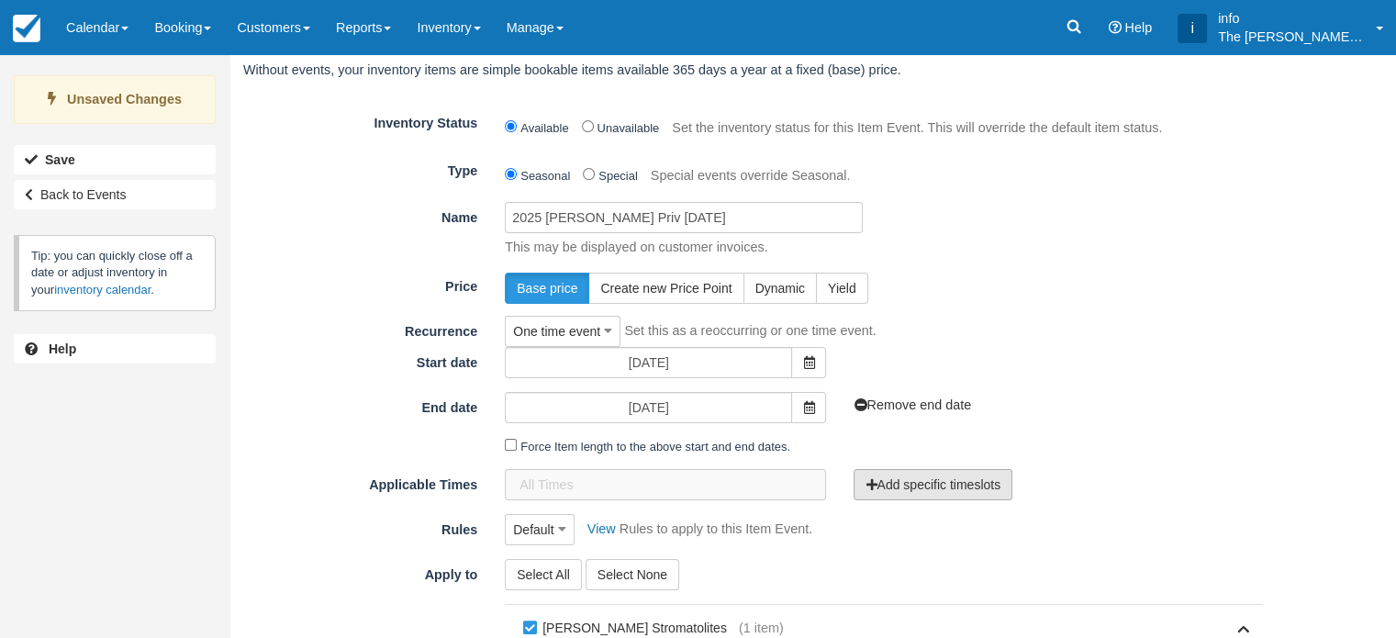
click at [932, 484] on button "Add specific timeslots" at bounding box center [932, 484] width 159 height 31
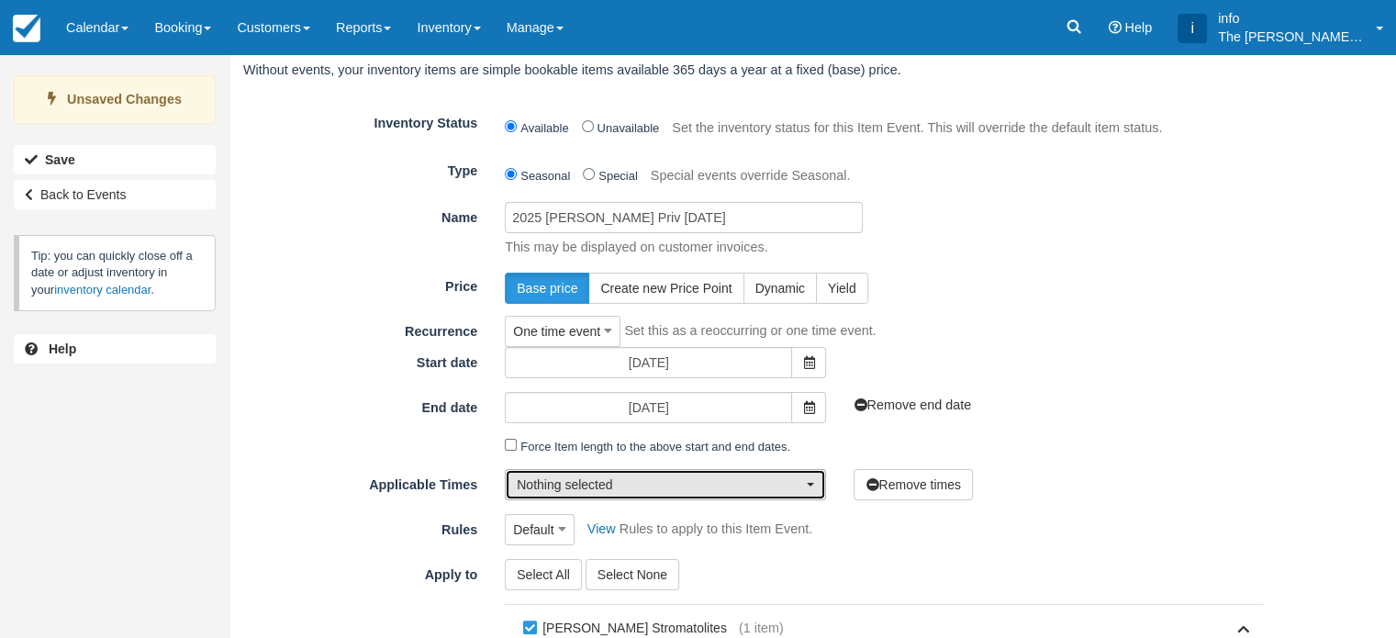
click at [811, 486] on button "Nothing selected" at bounding box center [665, 484] width 321 height 31
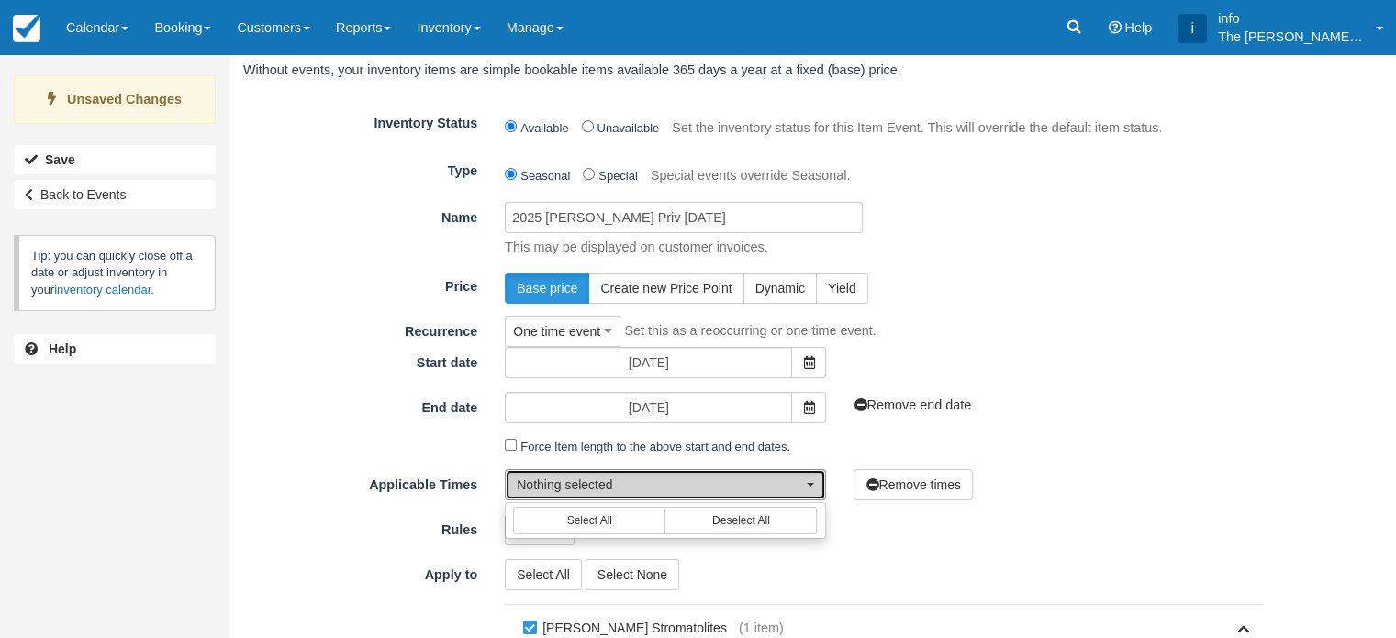
click at [811, 486] on button "Nothing selected" at bounding box center [665, 484] width 321 height 31
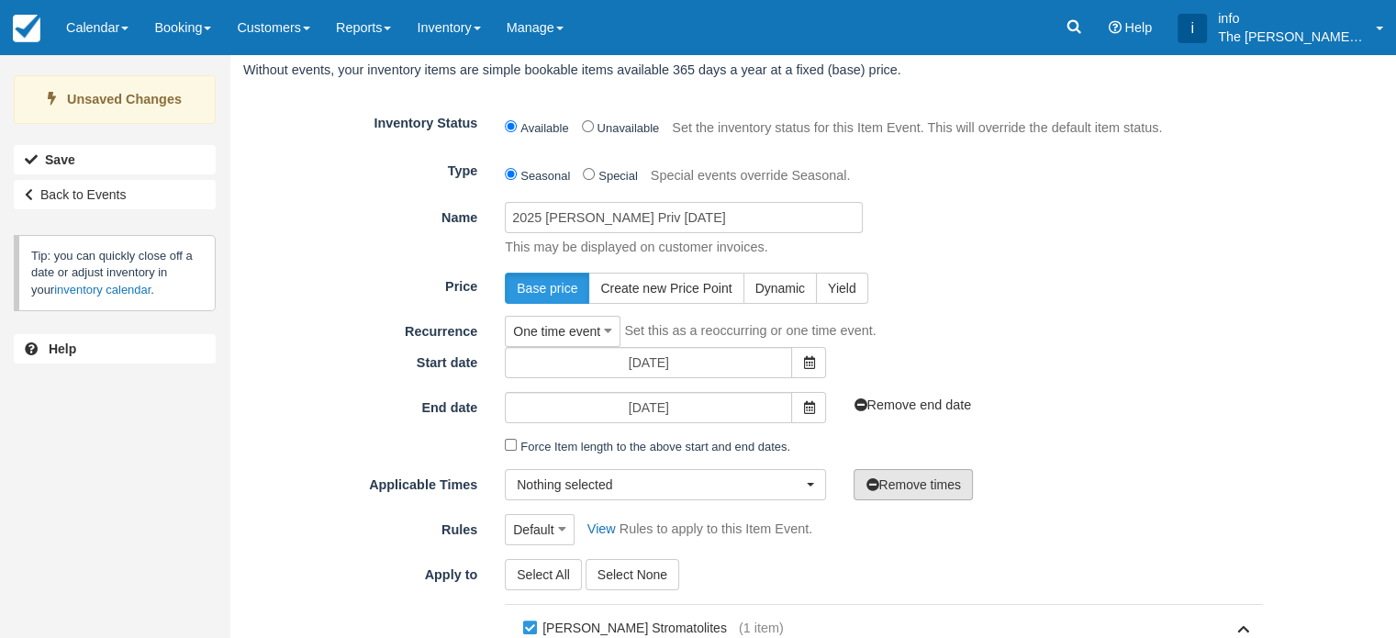
click at [882, 486] on button "Remove times" at bounding box center [912, 484] width 118 height 31
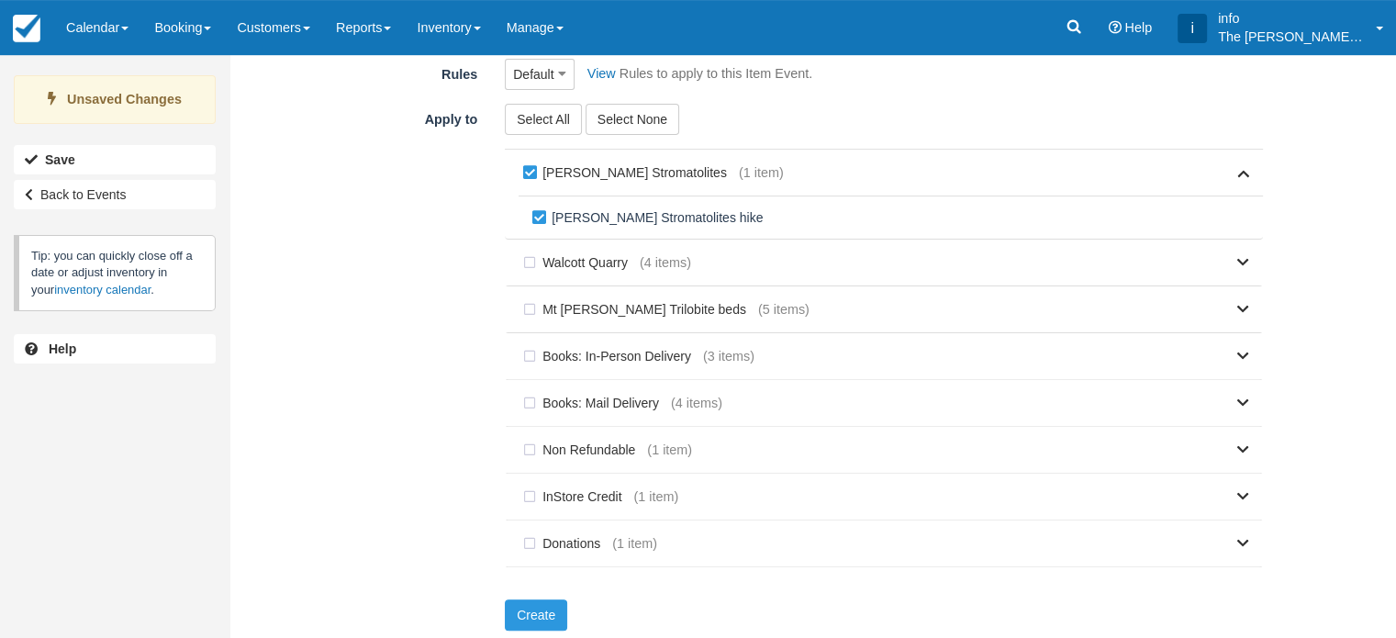
scroll to position [540, 0]
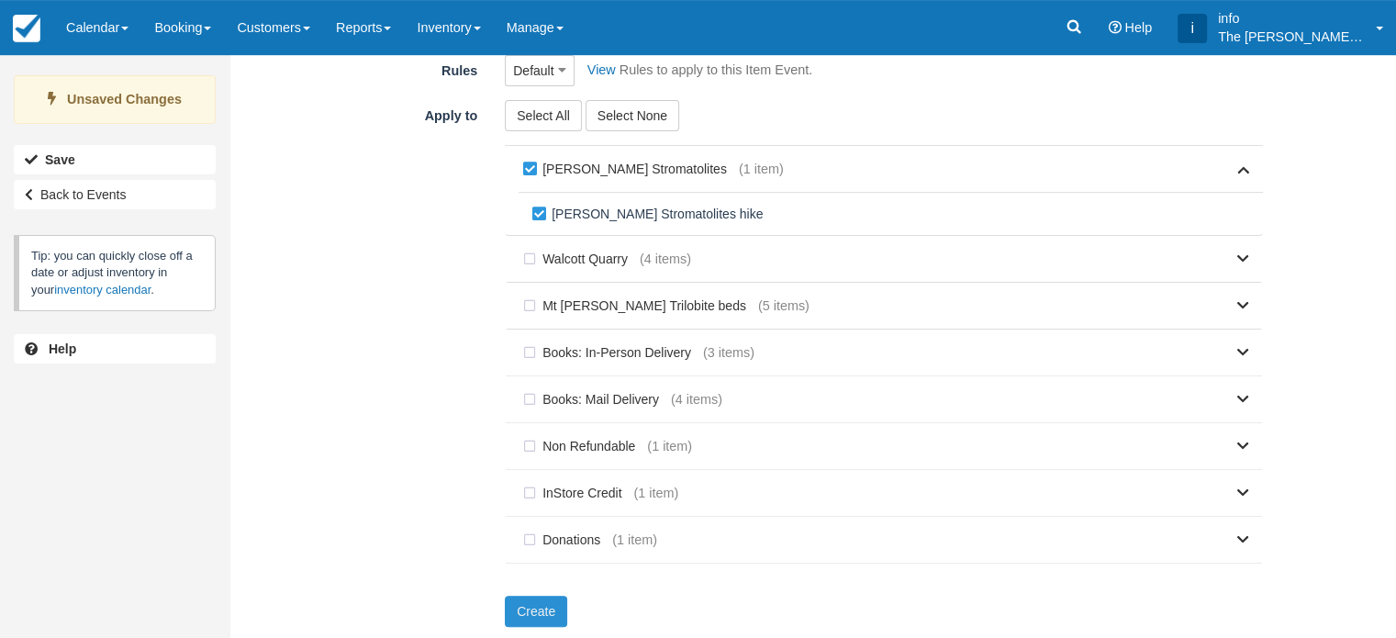
click at [541, 608] on button "Create" at bounding box center [536, 611] width 62 height 31
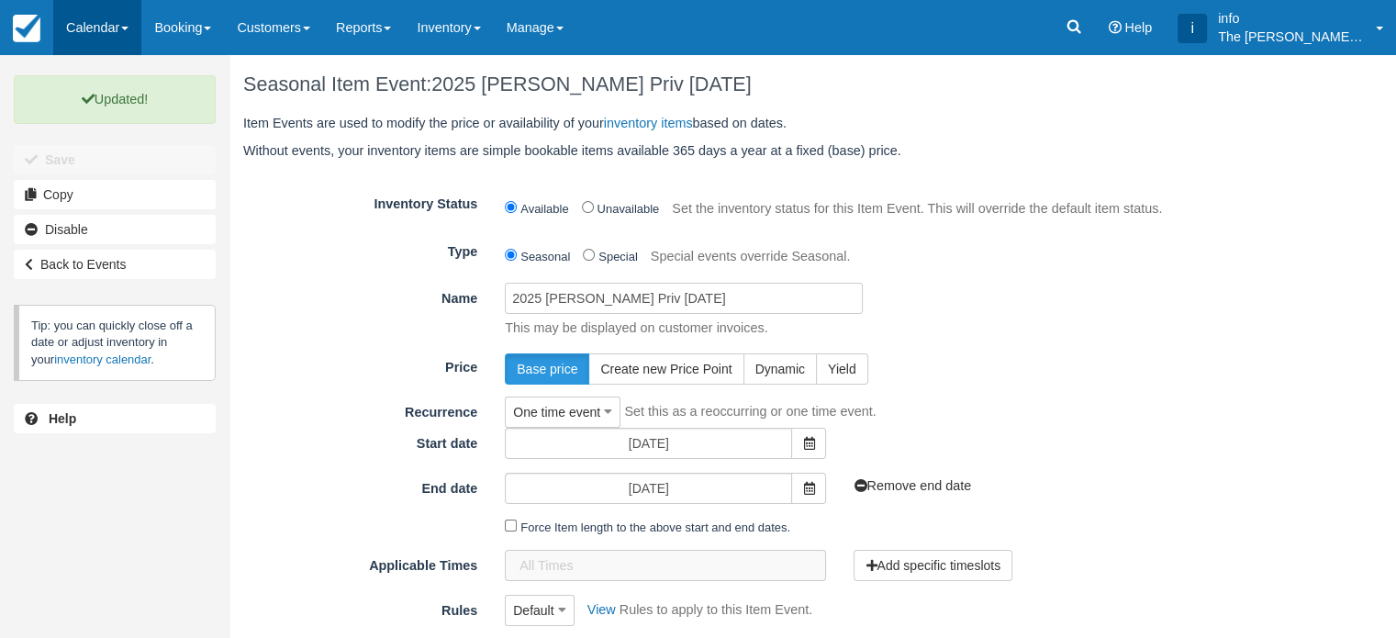
click at [97, 32] on link "Calendar" at bounding box center [97, 27] width 88 height 55
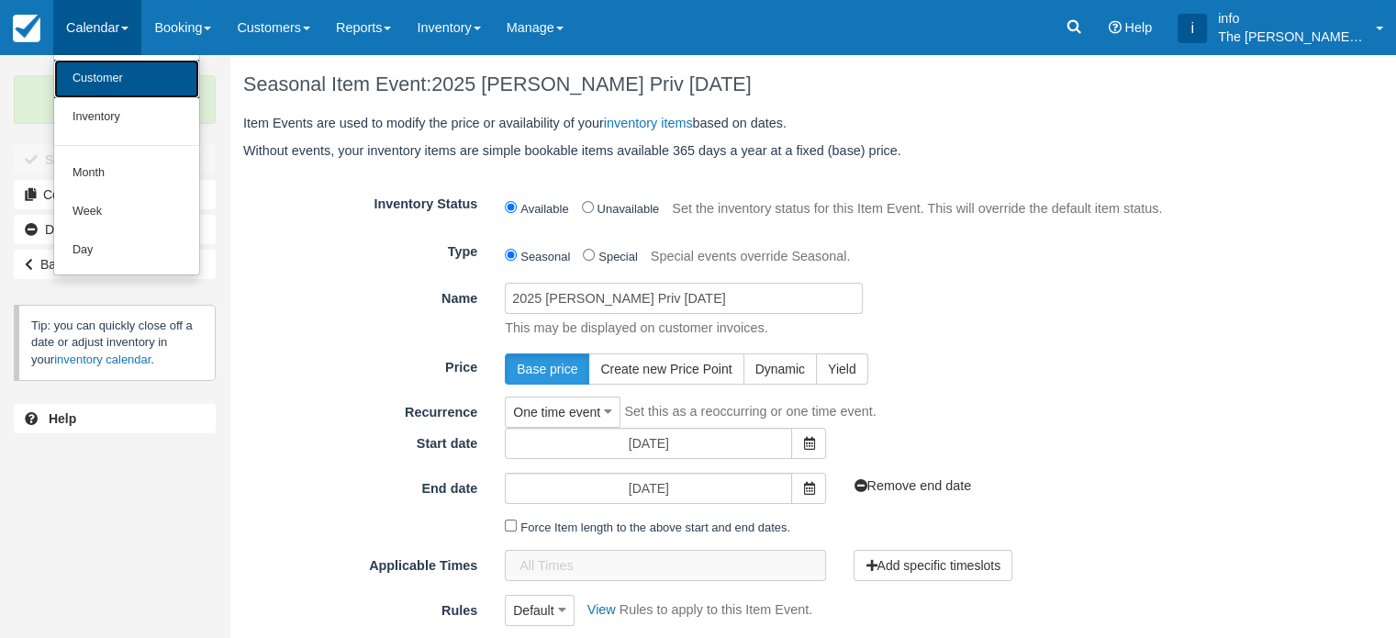
click at [117, 79] on link "Customer" at bounding box center [126, 79] width 145 height 39
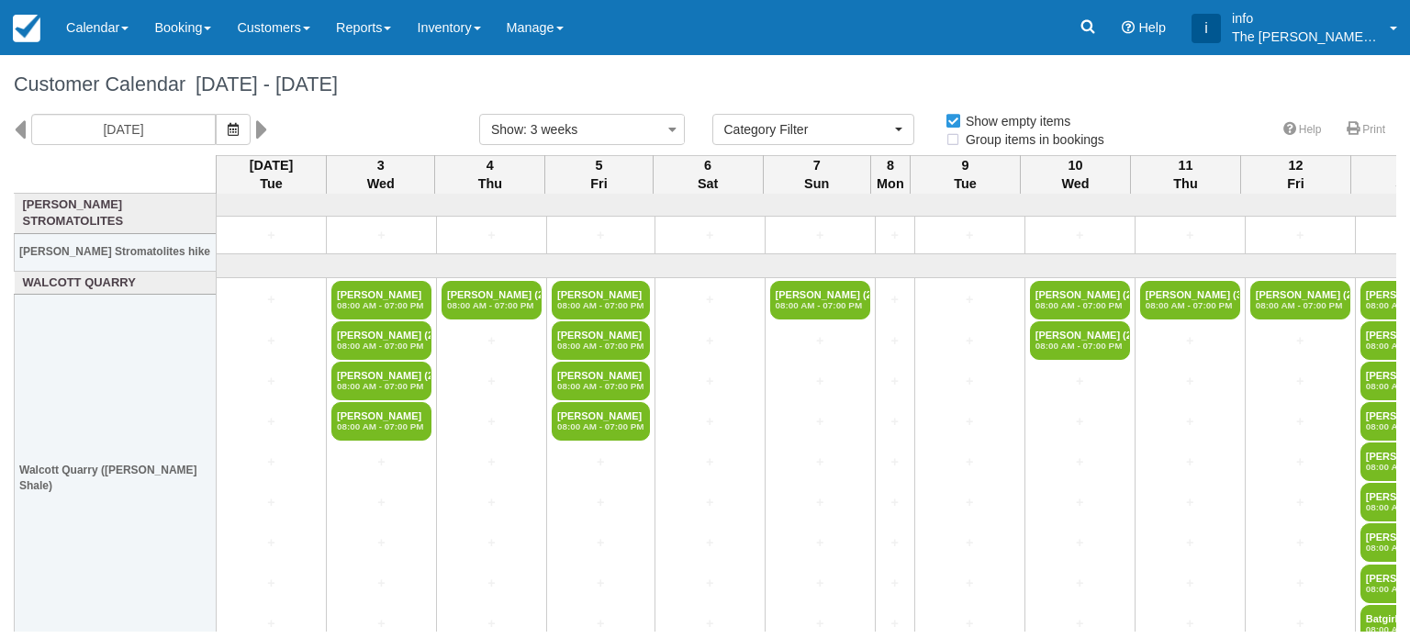
select select
drag, startPoint x: 178, startPoint y: 230, endPoint x: 180, endPoint y: 246, distance: 15.7
click at [180, 246] on th "[PERSON_NAME] Stromatolites hike" at bounding box center [116, 252] width 202 height 38
click at [200, 32] on link "Booking" at bounding box center [182, 27] width 83 height 55
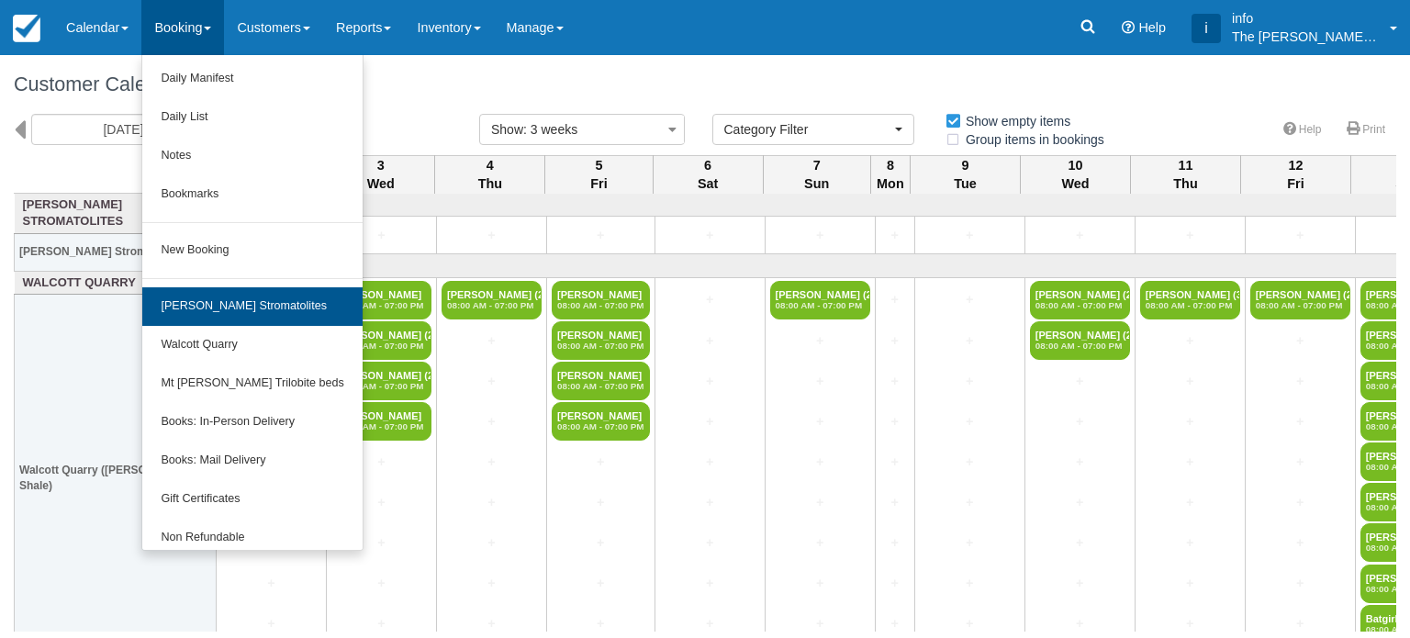
scroll to position [127, 0]
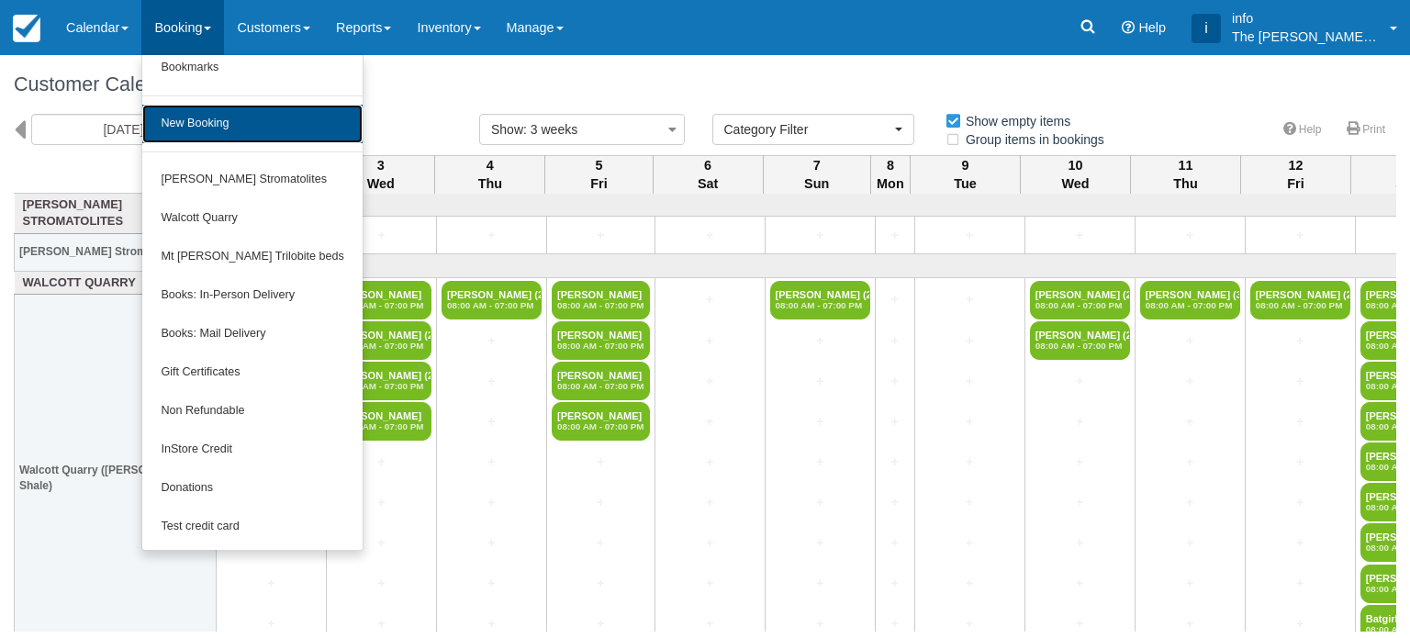
click at [219, 128] on link "New Booking" at bounding box center [251, 124] width 219 height 39
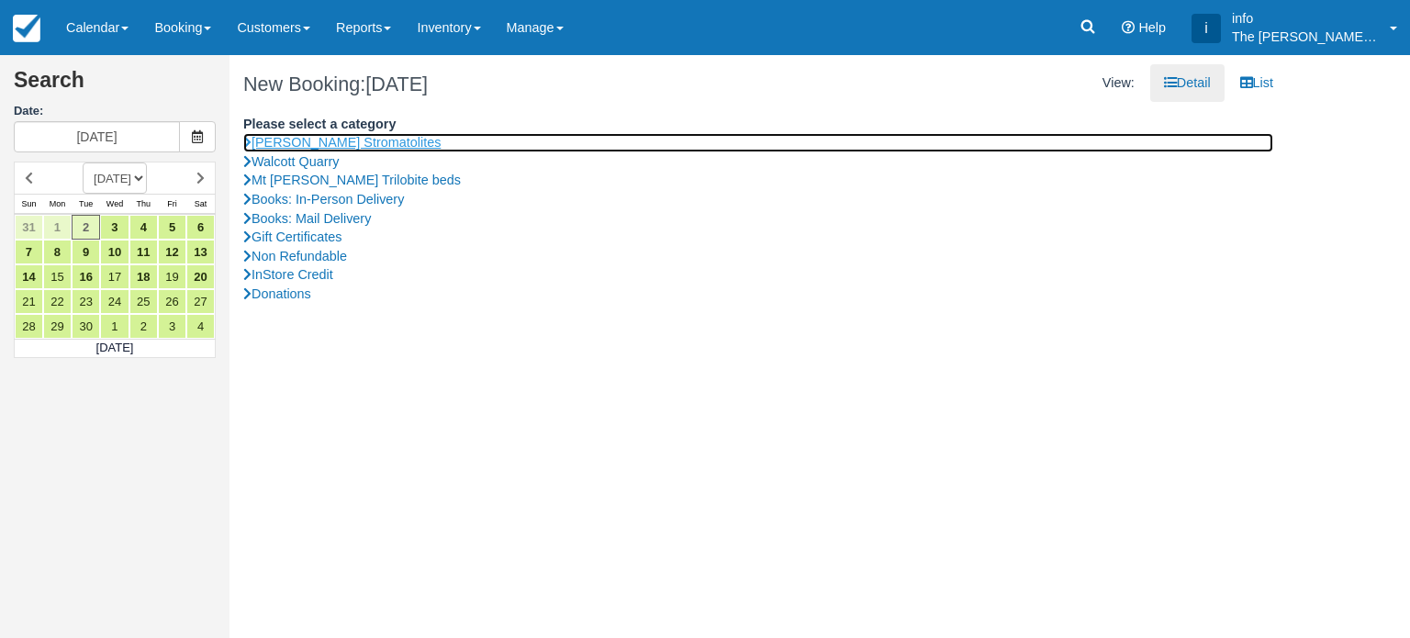
click at [345, 143] on link "[PERSON_NAME] Stromatolites" at bounding box center [758, 142] width 1030 height 19
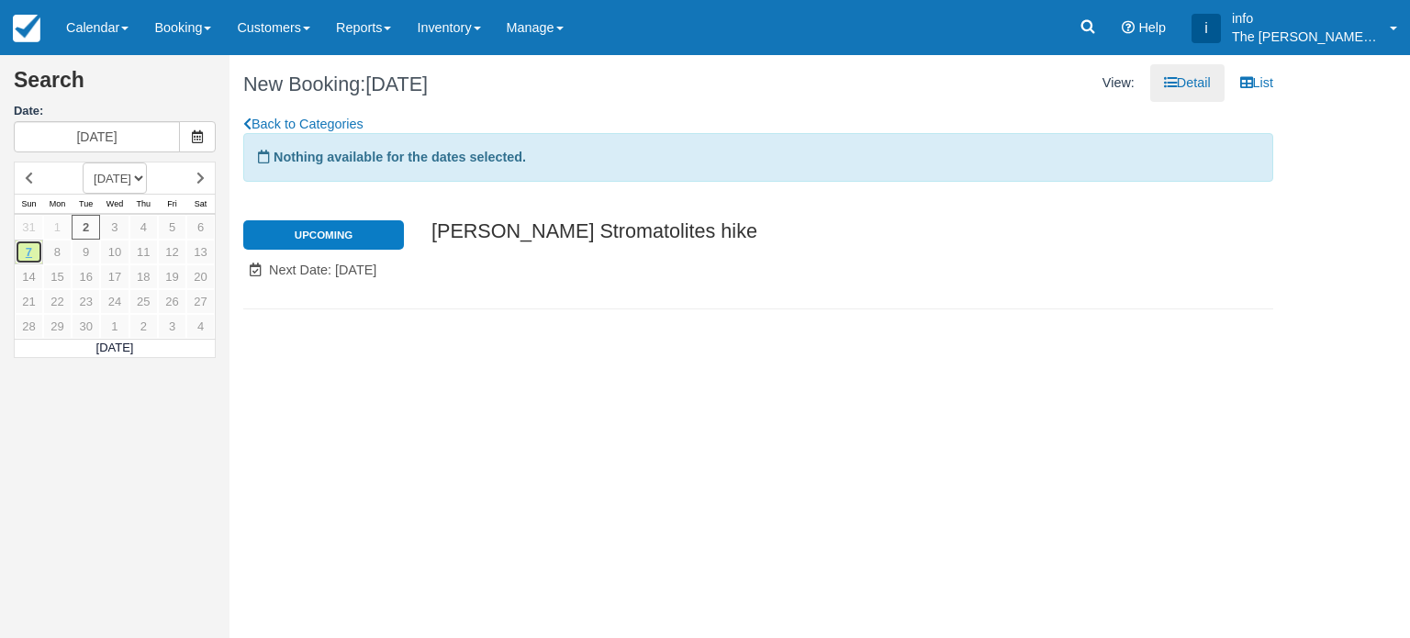
click at [28, 254] on link "7" at bounding box center [29, 252] width 28 height 25
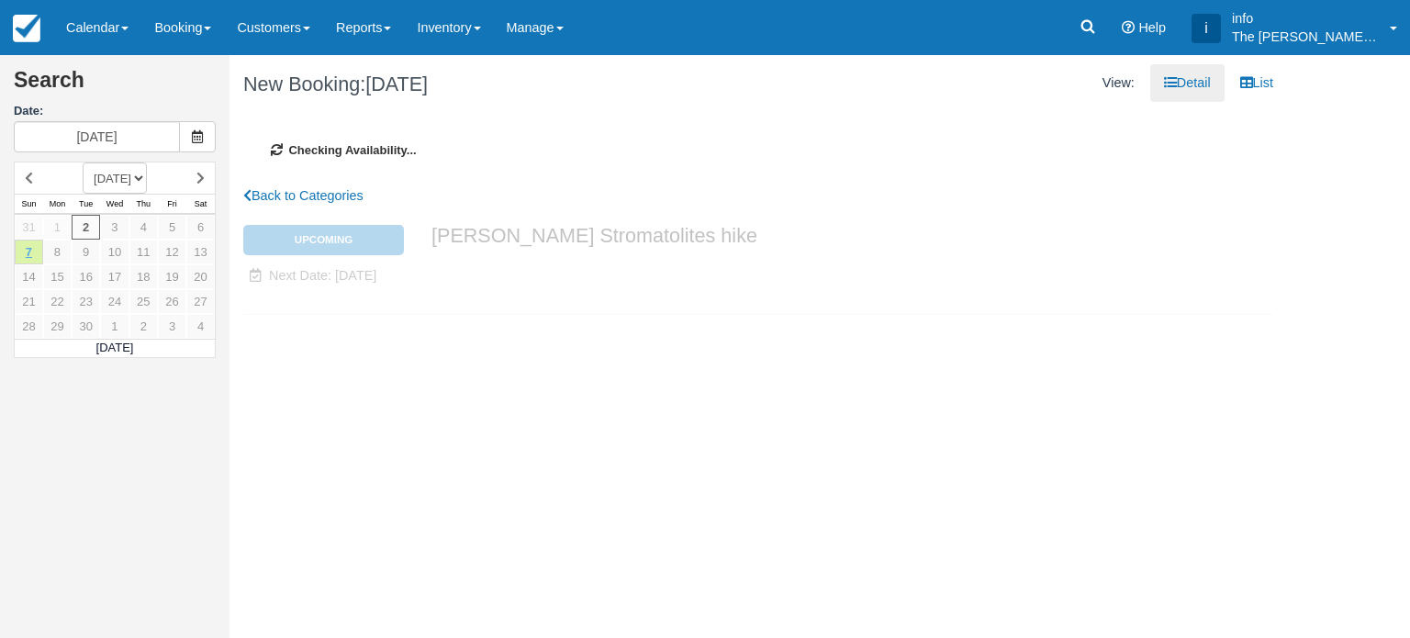
type input "[DATE]"
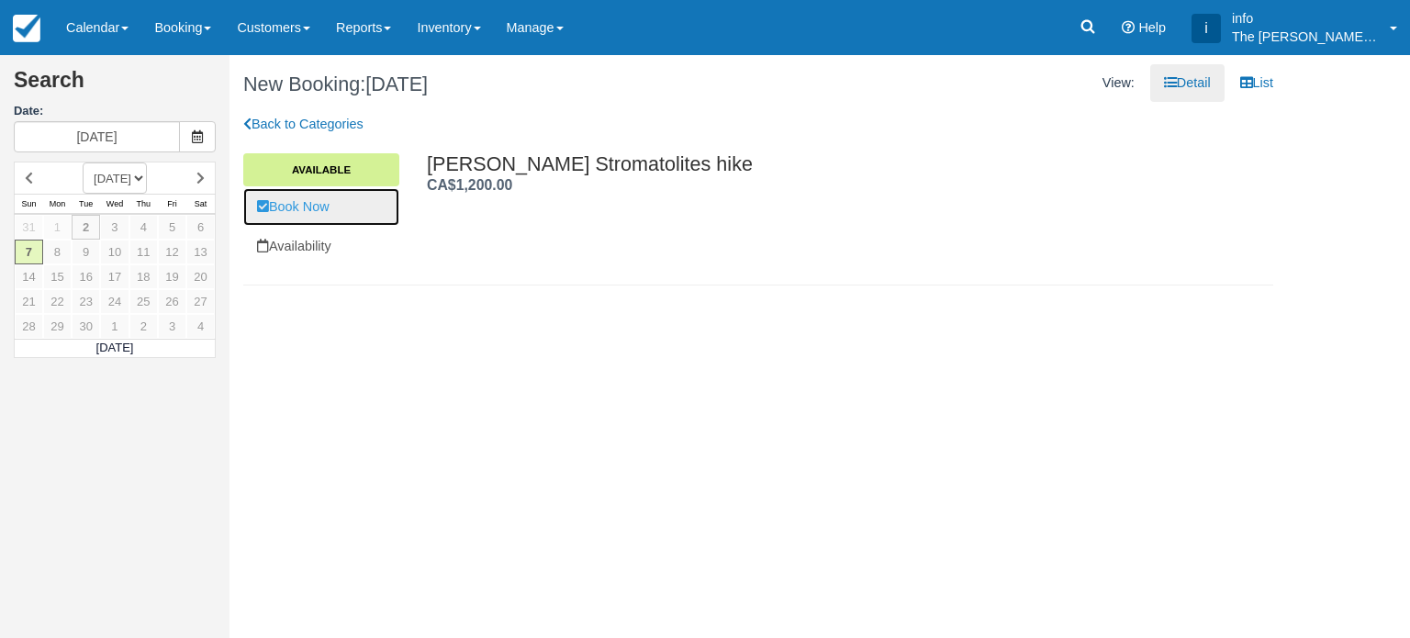
click at [328, 205] on link "Book Now" at bounding box center [321, 207] width 156 height 38
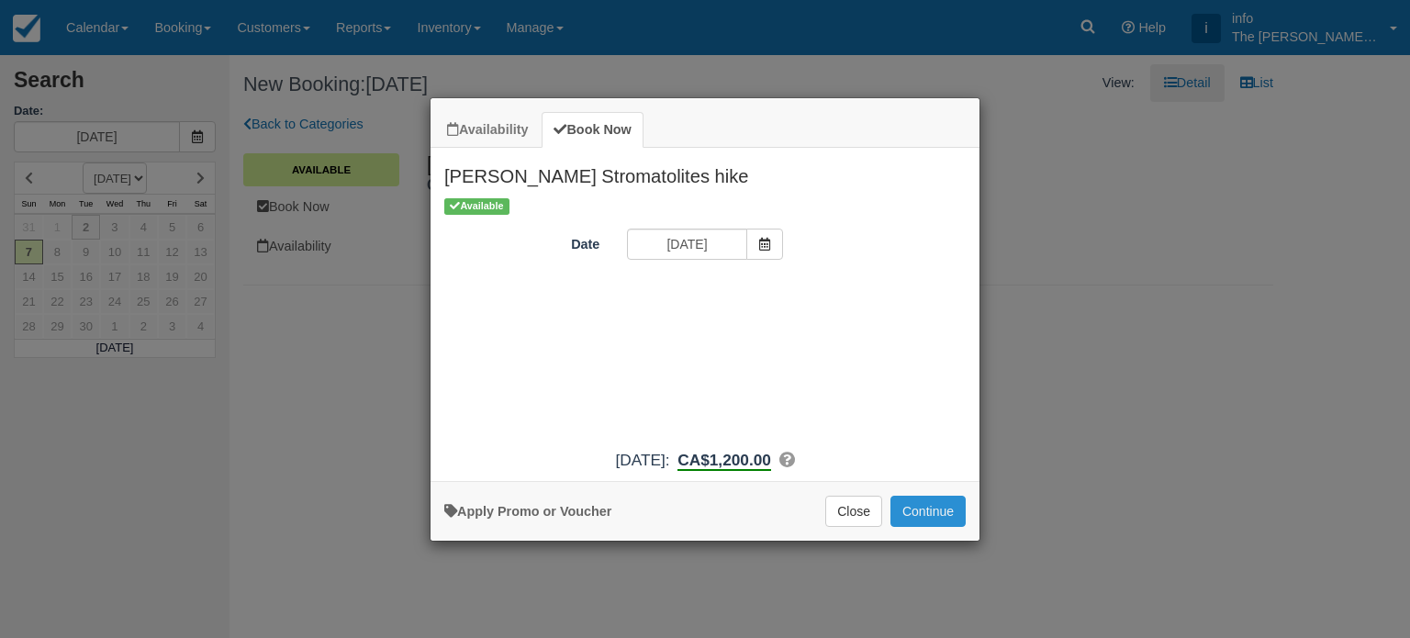
click at [917, 506] on button "Continue" at bounding box center [927, 511] width 75 height 31
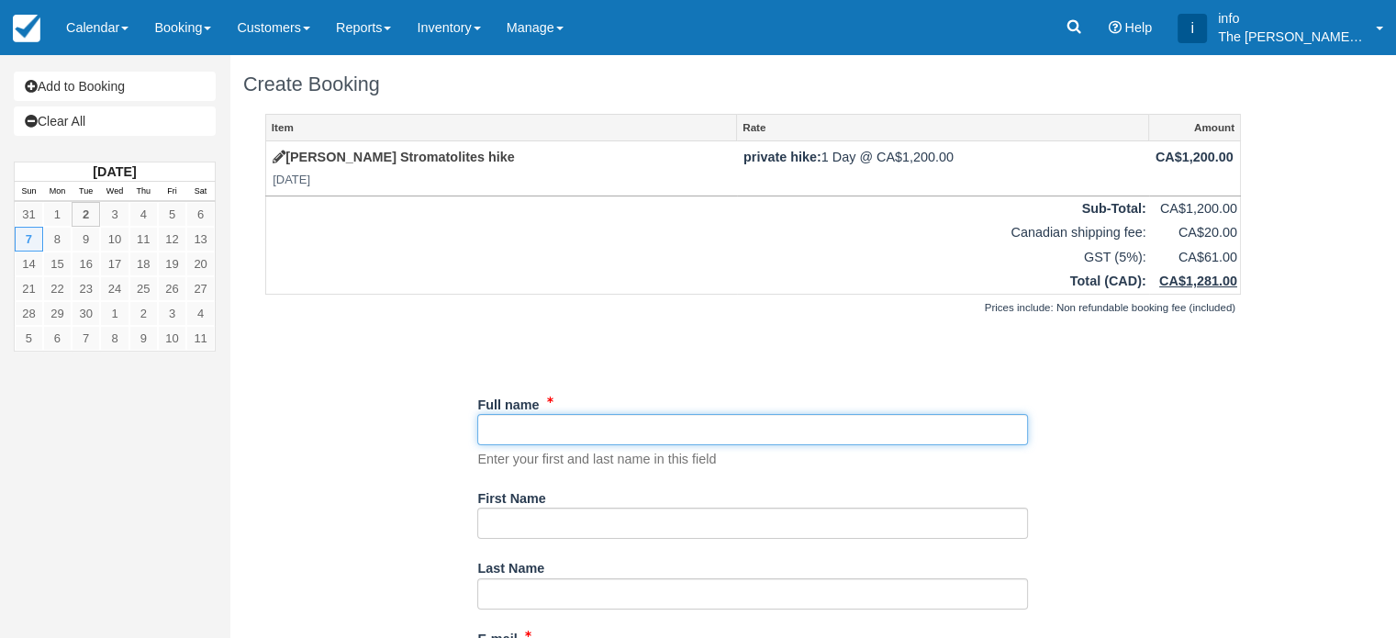
click at [609, 434] on input "Full name" at bounding box center [752, 429] width 551 height 31
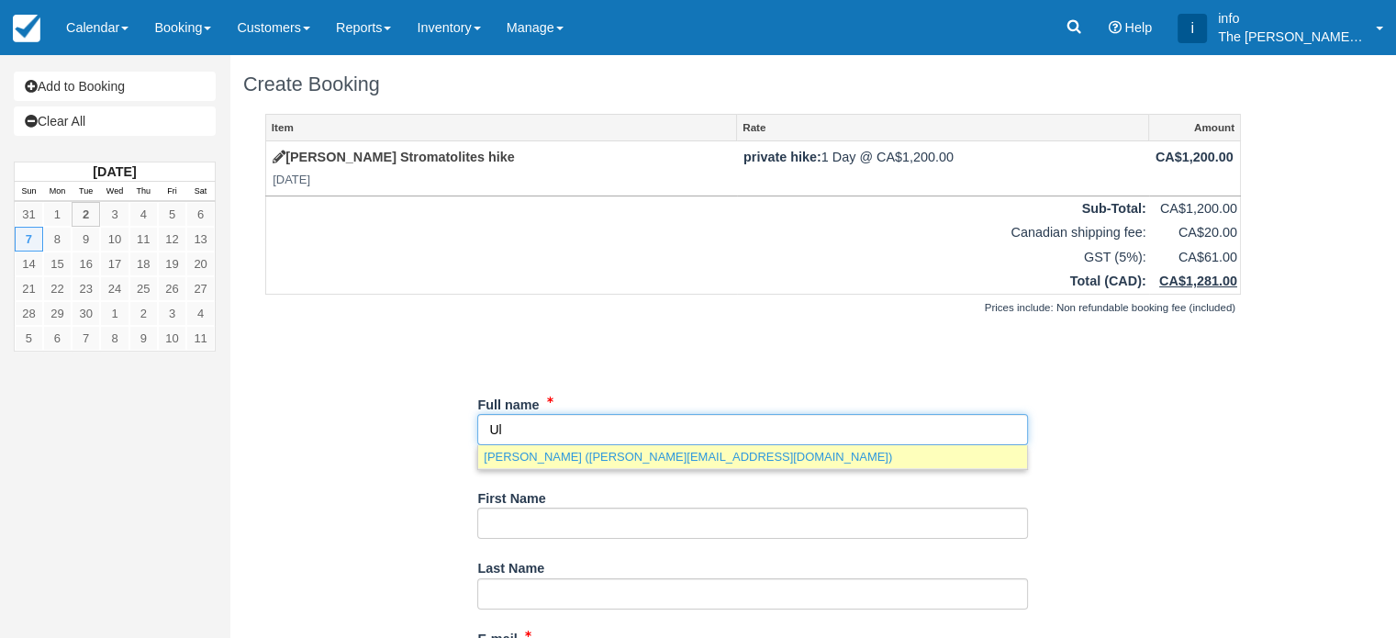
click at [619, 454] on link "Ulrich Tepass (u.tepass@utoronto.ca)" at bounding box center [752, 456] width 549 height 23
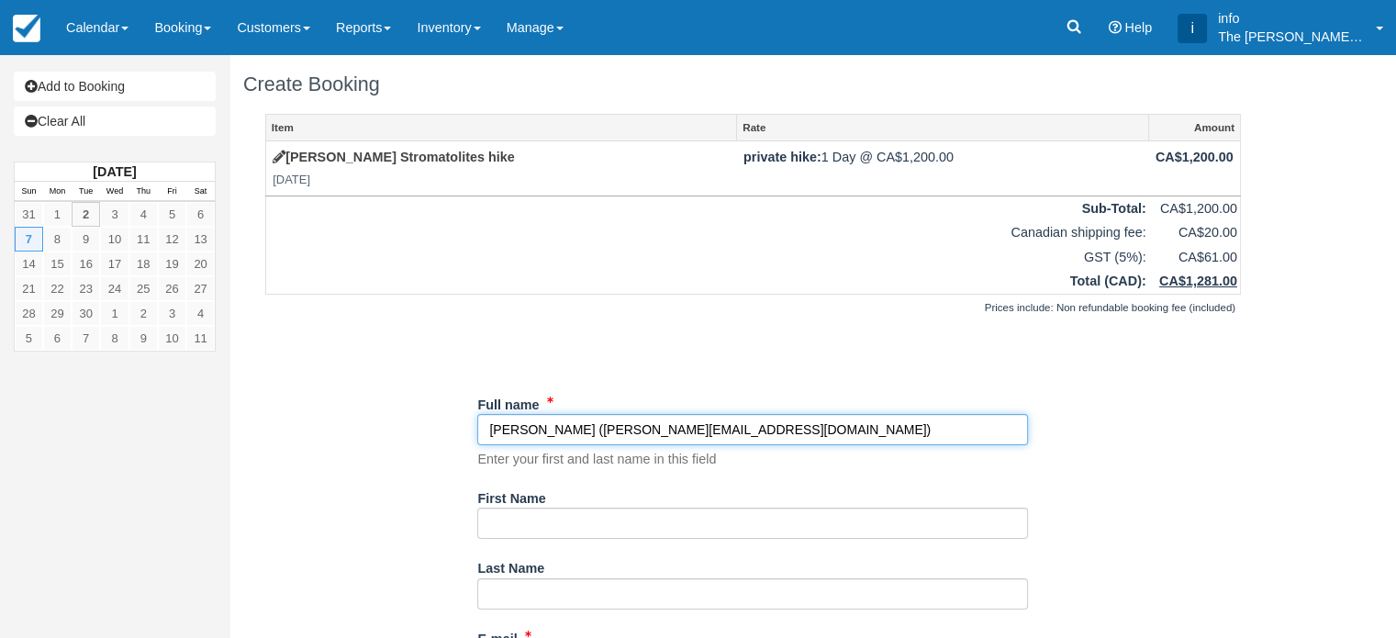
type input "[PERSON_NAME]"
type input "Ulrich"
type input "Tepass"
type input "[PERSON_NAME][EMAIL_ADDRESS][DOMAIN_NAME]"
type input "+14168046657"
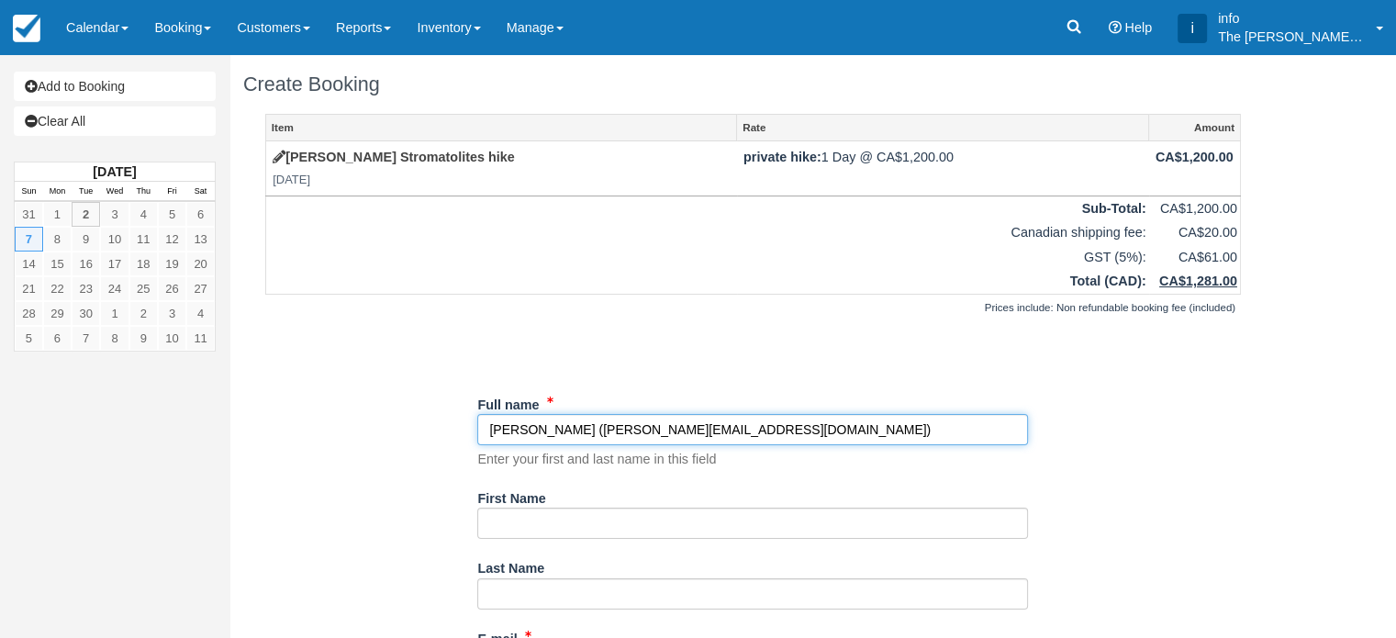
type input "[STREET_ADDRESS]"
type input "Toronto"
select select "ON"
type input "M5S 2M6"
type textarea "Books"
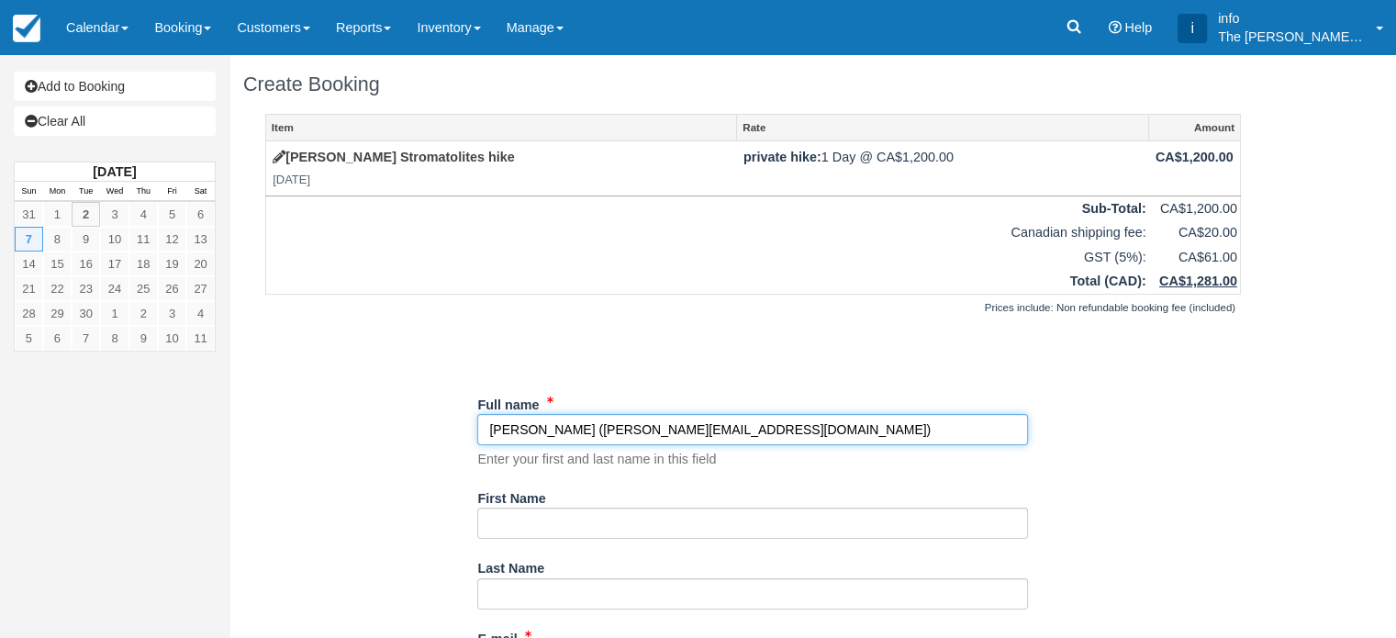
type textarea "Online"
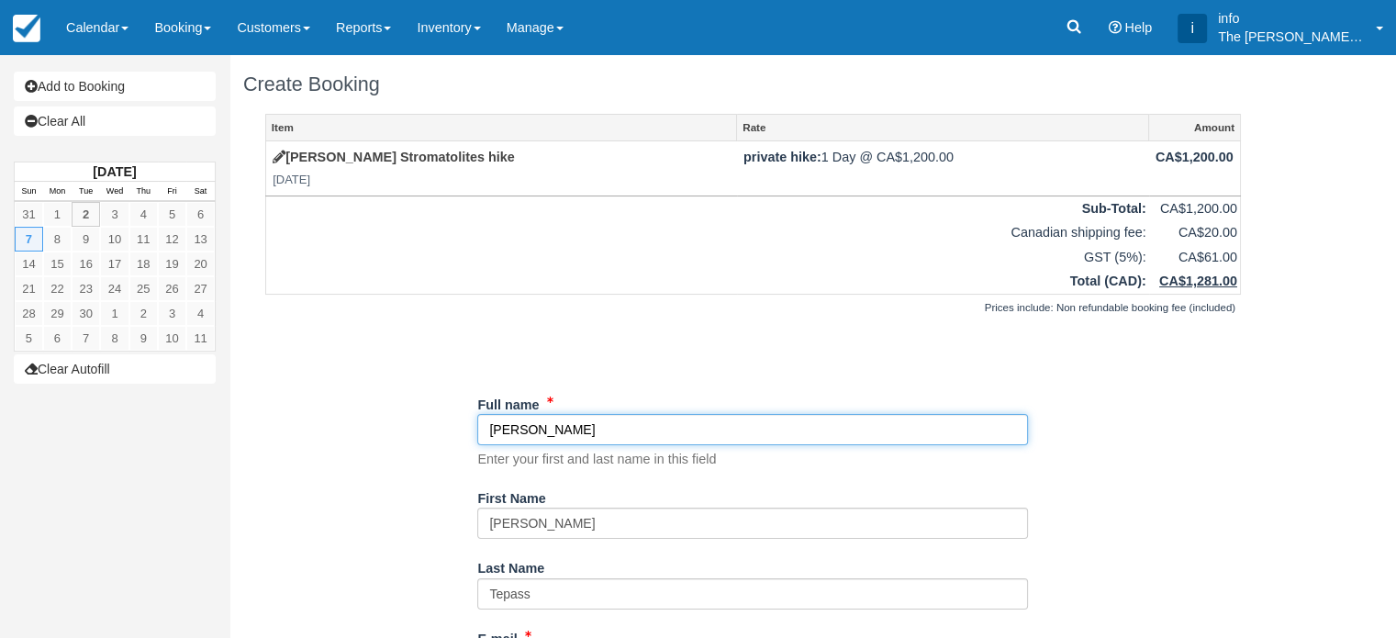
select select "ON"
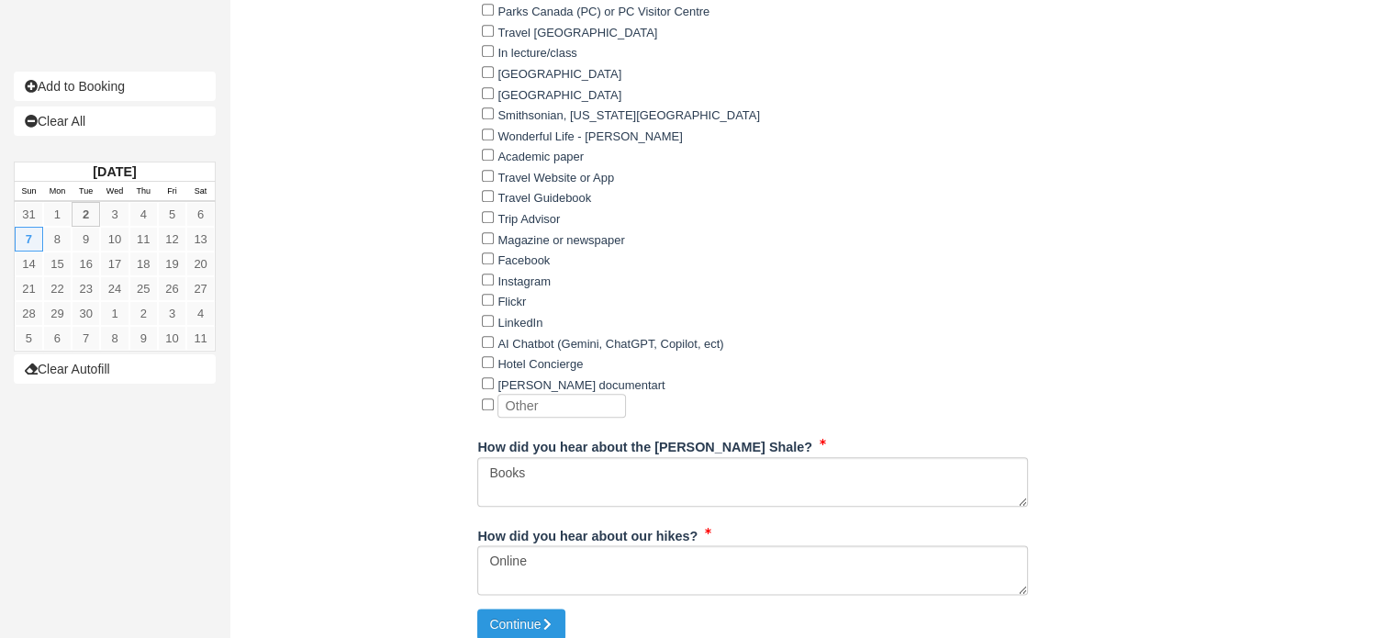
scroll to position [2108, 0]
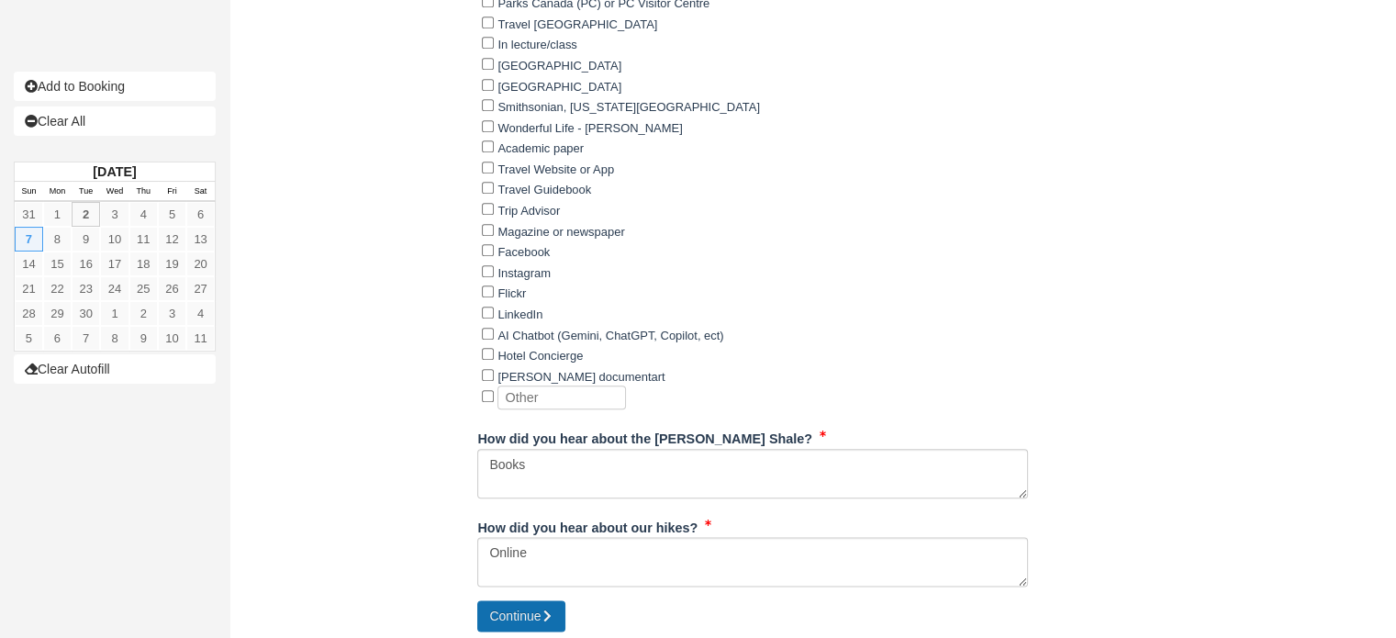
type input "[PERSON_NAME]"
click at [525, 614] on button "Continue" at bounding box center [521, 615] width 88 height 31
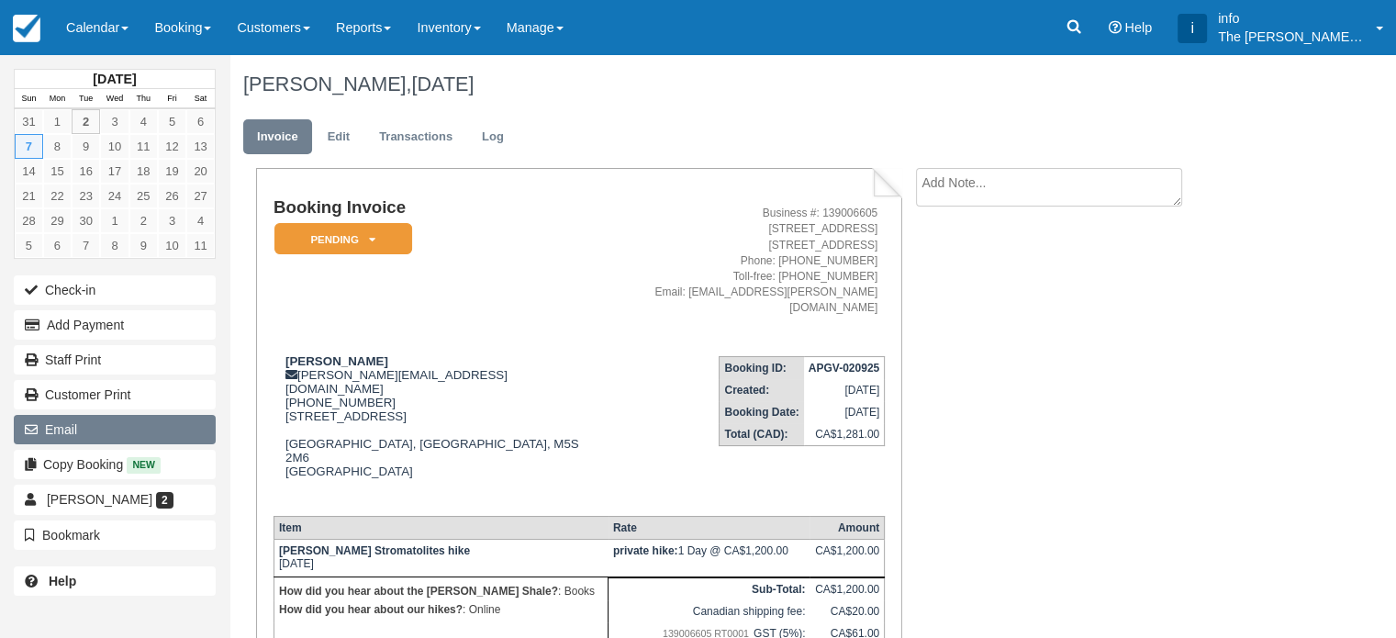
click at [76, 431] on button "Email" at bounding box center [115, 429] width 202 height 29
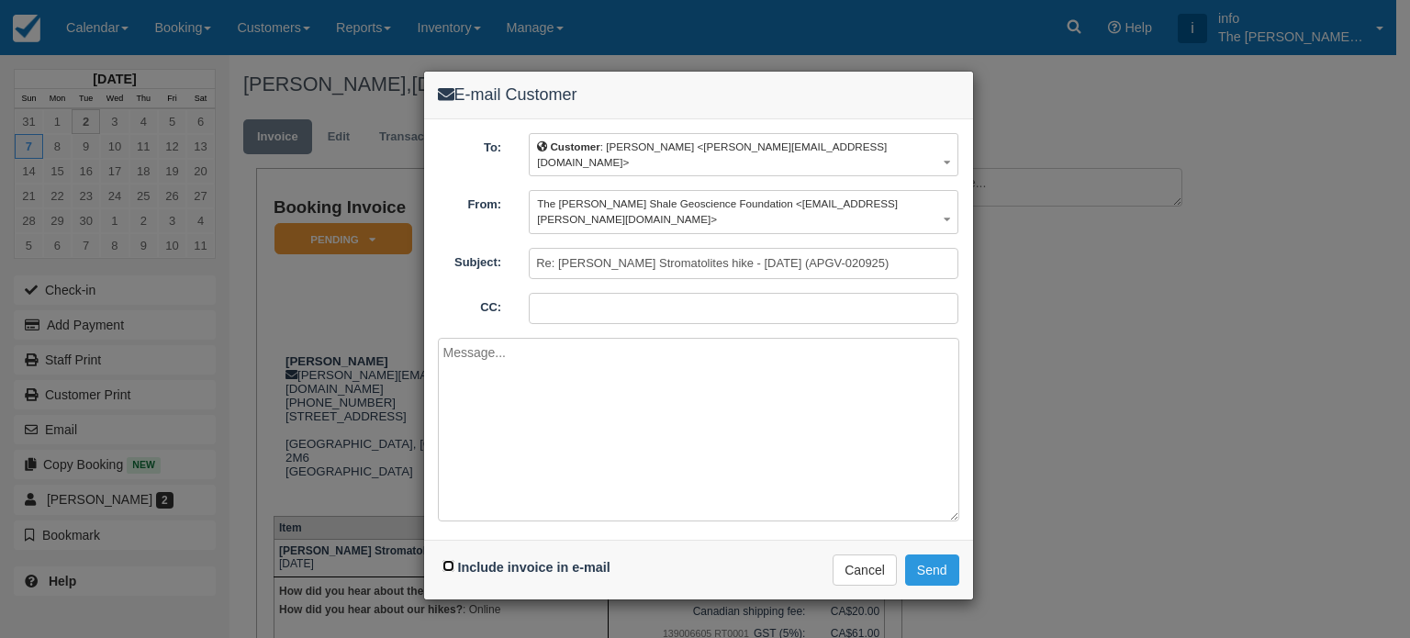
click at [447, 560] on input "Include invoice in e-mail" at bounding box center [448, 566] width 12 height 12
checkbox input "true"
click at [496, 407] on textarea at bounding box center [698, 430] width 521 height 184
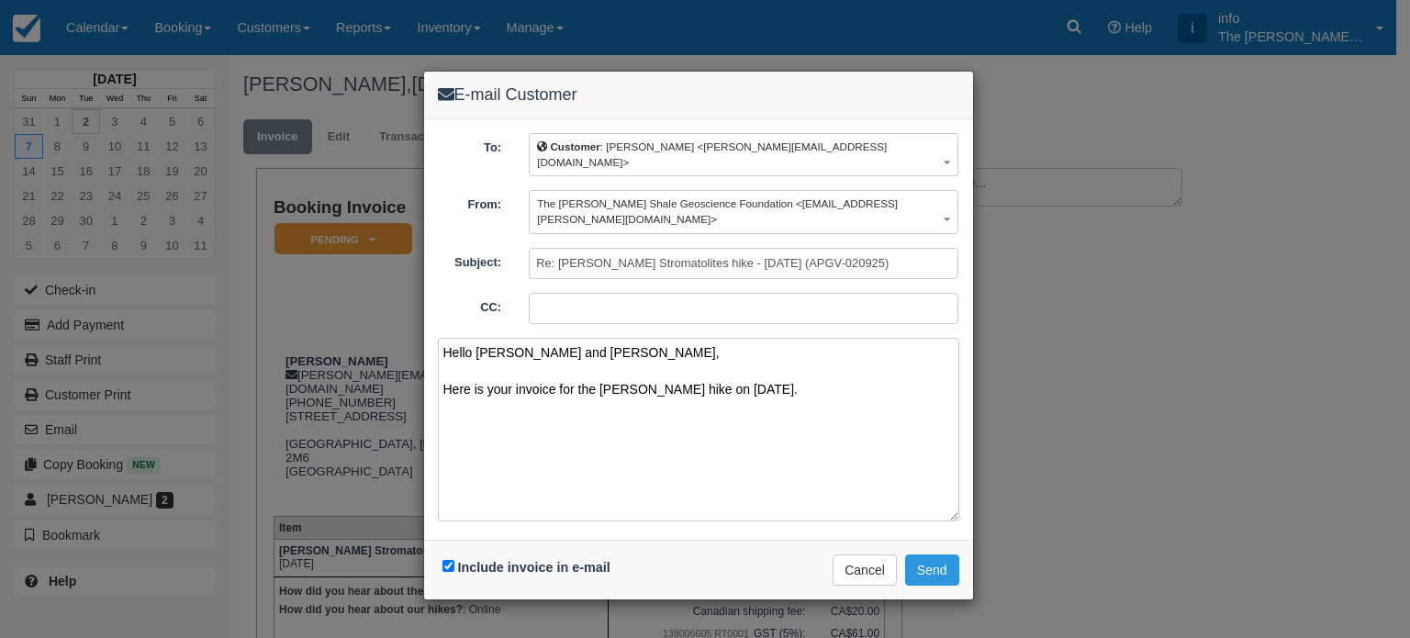
click at [668, 361] on textarea "Hello [PERSON_NAME] and [PERSON_NAME], Here is your invoice for the [PERSON_NAM…" at bounding box center [698, 430] width 521 height 184
click at [578, 356] on textarea "Hello [PERSON_NAME] and [PERSON_NAME], Here is your invoice for the [PERSON_NAM…" at bounding box center [698, 430] width 521 height 184
drag, startPoint x: 592, startPoint y: 357, endPoint x: 578, endPoint y: 359, distance: 13.9
click at [578, 359] on textarea "Hello [PERSON_NAME] and [PERSON_NAME], Here is your invoice for the [PERSON_NAM…" at bounding box center [698, 430] width 521 height 184
click at [609, 378] on textarea "Hello [PERSON_NAME] and [PERSON_NAME], Here is your invoice for your private [P…" at bounding box center [698, 430] width 521 height 184
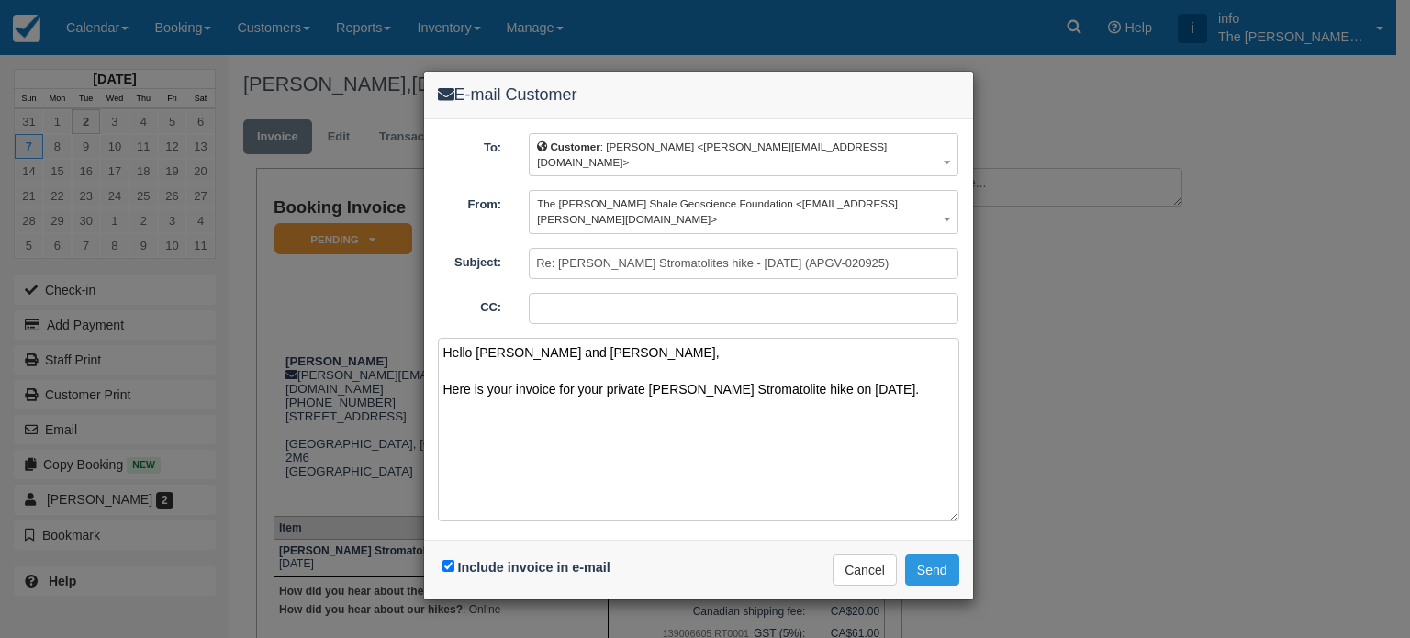
click at [648, 351] on textarea "Hello [PERSON_NAME] and [PERSON_NAME], Here is your invoice for your private [P…" at bounding box center [698, 430] width 521 height 184
drag, startPoint x: 852, startPoint y: 355, endPoint x: 867, endPoint y: 357, distance: 15.7
click at [867, 357] on textarea "Hello [PERSON_NAME] and [PERSON_NAME], Here is your invoice for your private hi…" at bounding box center [698, 430] width 521 height 184
paste textarea "the private hike to [PERSON_NAME] Stromatolit"
click at [931, 354] on textarea "Hello [PERSON_NAME] and [PERSON_NAME], Here is your invoice for the private hik…" at bounding box center [698, 430] width 521 height 184
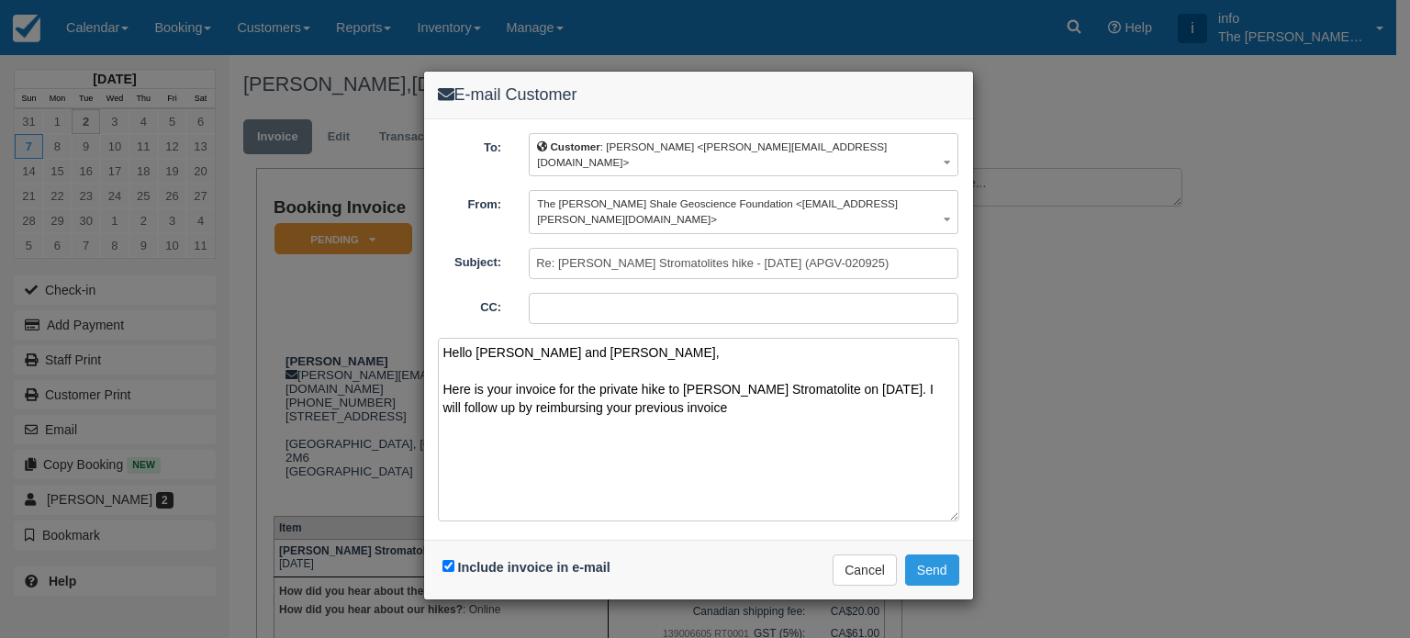
click at [534, 378] on textarea "Hello Ulrich and Dorothea, Here is your invoice for the private hike to Helen L…" at bounding box center [698, 430] width 521 height 184
click at [769, 382] on textarea "Hello Ulrich and Dorothea, Here is your invoice for the private hike to Helen L…" at bounding box center [698, 430] width 521 height 184
click at [444, 392] on textarea "Hello Ulrich and Dorothea, Here is your invoice for the private hike to Helen L…" at bounding box center [698, 430] width 521 height 184
click at [485, 400] on textarea "Hello Ulrich and Dorothea, Here is your invoice for the private hike to Helen L…" at bounding box center [698, 430] width 521 height 184
click at [647, 368] on textarea "Hello Ulrich and Dorothea, Here is your invoice for the private hike to Helen L…" at bounding box center [698, 430] width 521 height 184
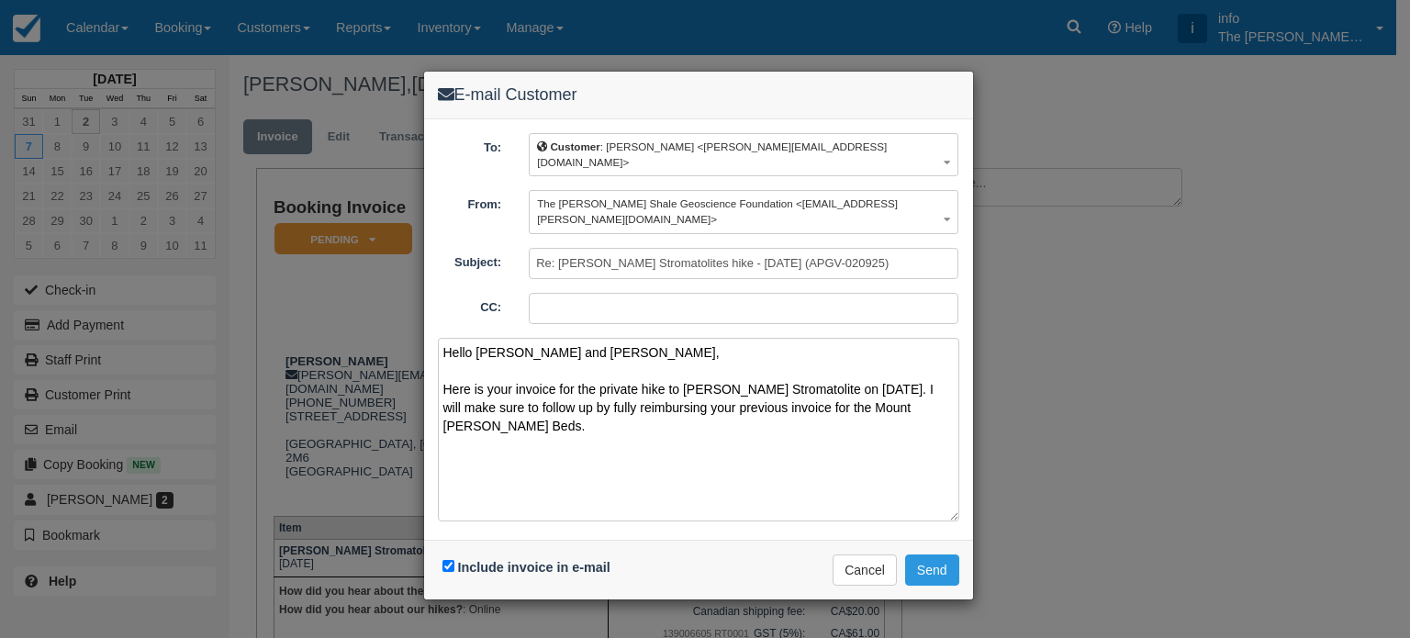
click at [592, 397] on textarea "Hello Ulrich and Dorothea, Here is your invoice for the private hike to Helen L…" at bounding box center [698, 430] width 521 height 184
paste textarea "Please get in touch if you have any questions. Kind regards, Antoine Archambaul…"
click at [523, 430] on textarea "Hello Ulrich and Dorothea, Here is your invoice for the private hike to Helen L…" at bounding box center [698, 430] width 521 height 184
click at [518, 429] on textarea "Hello Ulrich and Dorothea, Here is your invoice for the private hike to Helen L…" at bounding box center [698, 430] width 521 height 184
click at [594, 454] on textarea "Hello Ulrich and Dorothea, Here is your invoice for the private hike to Helen L…" at bounding box center [698, 430] width 521 height 184
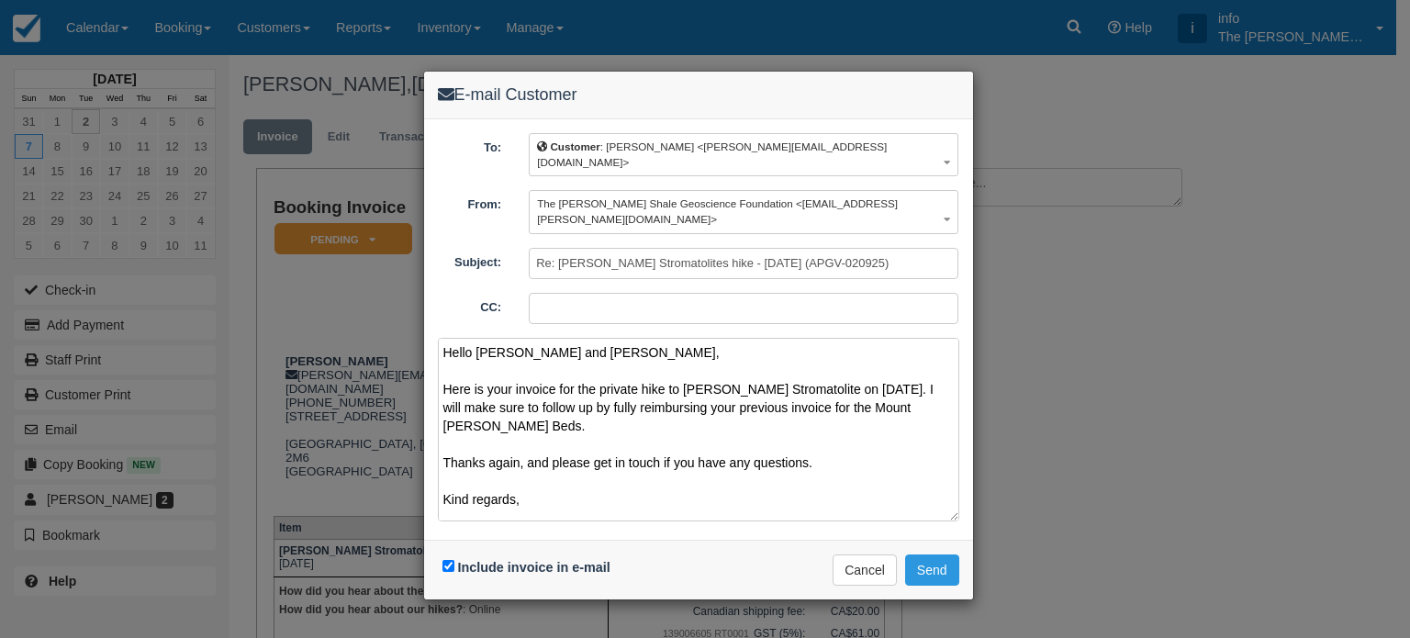
drag, startPoint x: 527, startPoint y: 431, endPoint x: 556, endPoint y: 430, distance: 29.4
click at [556, 430] on textarea "Hello Ulrich and Dorothea, Here is your invoice for the private hike to Helen L…" at bounding box center [698, 430] width 521 height 184
click at [526, 429] on textarea "Hello Ulrich and Dorothea, Here is your invoice for the private hike to Helen L…" at bounding box center [698, 430] width 521 height 184
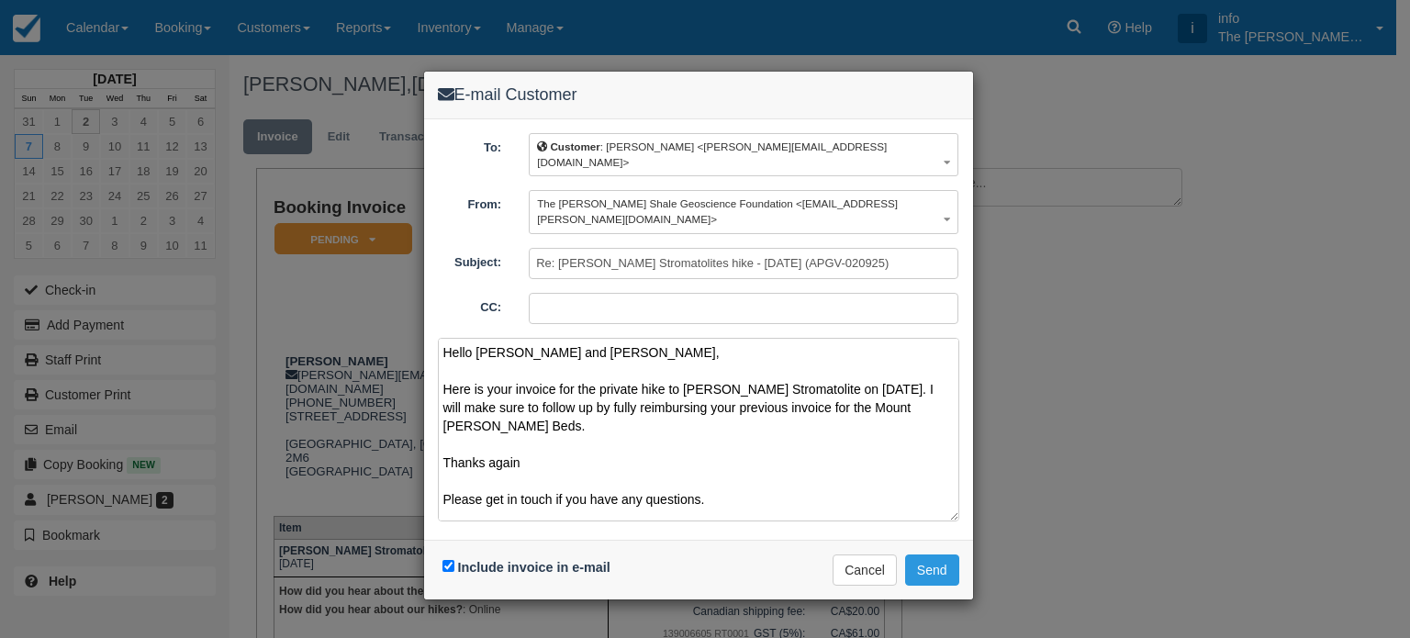
click at [605, 436] on textarea "Hello Ulrich and Dorothea, Here is your invoice for the private hike to Helen L…" at bounding box center [698, 430] width 521 height 184
click at [597, 396] on textarea "Hello Ulrich and Dorothea, Here is your invoice for the private hike to Helen L…" at bounding box center [698, 430] width 521 height 184
click at [447, 429] on textarea "Hello Ulrich and Dorothea, Here is your invoice for the private hike to Helen L…" at bounding box center [698, 430] width 521 height 184
drag, startPoint x: 599, startPoint y: 429, endPoint x: 586, endPoint y: 429, distance: 12.8
click at [586, 429] on textarea "Hello Ulrich and Dorothea, Here is your invoice for the private hike to Helen L…" at bounding box center [698, 430] width 521 height 184
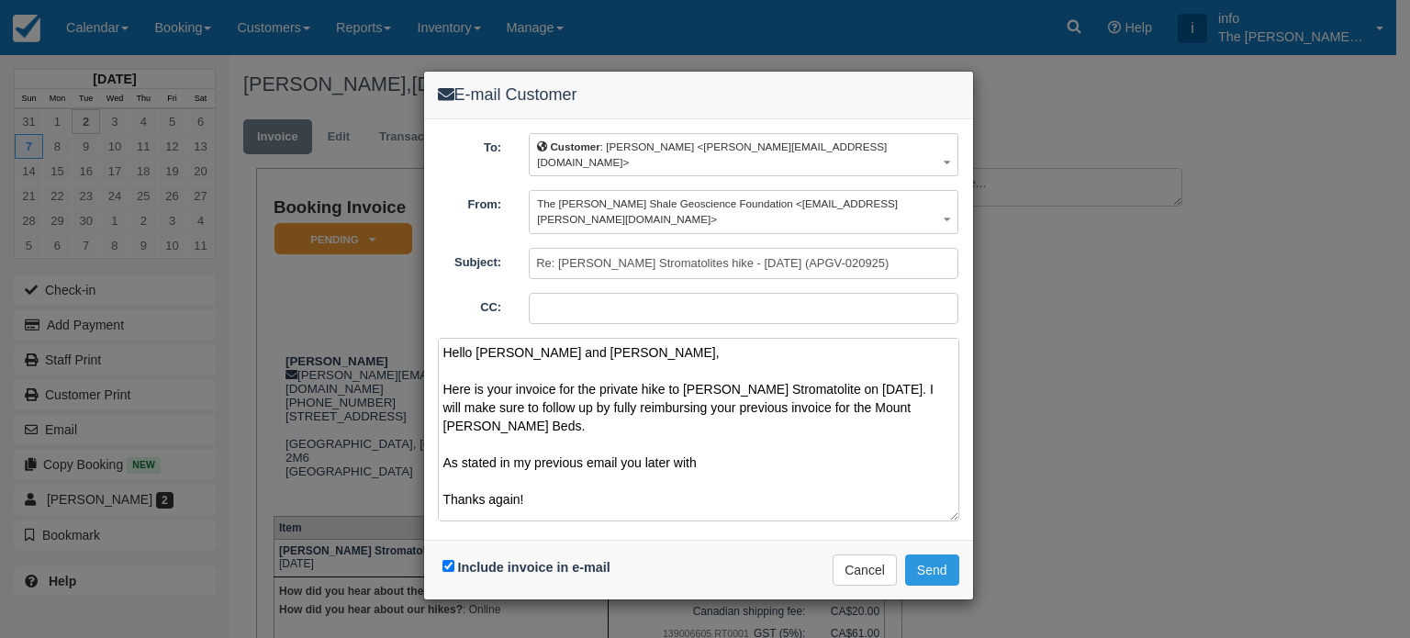
click at [615, 429] on textarea "Hello Ulrich and Dorothea, Here is your invoice for the private hike to Helen L…" at bounding box center [698, 430] width 521 height 184
drag, startPoint x: 655, startPoint y: 429, endPoint x: 741, endPoint y: 429, distance: 85.3
click at [741, 429] on textarea "Hello Ulrich and Dorothea, Here is your invoice for the private hike to Helen L…" at bounding box center [698, 430] width 521 height 184
click at [785, 434] on textarea "Hello Ulrich and Dorothea, Here is your invoice for the private hike to Helen L…" at bounding box center [698, 430] width 521 height 184
click at [536, 460] on textarea "Hello Ulrich and Dorothea, Here is your invoice for the private hike to Helen L…" at bounding box center [698, 430] width 521 height 184
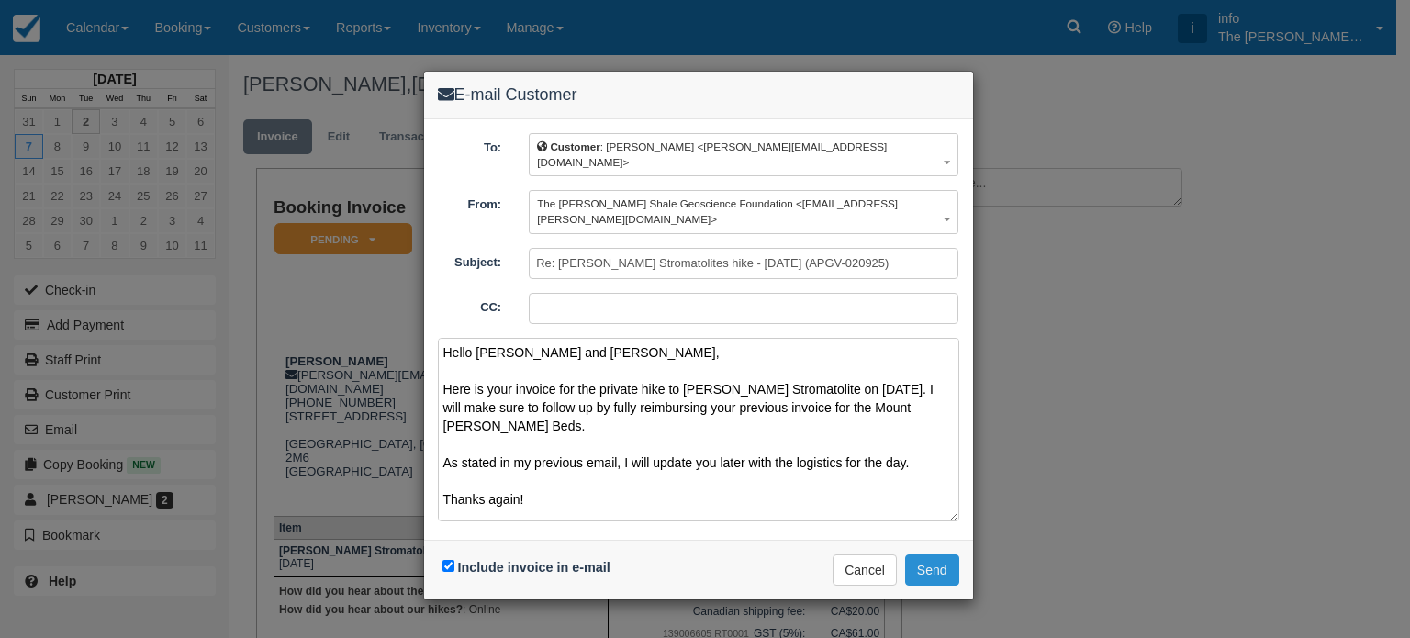
type textarea "Hello Ulrich and Dorothea, Here is your invoice for the private hike to Helen L…"
click at [929, 554] on button "Send" at bounding box center [932, 569] width 54 height 31
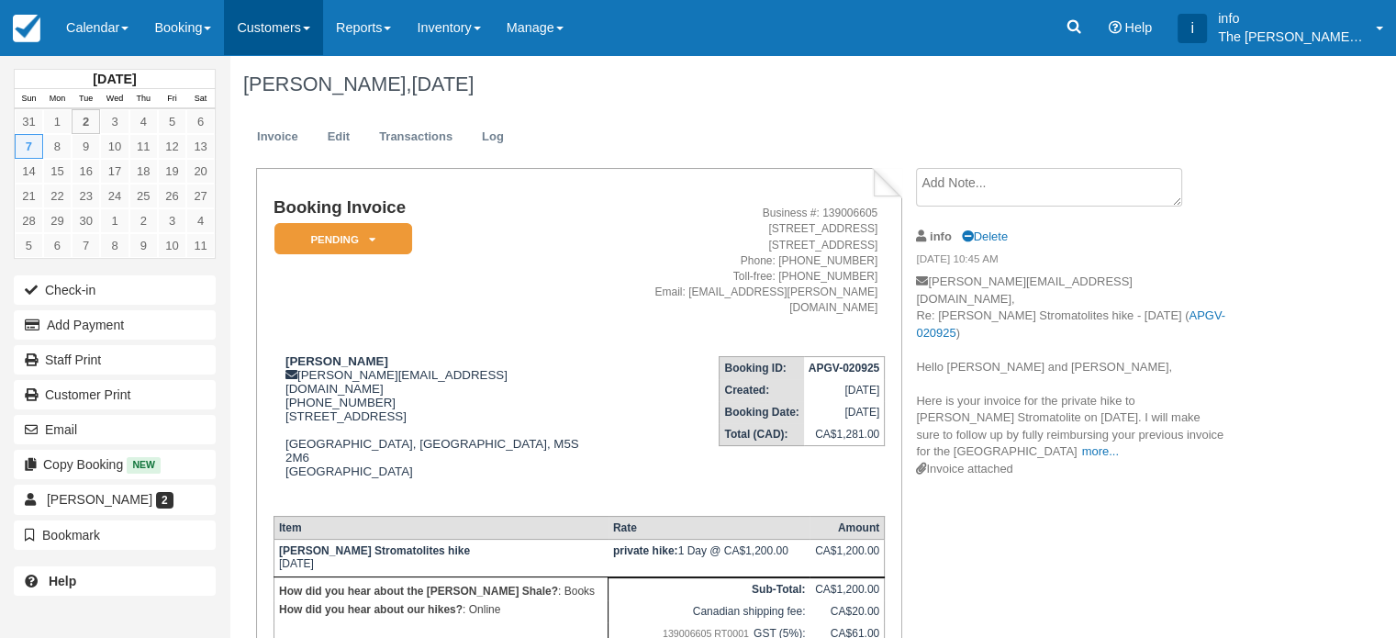
click at [264, 29] on link "Customers" at bounding box center [273, 27] width 99 height 55
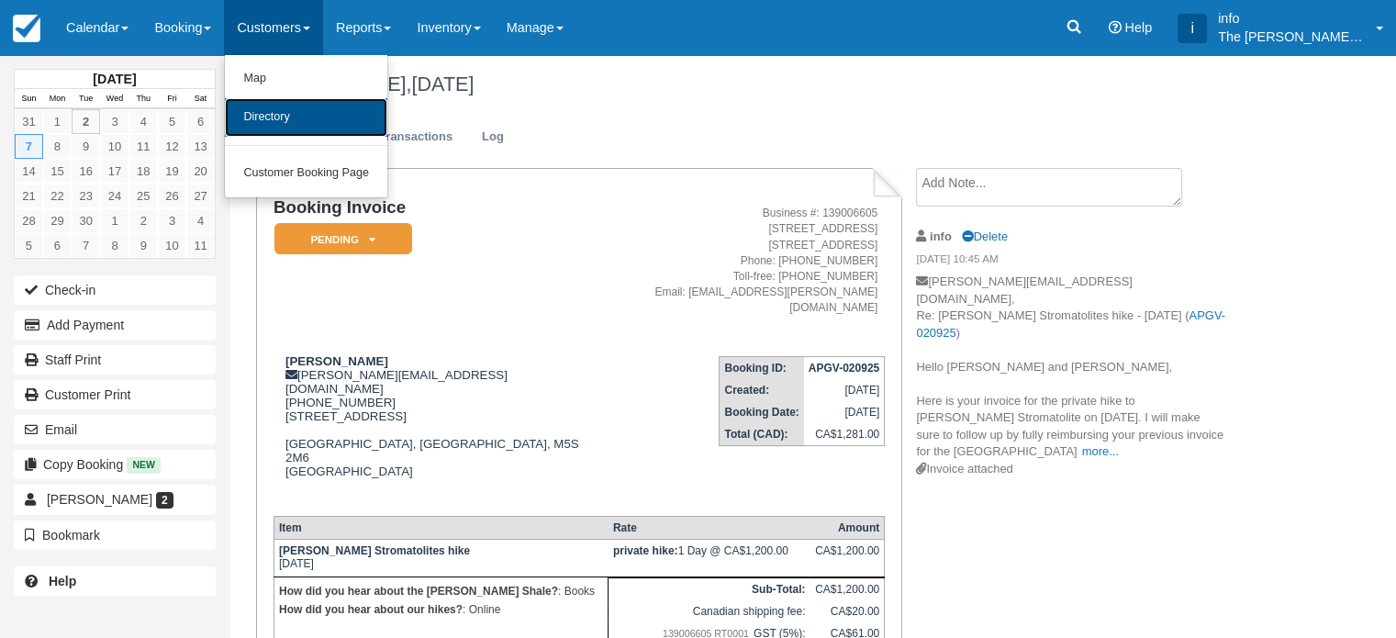
click at [318, 115] on link "Directory" at bounding box center [306, 117] width 162 height 39
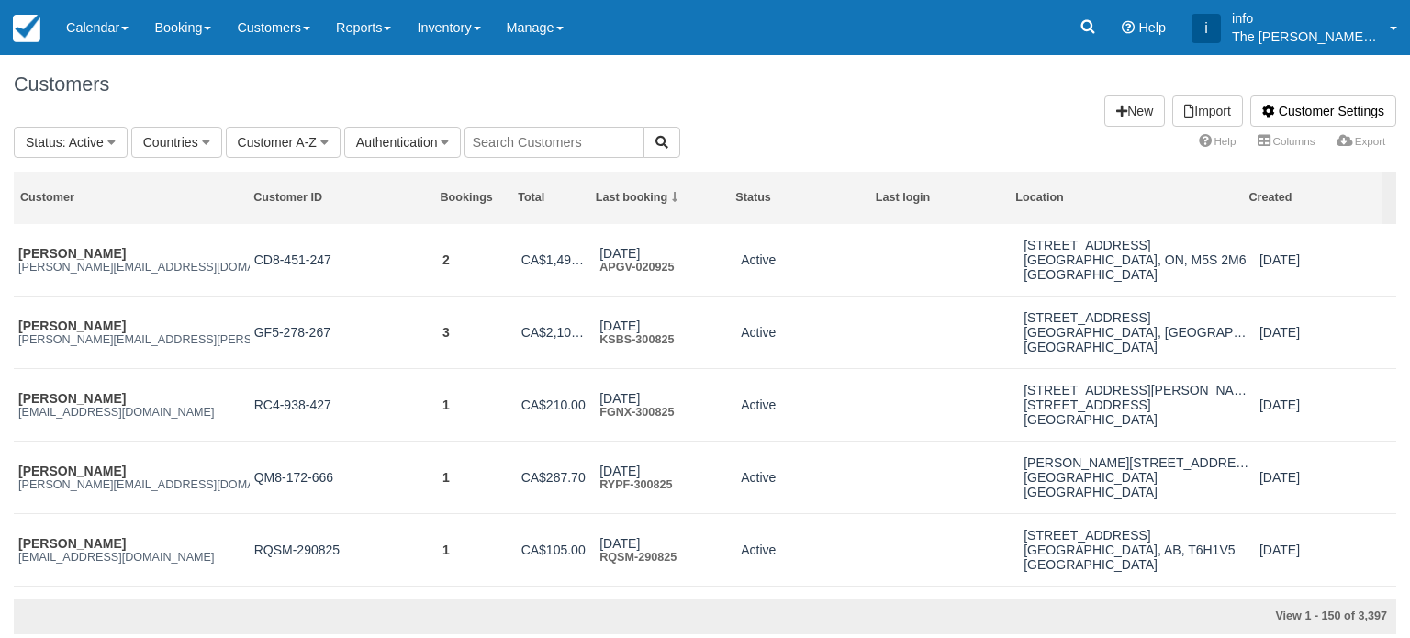
click at [565, 150] on input "text" at bounding box center [554, 142] width 180 height 31
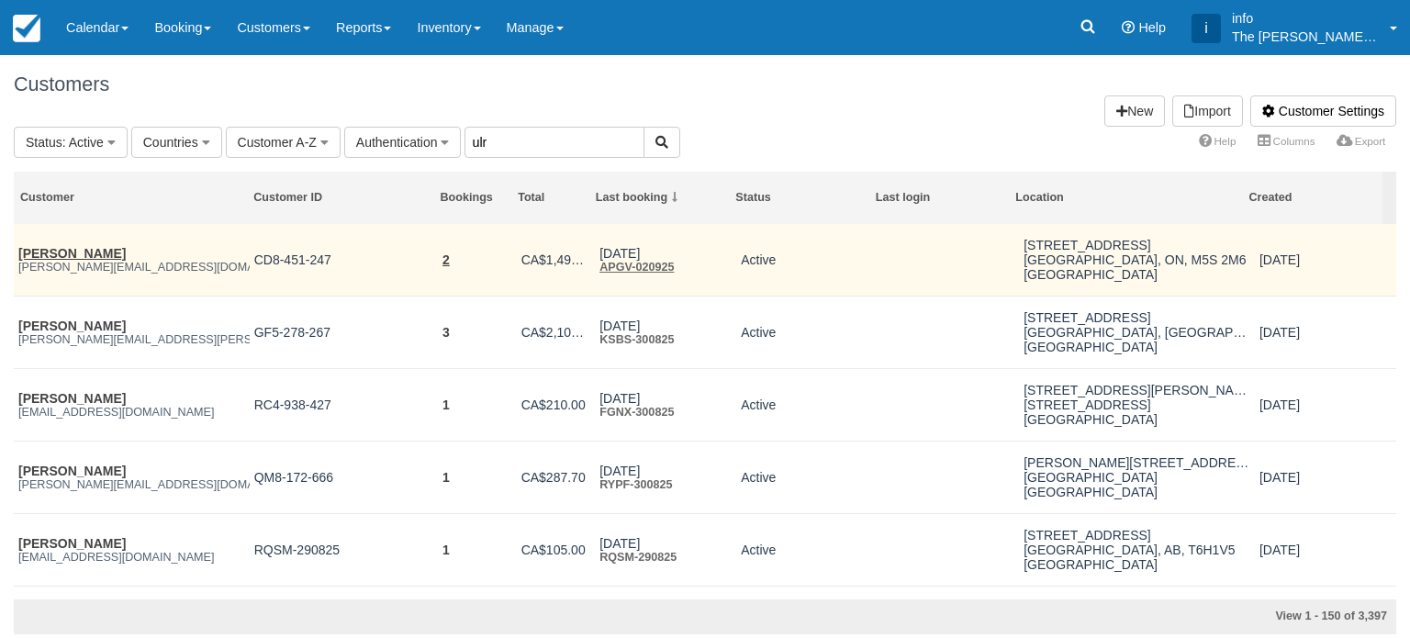
type input "ulr"
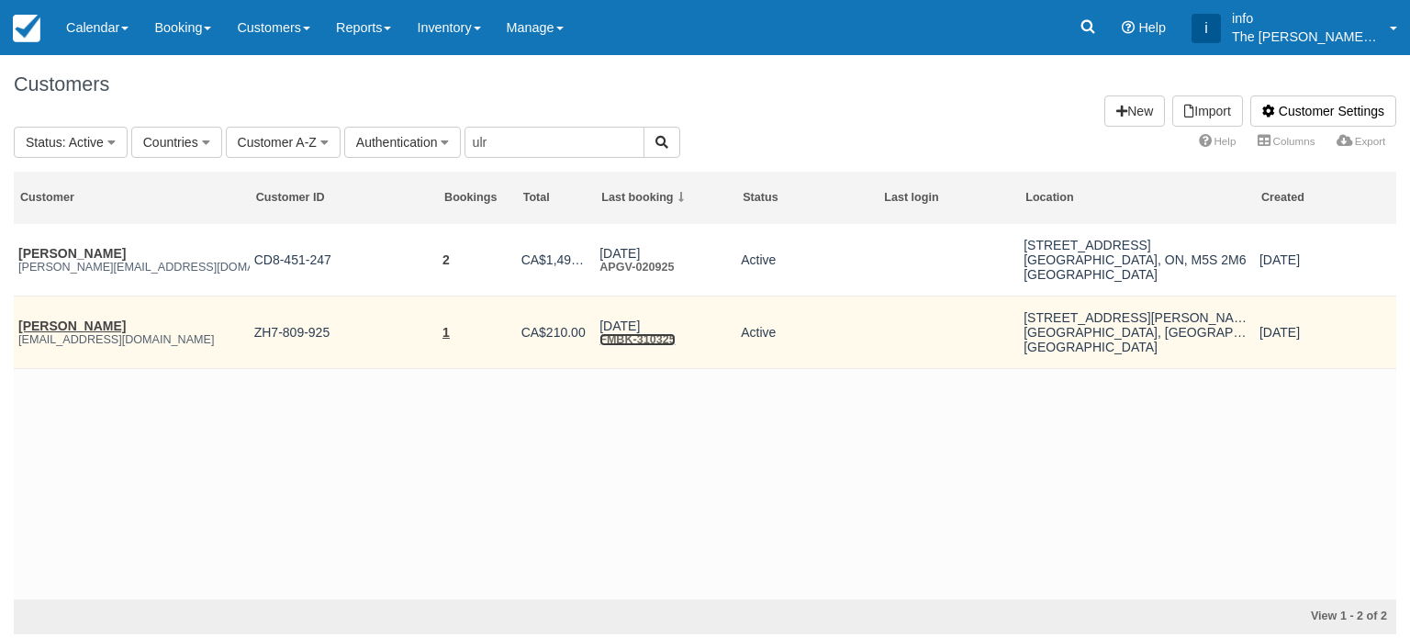
click at [624, 343] on link "FMBK-310325" at bounding box center [637, 339] width 76 height 13
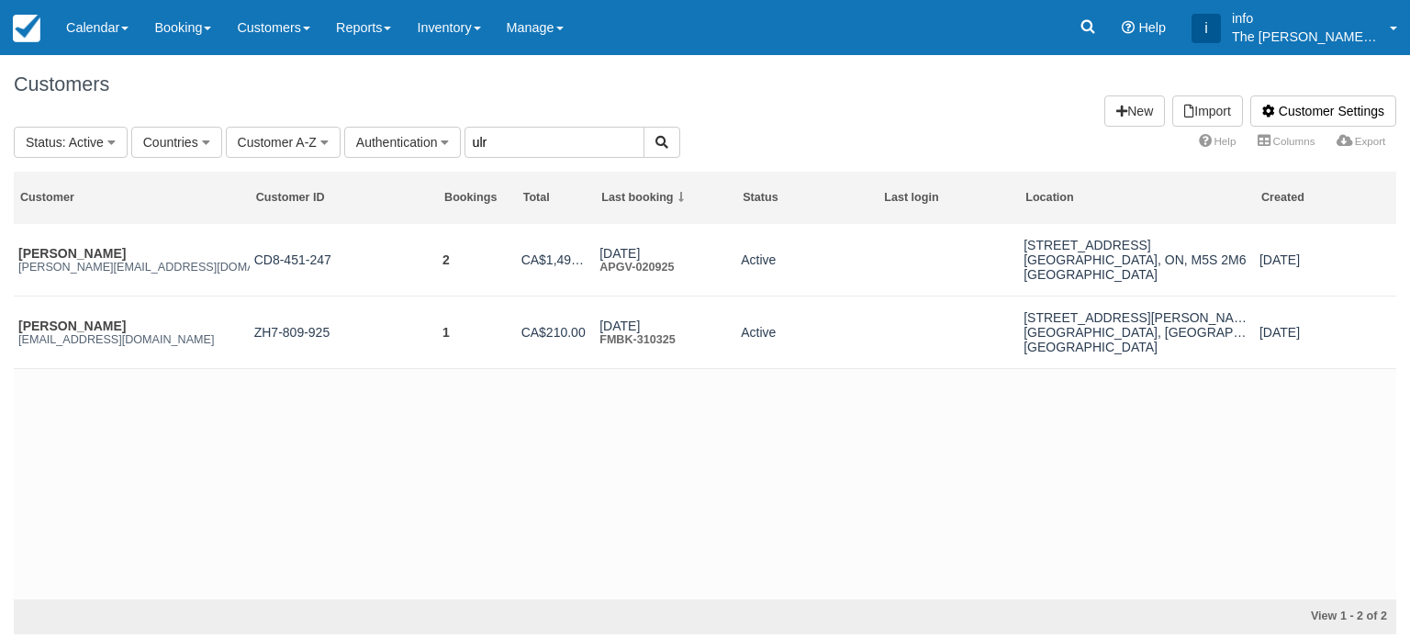
click at [503, 142] on input "ulr" at bounding box center [554, 142] width 180 height 31
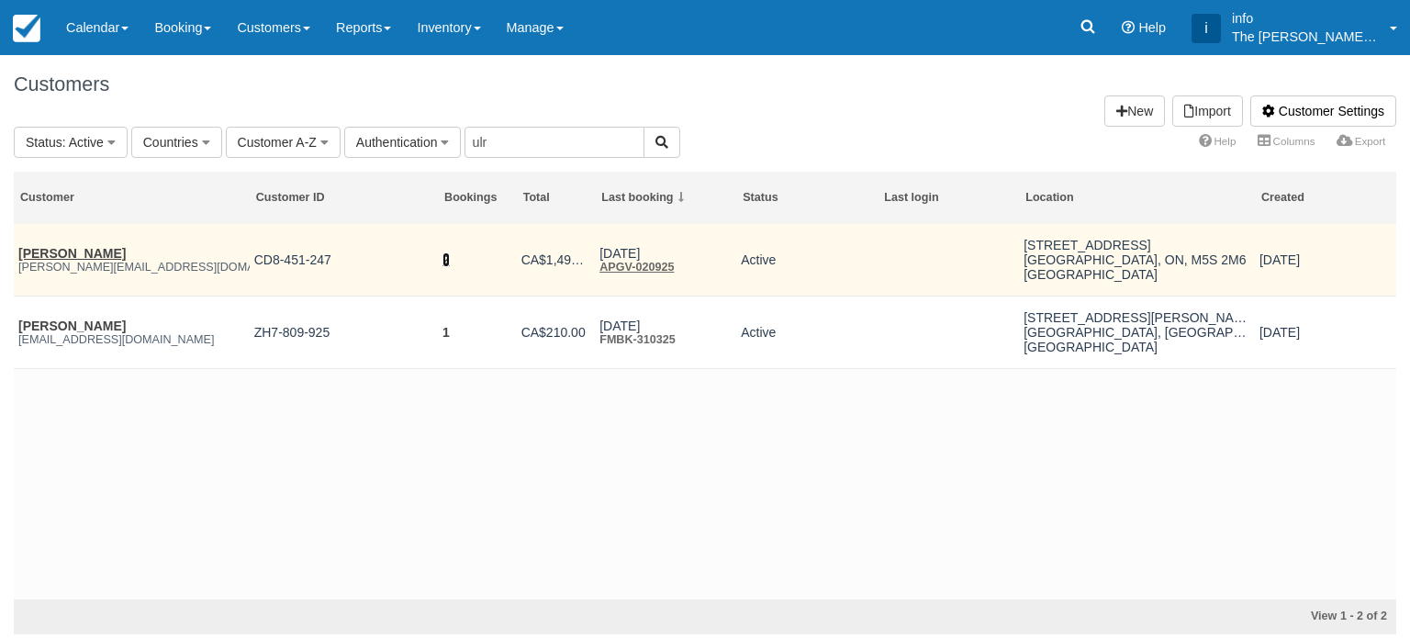
click at [446, 258] on link "2" at bounding box center [445, 259] width 7 height 15
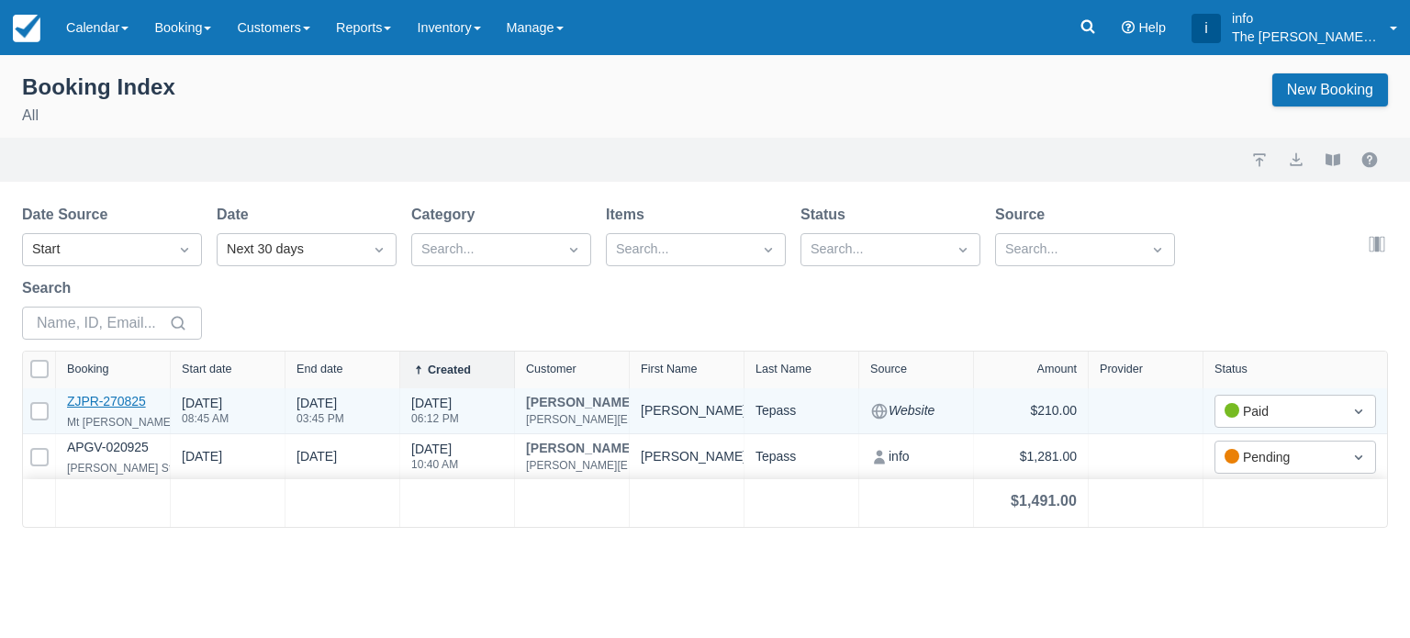
click at [136, 402] on link "ZJPR-270825" at bounding box center [106, 401] width 79 height 15
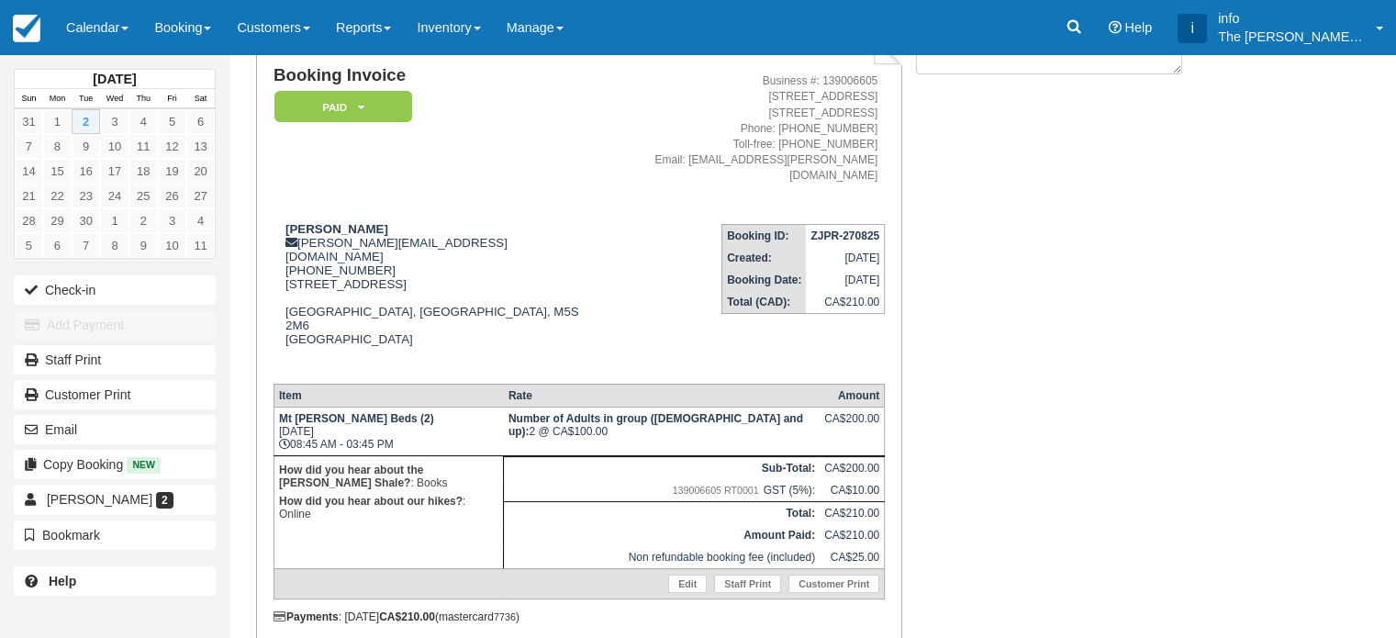
scroll to position [156, 0]
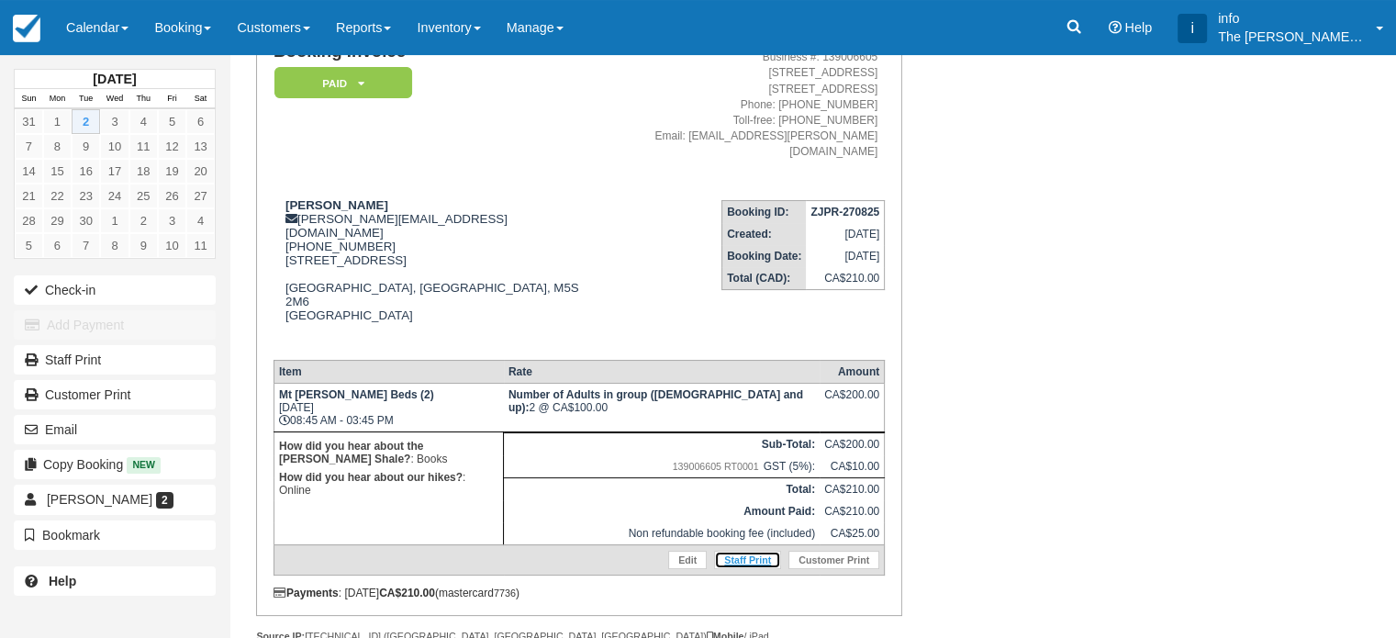
click at [747, 551] on link "Staff Print" at bounding box center [747, 560] width 67 height 18
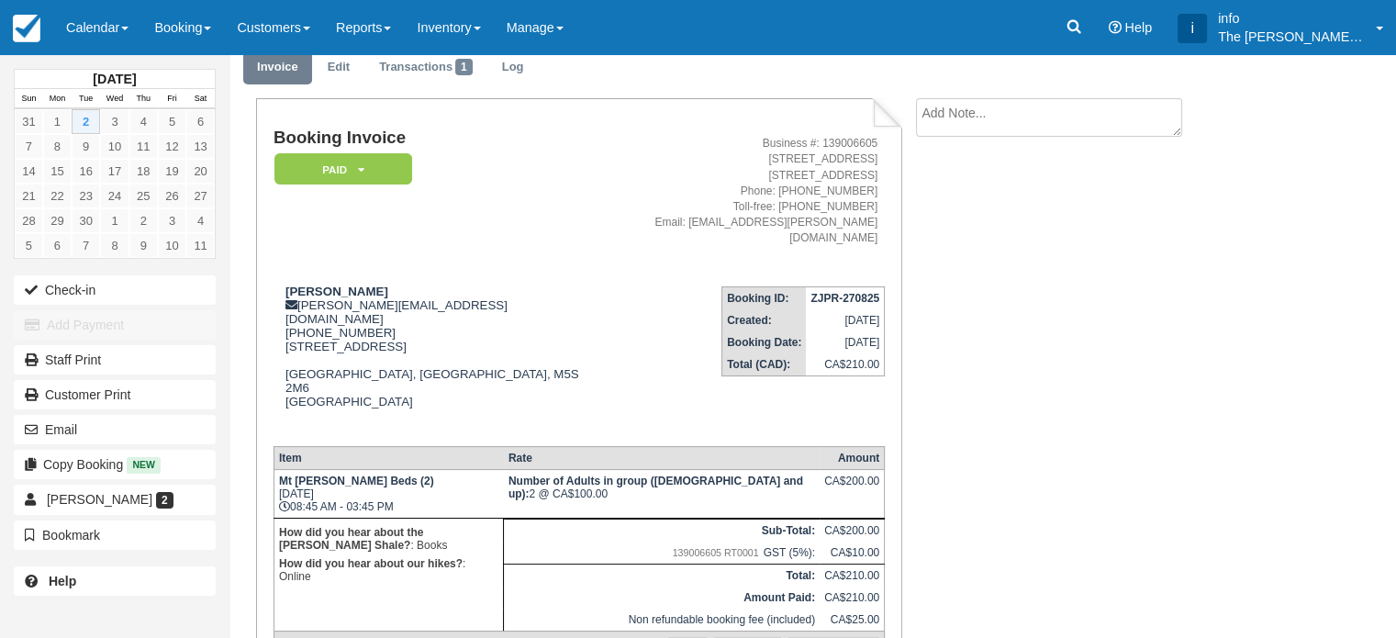
scroll to position [0, 0]
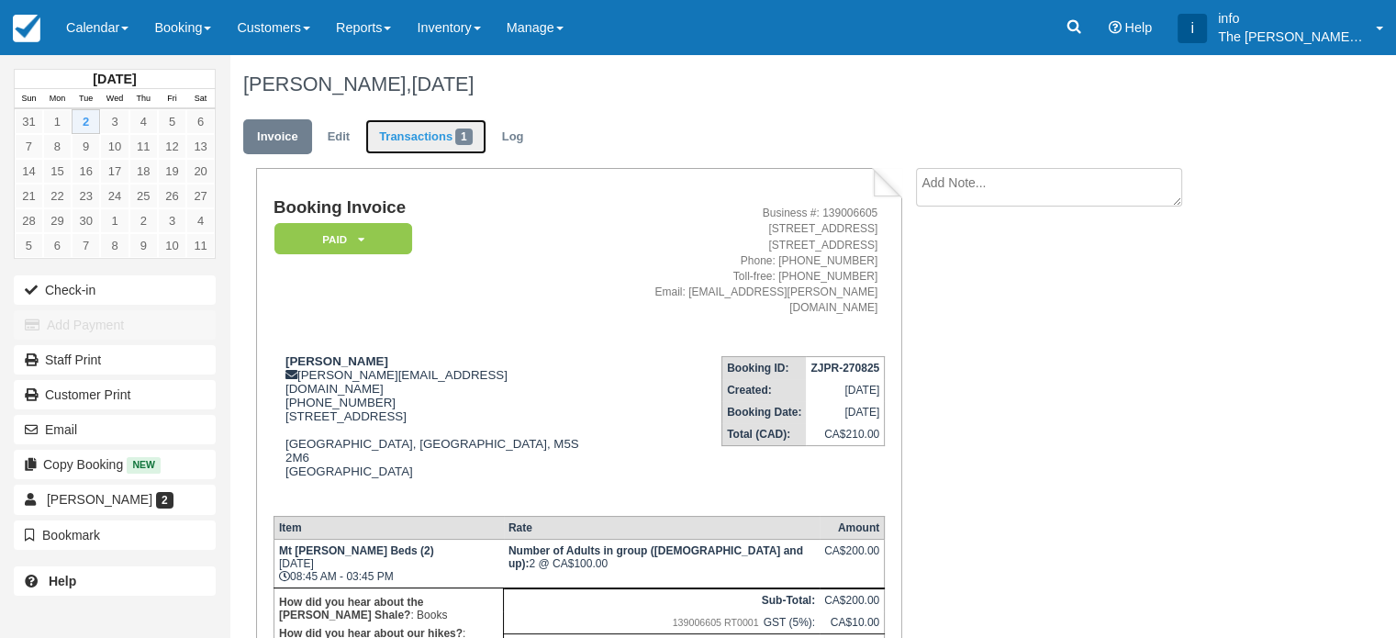
click at [411, 141] on link "Transactions 1" at bounding box center [425, 137] width 121 height 36
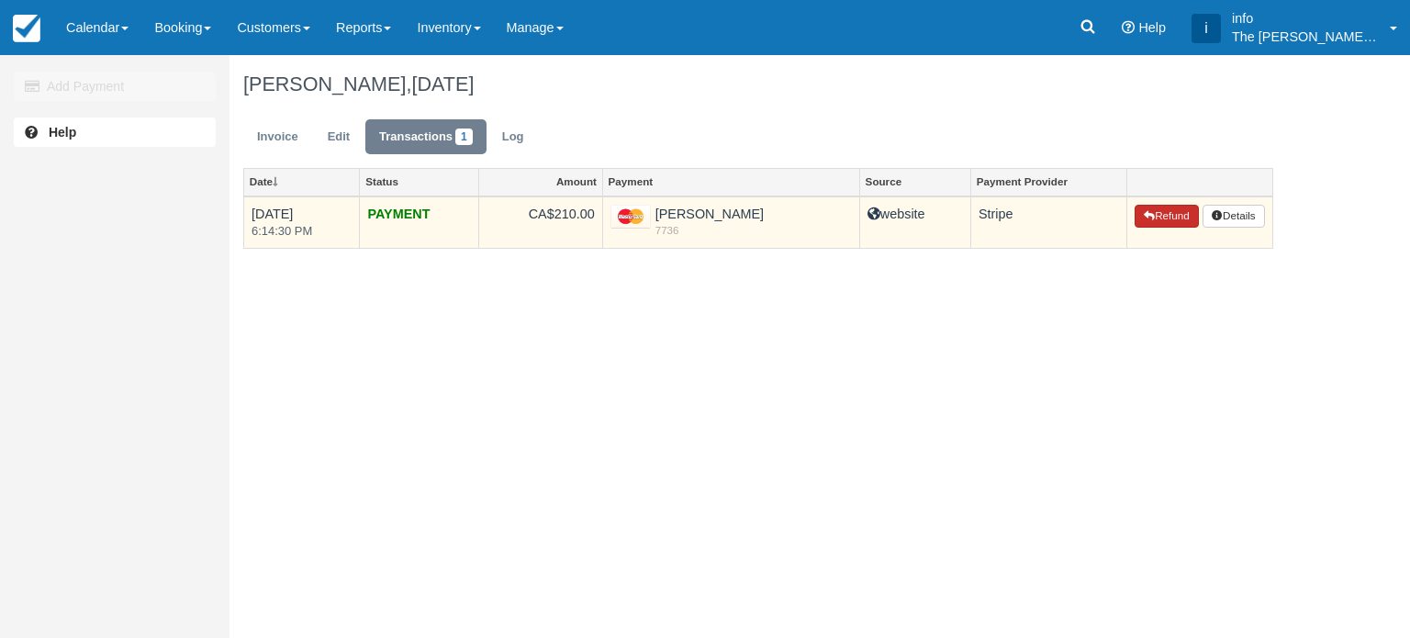
click at [1143, 215] on icon "button" at bounding box center [1148, 215] width 11 height 11
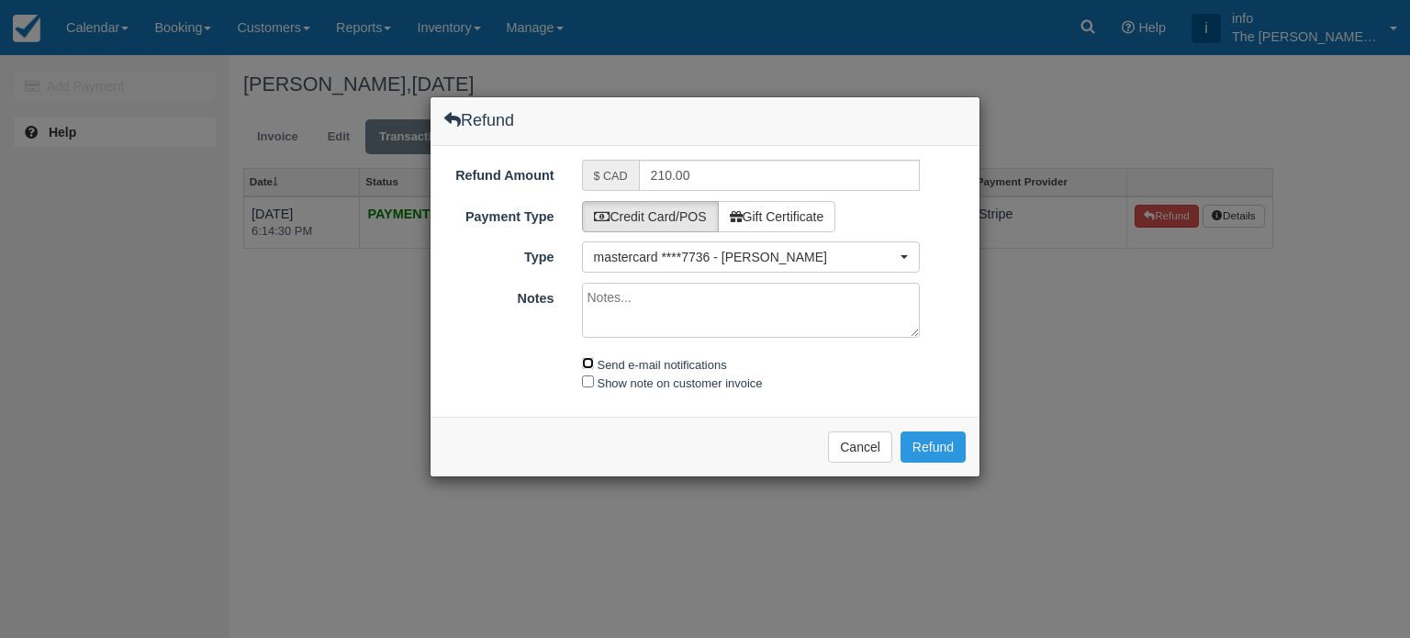
click at [587, 357] on input "Send e-mail notifications" at bounding box center [588, 363] width 12 height 12
checkbox input "true"
click at [588, 385] on input "Show note on customer invoice" at bounding box center [588, 381] width 12 height 12
checkbox input "true"
click at [925, 448] on button "Refund" at bounding box center [932, 446] width 65 height 31
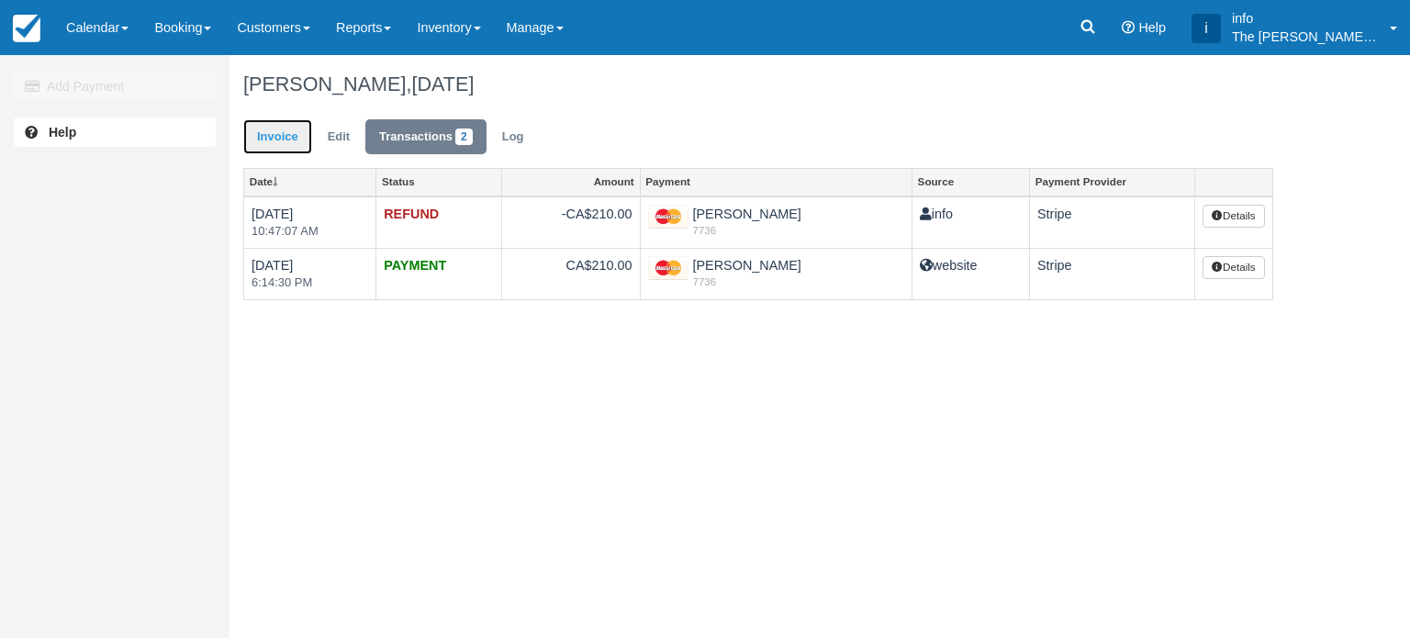
click at [291, 134] on link "Invoice" at bounding box center [277, 137] width 69 height 36
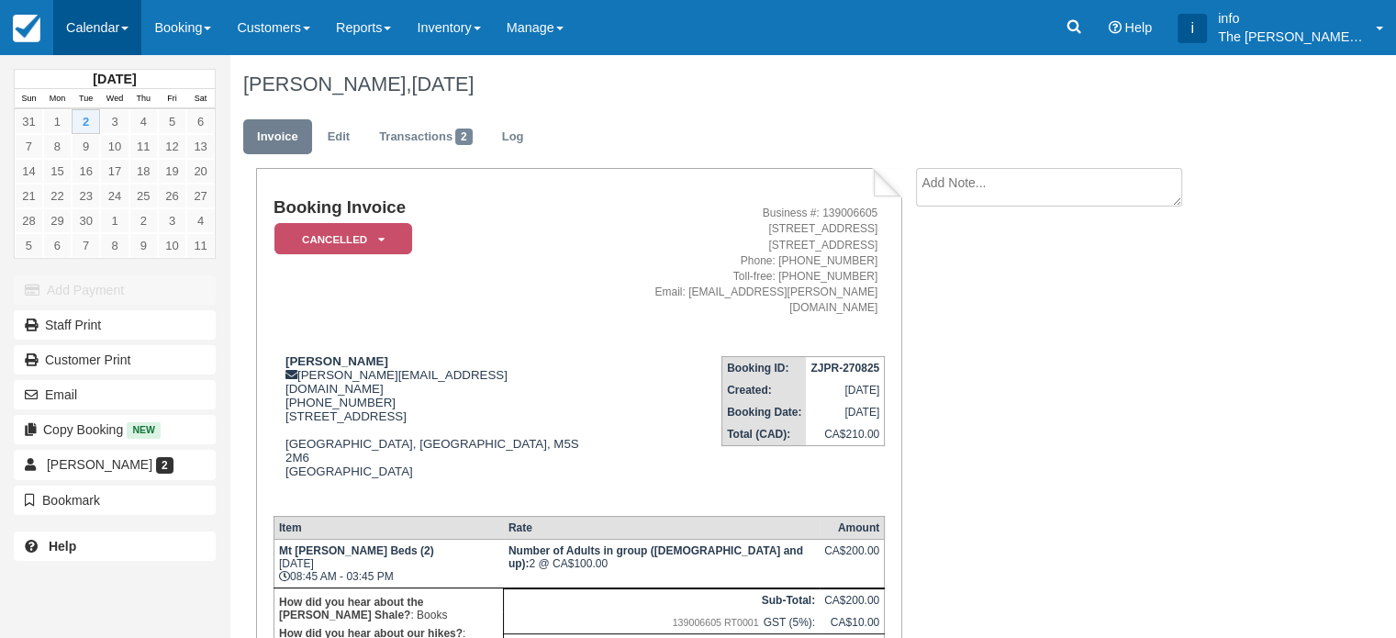
click at [92, 33] on link "Calendar" at bounding box center [97, 27] width 88 height 55
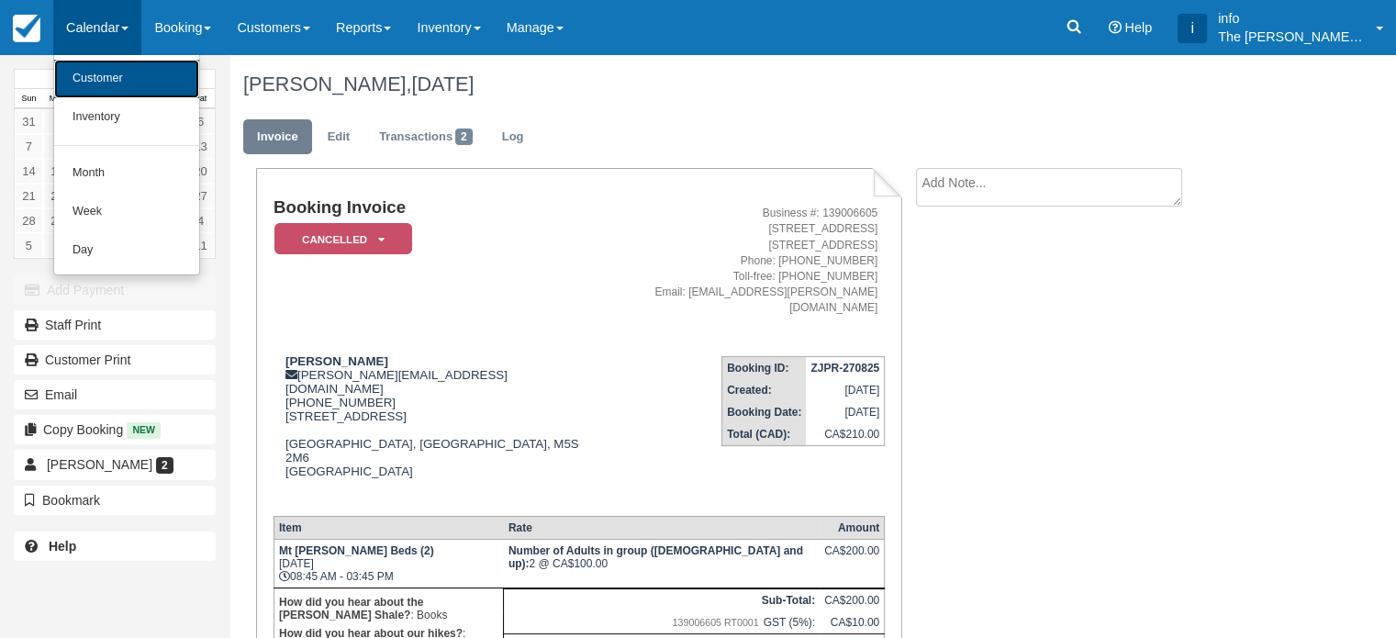
click at [115, 82] on link "Customer" at bounding box center [126, 79] width 145 height 39
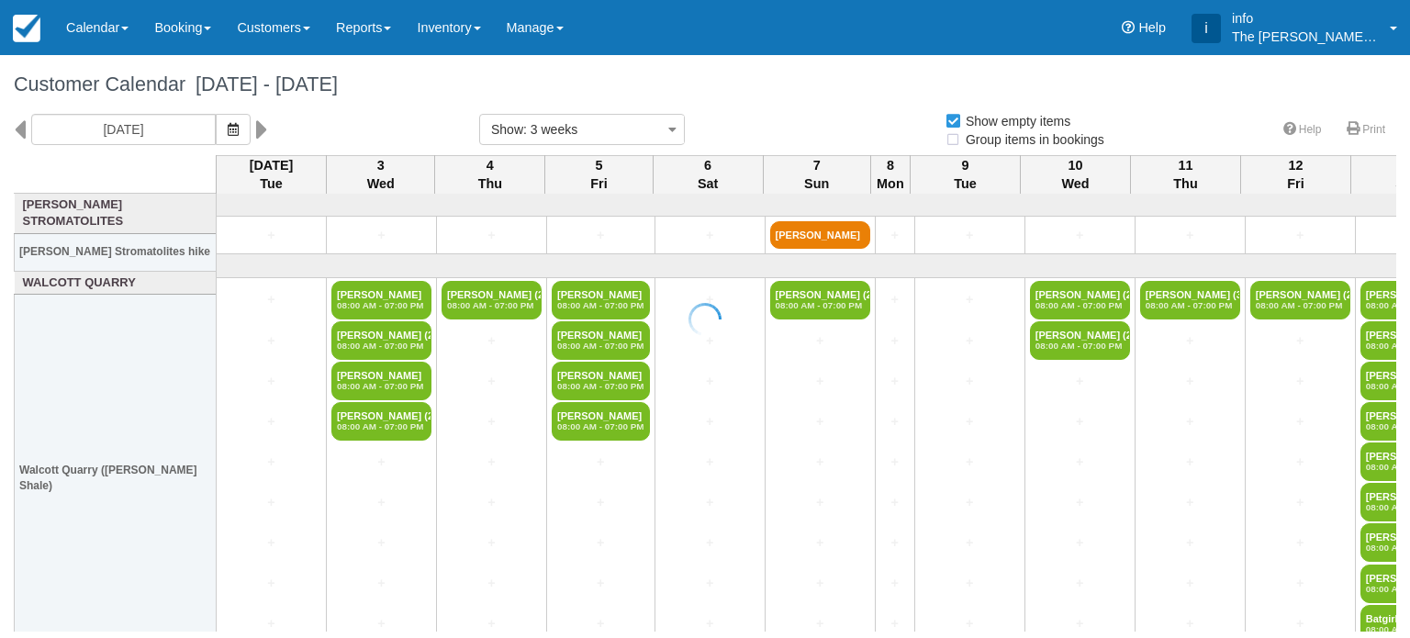
select select
click at [22, 128] on icon at bounding box center [20, 129] width 12 height 31
type input "Tue 12 August 2025"
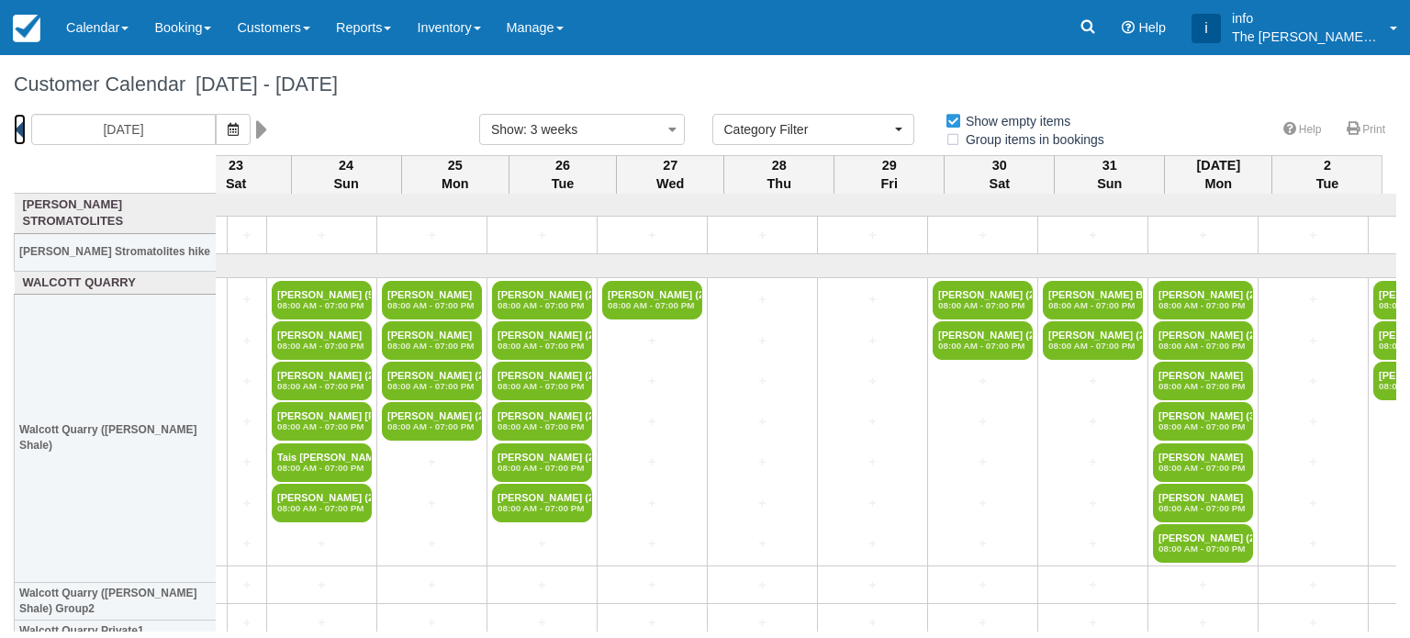
scroll to position [0, 1103]
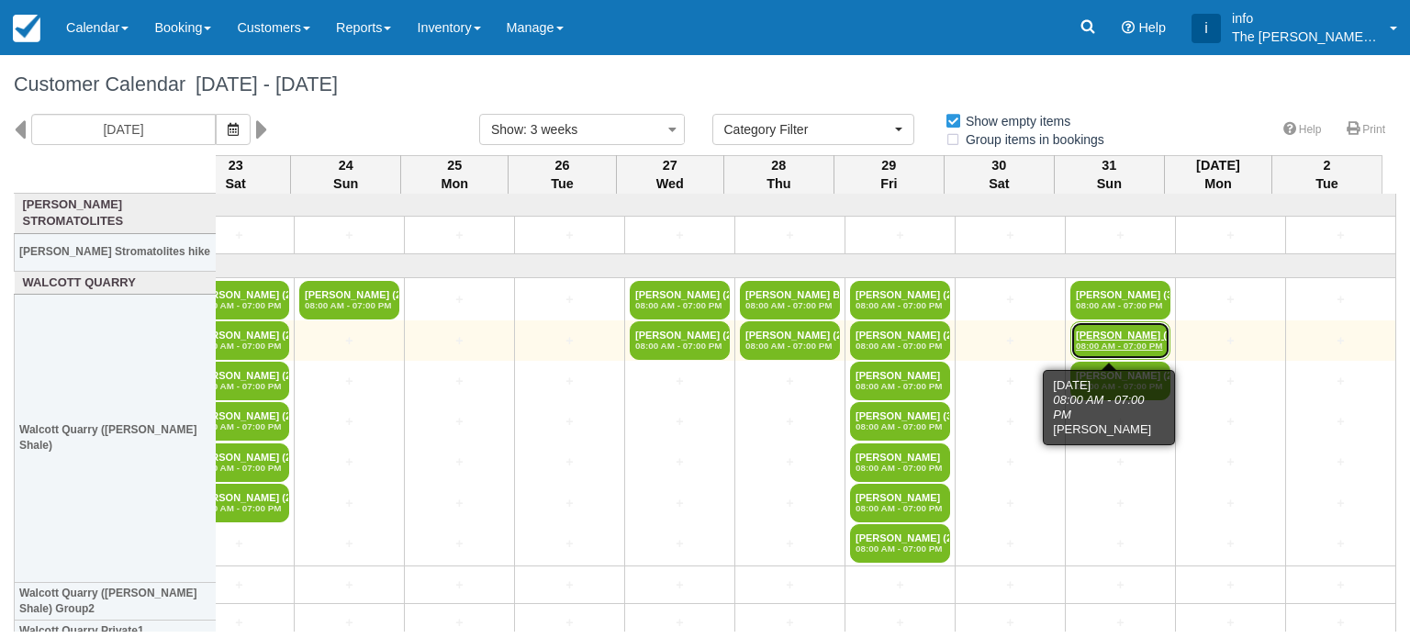
click at [1123, 342] on em "08:00 AM - 07:00 PM" at bounding box center [1120, 345] width 89 height 11
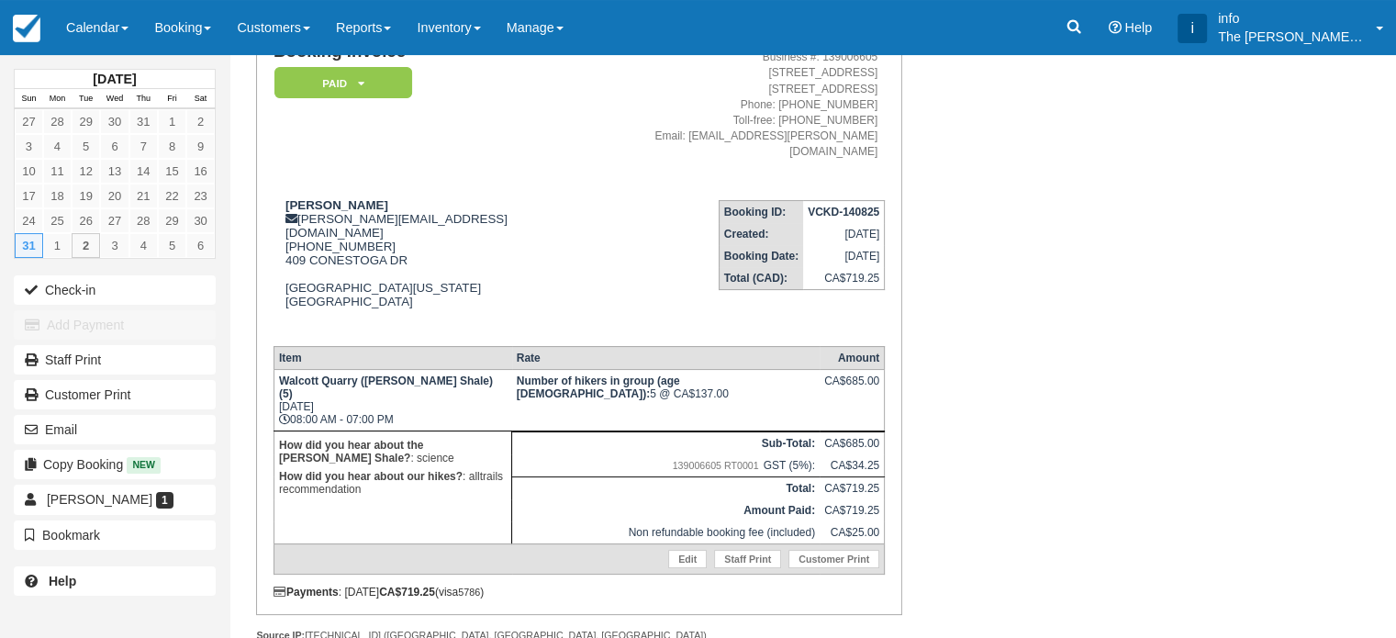
scroll to position [64, 0]
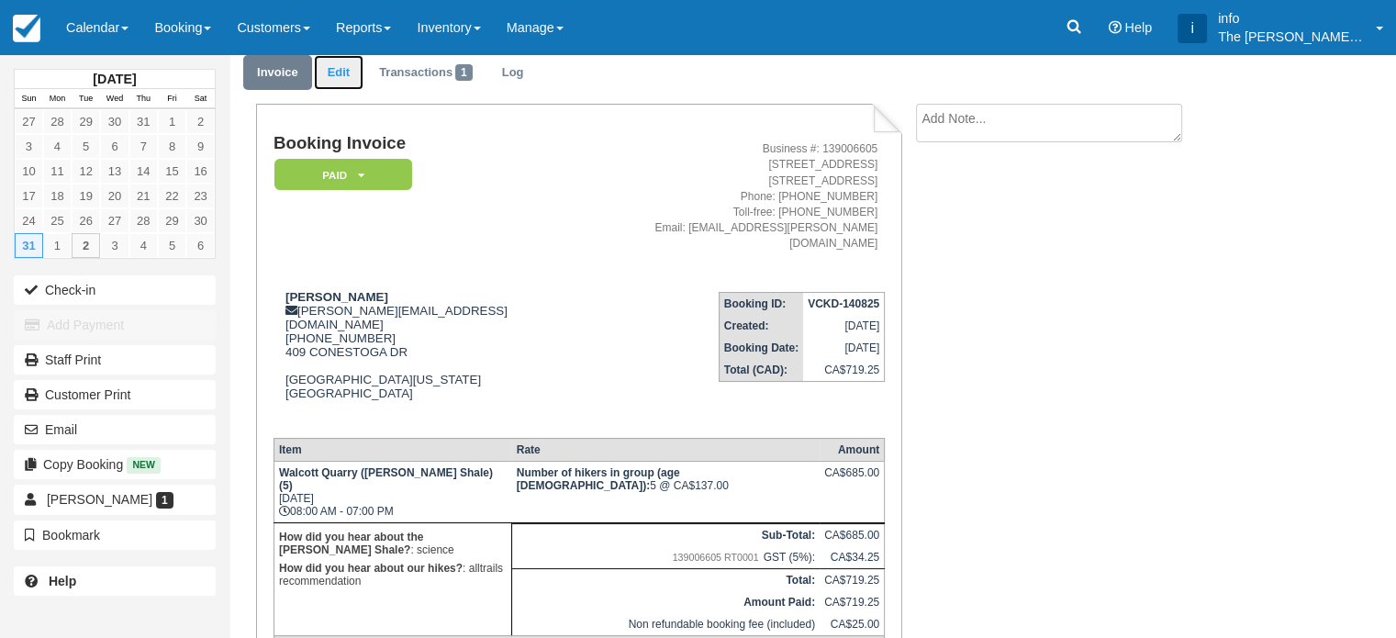
click at [334, 72] on link "Edit" at bounding box center [339, 73] width 50 height 36
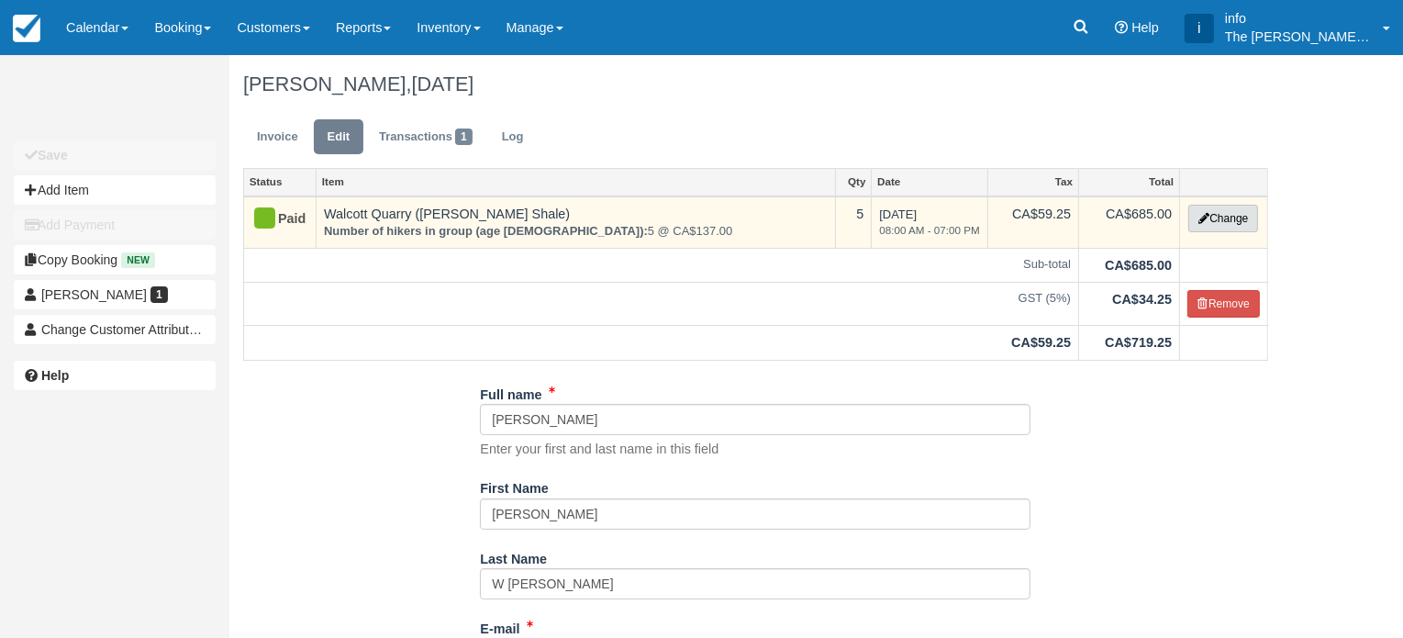
click at [1225, 217] on button "Change" at bounding box center [1223, 219] width 70 height 28
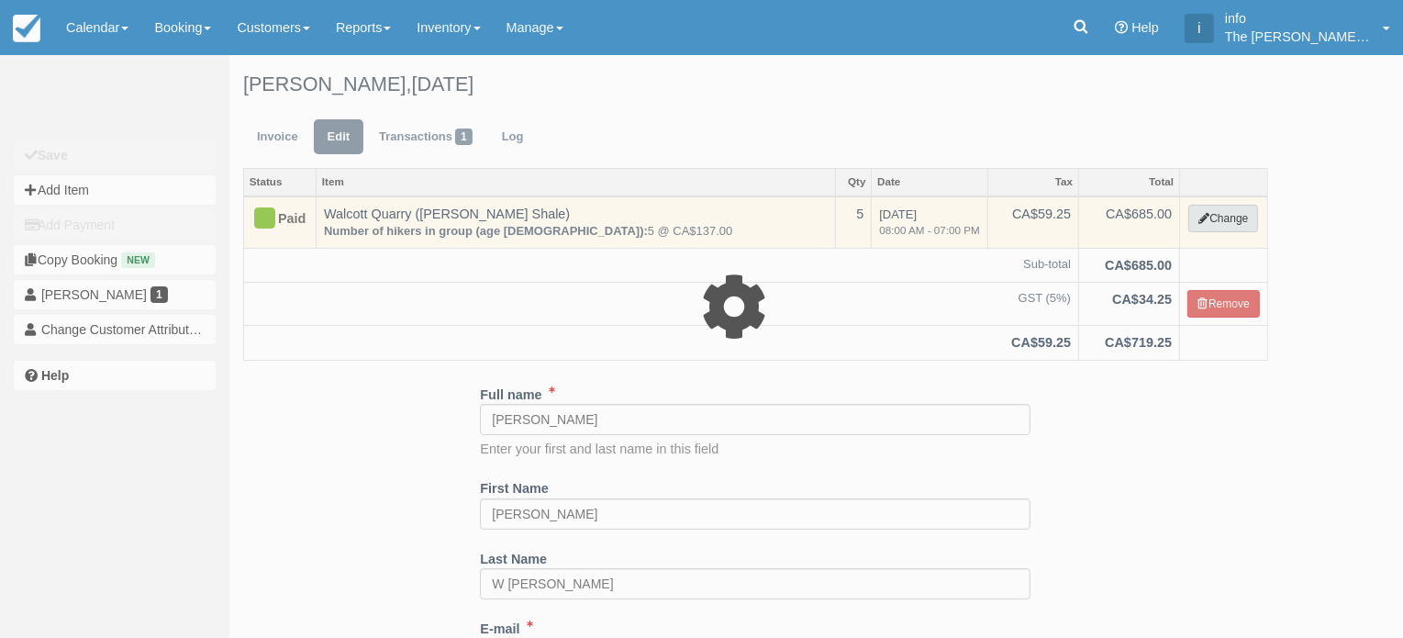
select select "2"
type input "685.00"
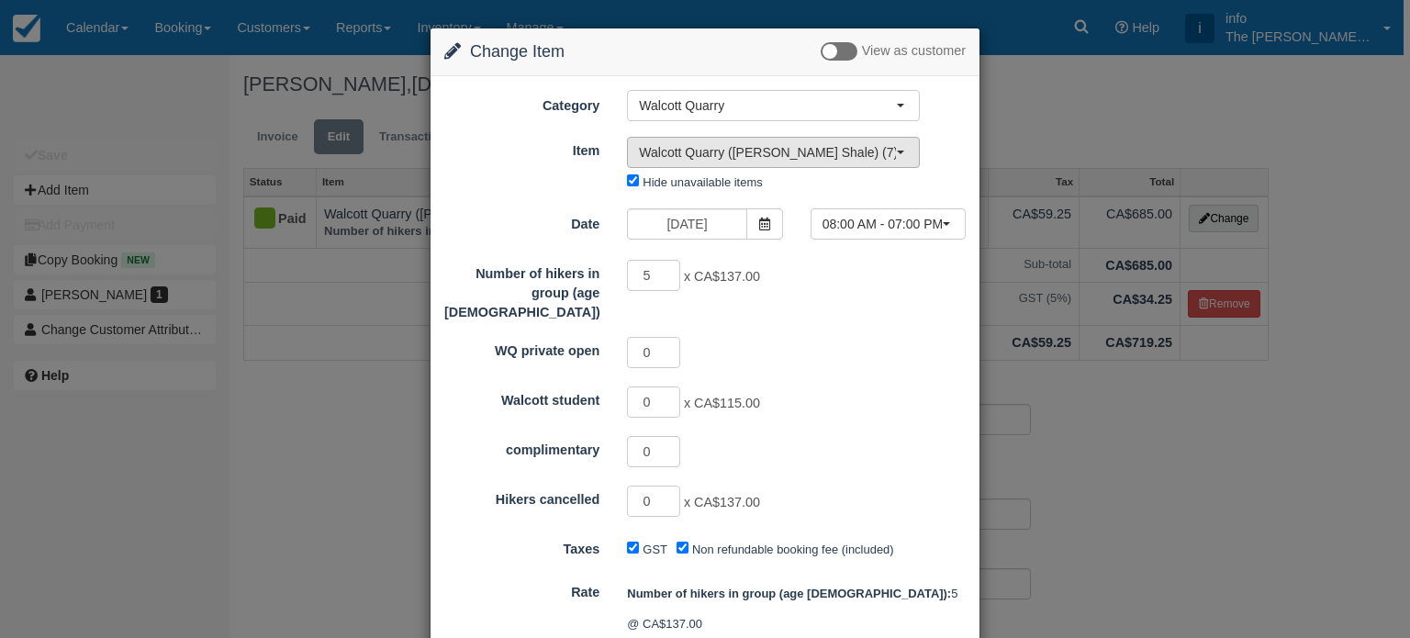
click at [682, 144] on span "Walcott Quarry (Burgess Shale) (7)" at bounding box center [767, 152] width 257 height 18
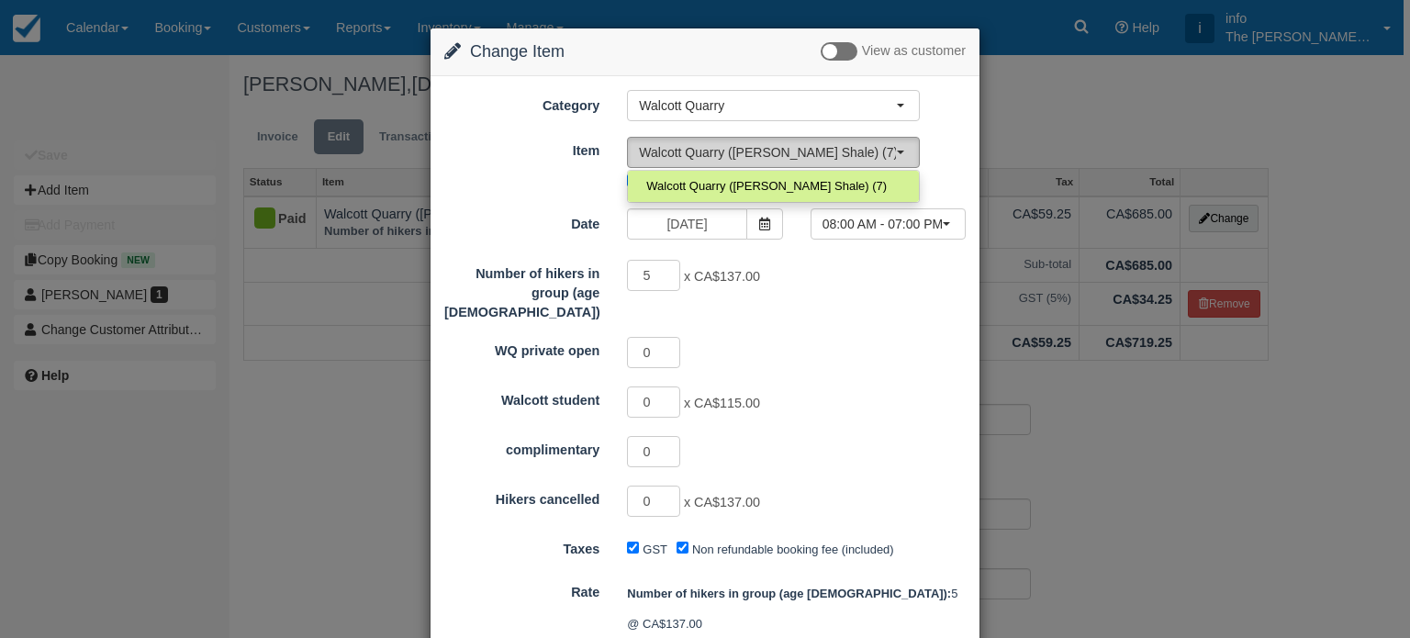
click at [682, 144] on span "Walcott Quarry (Burgess Shale) (7)" at bounding box center [767, 152] width 257 height 18
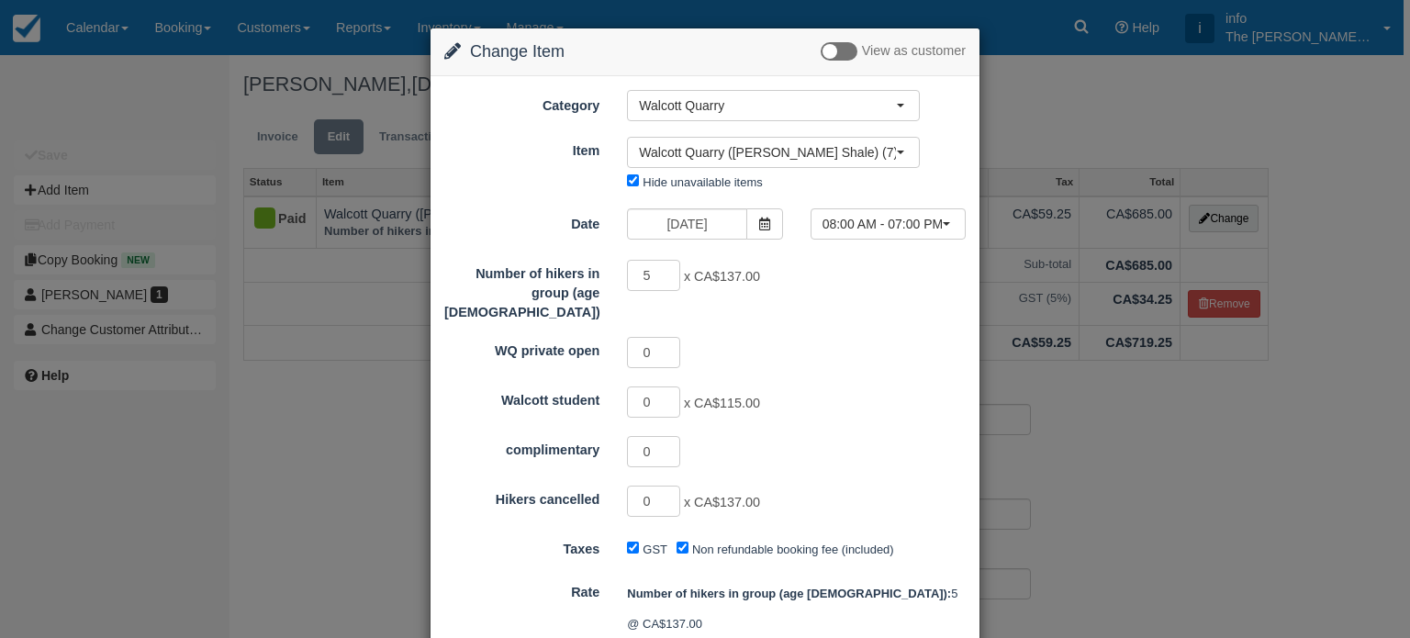
click at [1120, 89] on div "Change Item Add Item View as customer Category Walcott Quarry Helen Lake Stroma…" at bounding box center [705, 319] width 1410 height 638
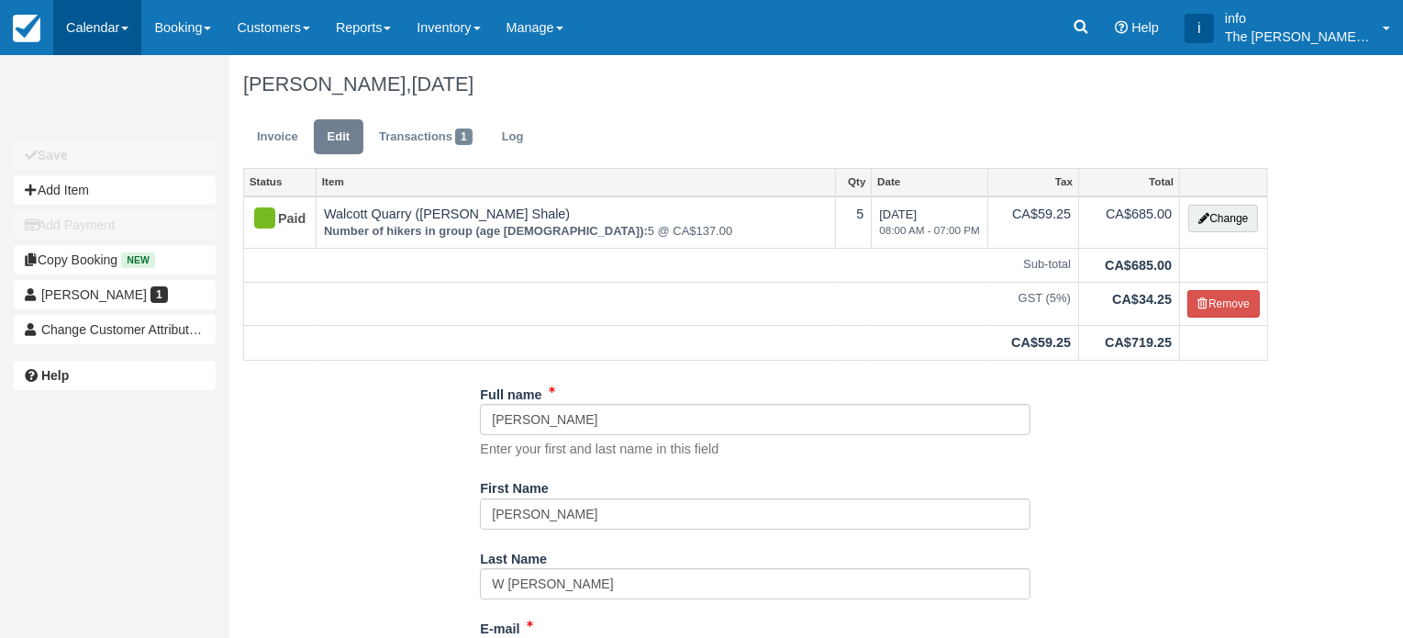
click at [118, 25] on link "Calendar" at bounding box center [97, 27] width 88 height 55
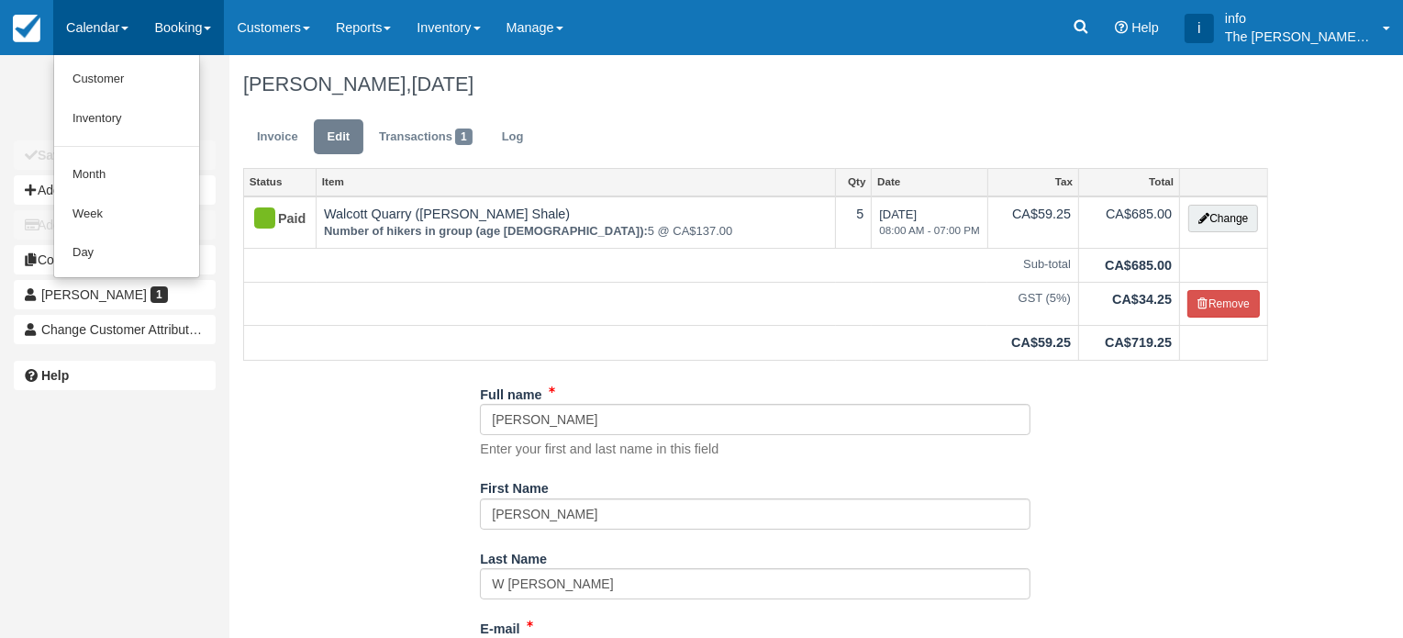
click at [163, 28] on link "Booking" at bounding box center [182, 27] width 83 height 55
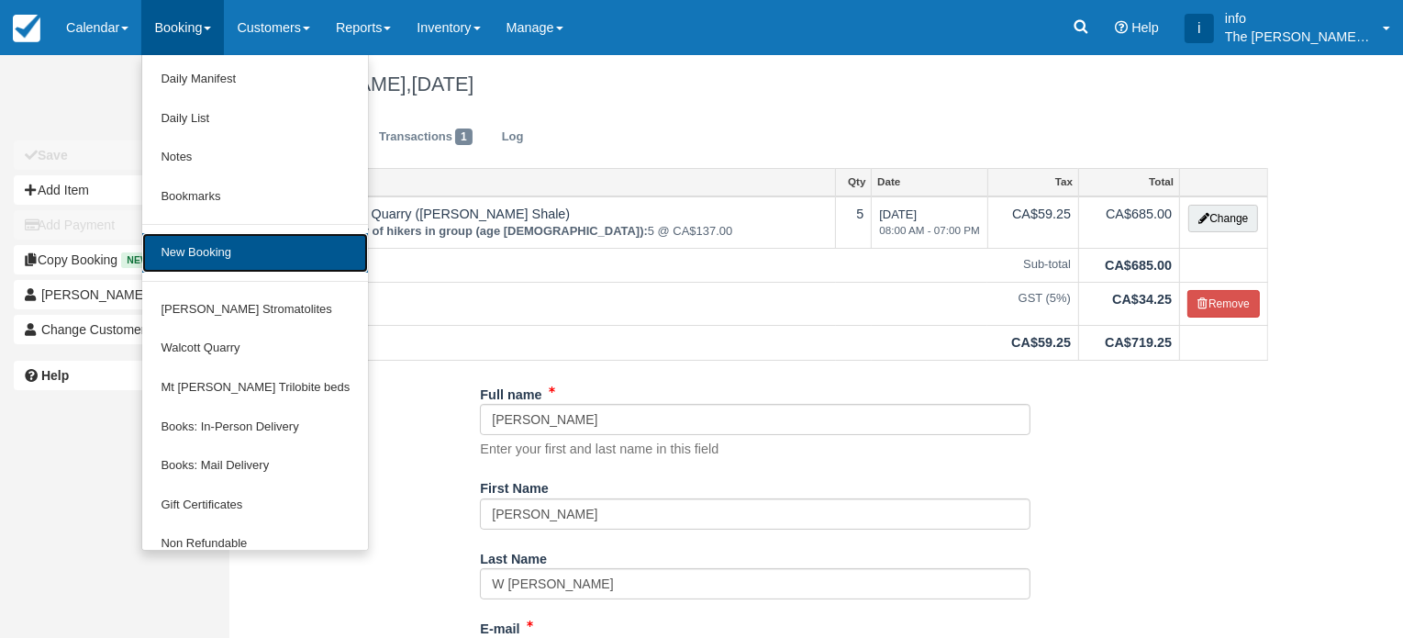
click at [198, 245] on link "New Booking" at bounding box center [255, 252] width 226 height 39
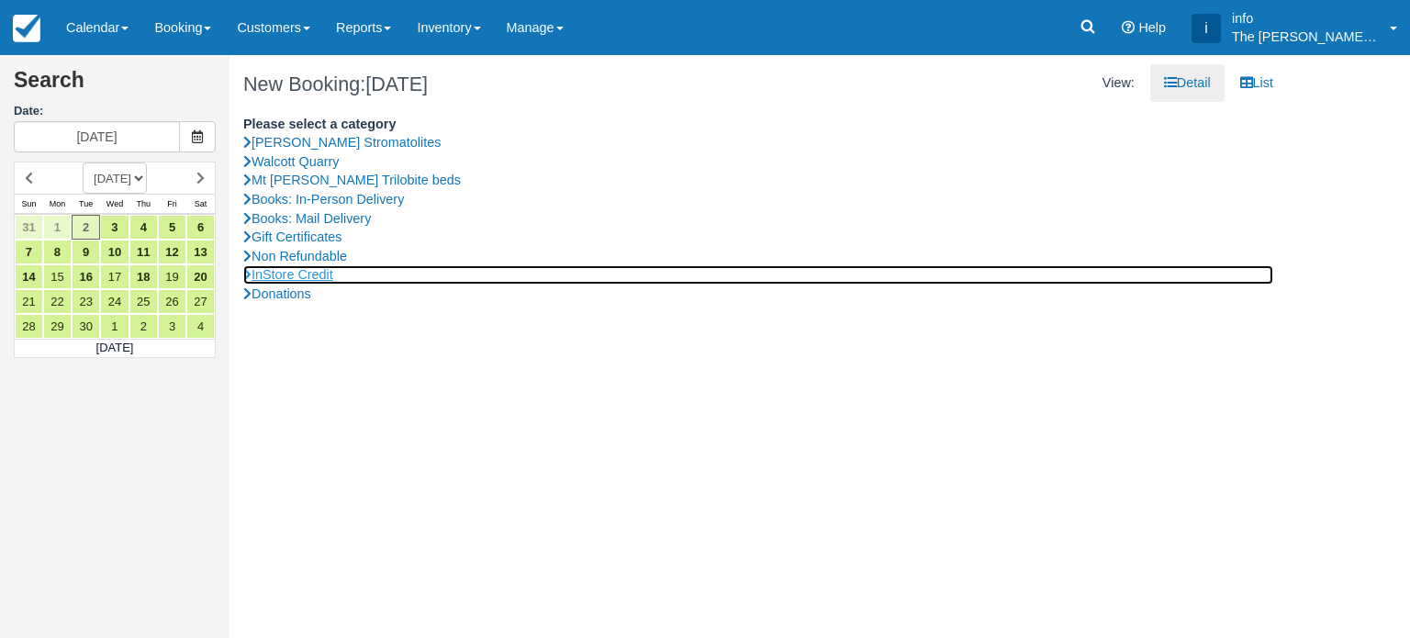
click at [293, 272] on link "InStore Credit" at bounding box center [758, 274] width 1030 height 19
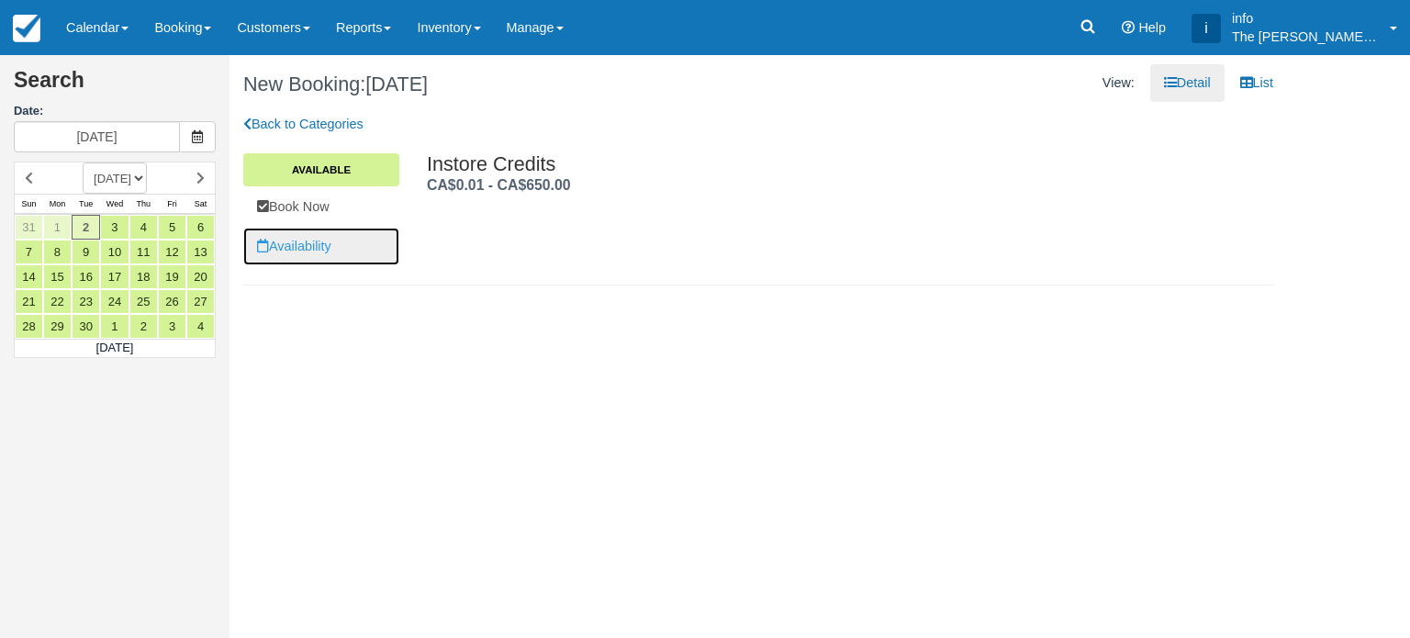
click at [306, 250] on link "Availability" at bounding box center [321, 247] width 156 height 38
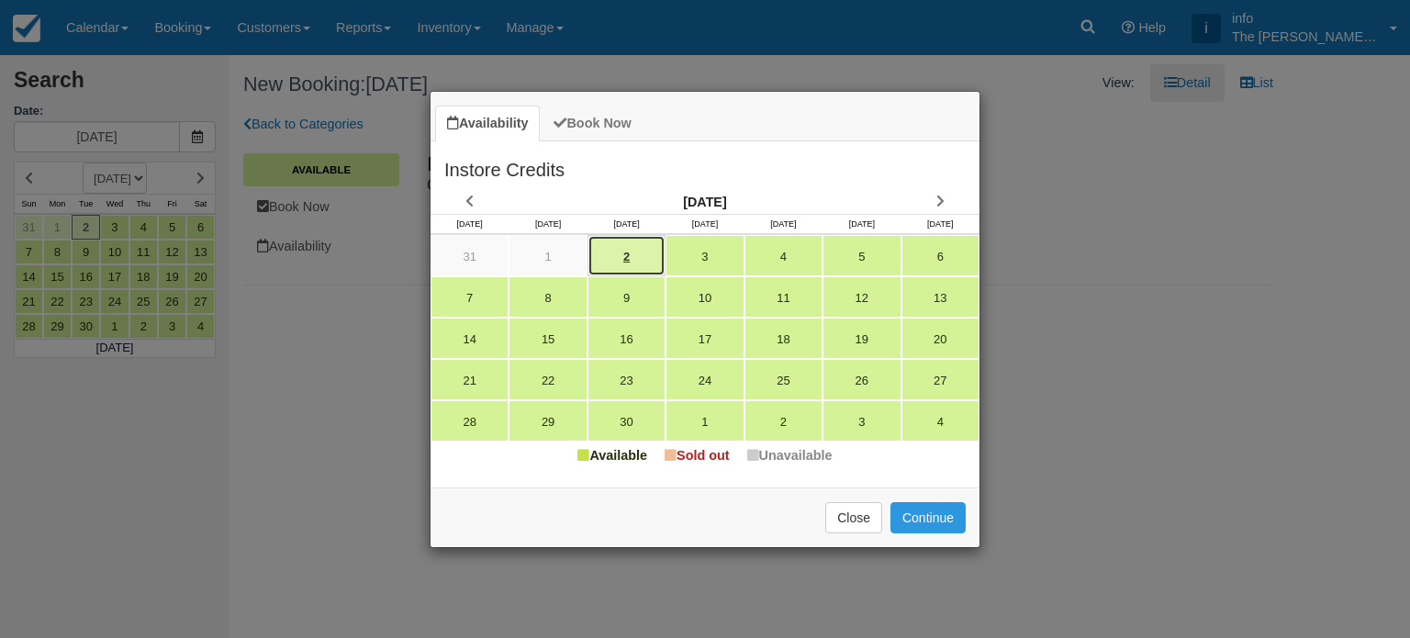
click at [625, 257] on link "2" at bounding box center [626, 255] width 78 height 41
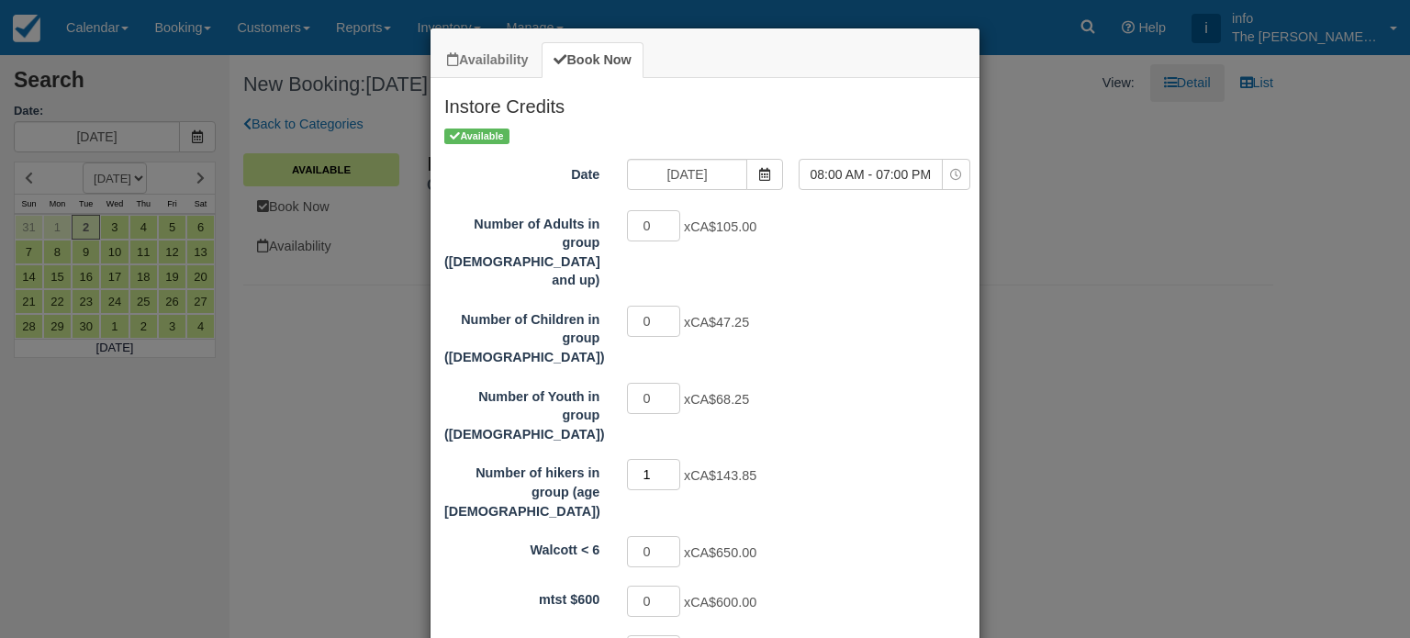
click at [664, 459] on input "1" at bounding box center [653, 474] width 53 height 31
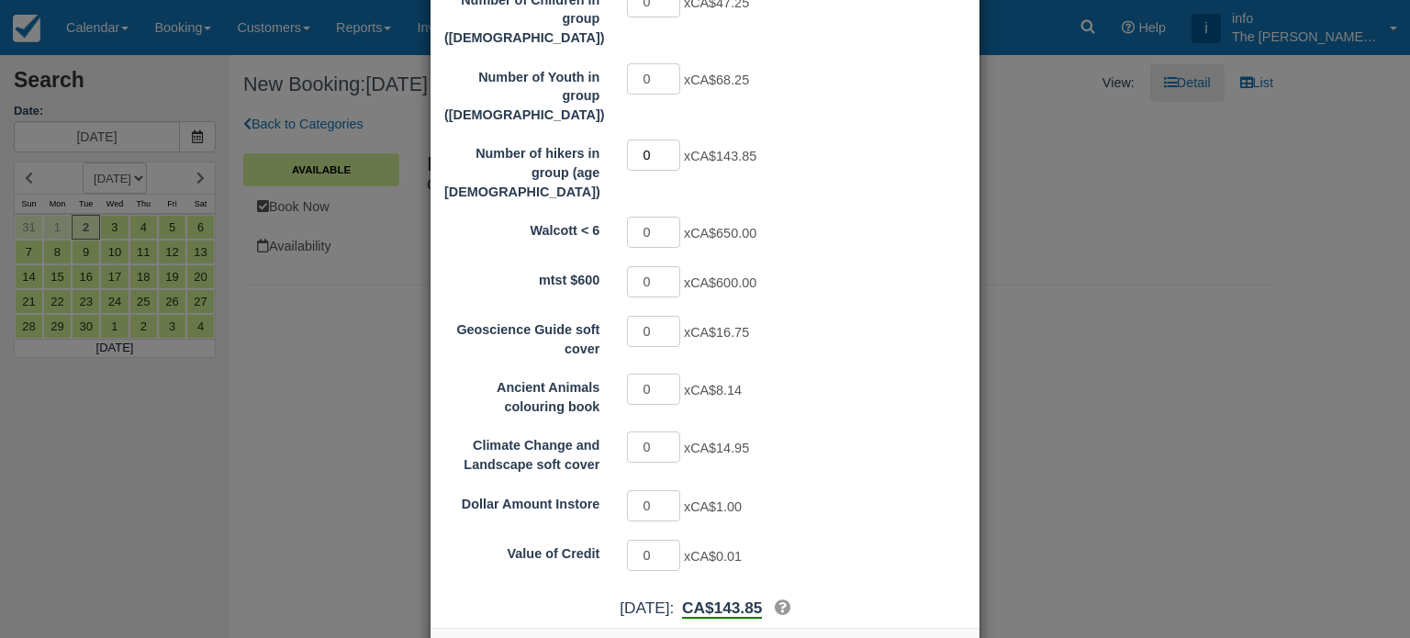
type input "0"
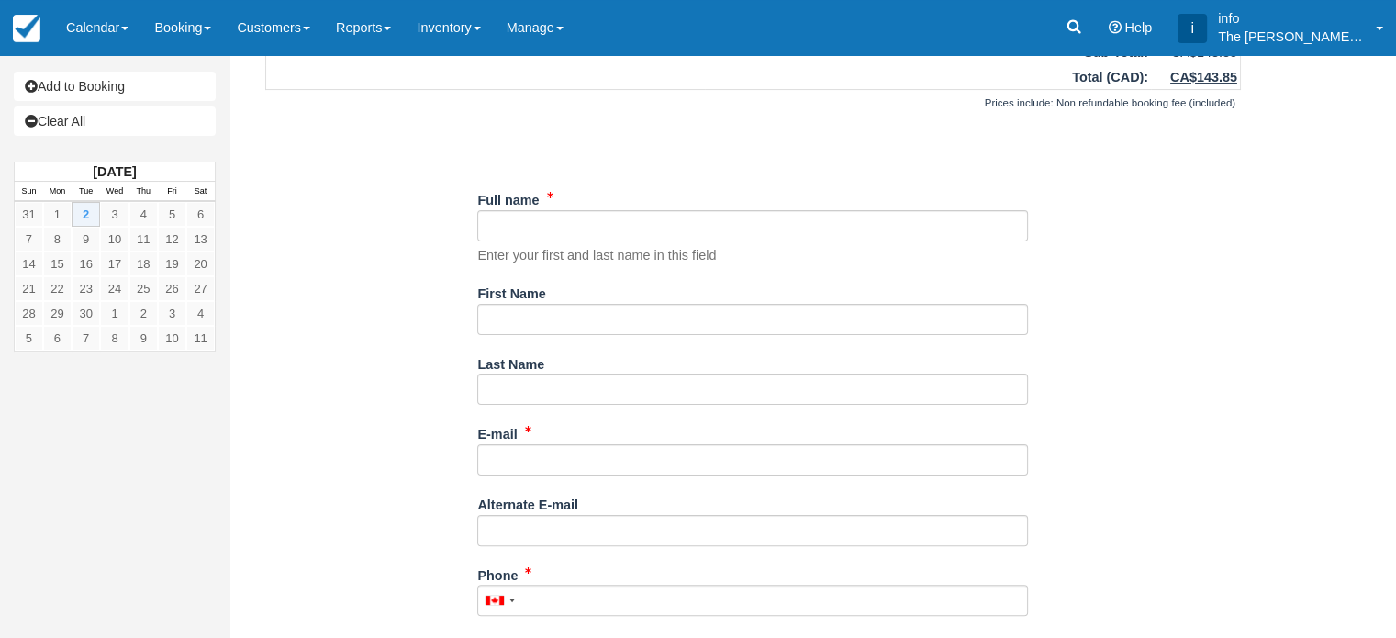
scroll to position [367, 0]
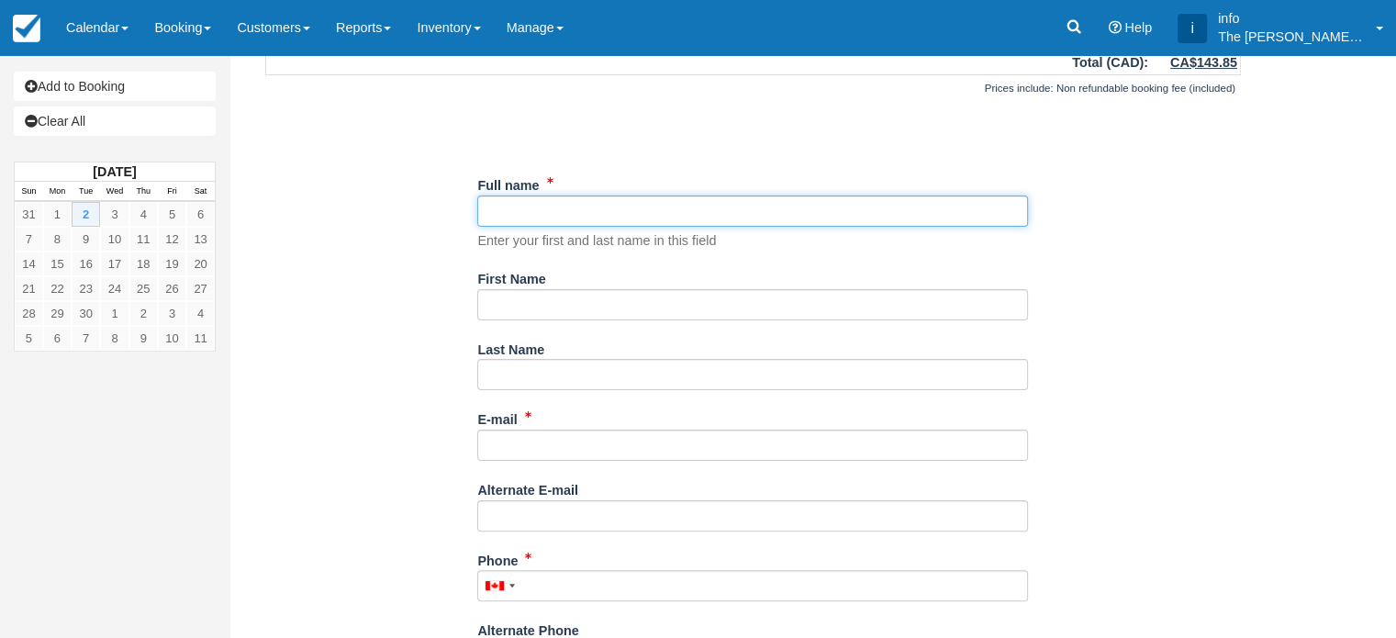
click at [518, 195] on input "Full name" at bounding box center [752, 210] width 551 height 31
click at [541, 195] on input "Full name" at bounding box center [752, 210] width 551 height 31
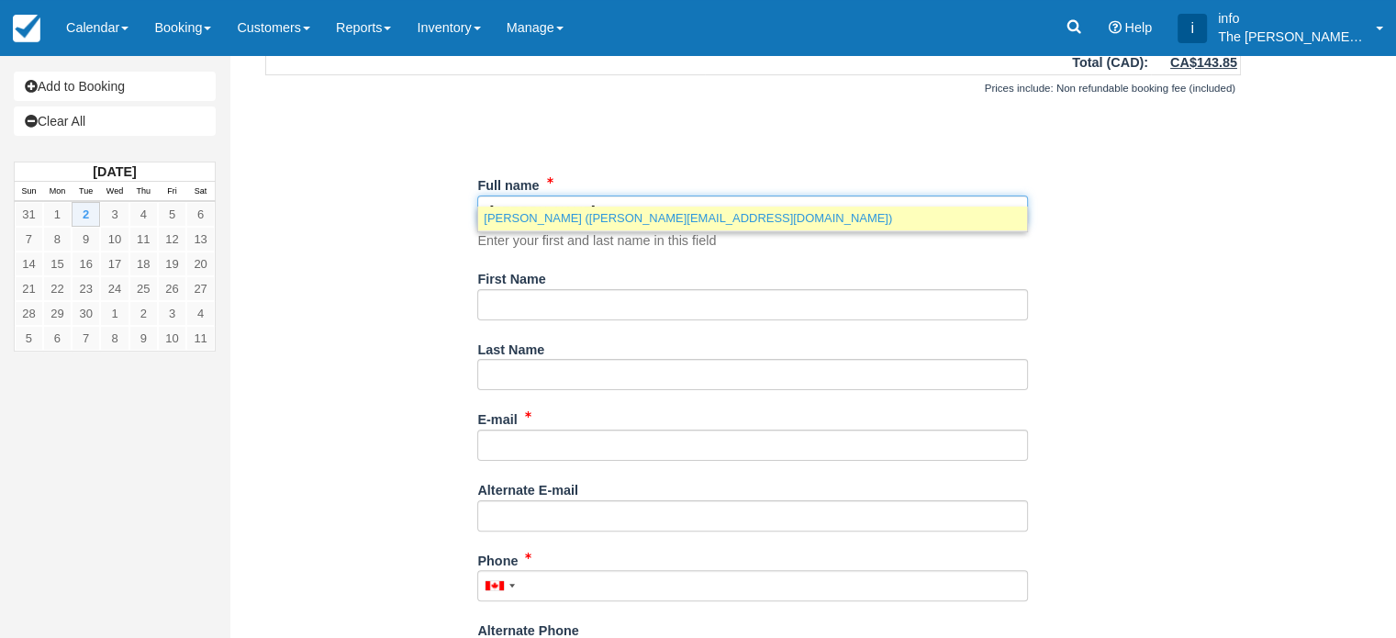
click at [562, 216] on link "Jason W Barnes (jason@barnesos.net)" at bounding box center [752, 217] width 549 height 23
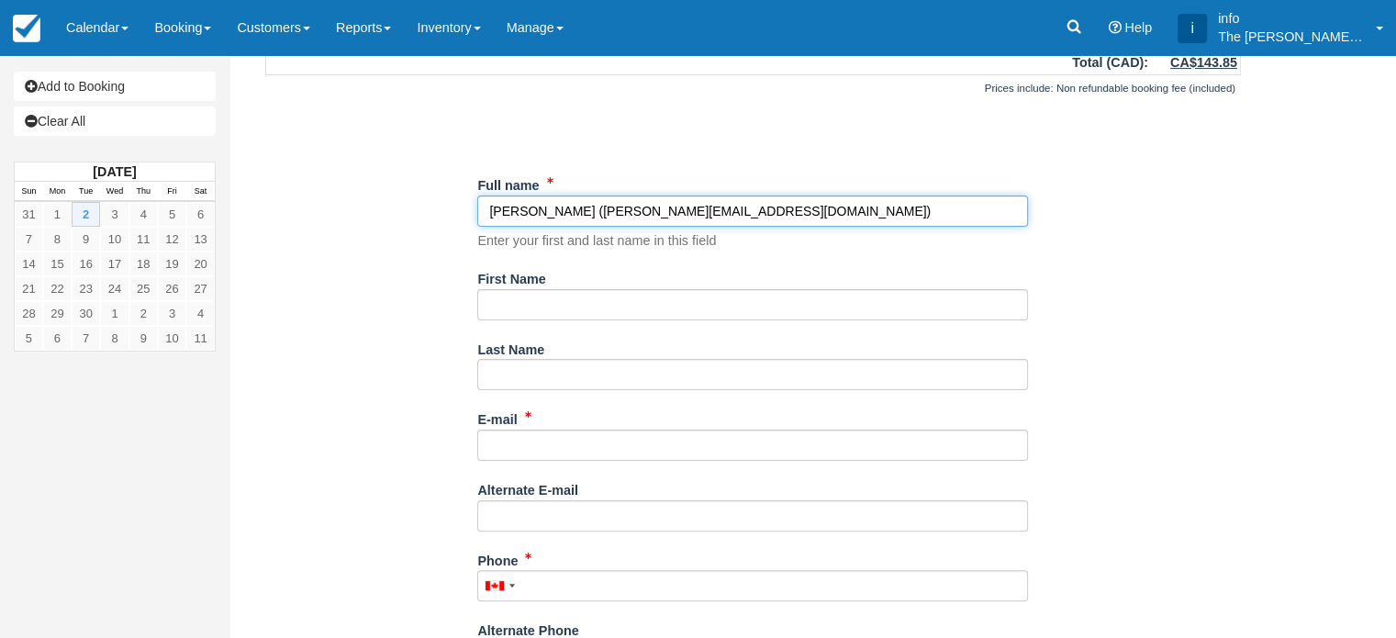
type input "[PERSON_NAME]"
type input "Jason"
type input "W Barnes"
type input "[PERSON_NAME][EMAIL_ADDRESS][DOMAIN_NAME]"
type input "+12083102079"
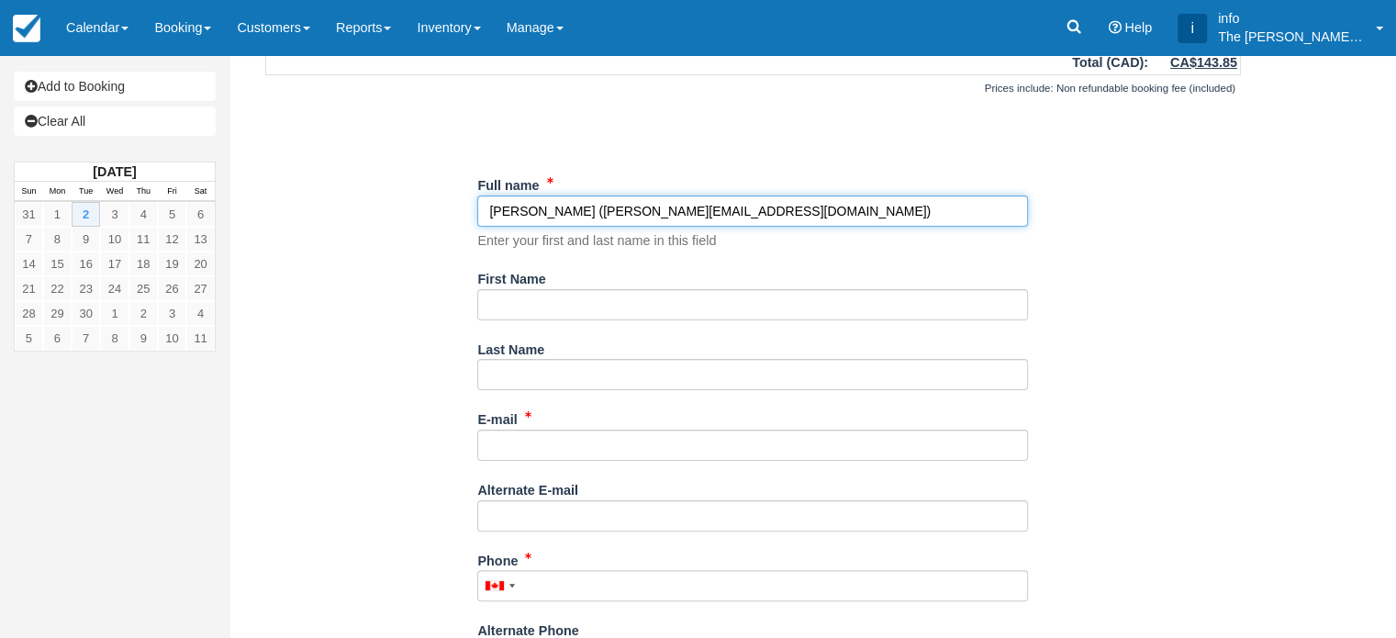
type input "409 CONESTOGA DR"
type input "MOSCOW"
select select "US"
select select
type input "83843"
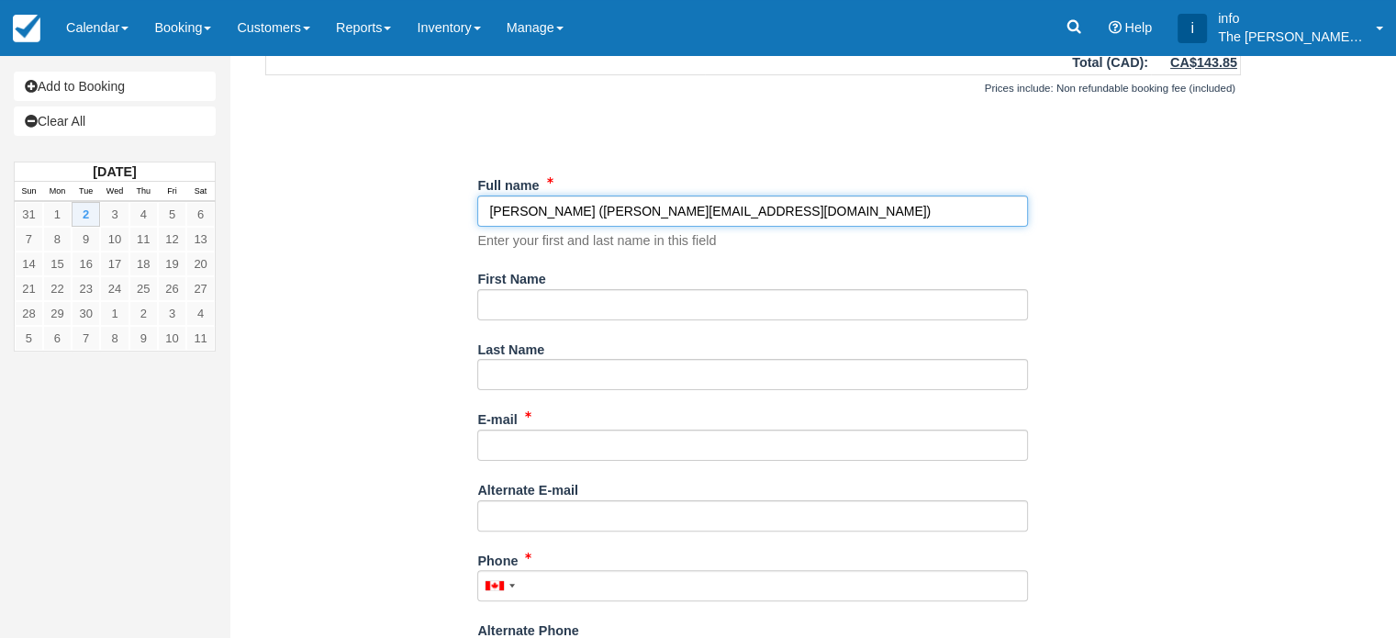
type textarea "science"
type textarea "alltrails recommendation"
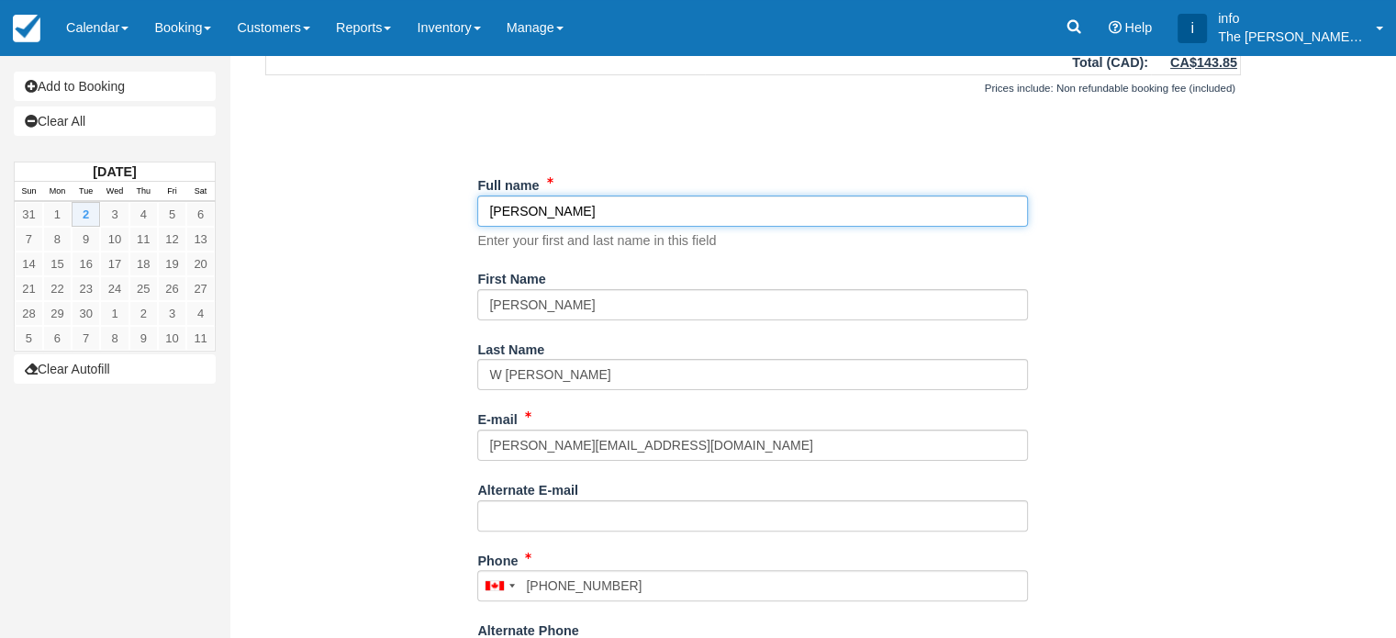
select select "ID"
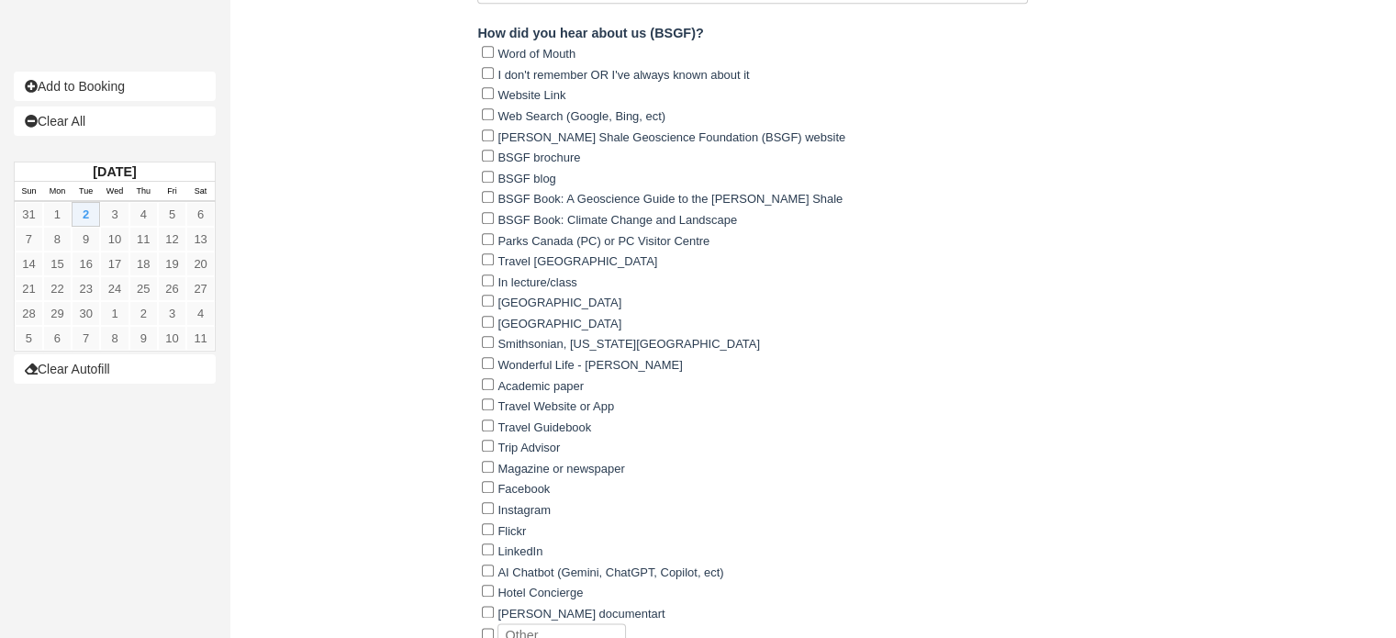
scroll to position [2237, 0]
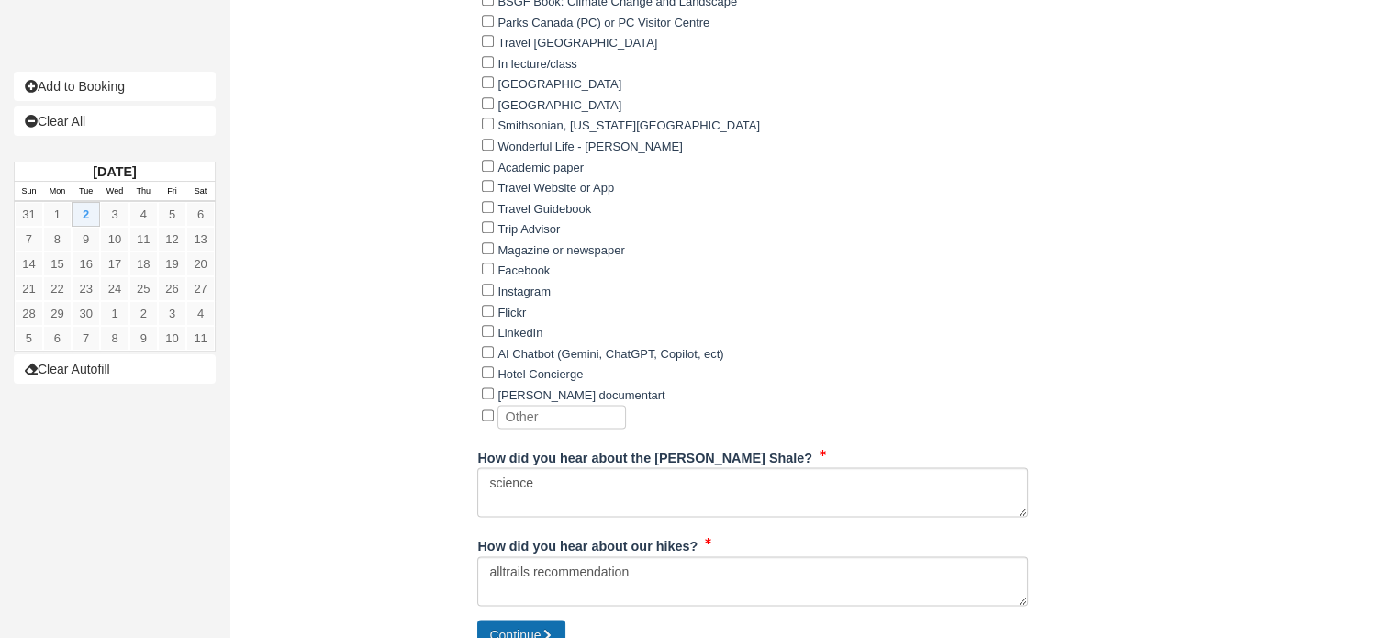
type input "[PERSON_NAME]"
click at [512, 619] on button "Continue" at bounding box center [521, 634] width 88 height 31
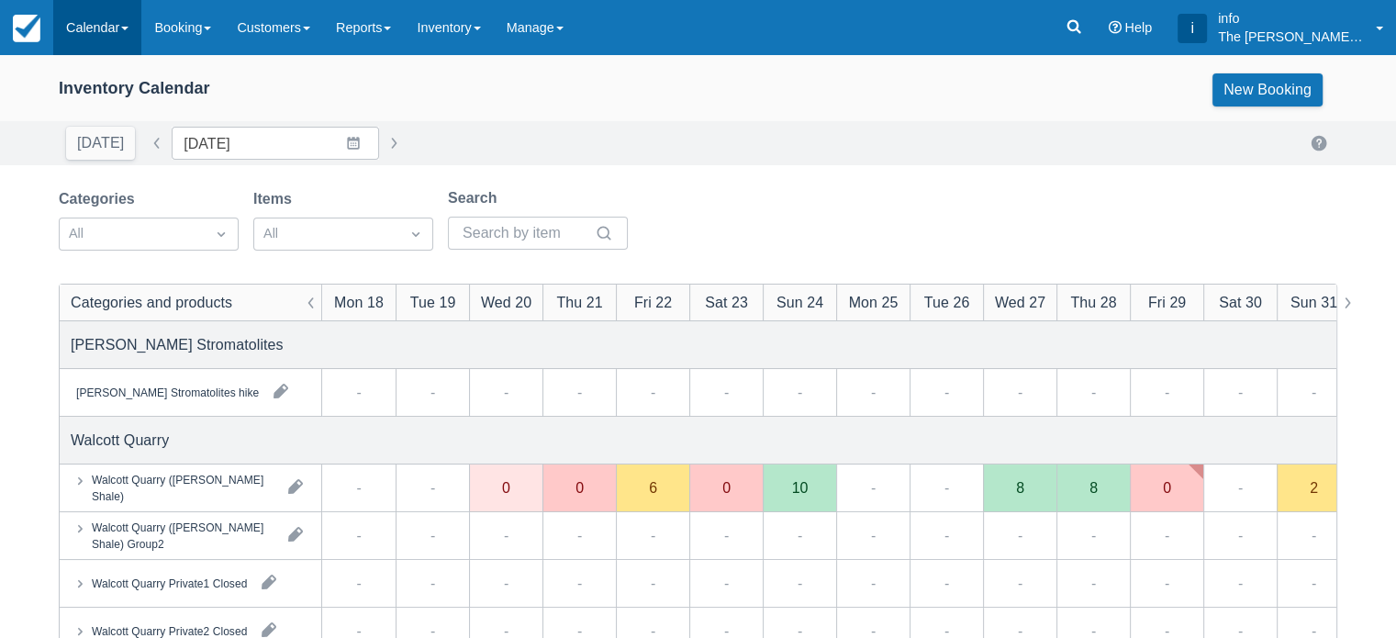
click at [107, 27] on link "Calendar" at bounding box center [97, 27] width 88 height 55
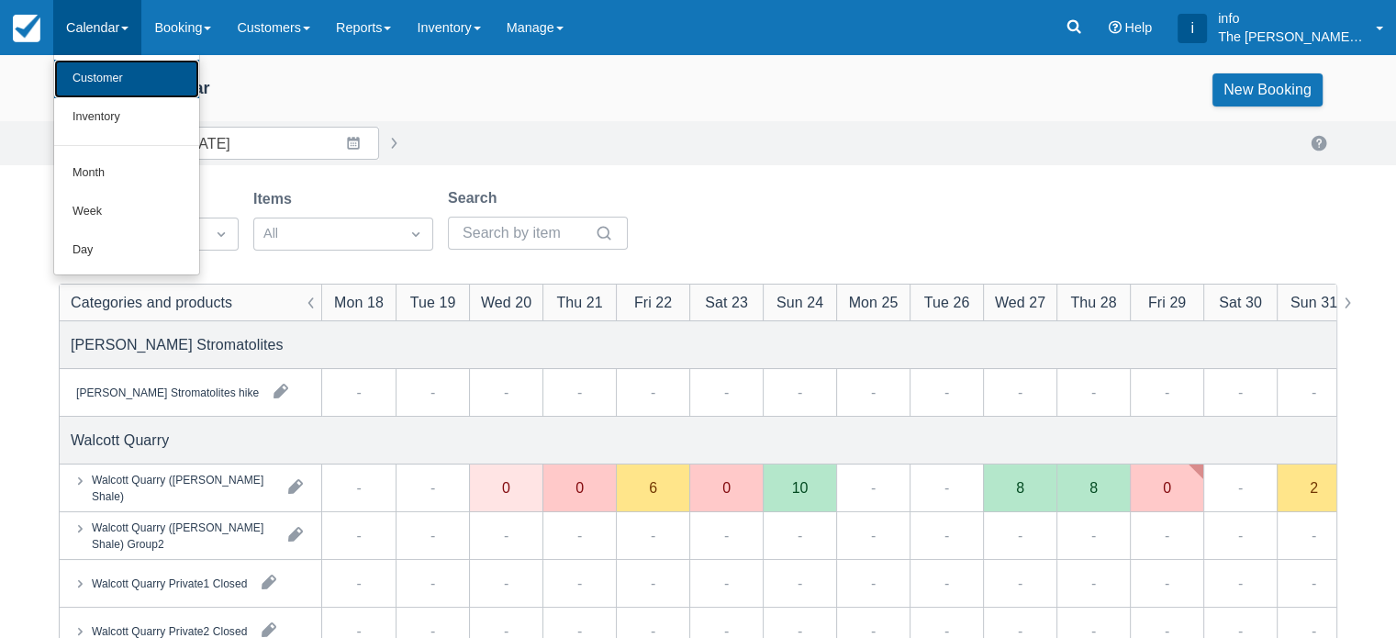
click at [117, 87] on link "Customer" at bounding box center [126, 79] width 145 height 39
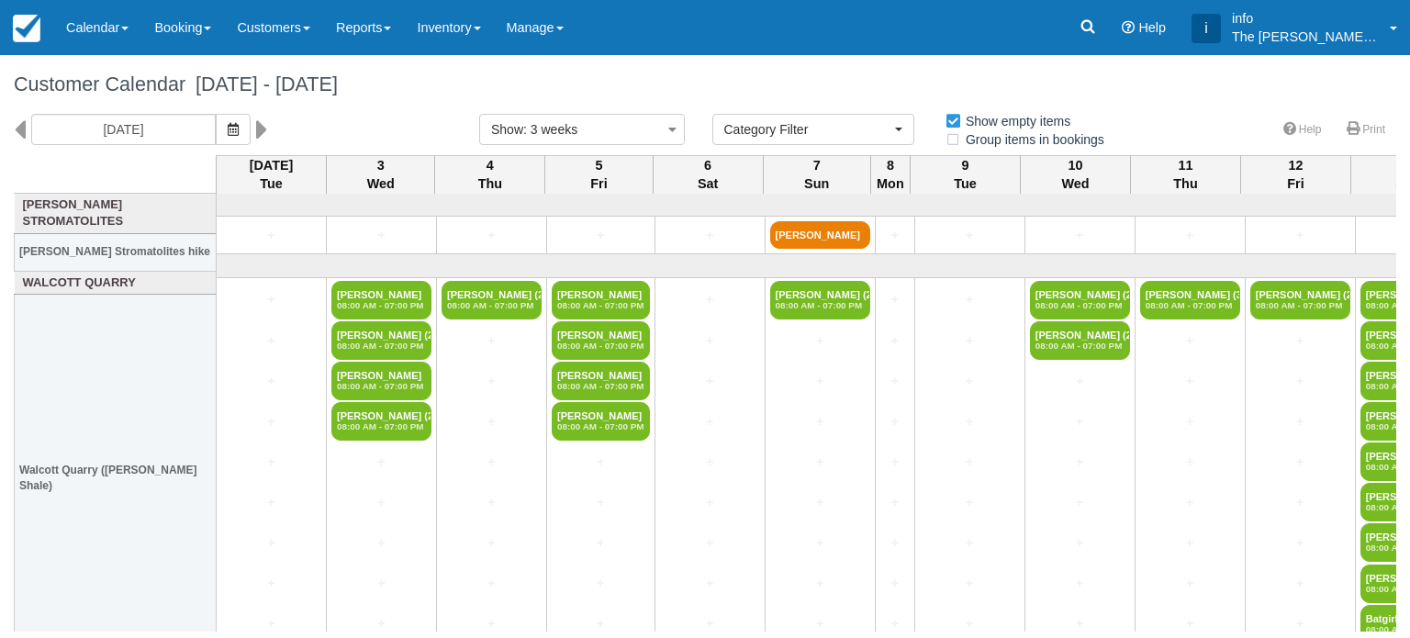
select select
click at [19, 129] on icon at bounding box center [20, 129] width 12 height 31
type input "[DATE]"
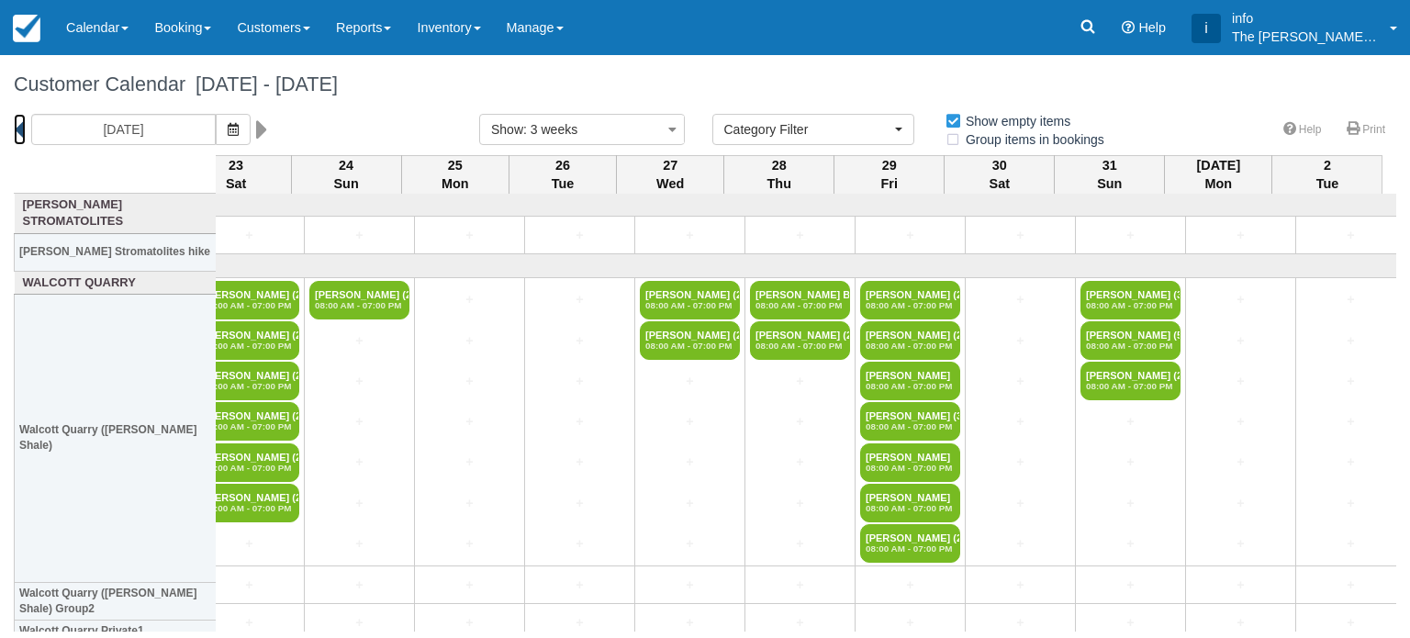
scroll to position [0, 1103]
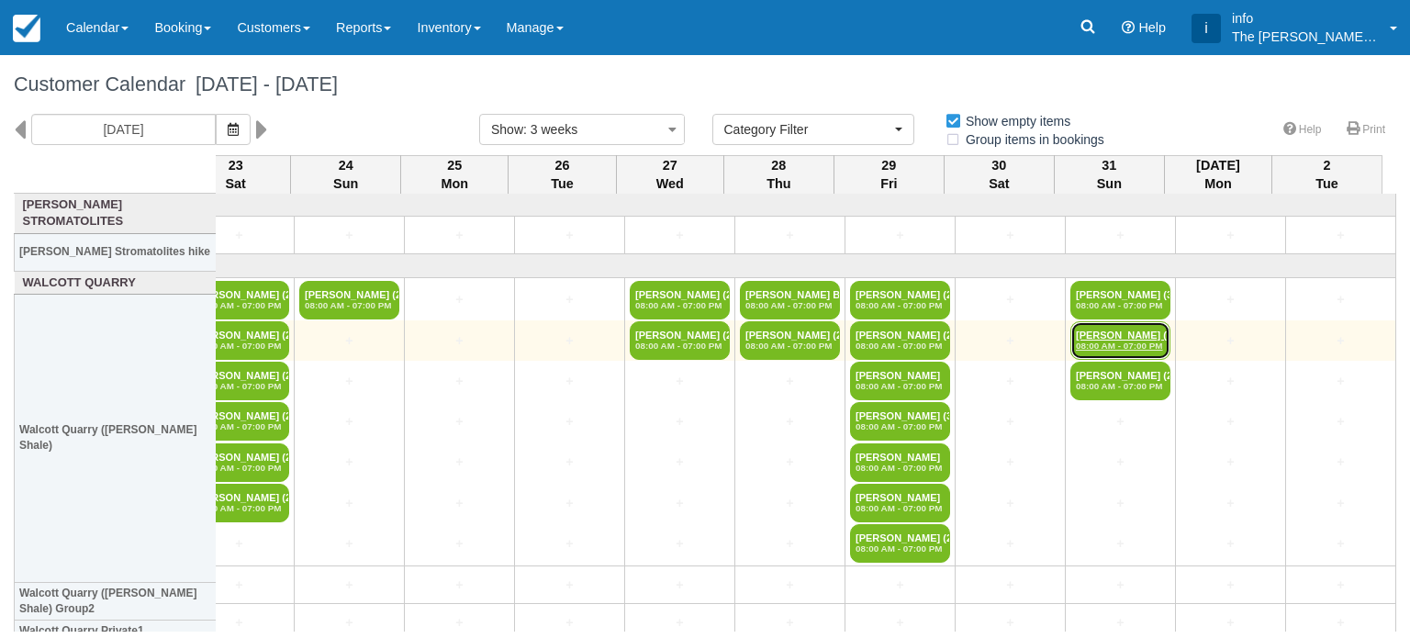
click at [1101, 338] on link "Jason W Barnes (5) 08:00 AM - 07:00 PM" at bounding box center [1120, 340] width 100 height 39
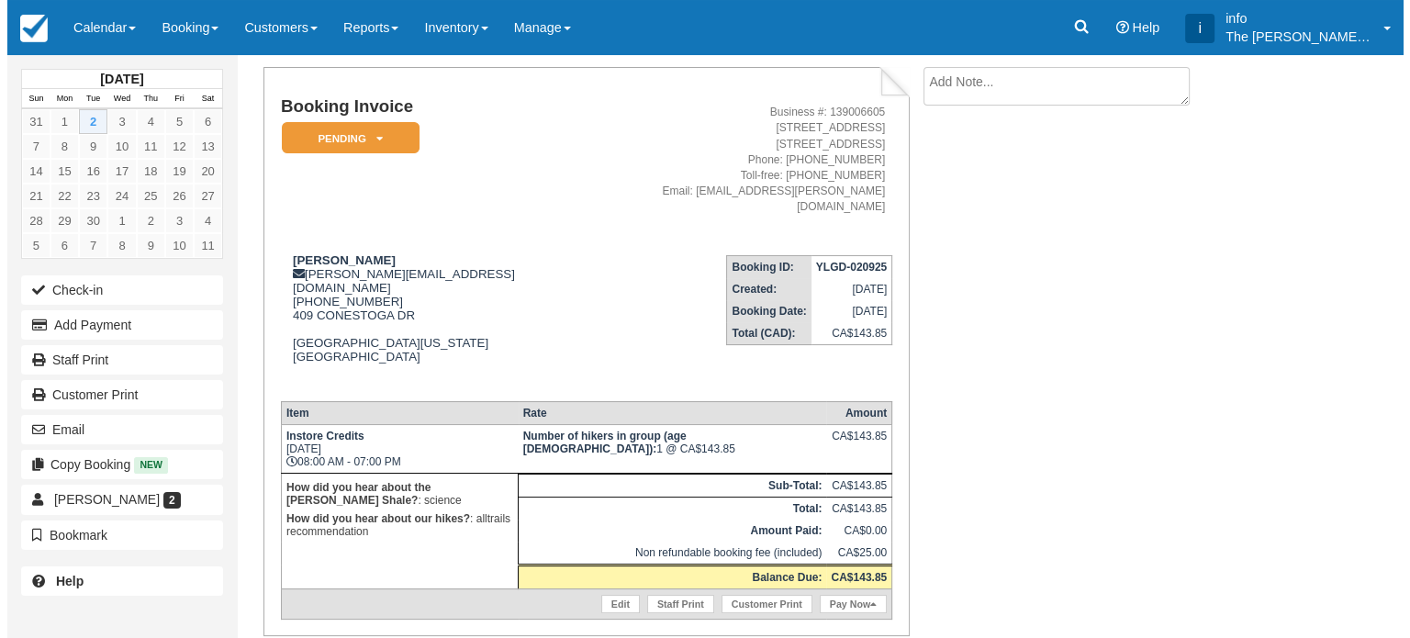
scroll to position [134, 0]
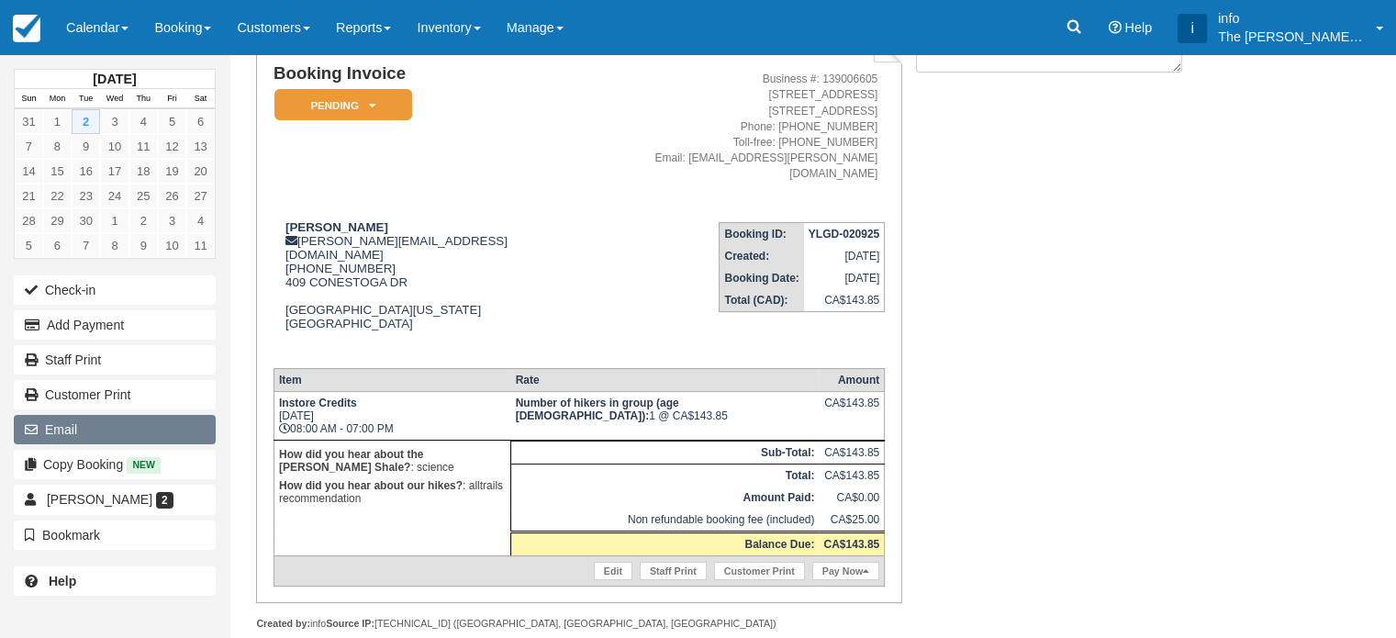
click at [84, 418] on button "Email" at bounding box center [115, 429] width 202 height 29
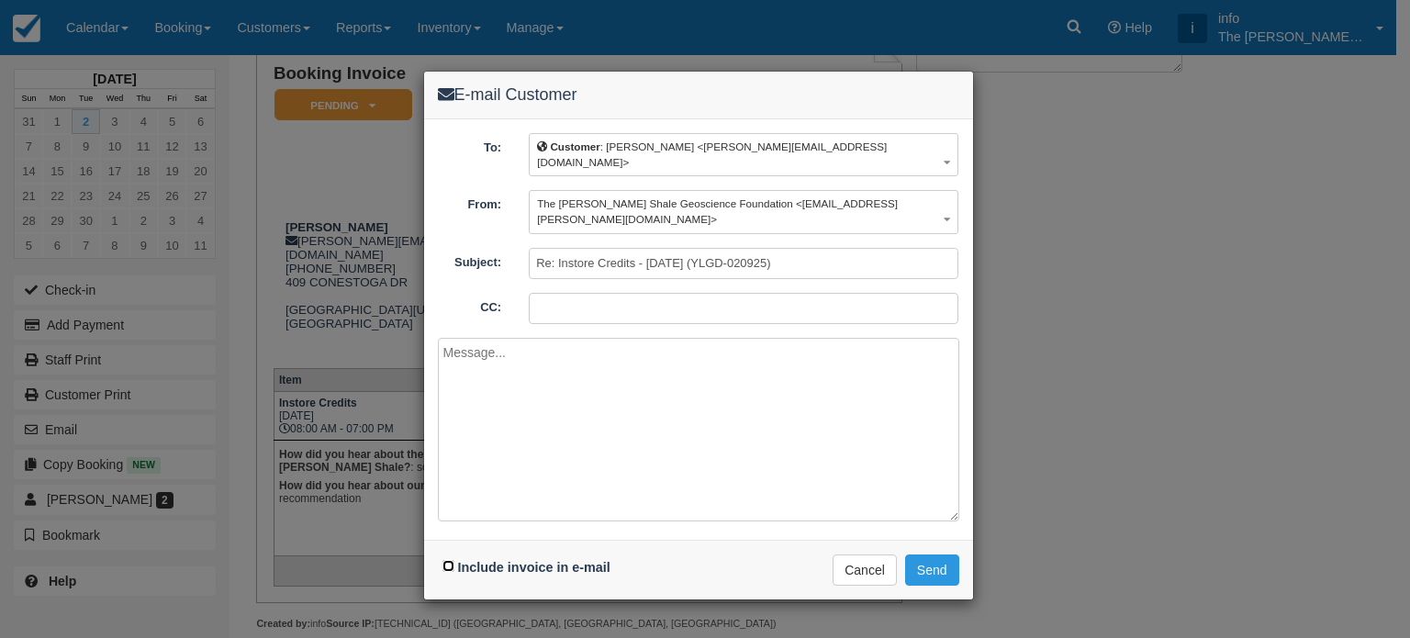
click at [448, 560] on input "Include invoice in e-mail" at bounding box center [448, 566] width 12 height 12
checkbox input "true"
click at [483, 401] on textarea at bounding box center [698, 430] width 521 height 184
click at [472, 338] on textarea "Hell0 jason," at bounding box center [698, 430] width 521 height 184
click at [474, 338] on textarea "Hello jason," at bounding box center [698, 430] width 521 height 184
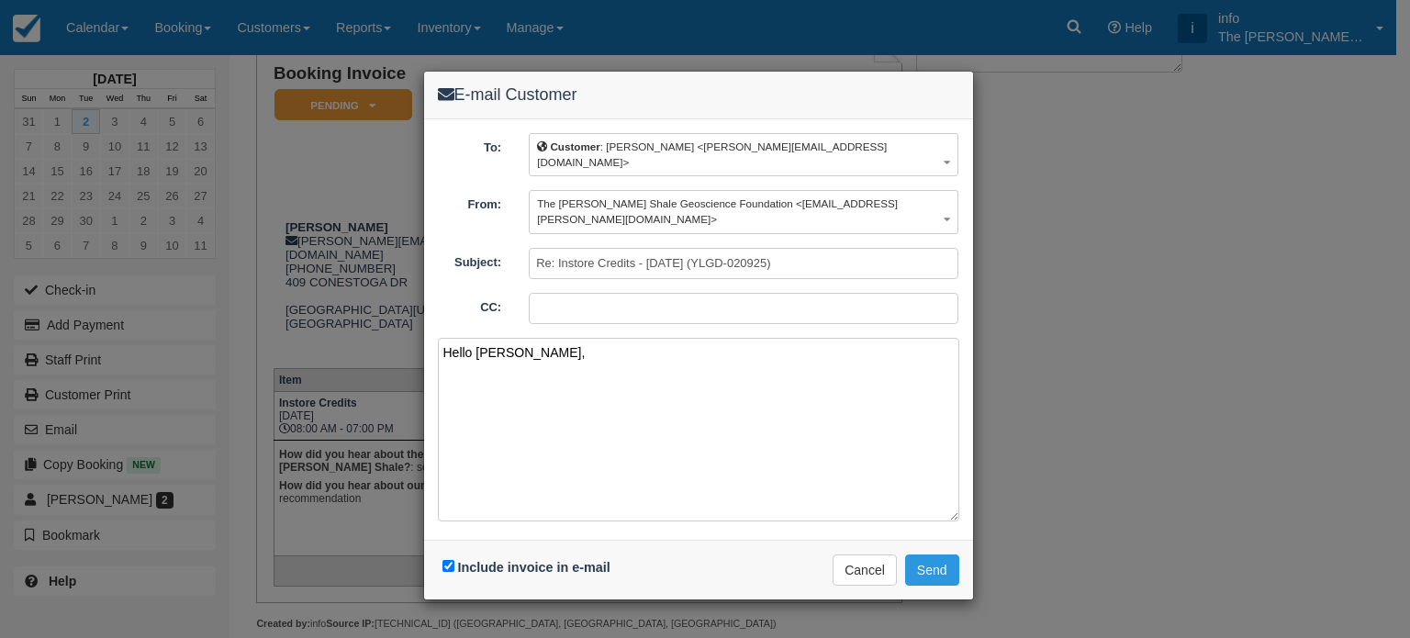
click at [527, 338] on textarea "Hello Jason," at bounding box center [698, 430] width 521 height 184
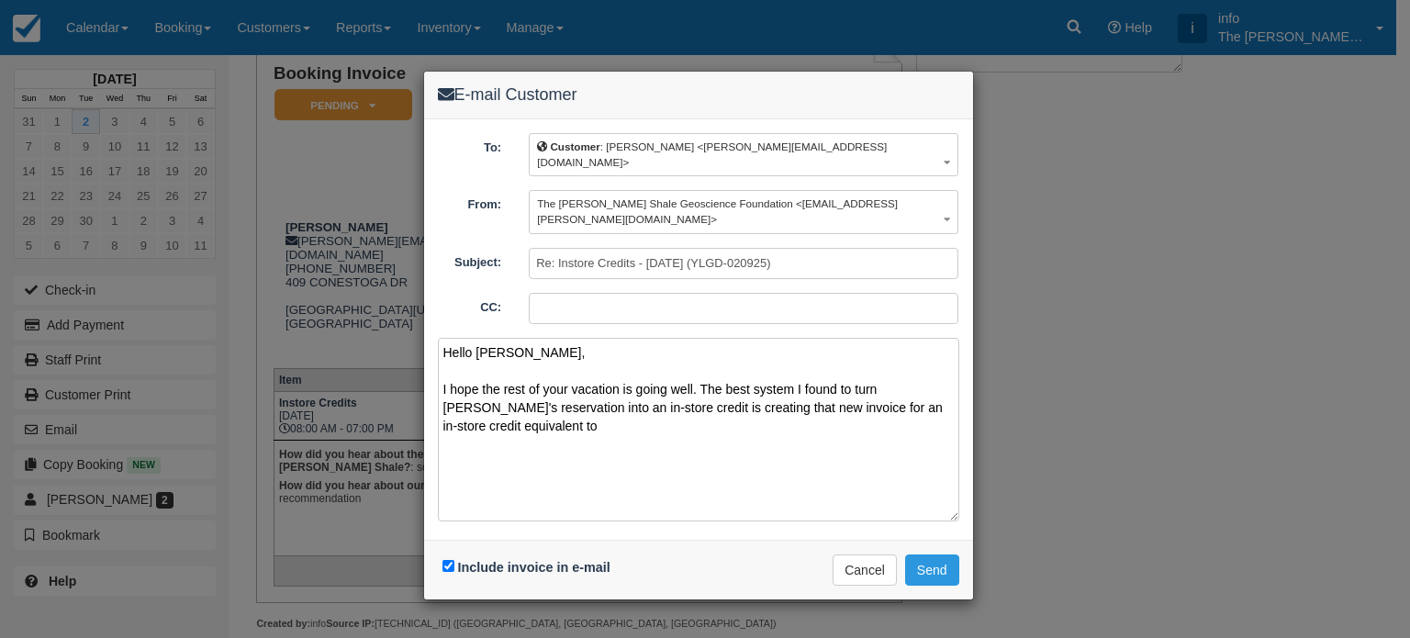
click at [530, 389] on textarea "Hello Jason, I hope the rest of your vacation is going well. The best system I …" at bounding box center [698, 430] width 521 height 184
click at [555, 393] on textarea "Hello Jason, I hope the rest of your vacation is going well. The best system I …" at bounding box center [698, 430] width 521 height 184
click at [581, 391] on textarea "Hello Jason, I hope the rest of your vacation is going well. The best system I …" at bounding box center [698, 430] width 521 height 184
click at [688, 396] on textarea "Hello Jason, I hope the rest of your vacation is going well. The best system I …" at bounding box center [698, 430] width 521 height 184
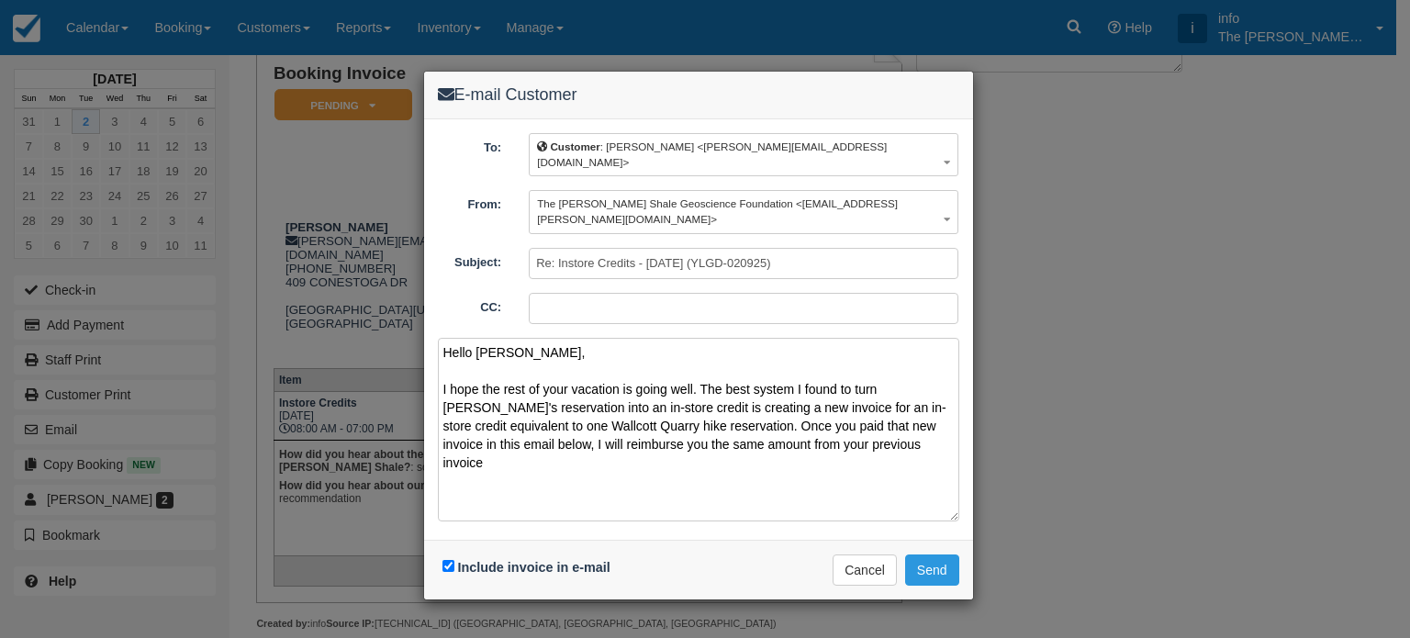
click at [808, 407] on textarea "Hello Jason, I hope the rest of your vacation is going well. The best system I …" at bounding box center [698, 430] width 521 height 184
click at [925, 411] on textarea "Hello Jason, I hope the rest of your vacation is going well. The best system I …" at bounding box center [698, 430] width 521 height 184
drag, startPoint x: 862, startPoint y: 411, endPoint x: 819, endPoint y: 418, distance: 43.8
click at [819, 418] on textarea "Hello Jason, I hope the rest of your vacation is going well. The best system I …" at bounding box center [698, 430] width 521 height 184
click at [507, 390] on textarea "Hello Jason, I hope the rest of your vacation is going well. The best system I …" at bounding box center [698, 430] width 521 height 184
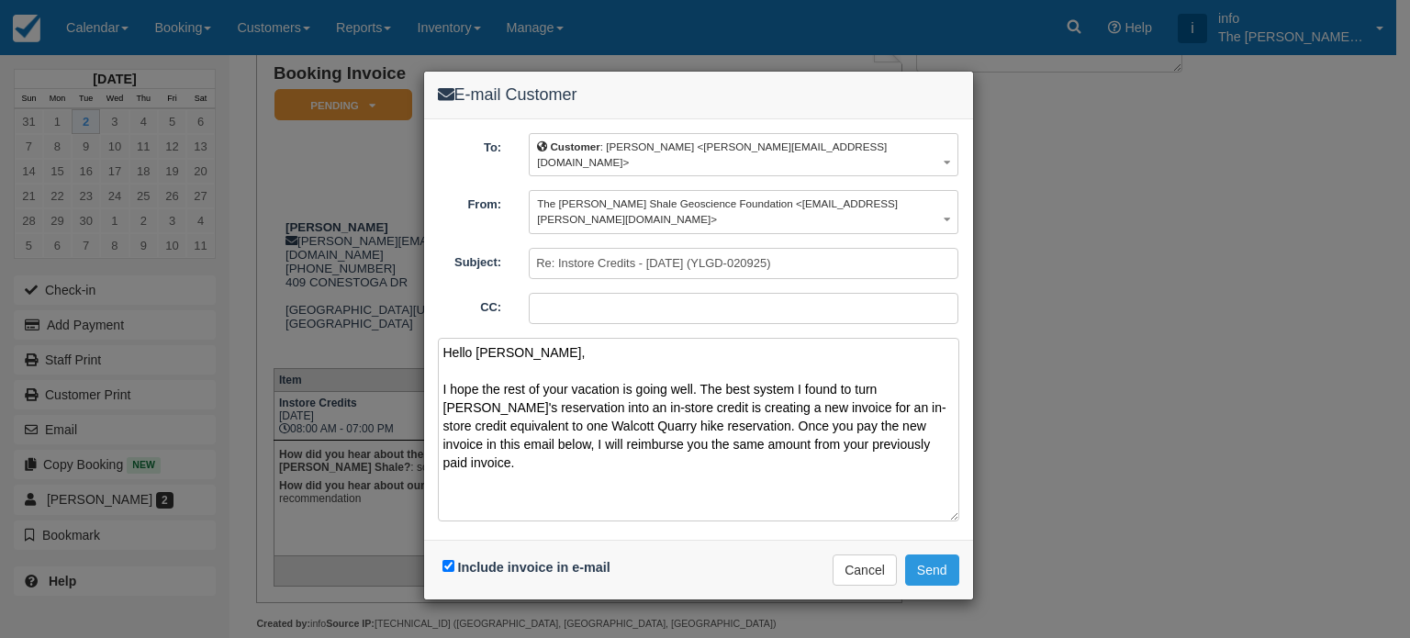
click at [653, 411] on textarea "Hello Jason, I hope the rest of your vacation is going well. The best system I …" at bounding box center [698, 430] width 521 height 184
click at [925, 409] on textarea "Hello Jason, I hope the rest of your vacation is going well. The best system I …" at bounding box center [698, 430] width 521 height 184
paste textarea "Please get in touch if you have any questions. Kind regards, Antoine Archambaul…"
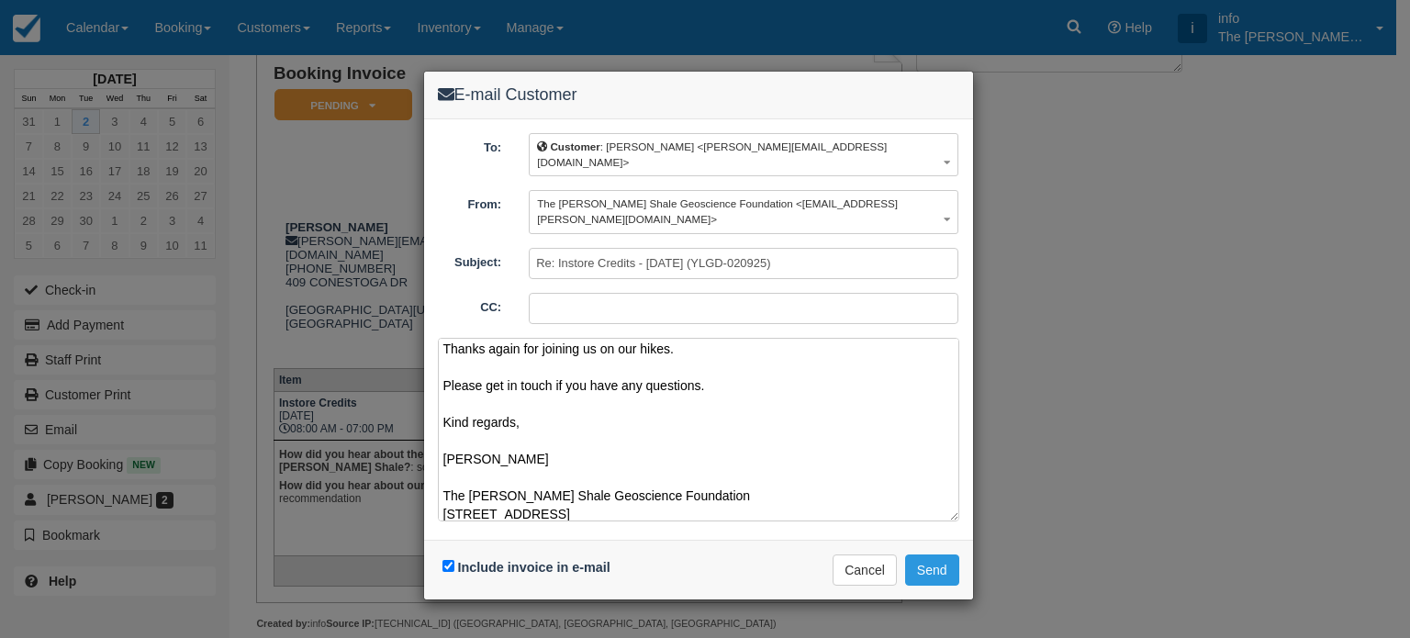
scroll to position [0, 0]
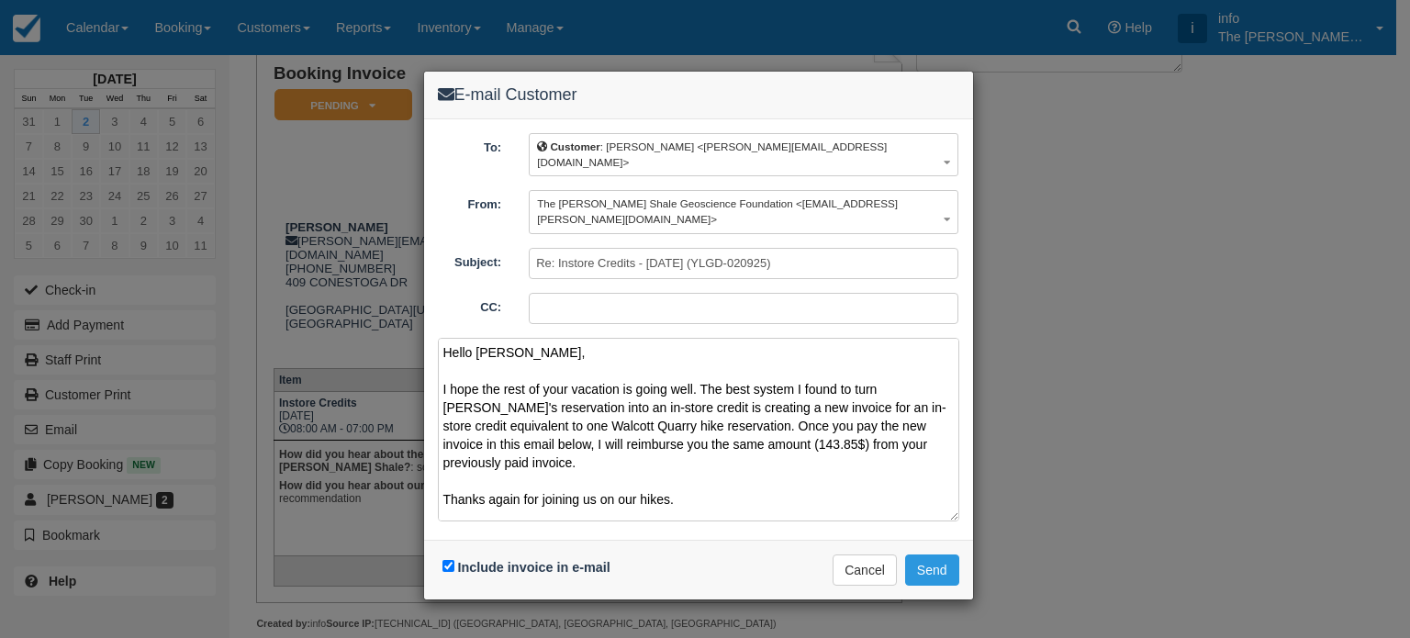
click at [780, 374] on textarea "Hello Jason, I hope the rest of your vacation is going well. The best system I …" at bounding box center [698, 430] width 521 height 184
drag, startPoint x: 855, startPoint y: 357, endPoint x: 876, endPoint y: 357, distance: 21.1
click at [876, 357] on textarea "Hello Jason, I hope the rest of your vacation is going well. The best system I …" at bounding box center [698, 430] width 521 height 184
click at [723, 401] on textarea "Hello Jason, I hope the rest of your vacation is going well. The best system I …" at bounding box center [698, 430] width 521 height 184
click at [701, 352] on textarea "Hello Jason, I hope the rest of your vacation is going well. The best system I …" at bounding box center [698, 430] width 521 height 184
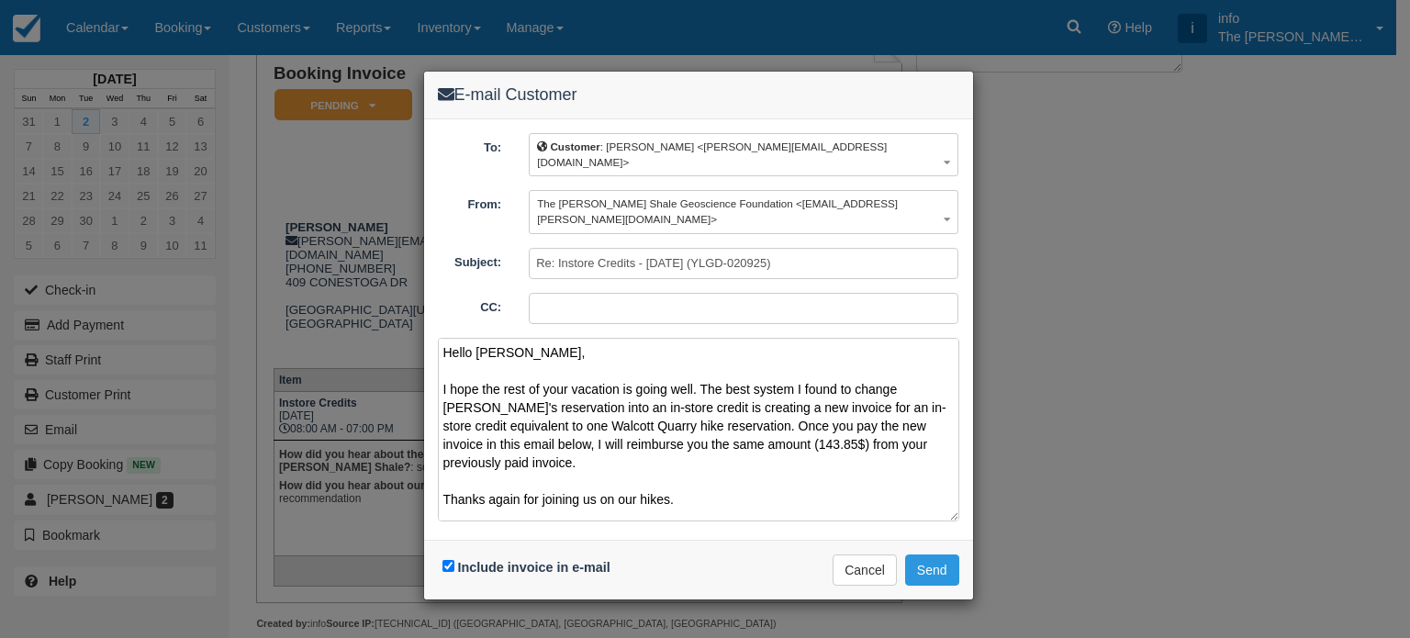
click at [737, 392] on textarea "Hello Jason, I hope the rest of your vacation is going well. The best system I …" at bounding box center [698, 430] width 521 height 184
type textarea "Hello Jason, I hope the rest of your vacation is going well. The best system I …"
click at [932, 554] on button "Send" at bounding box center [932, 569] width 54 height 31
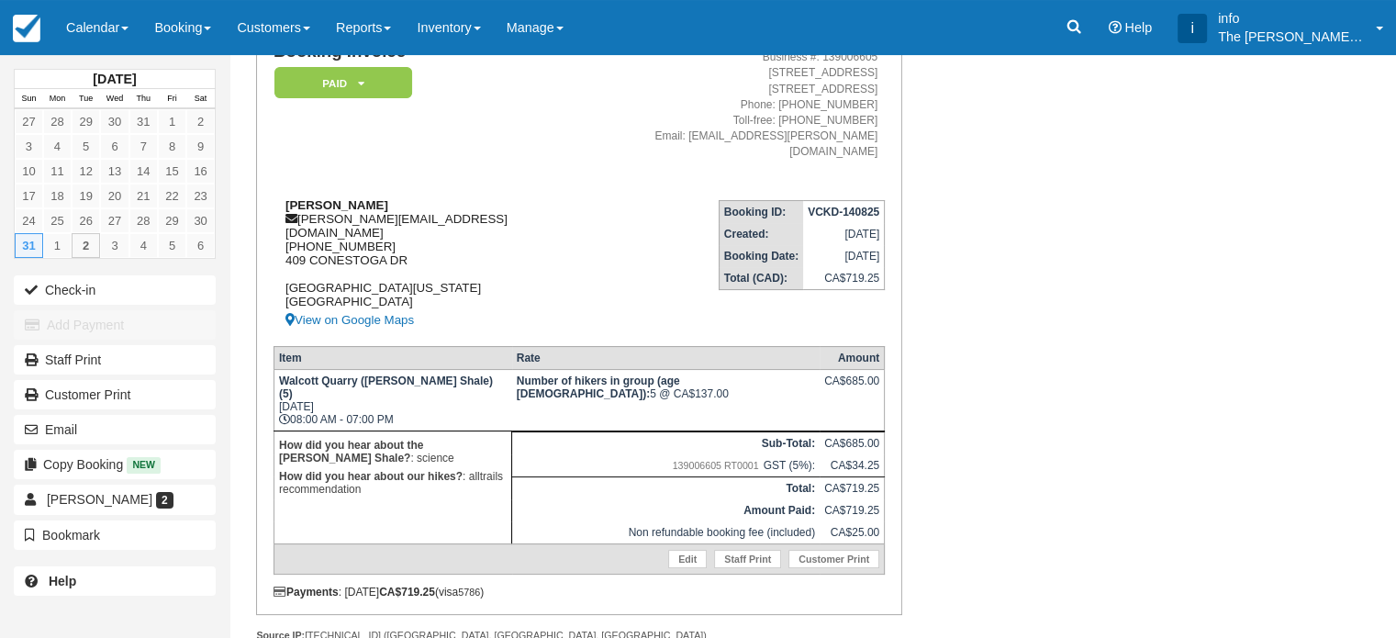
scroll to position [64, 0]
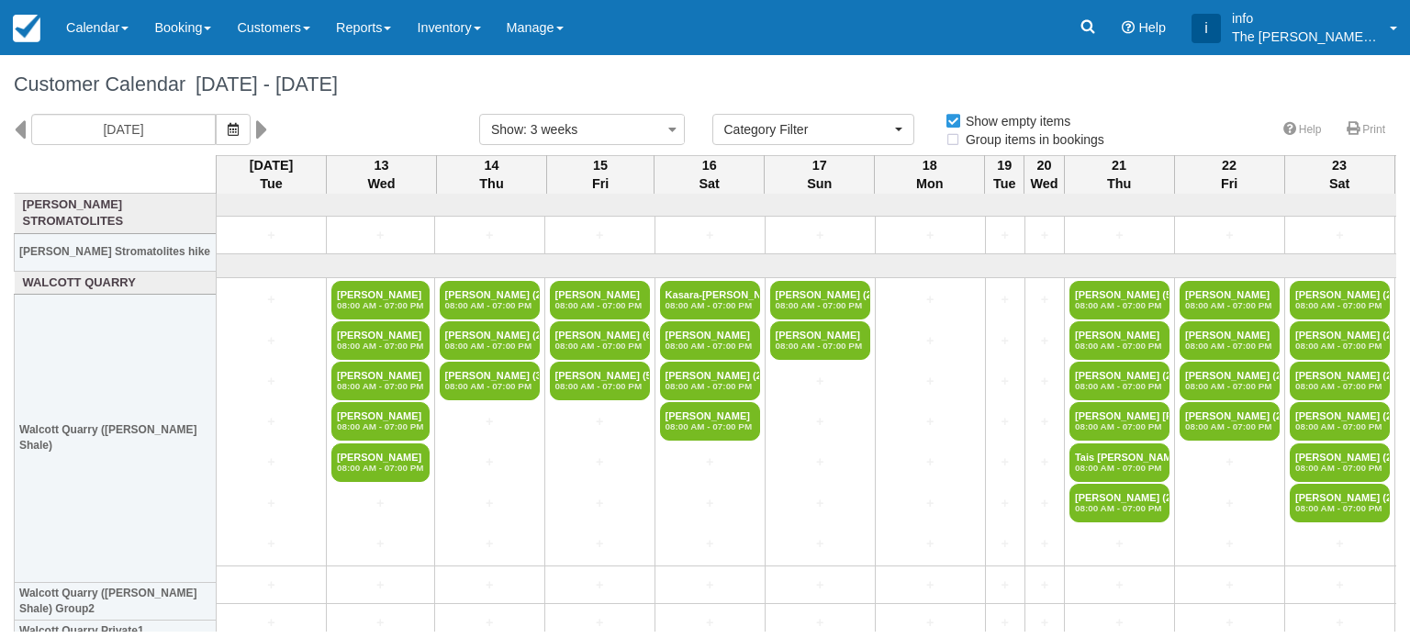
select select
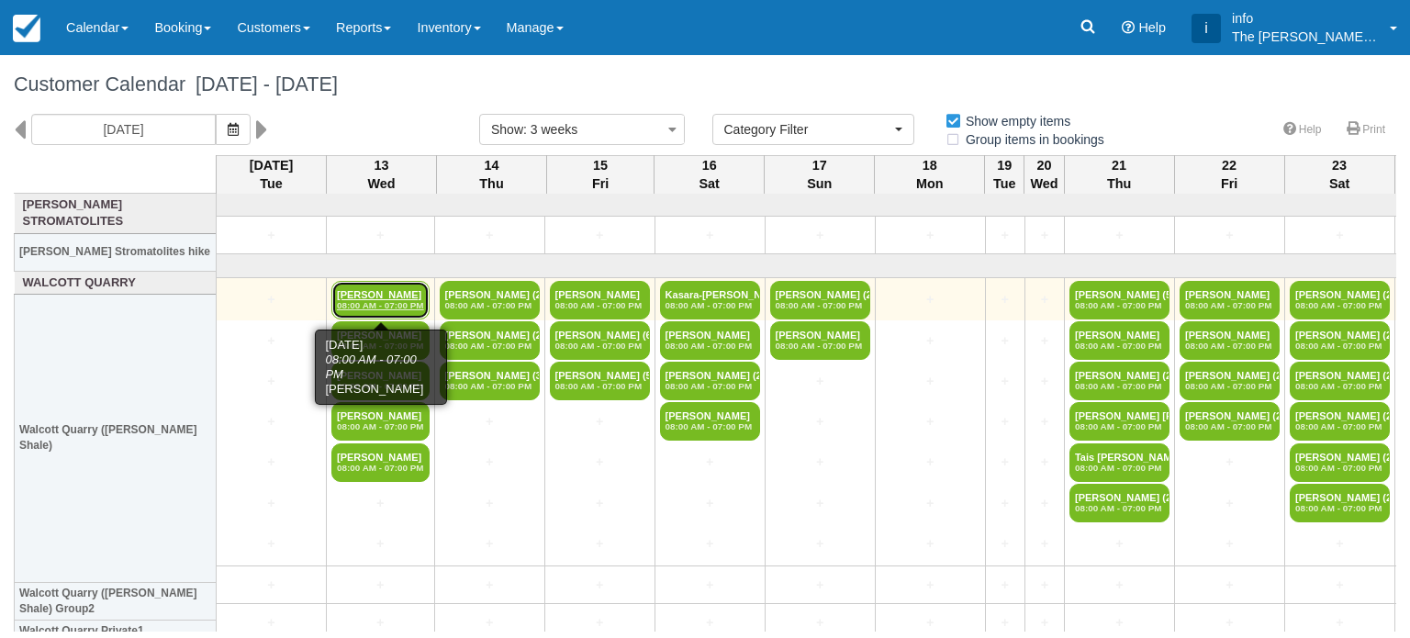
click at [382, 304] on em "08:00 AM - 07:00 PM" at bounding box center [380, 305] width 87 height 11
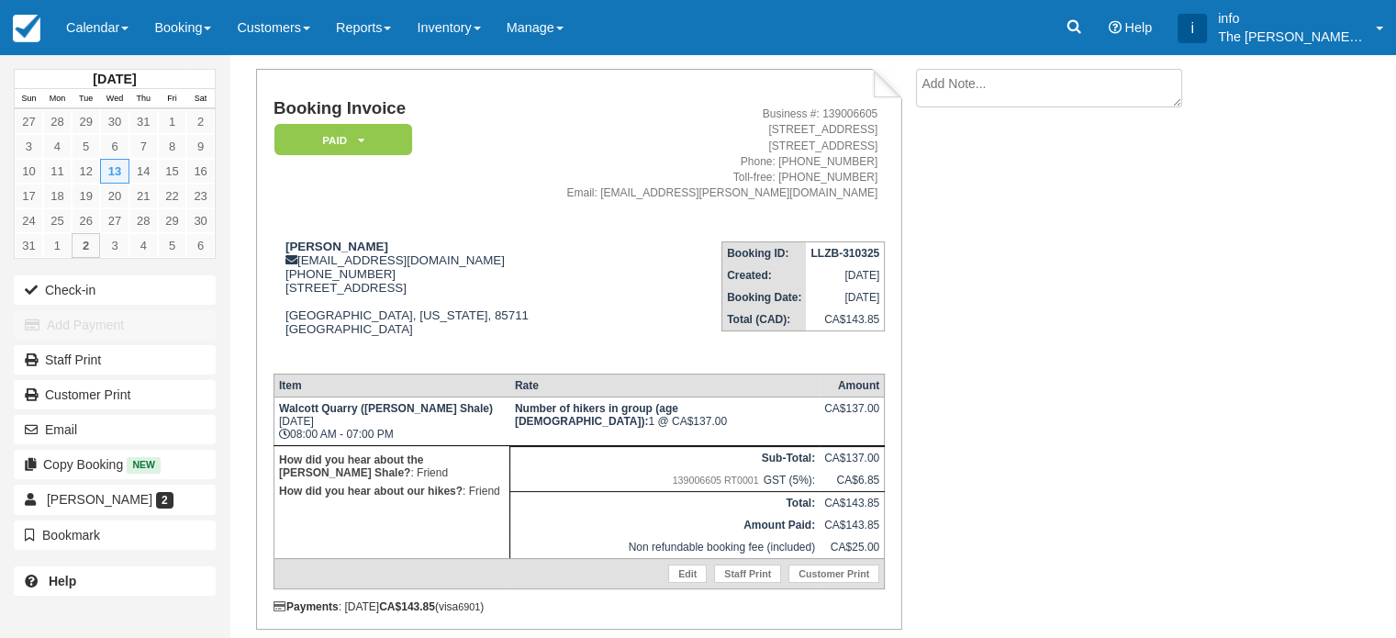
scroll to position [156, 0]
